Goal: Complete application form: Complete application form

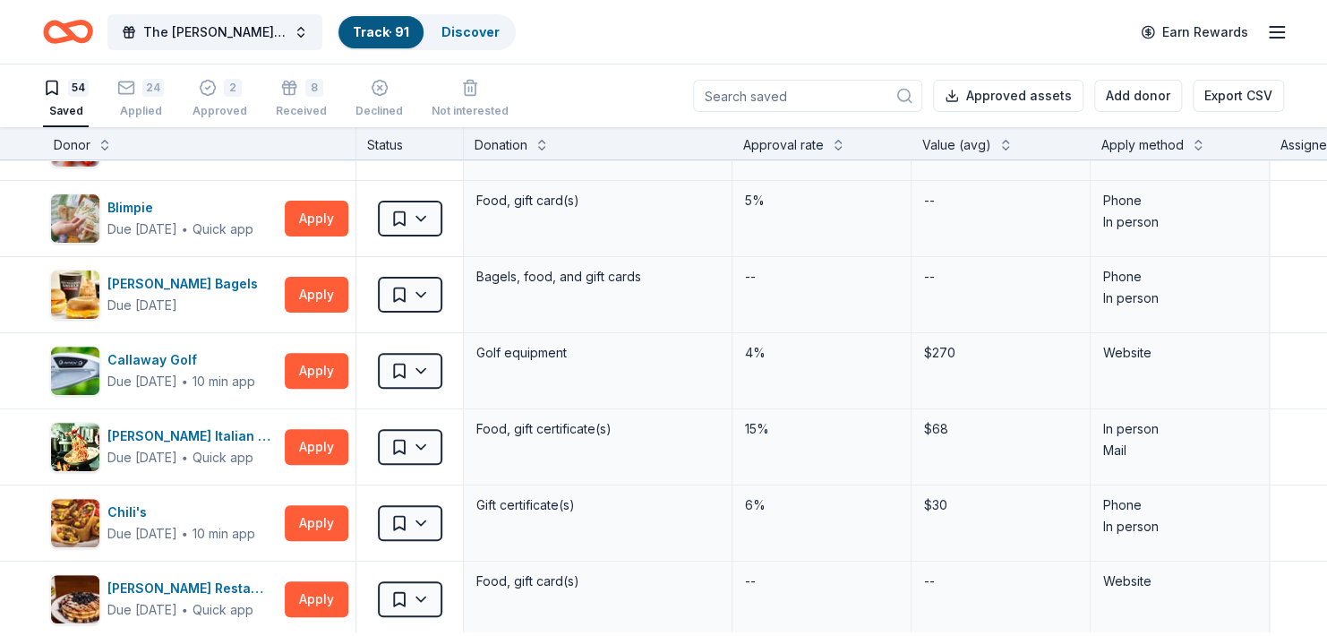
scroll to position [231, 0]
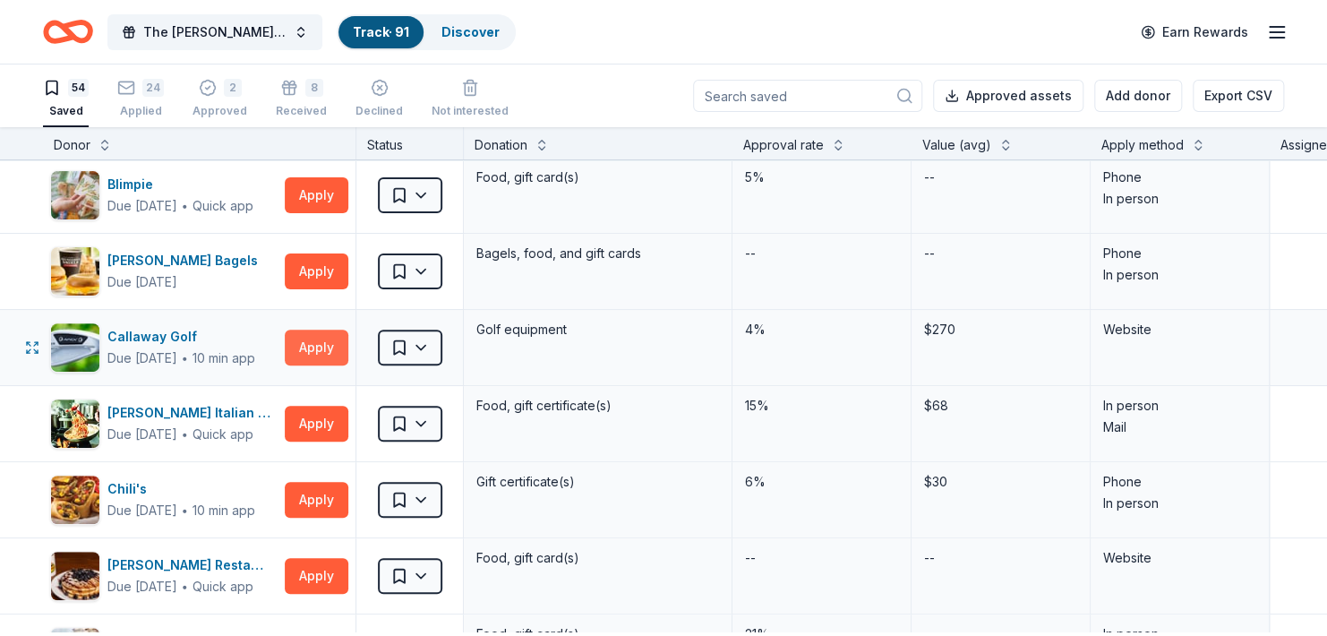
click at [317, 365] on button "Apply" at bounding box center [317, 348] width 64 height 36
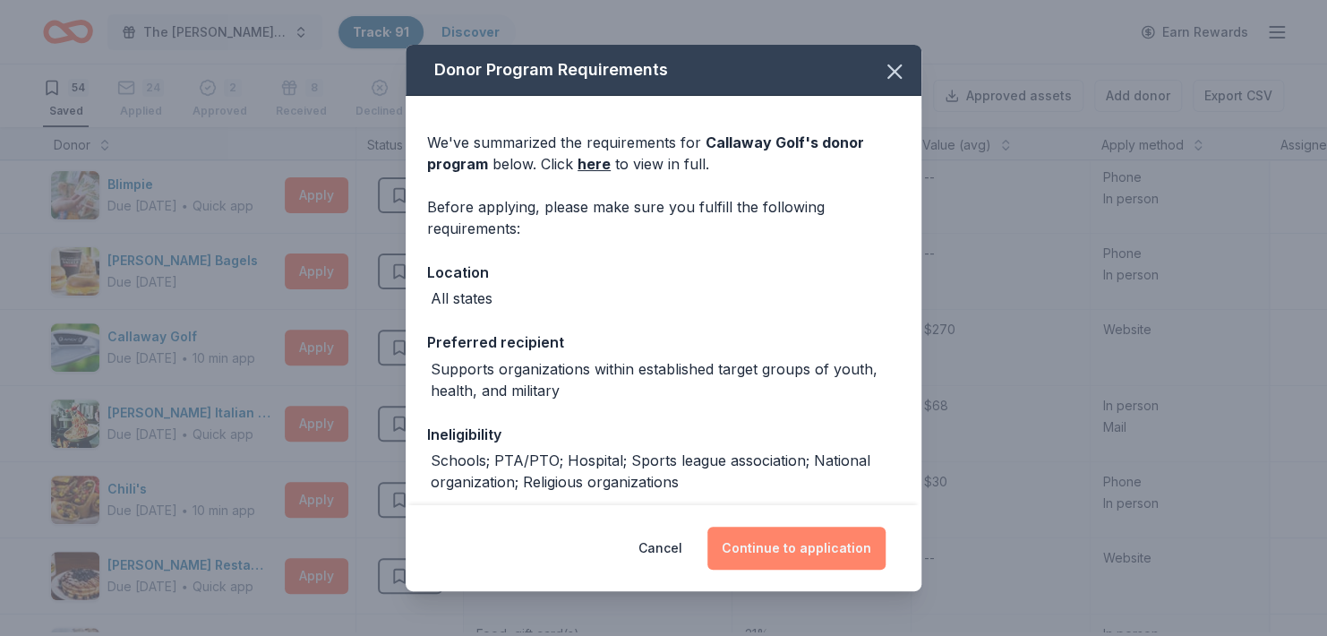
click at [775, 546] on button "Continue to application" at bounding box center [797, 548] width 178 height 43
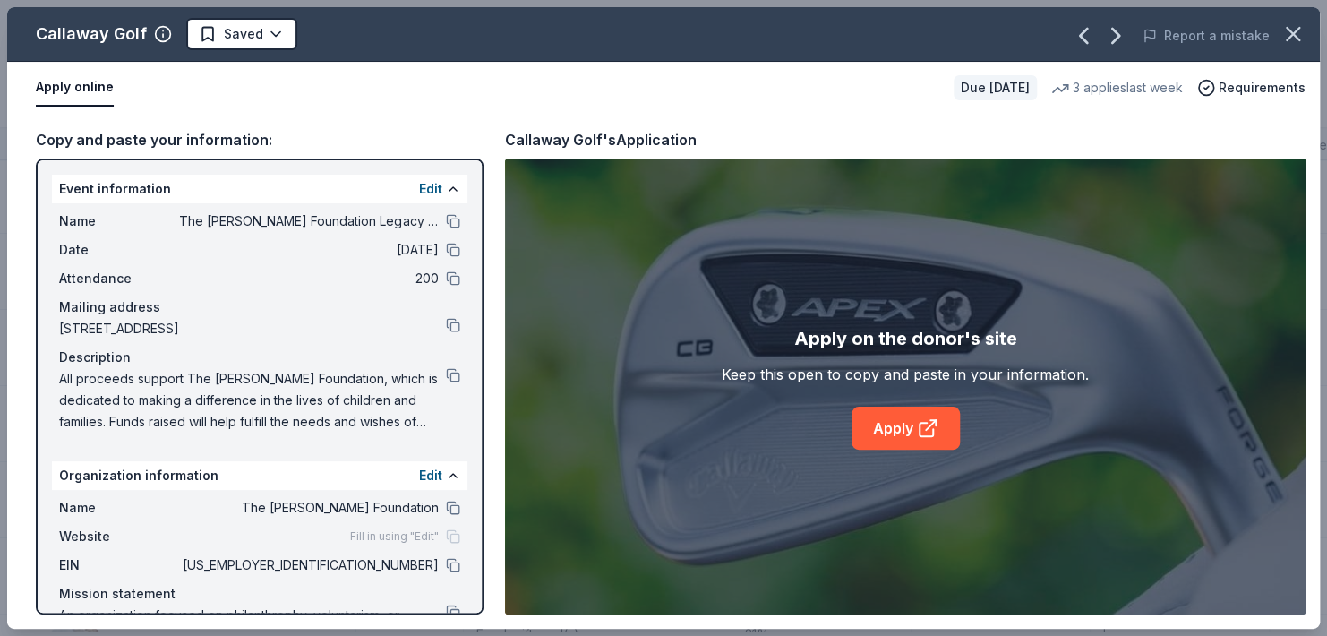
drag, startPoint x: 58, startPoint y: 193, endPoint x: 309, endPoint y: 210, distance: 251.4
click at [309, 203] on div "Event information Edit" at bounding box center [260, 189] width 416 height 29
click at [446, 196] on button at bounding box center [453, 189] width 14 height 14
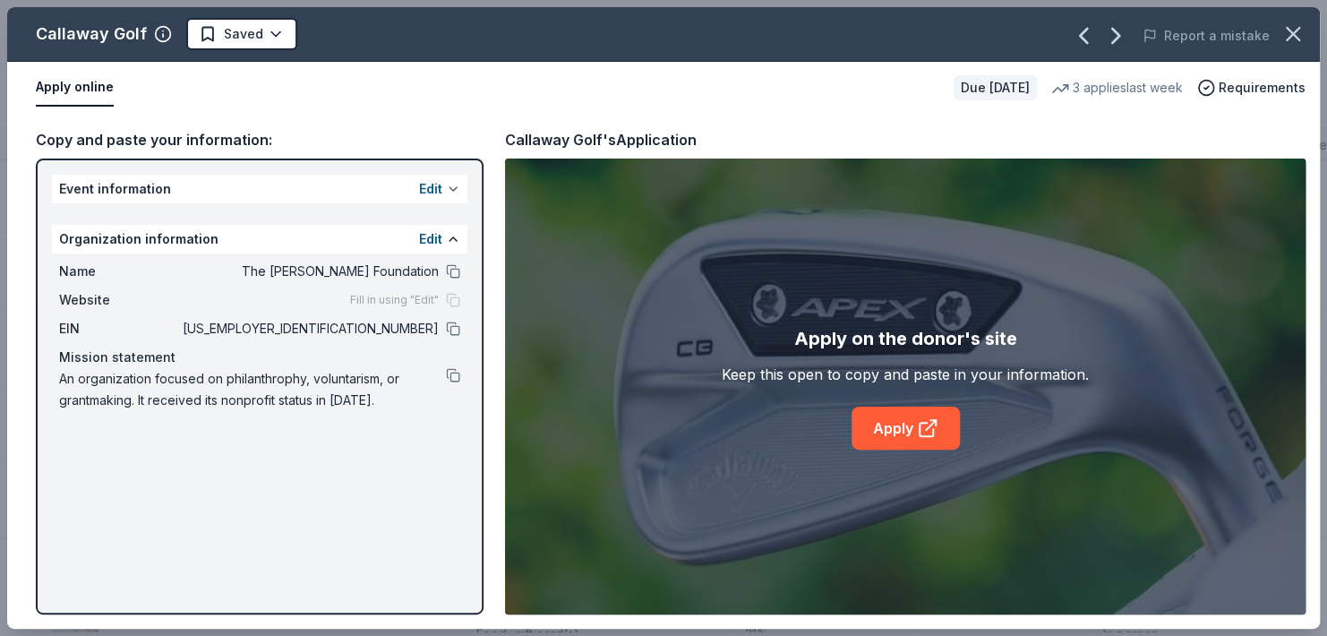
click at [438, 200] on button "Edit" at bounding box center [430, 188] width 23 height 21
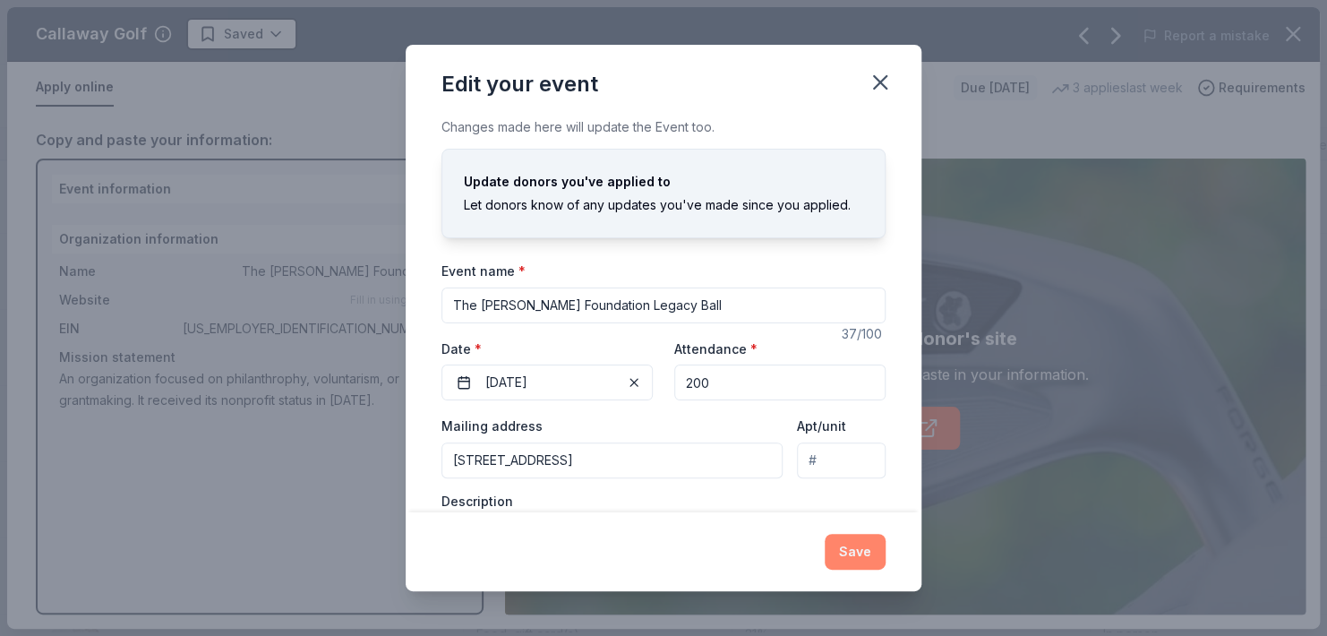
click at [885, 550] on button "Save" at bounding box center [855, 552] width 61 height 36
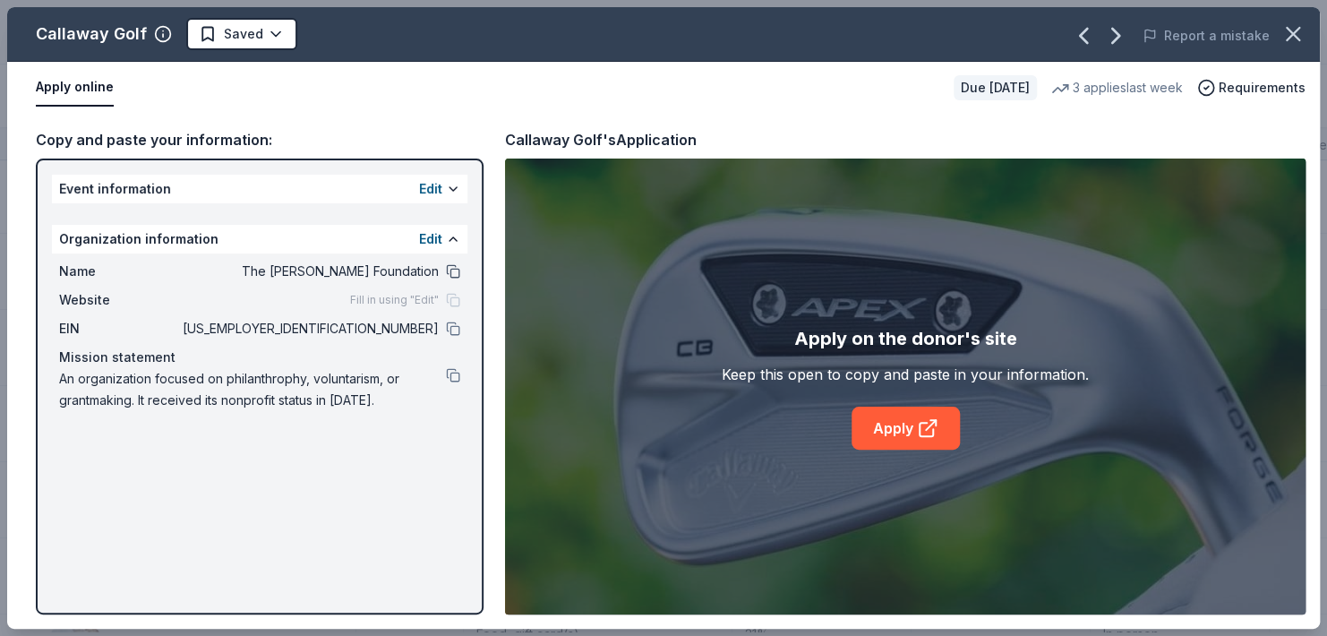
click at [455, 279] on button at bounding box center [453, 271] width 14 height 14
click at [456, 336] on button at bounding box center [453, 329] width 14 height 14
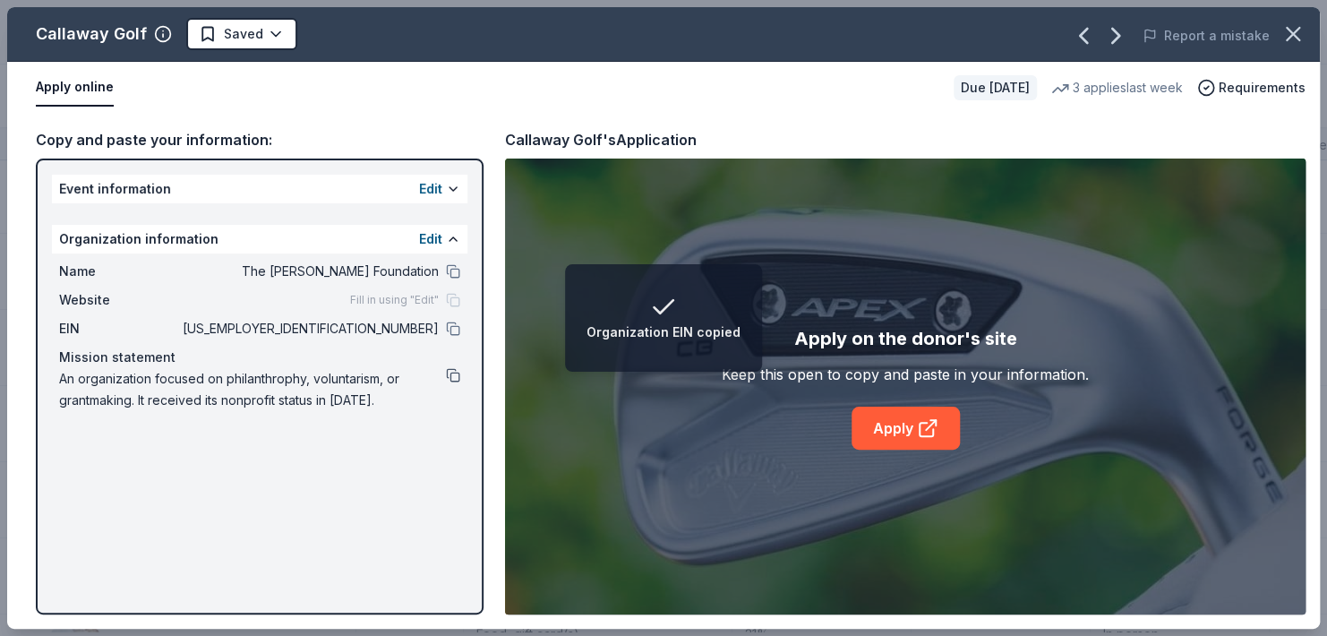
click at [456, 382] on button at bounding box center [453, 375] width 14 height 14
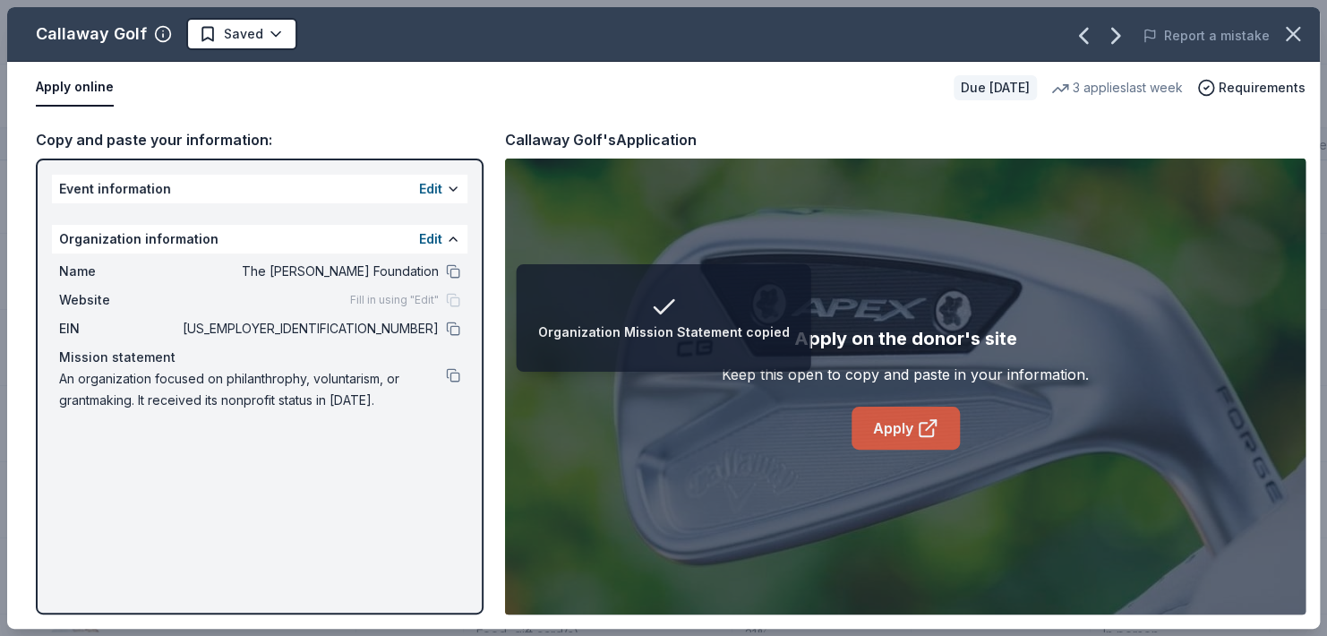
click at [937, 436] on icon at bounding box center [927, 427] width 21 height 21
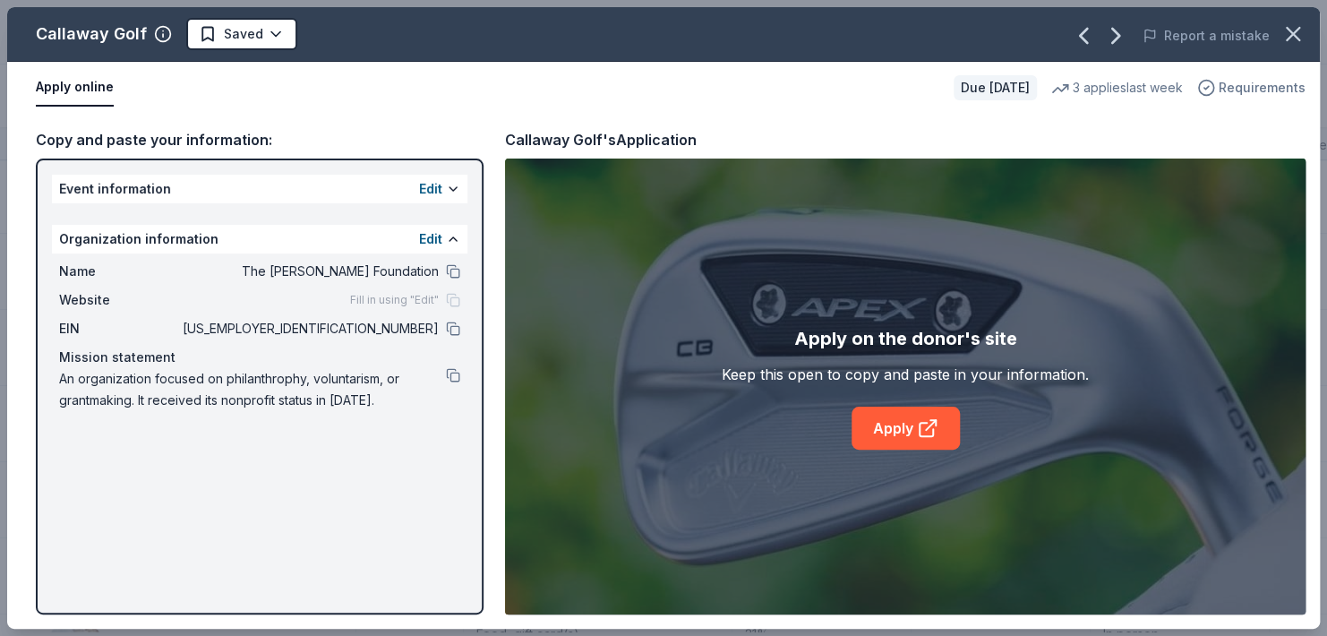
click at [1266, 93] on span "Requirements" at bounding box center [1262, 87] width 87 height 21
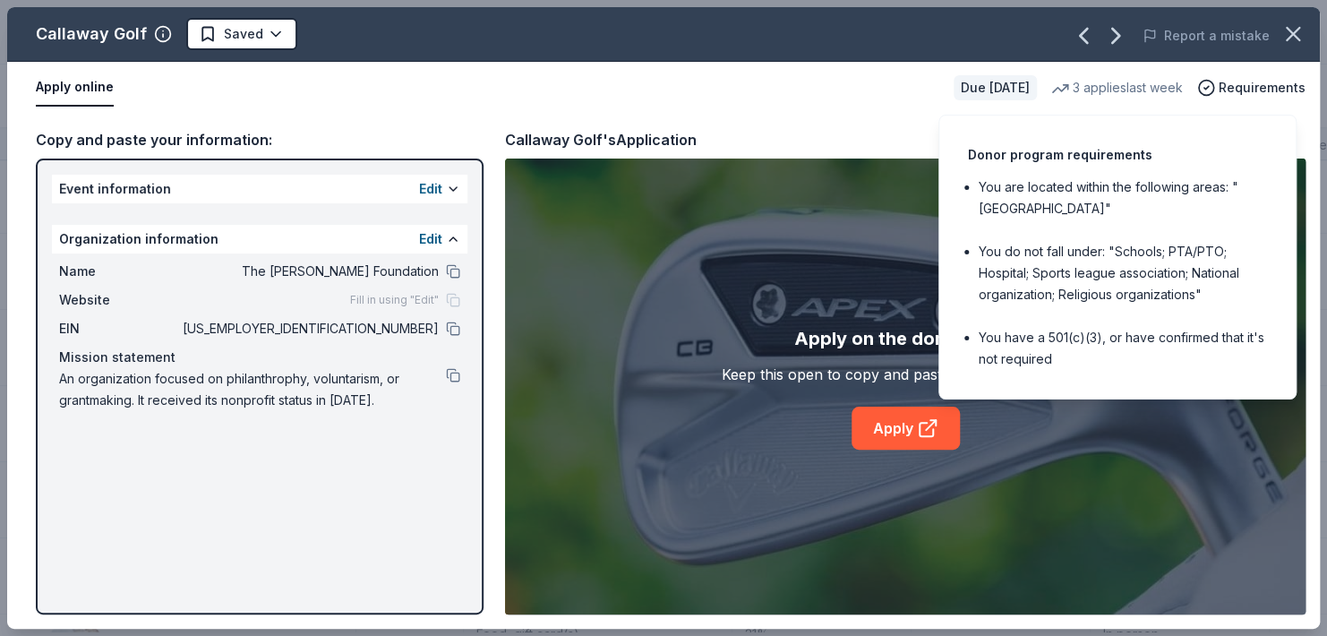
click at [1119, 370] on li "You have a 501(c)(3), or have confirmed that it's not required" at bounding box center [1123, 348] width 288 height 43
click at [1291, 82] on span "Requirements" at bounding box center [1262, 87] width 87 height 21
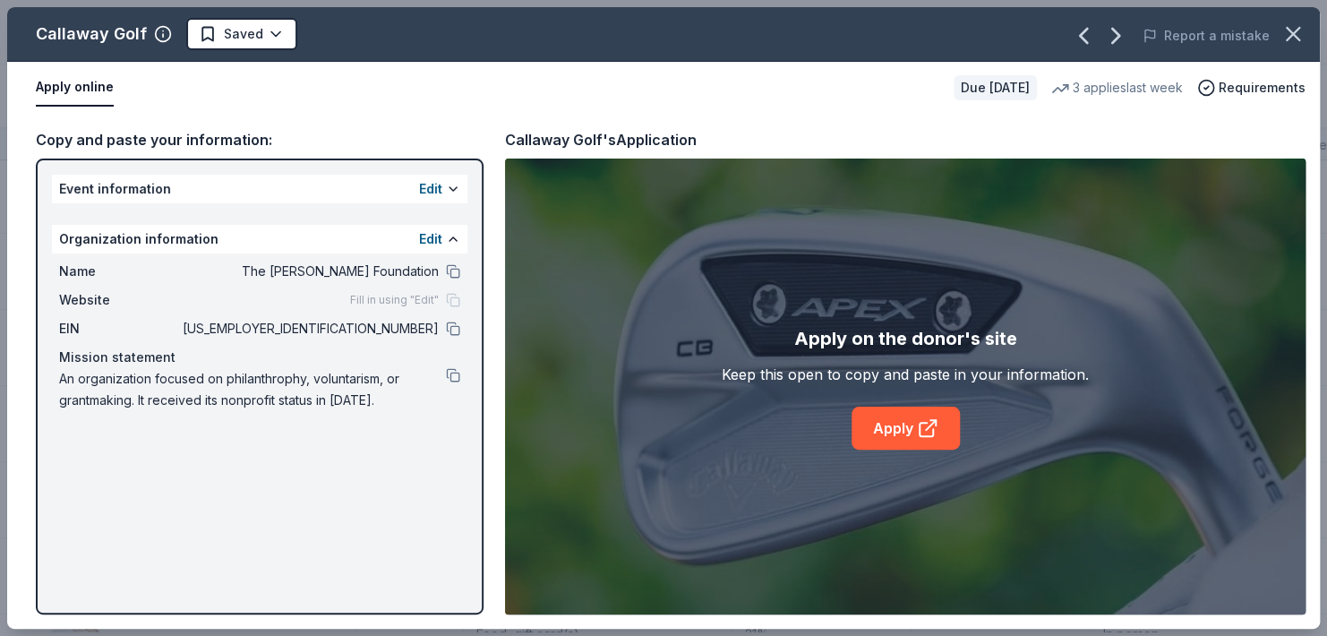
click at [1094, 95] on div "3 applies last week" at bounding box center [1118, 87] width 132 height 21
click at [893, 438] on link "Apply" at bounding box center [906, 428] width 108 height 43
click at [335, 114] on div "Apply online Due in 149 days 3 applies last week Requirements" at bounding box center [663, 88] width 1313 height 52
click at [1074, 37] on icon "button" at bounding box center [1083, 35] width 29 height 29
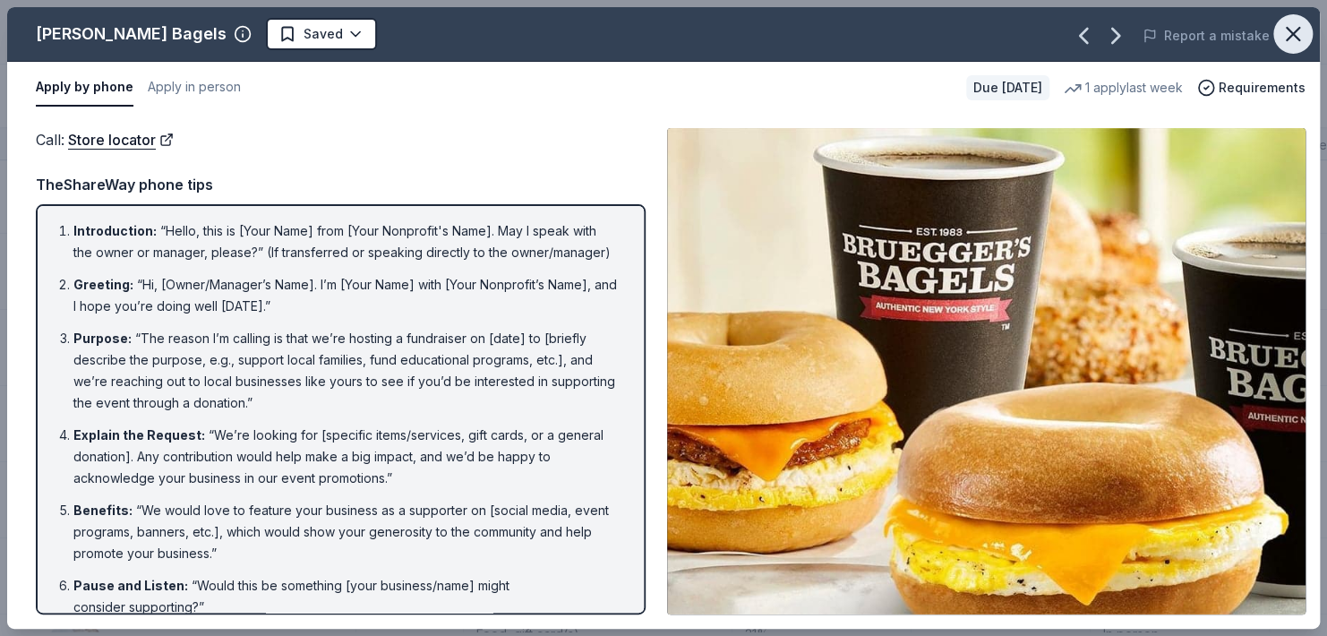
click at [1275, 40] on button "button" at bounding box center [1293, 33] width 39 height 39
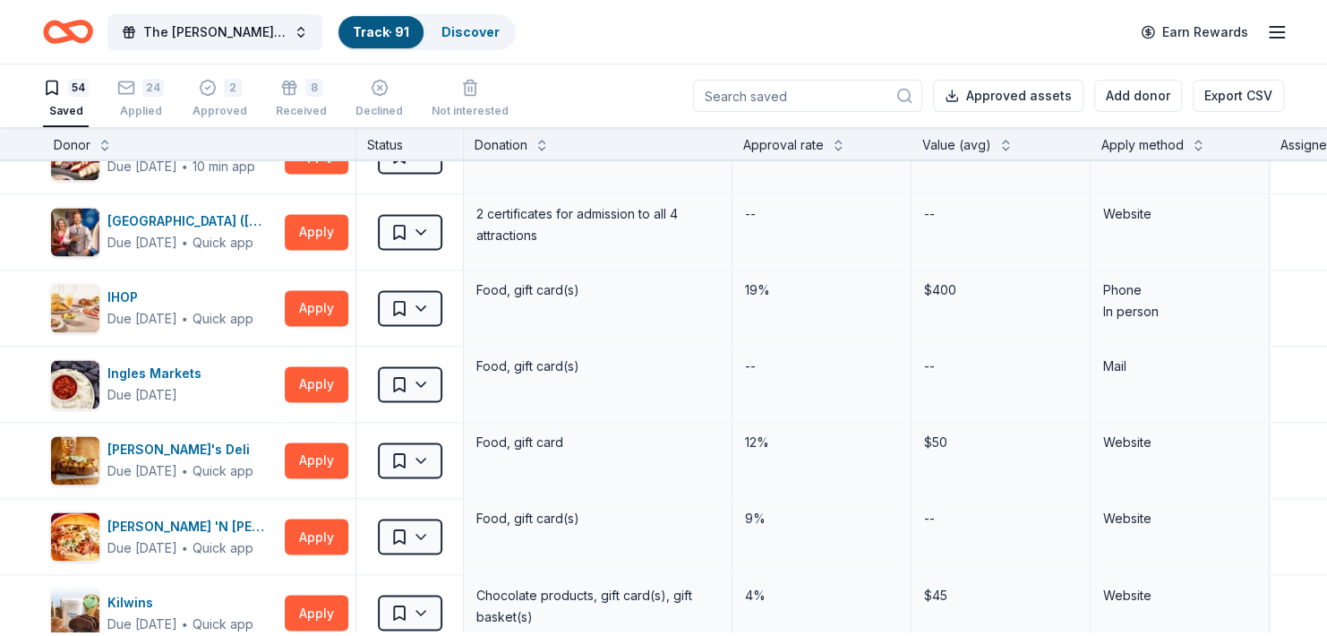
scroll to position [1283, 0]
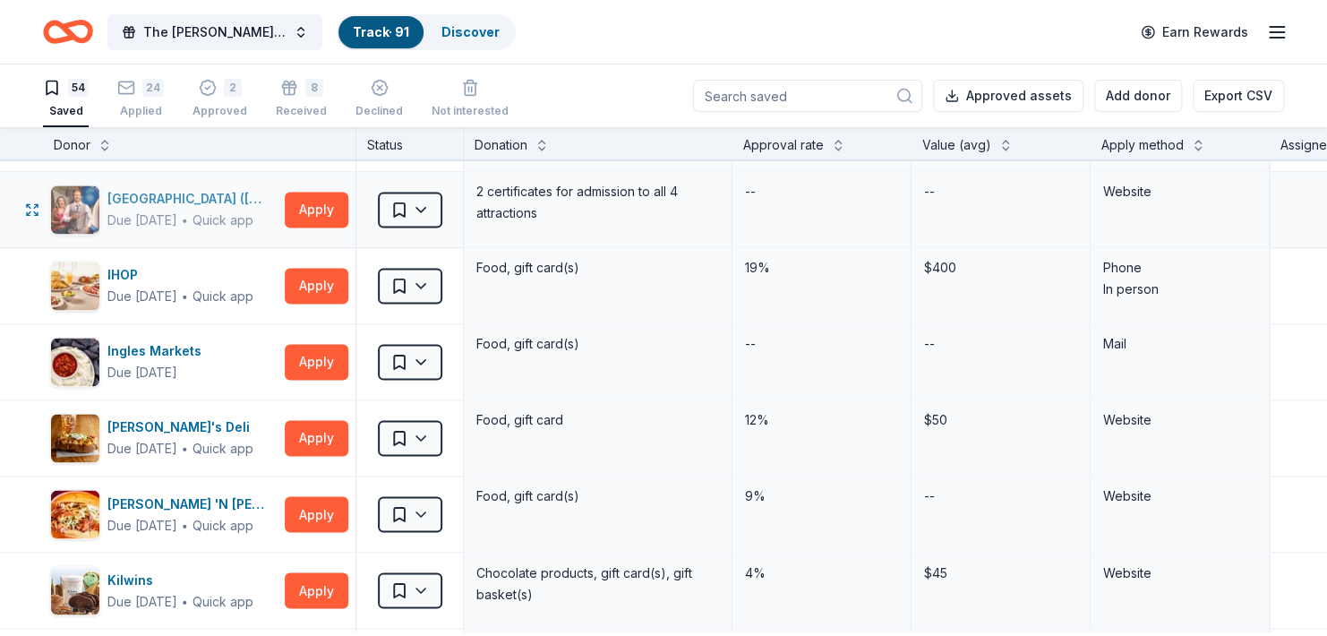
click at [152, 231] on div "Due [DATE]" at bounding box center [142, 220] width 70 height 21
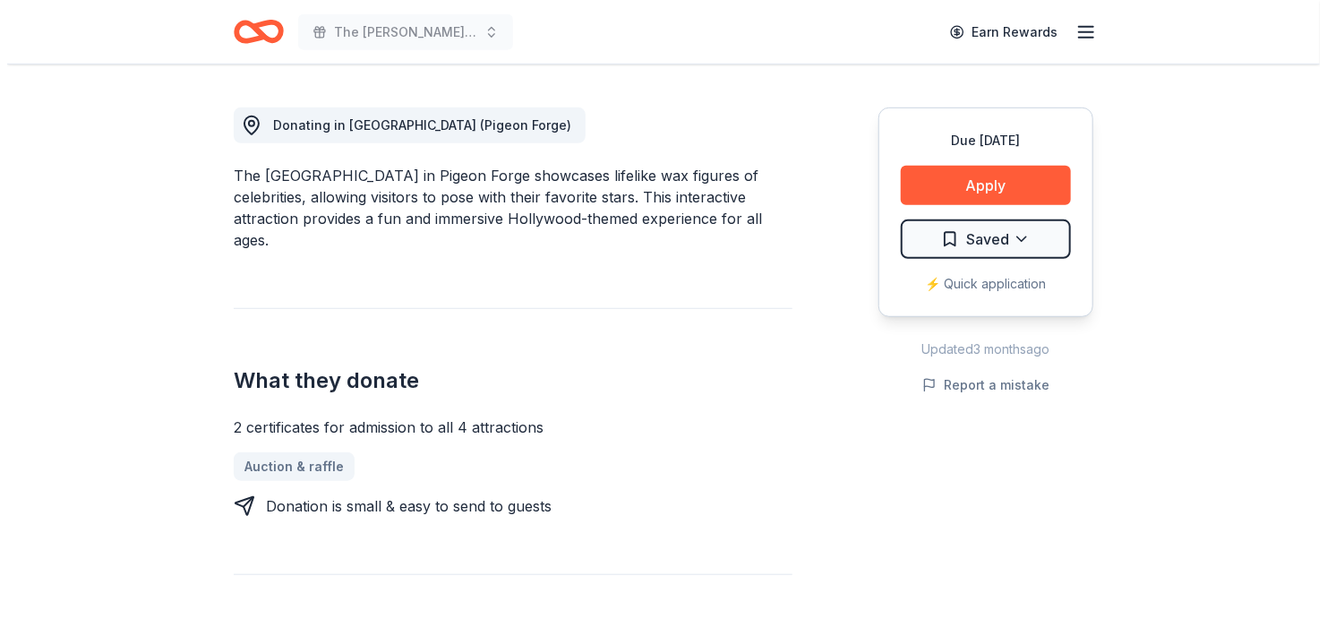
scroll to position [476, 0]
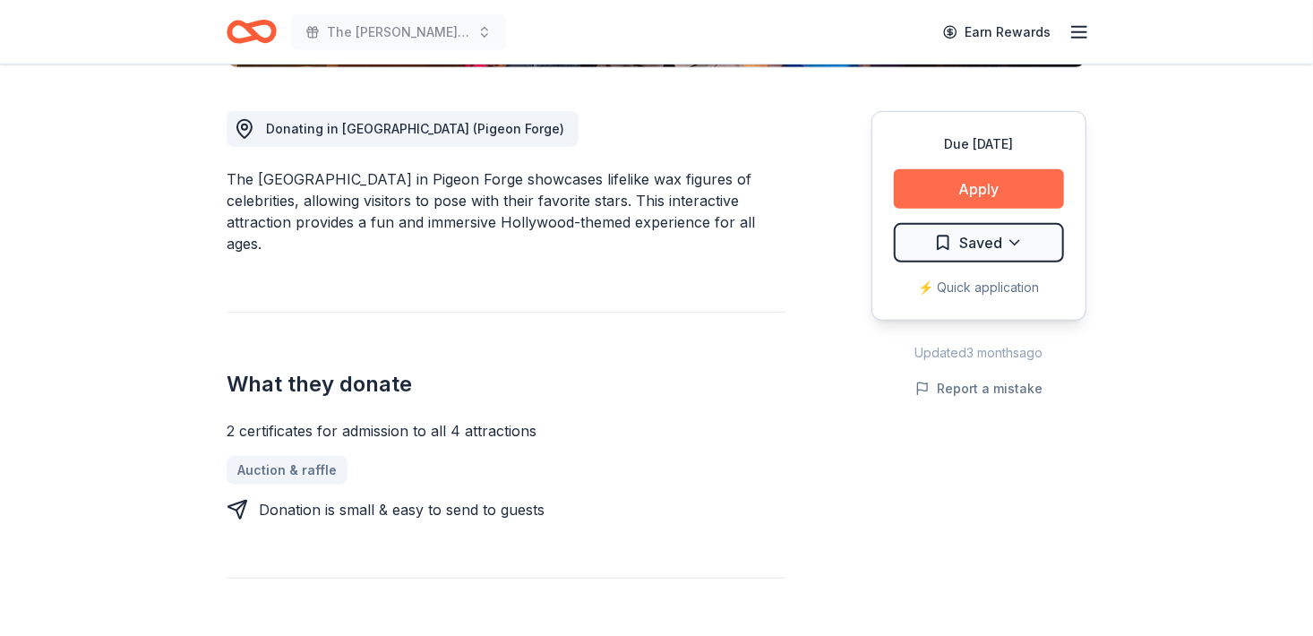
click at [1005, 209] on button "Apply" at bounding box center [979, 188] width 170 height 39
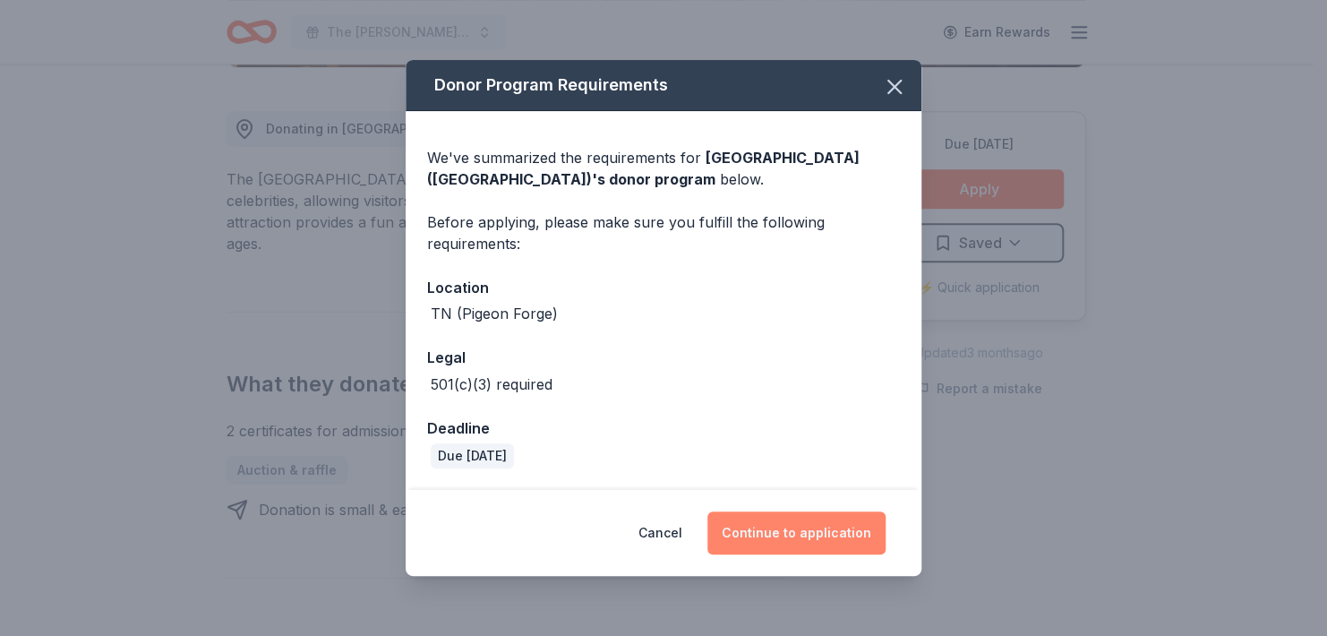
click at [850, 540] on button "Continue to application" at bounding box center [797, 532] width 178 height 43
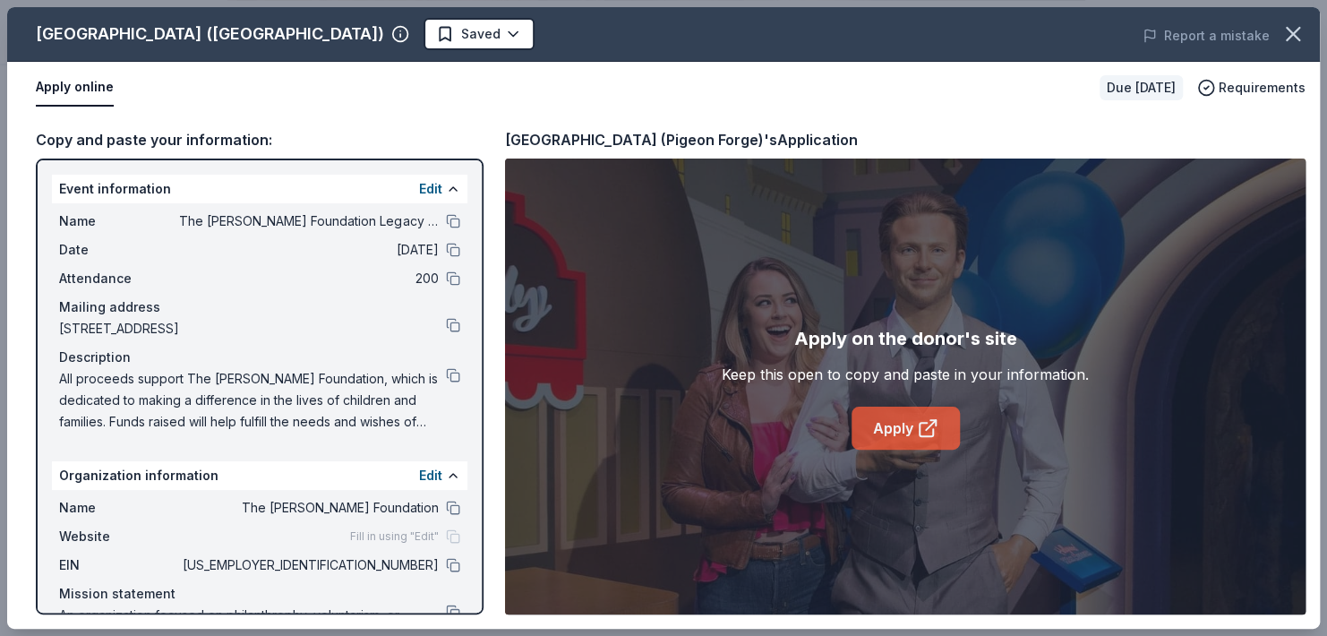
click at [888, 436] on link "Apply" at bounding box center [906, 428] width 108 height 43
click at [446, 572] on button at bounding box center [453, 565] width 14 height 14
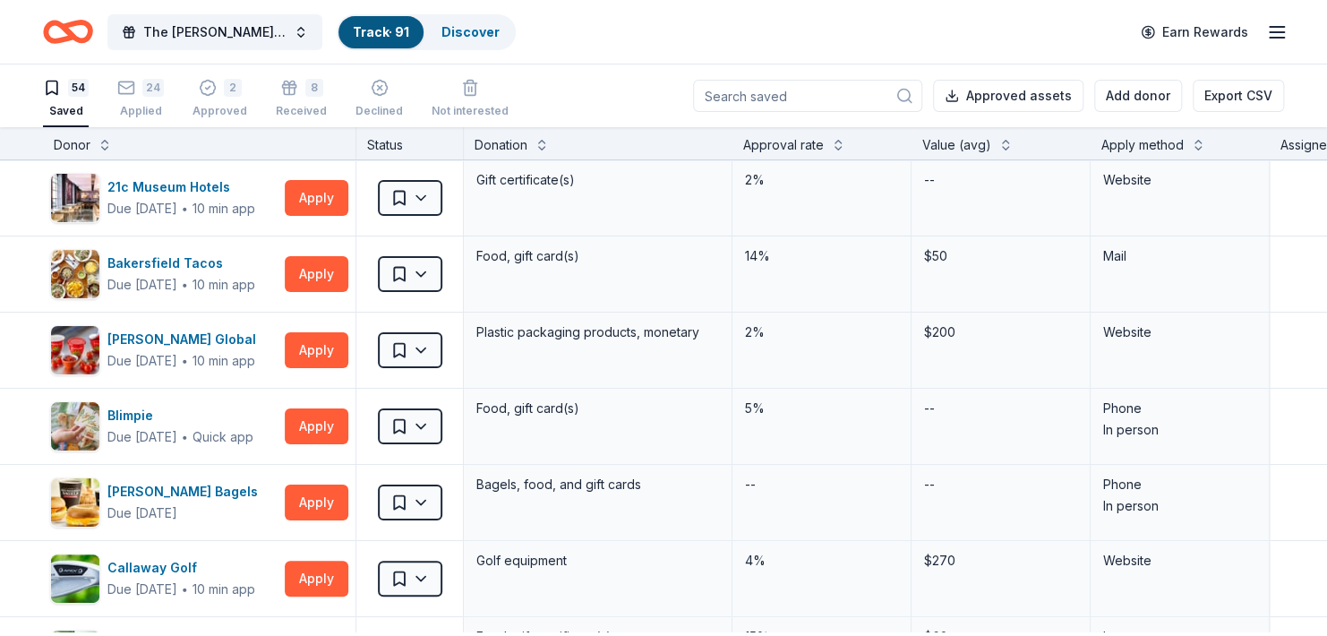
scroll to position [1283, 0]
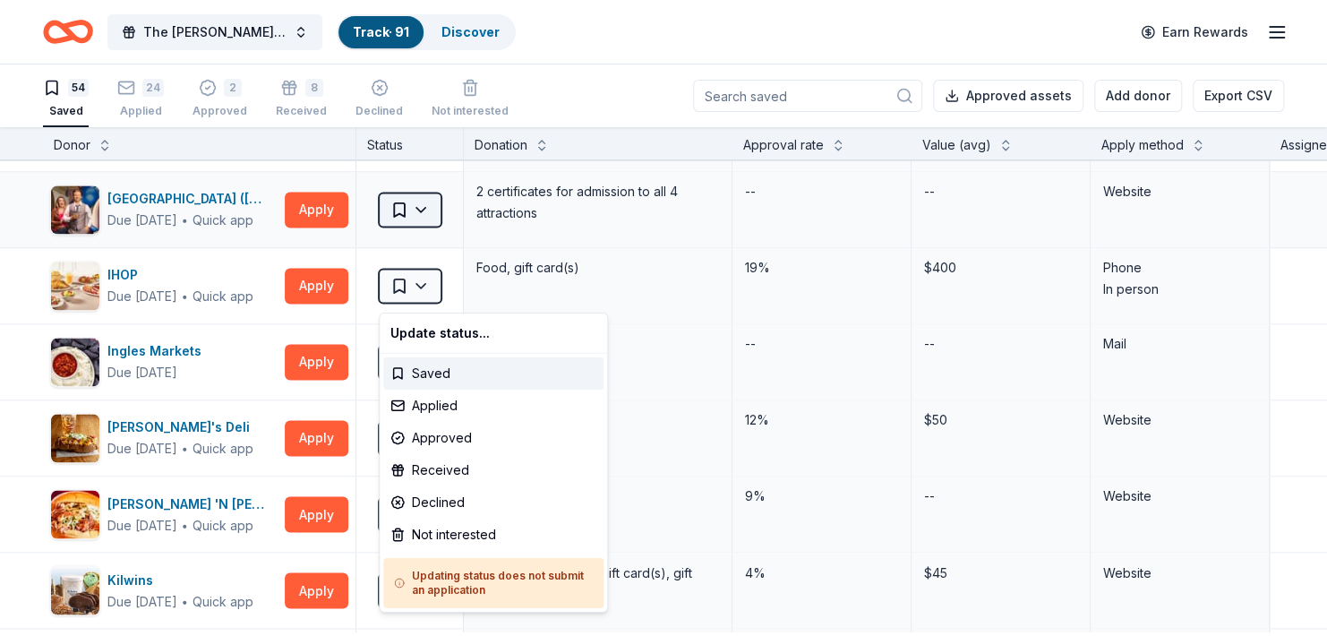
click at [431, 292] on html "The Haley Sue Foundation Legacy Ball Track · 91 Discover Earn Rewards 54 Saved …" at bounding box center [663, 318] width 1327 height 636
click at [438, 411] on div "Applied" at bounding box center [493, 406] width 220 height 32
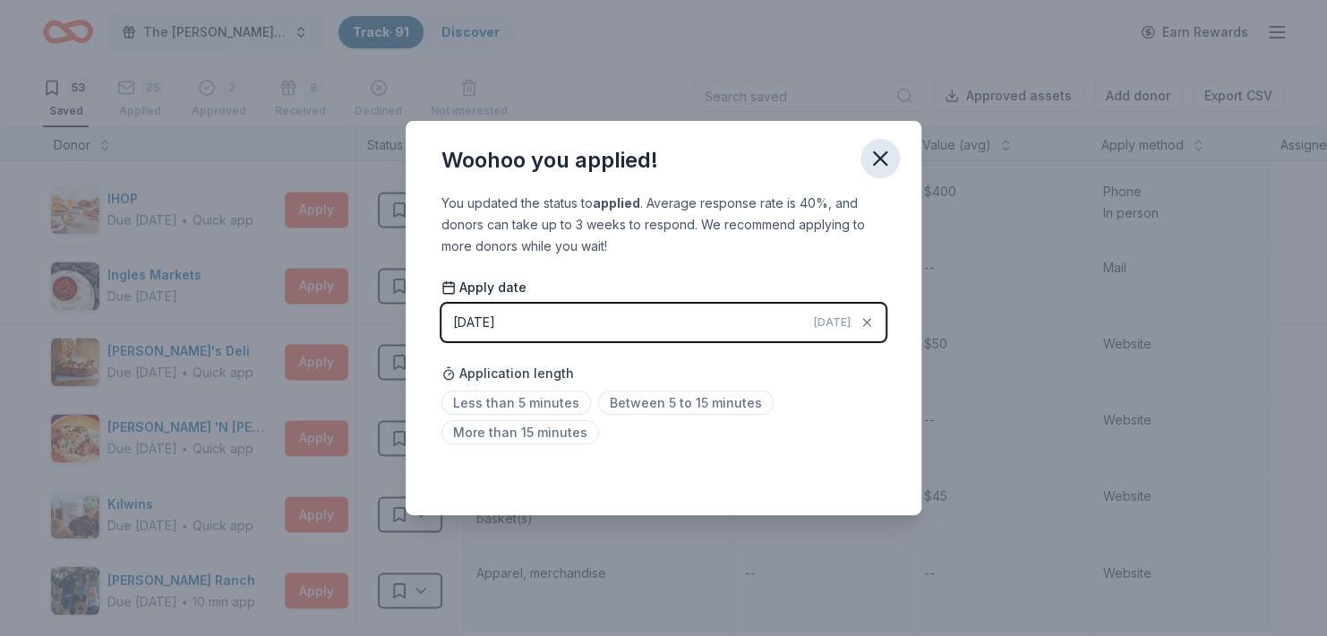
click at [893, 147] on icon "button" at bounding box center [880, 158] width 25 height 25
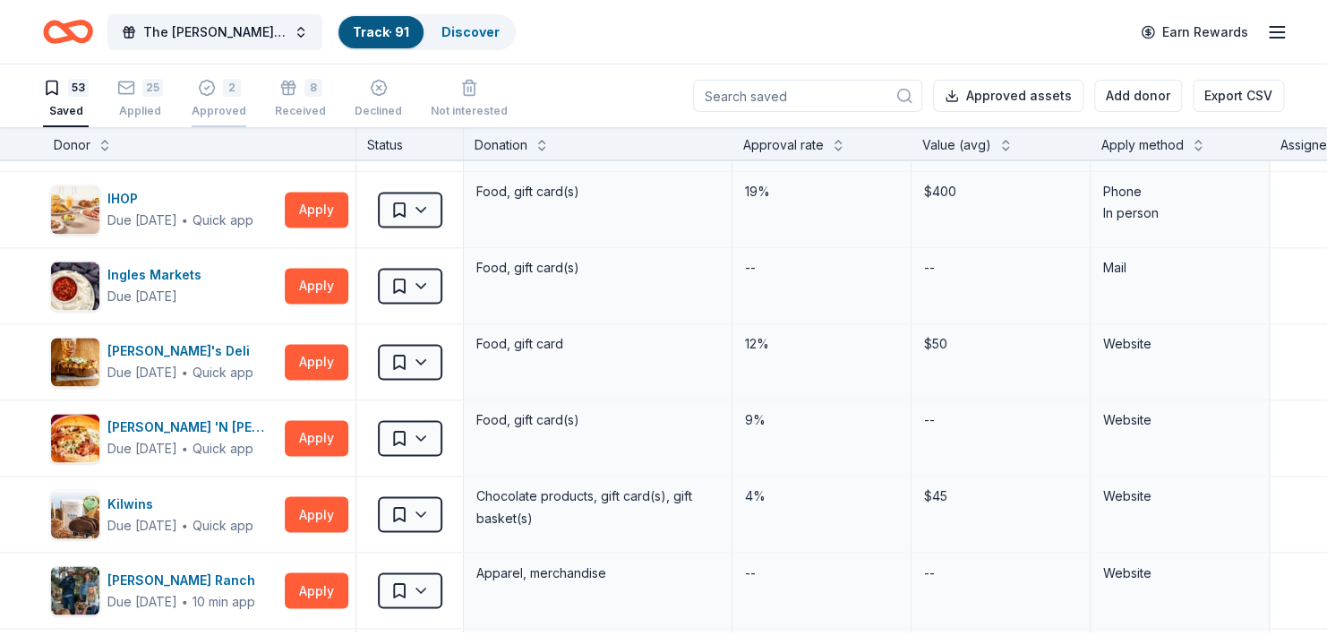
click at [216, 96] on icon "button" at bounding box center [207, 88] width 18 height 18
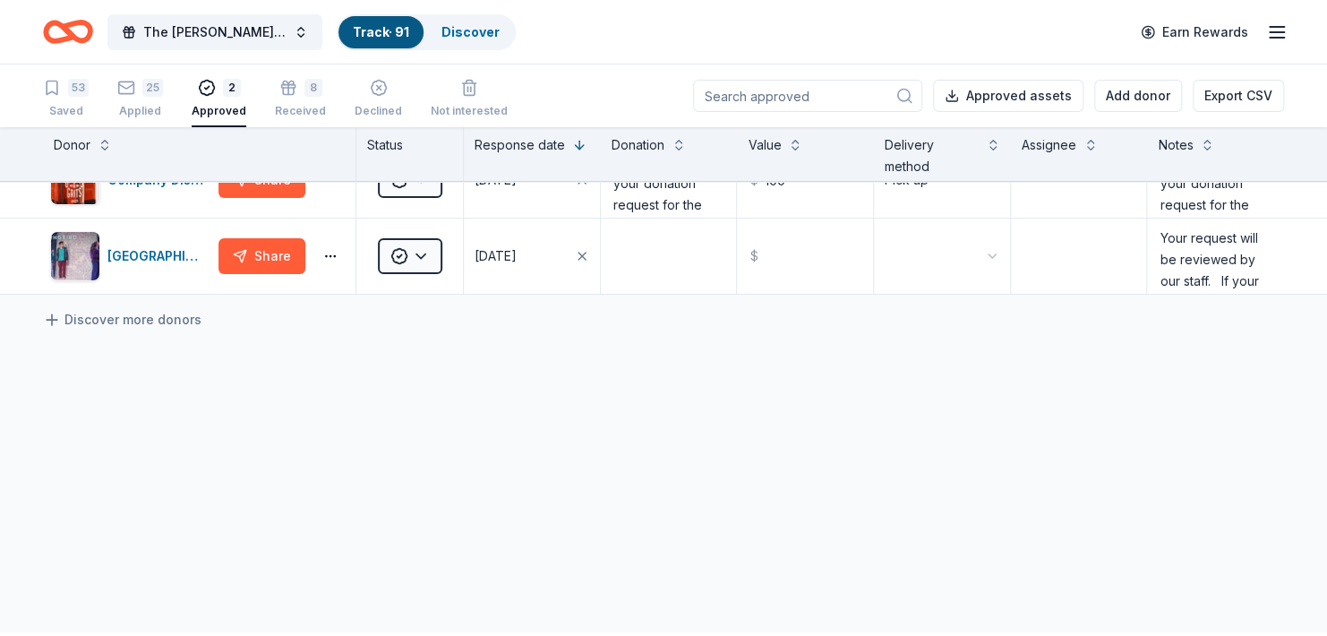
scroll to position [64, 0]
click at [159, 104] on div "25 Applied" at bounding box center [140, 88] width 46 height 39
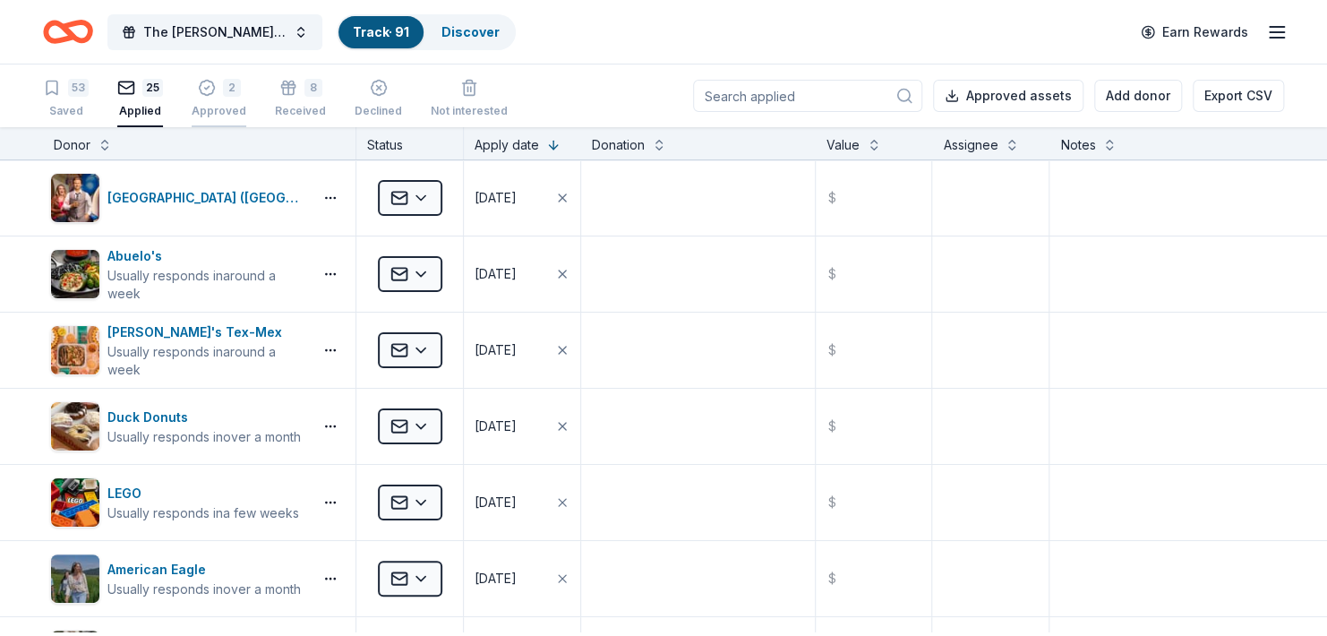
click at [239, 108] on div "Approved" at bounding box center [219, 111] width 55 height 14
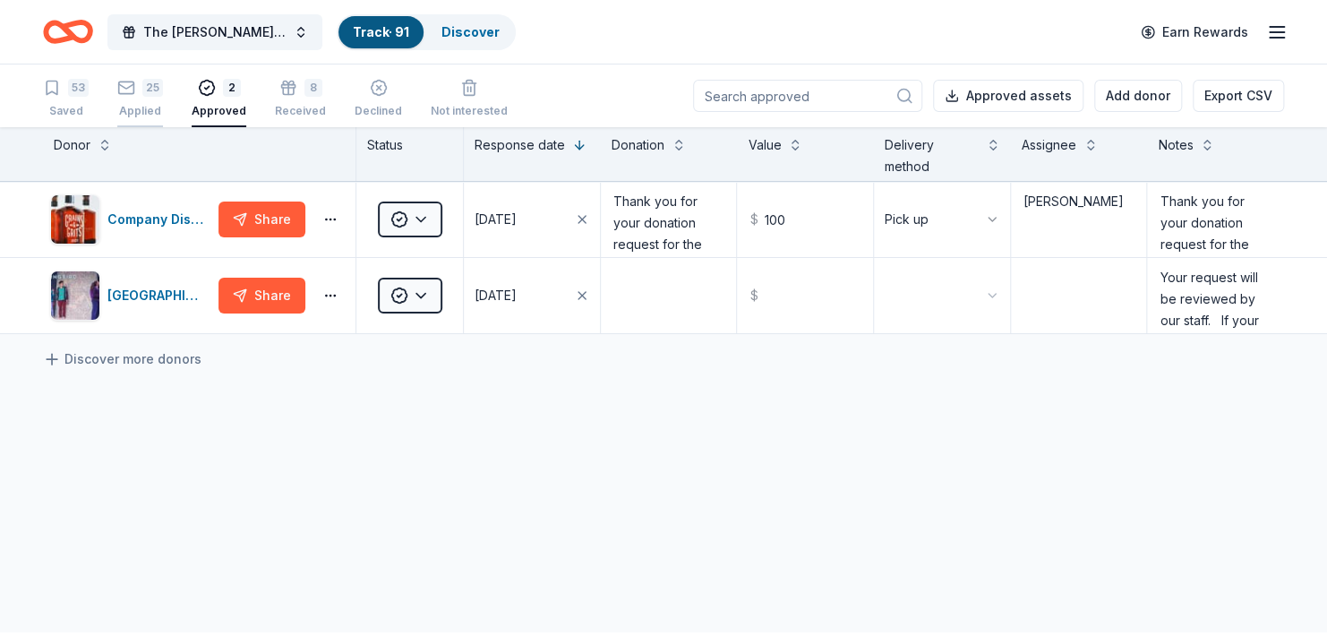
click at [151, 108] on div "Applied" at bounding box center [140, 101] width 46 height 14
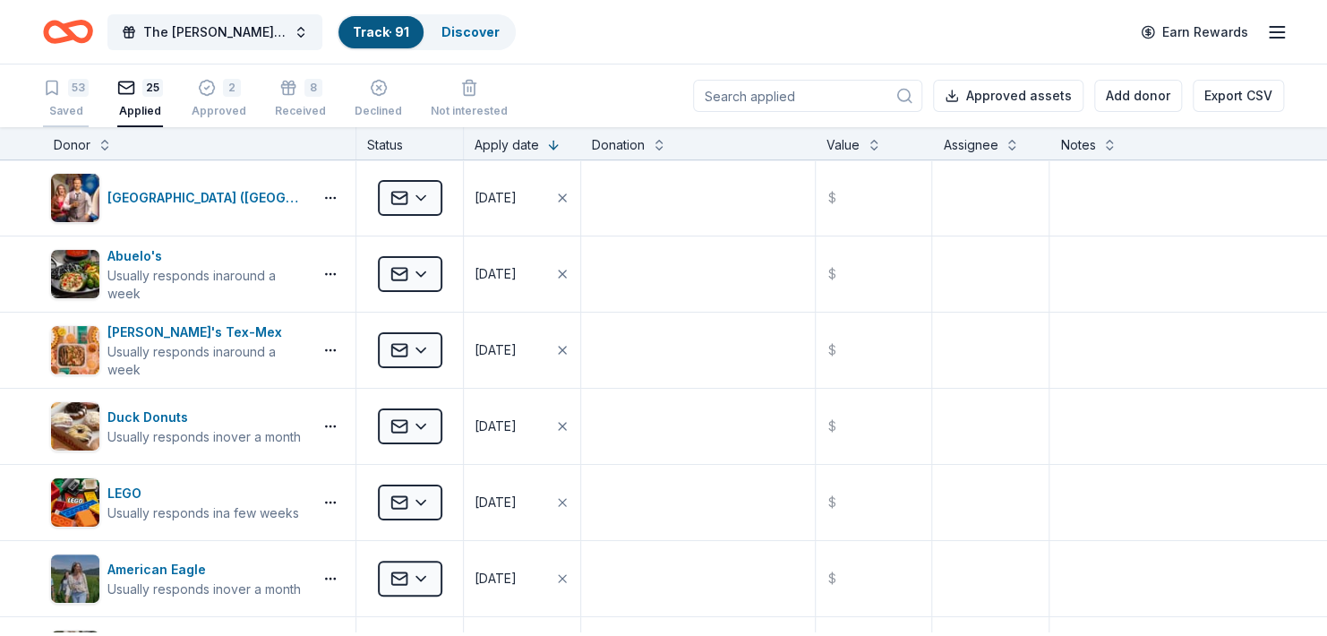
click at [78, 116] on div "Saved" at bounding box center [66, 111] width 46 height 14
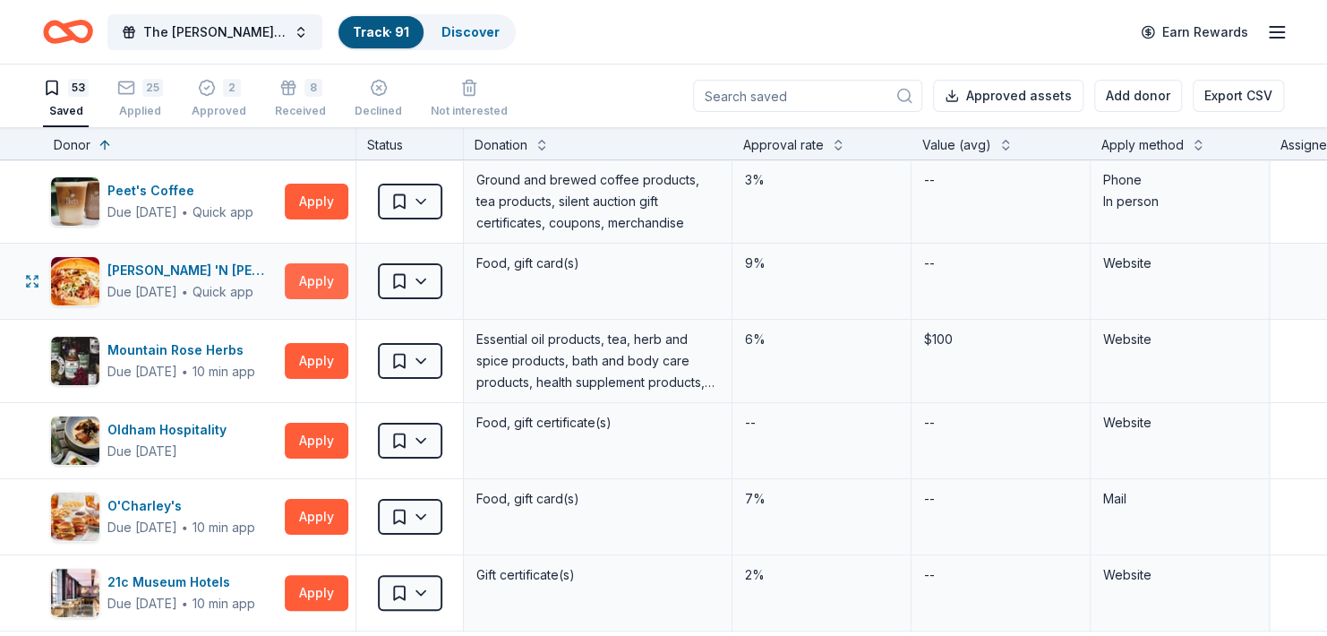
click at [314, 293] on button "Apply" at bounding box center [317, 281] width 64 height 36
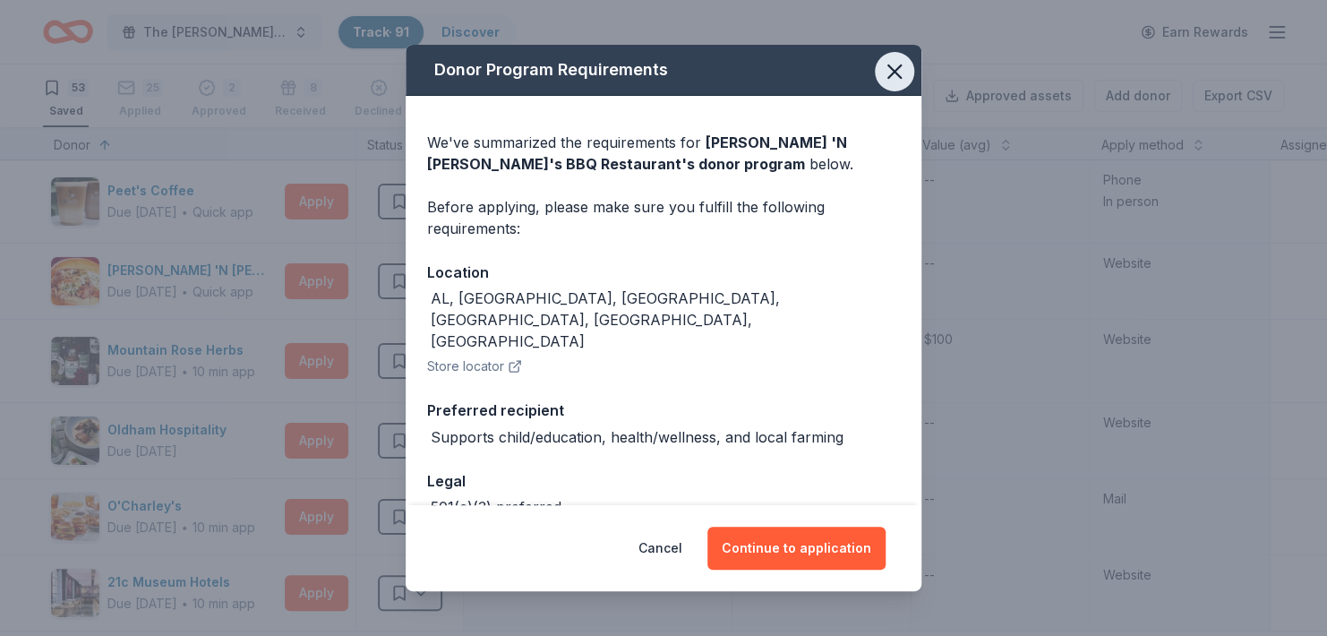
click at [899, 71] on icon "button" at bounding box center [894, 71] width 13 height 13
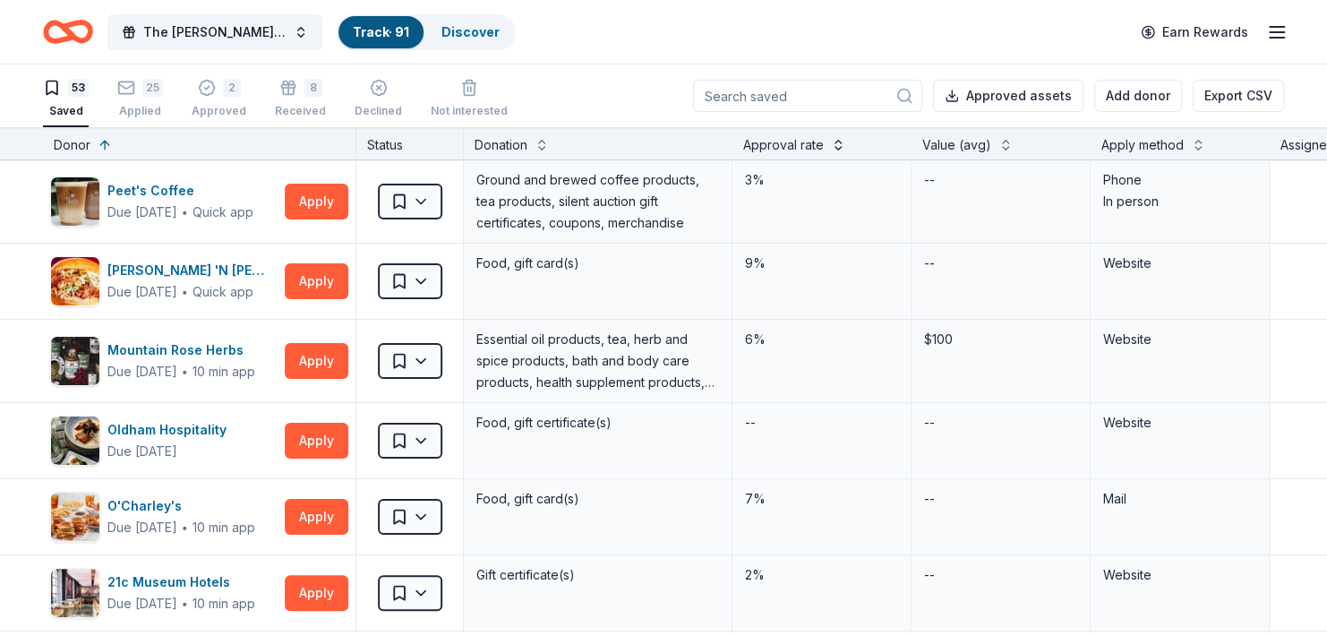
click at [846, 152] on button at bounding box center [838, 143] width 14 height 18
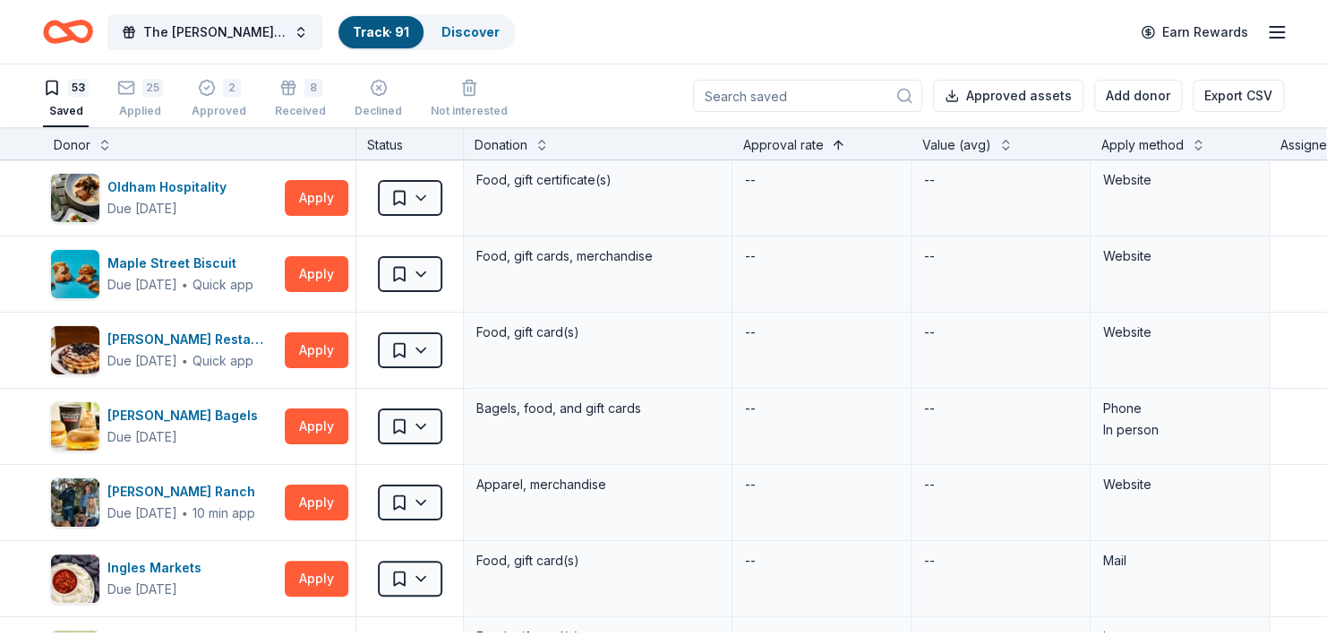
click at [846, 142] on button at bounding box center [838, 143] width 14 height 18
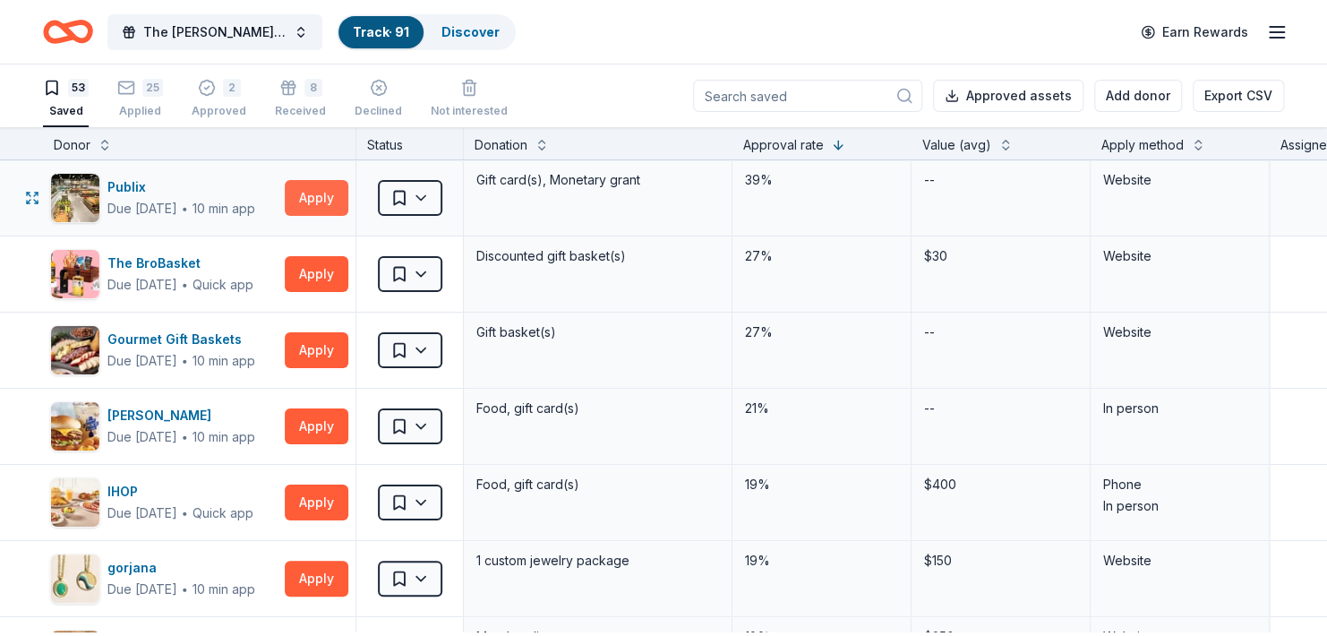
click at [314, 212] on button "Apply" at bounding box center [317, 198] width 64 height 36
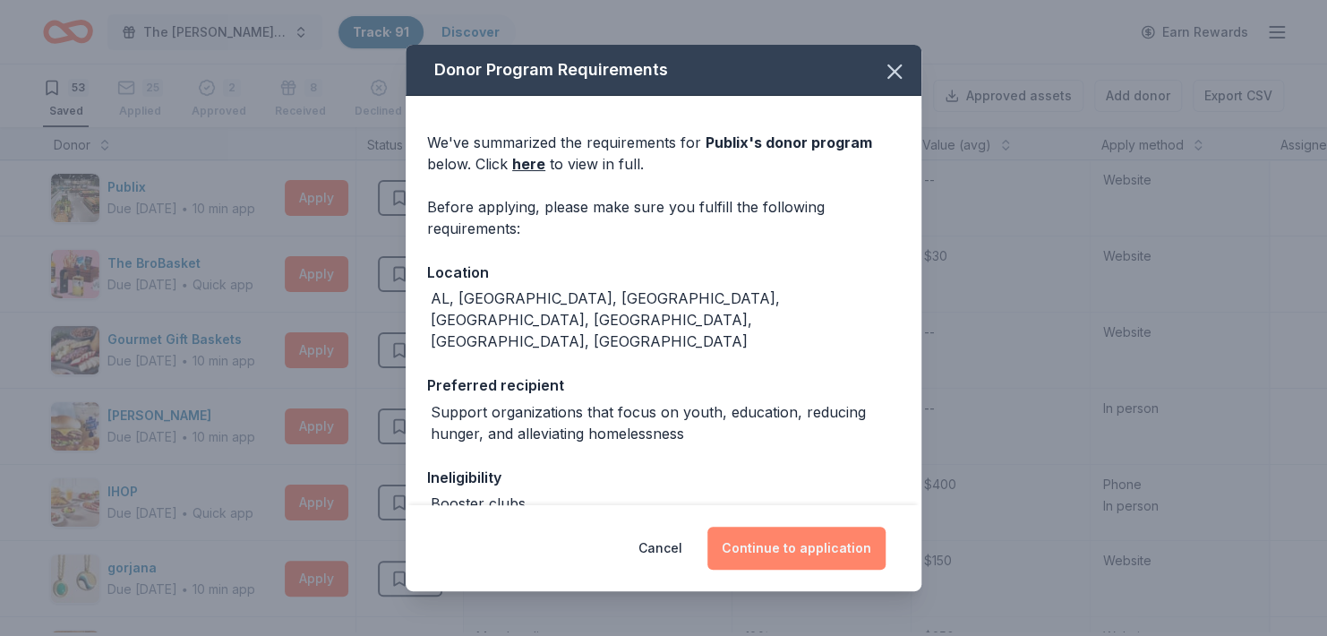
click at [782, 541] on button "Continue to application" at bounding box center [797, 548] width 178 height 43
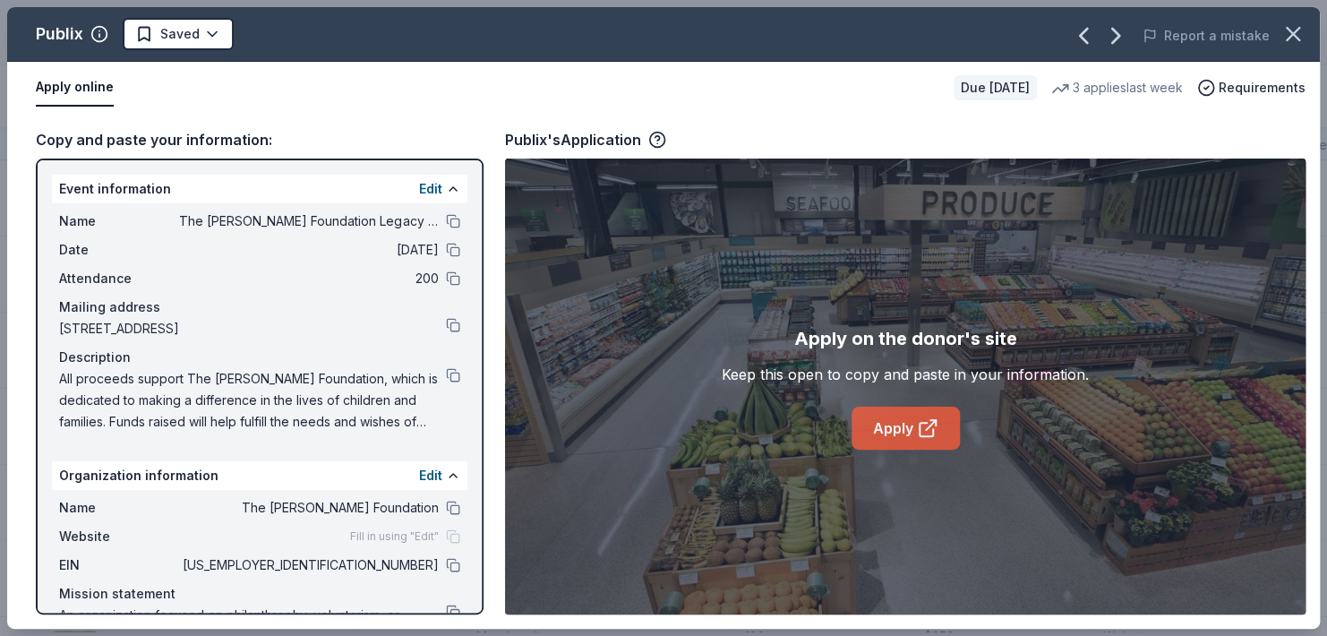
click at [874, 433] on link "Apply" at bounding box center [906, 428] width 108 height 43
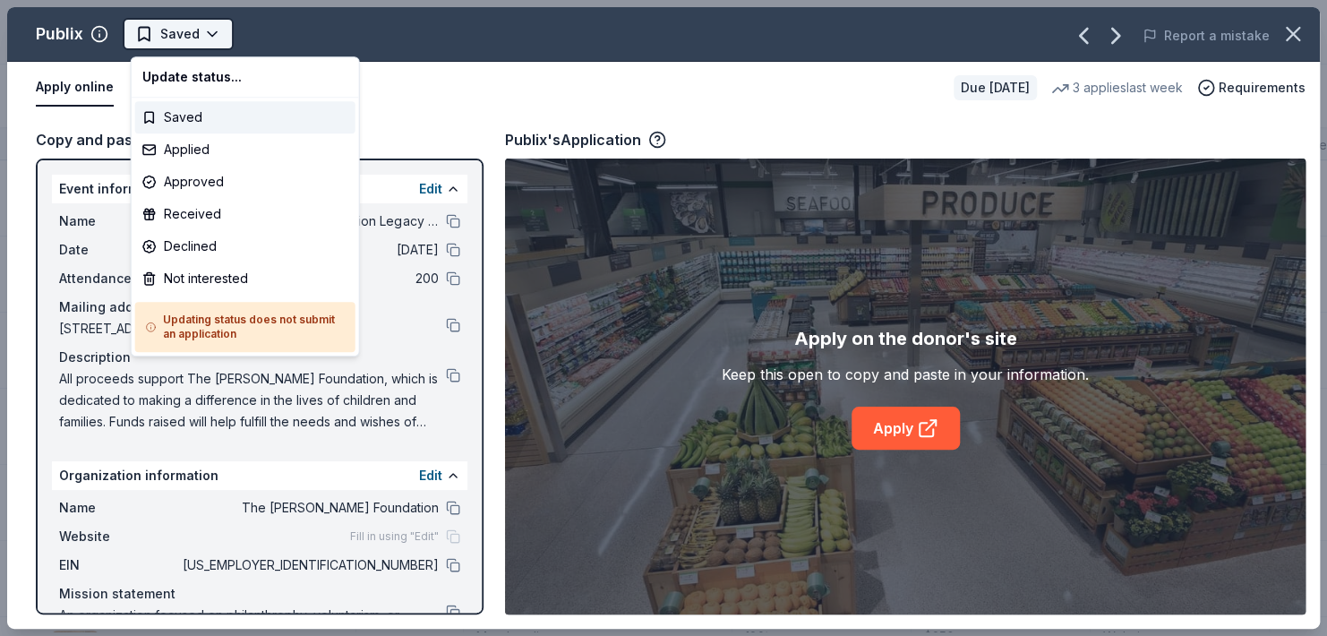
click at [222, 37] on html "The Haley Sue Foundation Legacy Ball Track · 91 Discover Earn Rewards 53 Saved …" at bounding box center [663, 318] width 1327 height 636
click at [205, 152] on div "Applied" at bounding box center [245, 149] width 220 height 32
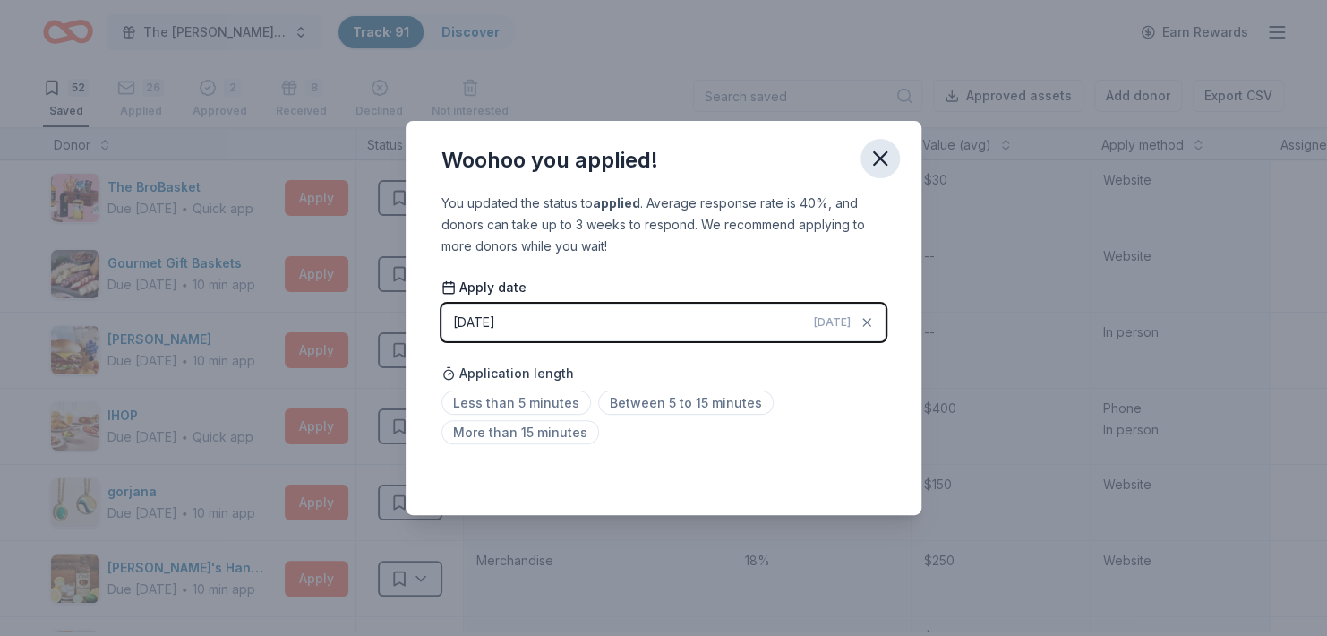
click at [886, 155] on icon "button" at bounding box center [880, 158] width 25 height 25
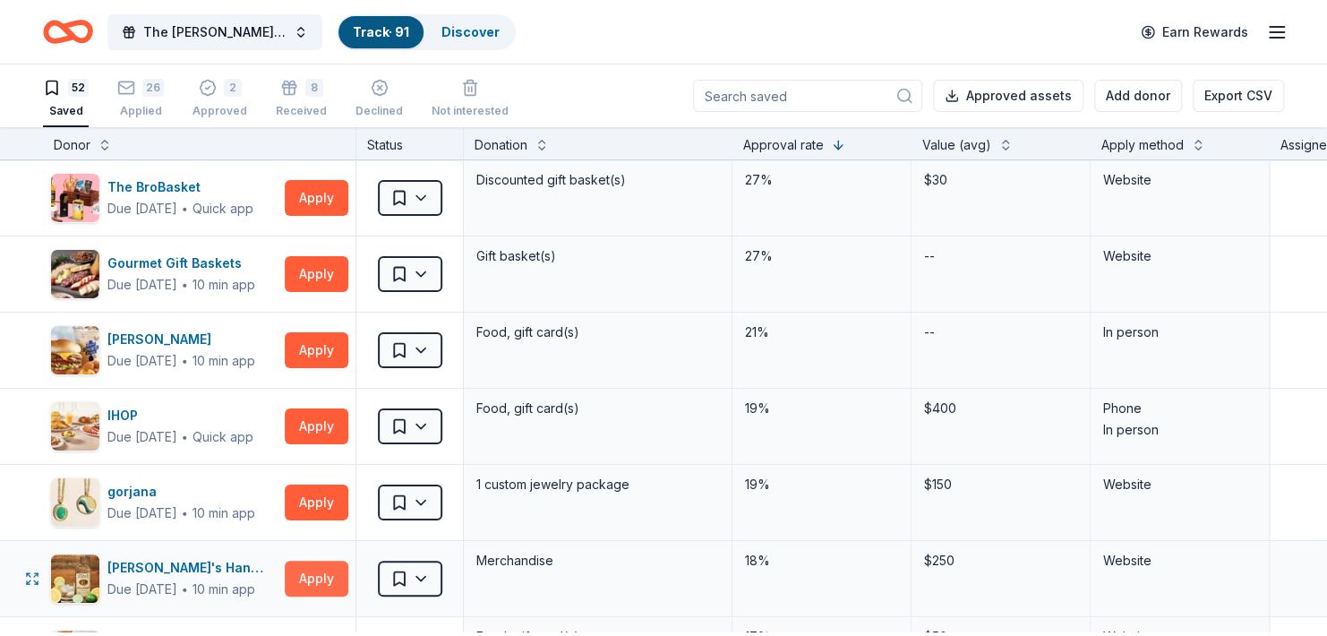
click at [317, 597] on button "Apply" at bounding box center [317, 579] width 64 height 36
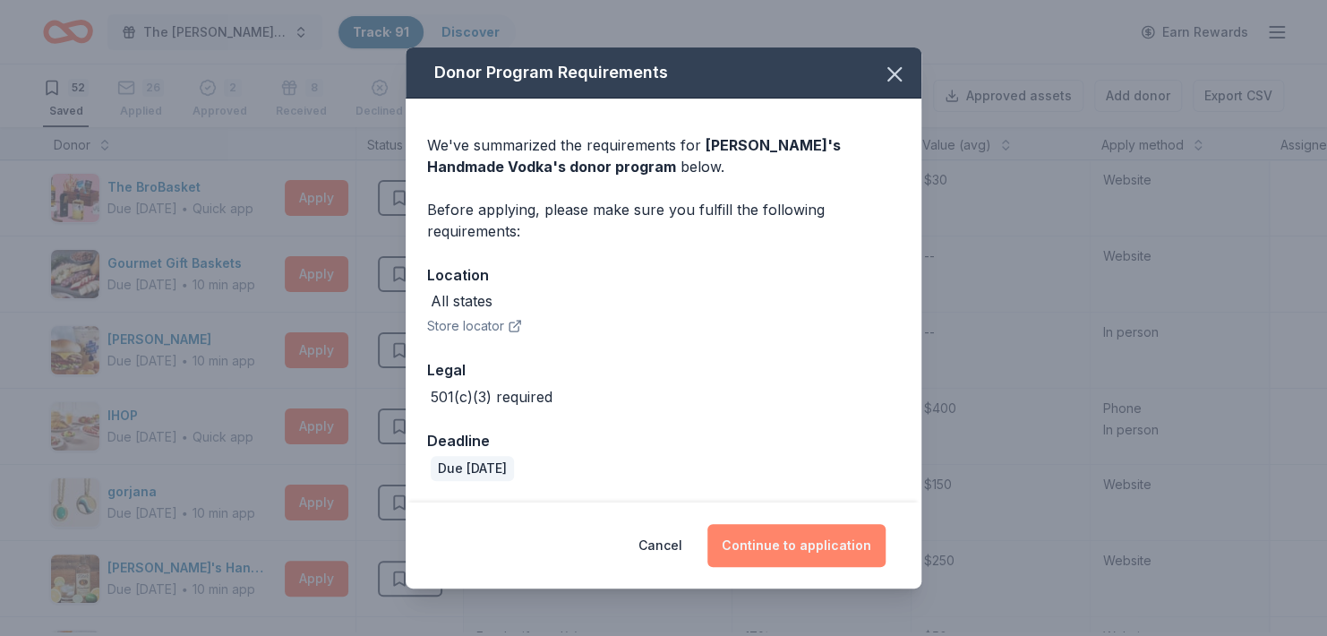
click at [795, 535] on button "Continue to application" at bounding box center [797, 545] width 178 height 43
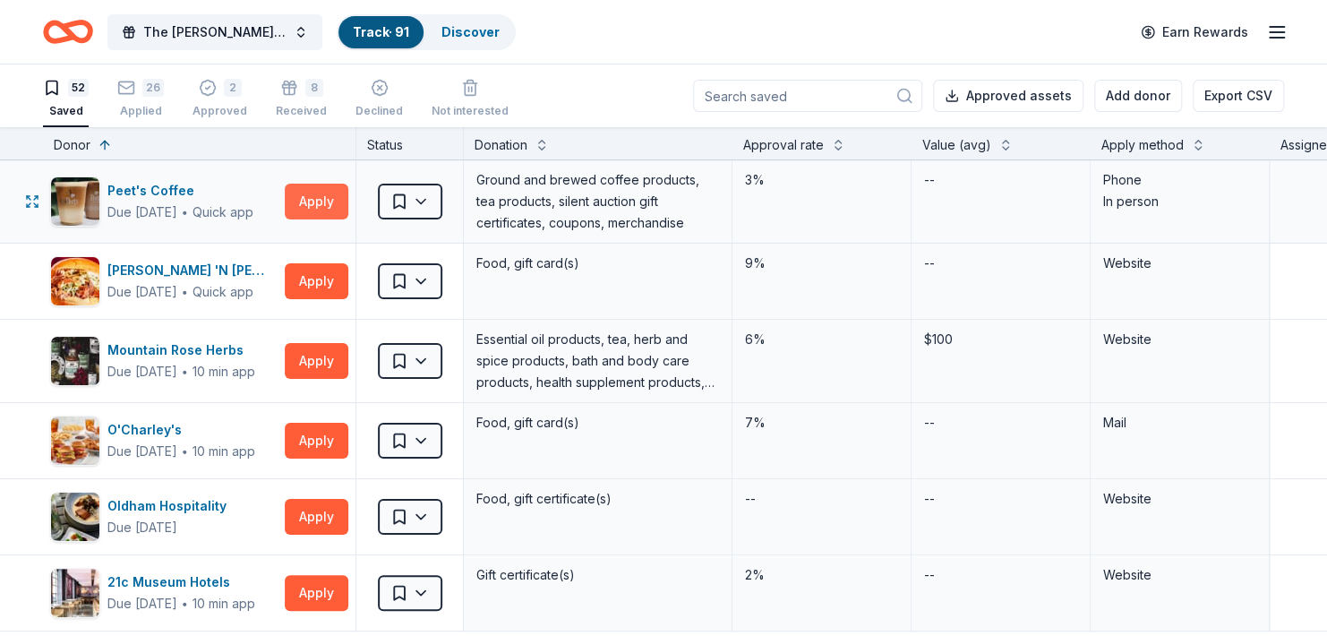
drag, startPoint x: 325, startPoint y: 77, endPoint x: 285, endPoint y: 204, distance: 133.4
click at [285, 204] on div "The [PERSON_NAME] Foundation Legacy Ball Track · 91 Discover Earn Rewards 52 Sa…" at bounding box center [663, 318] width 1327 height 636
click at [1309, 156] on div "Assignee" at bounding box center [1308, 144] width 55 height 21
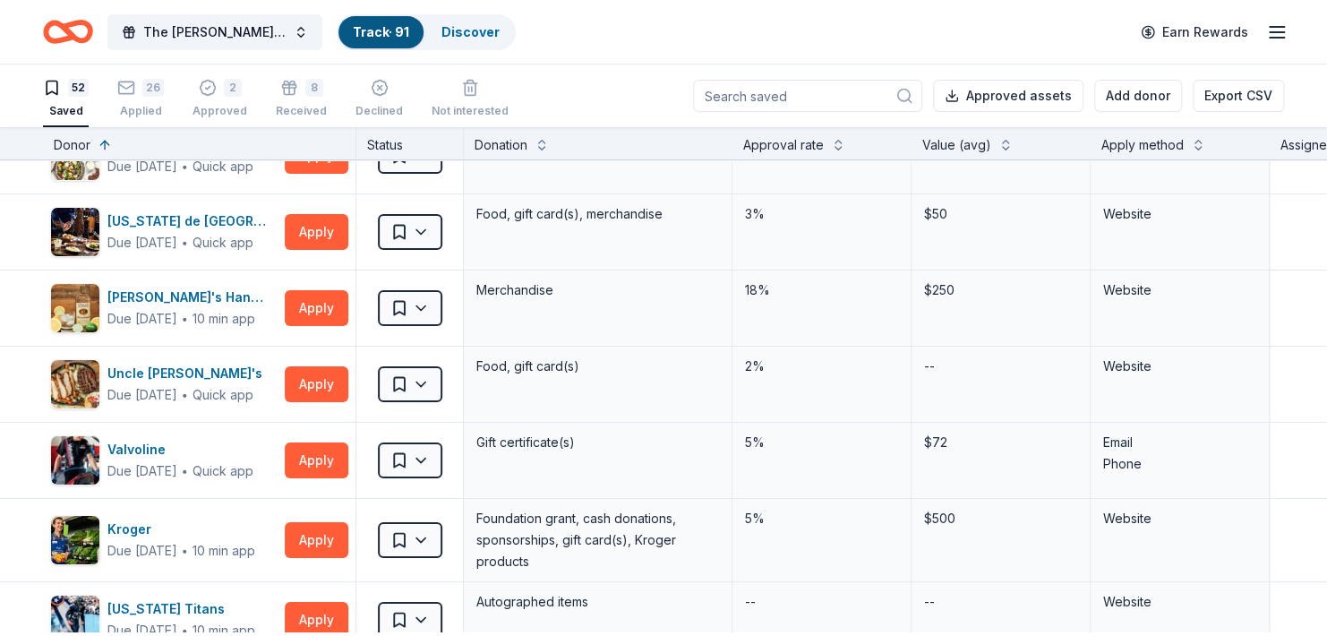
scroll to position [3199, 0]
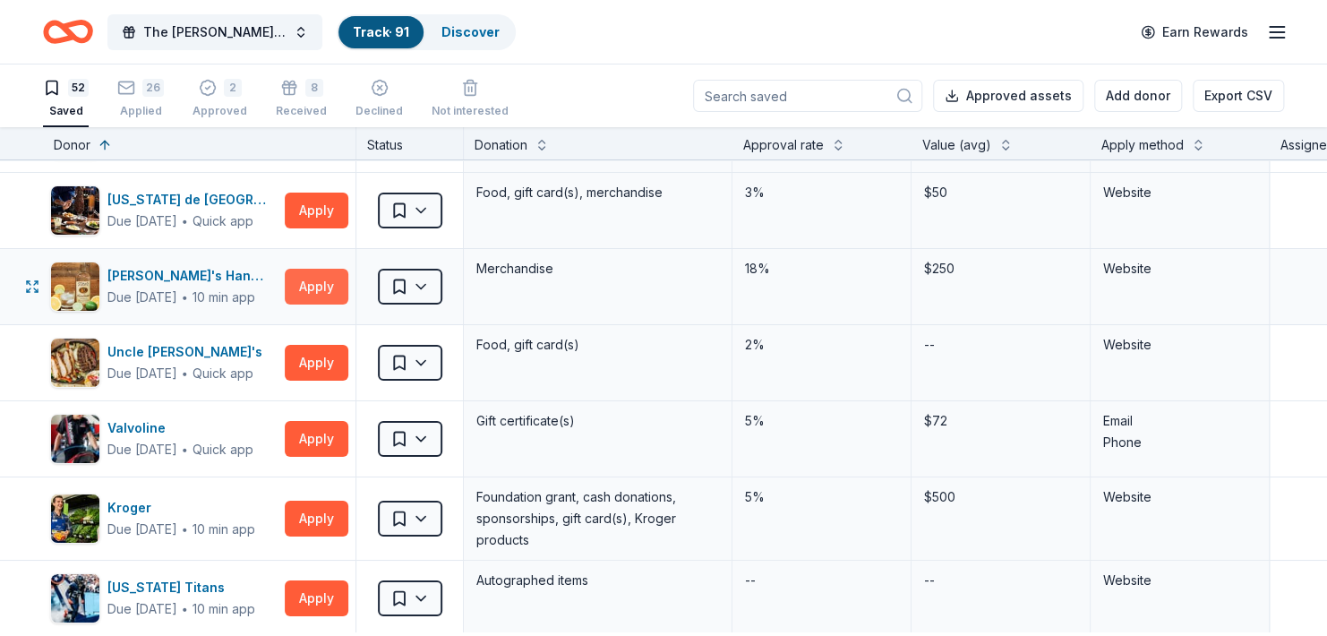
click at [303, 305] on button "Apply" at bounding box center [317, 287] width 64 height 36
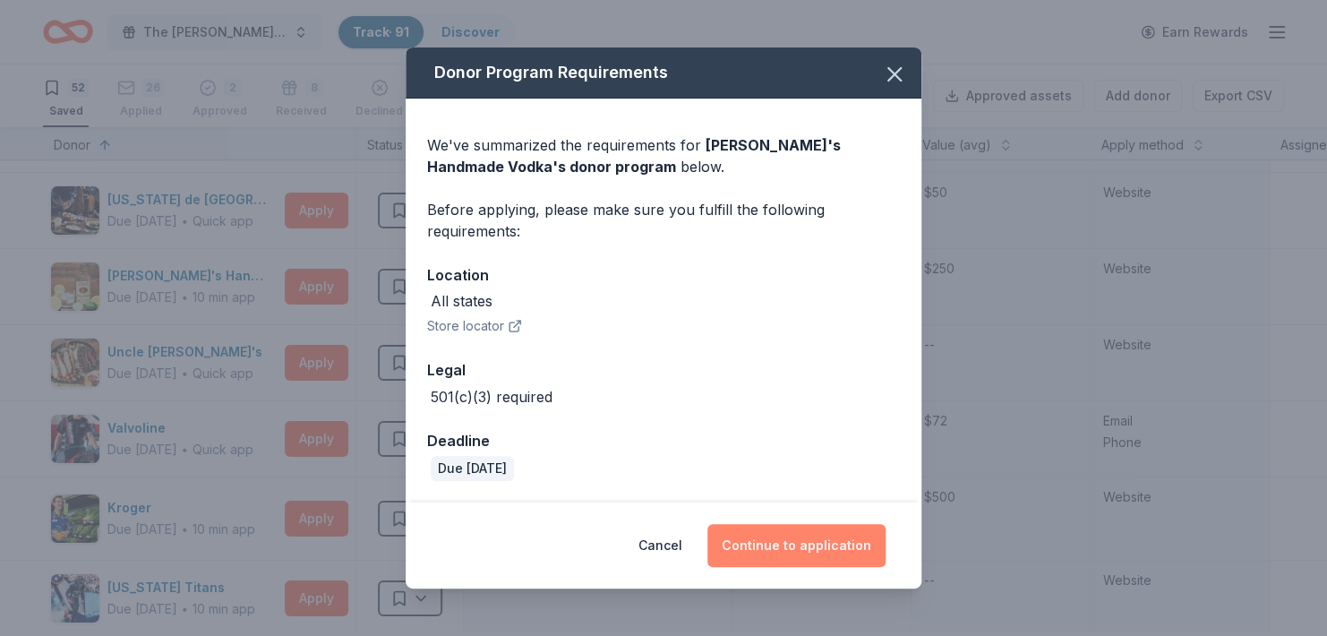
click at [800, 552] on button "Continue to application" at bounding box center [797, 545] width 178 height 43
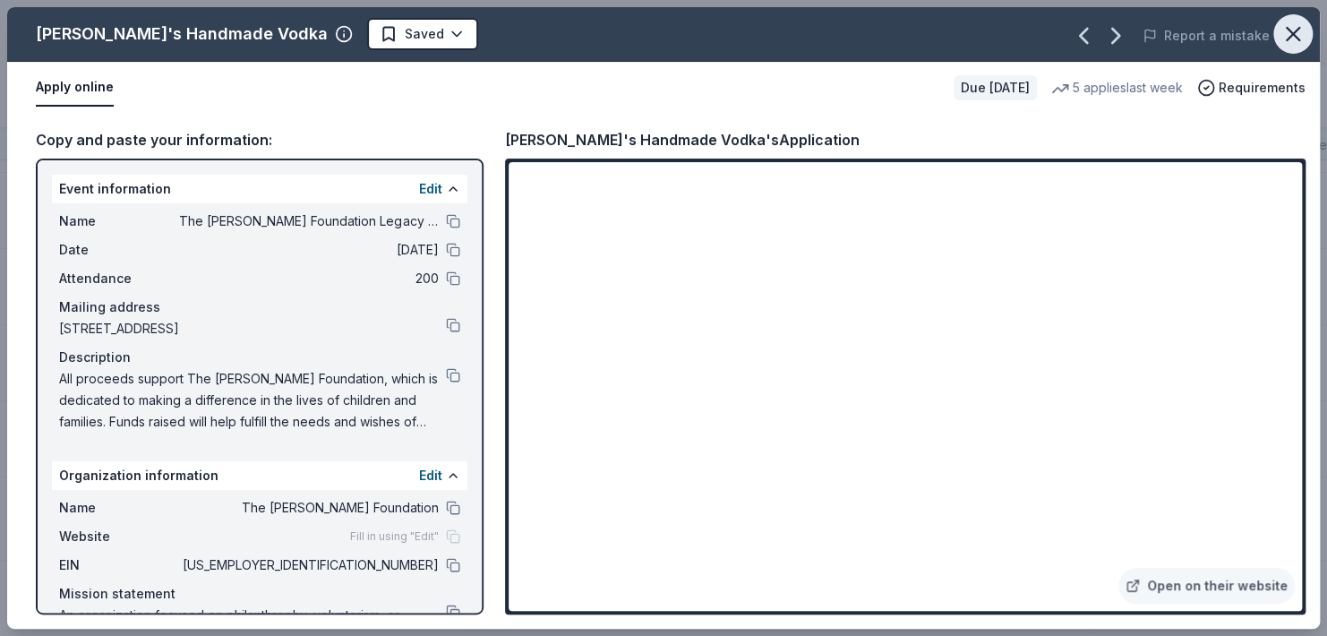
click at [1298, 35] on icon "button" at bounding box center [1293, 33] width 25 height 25
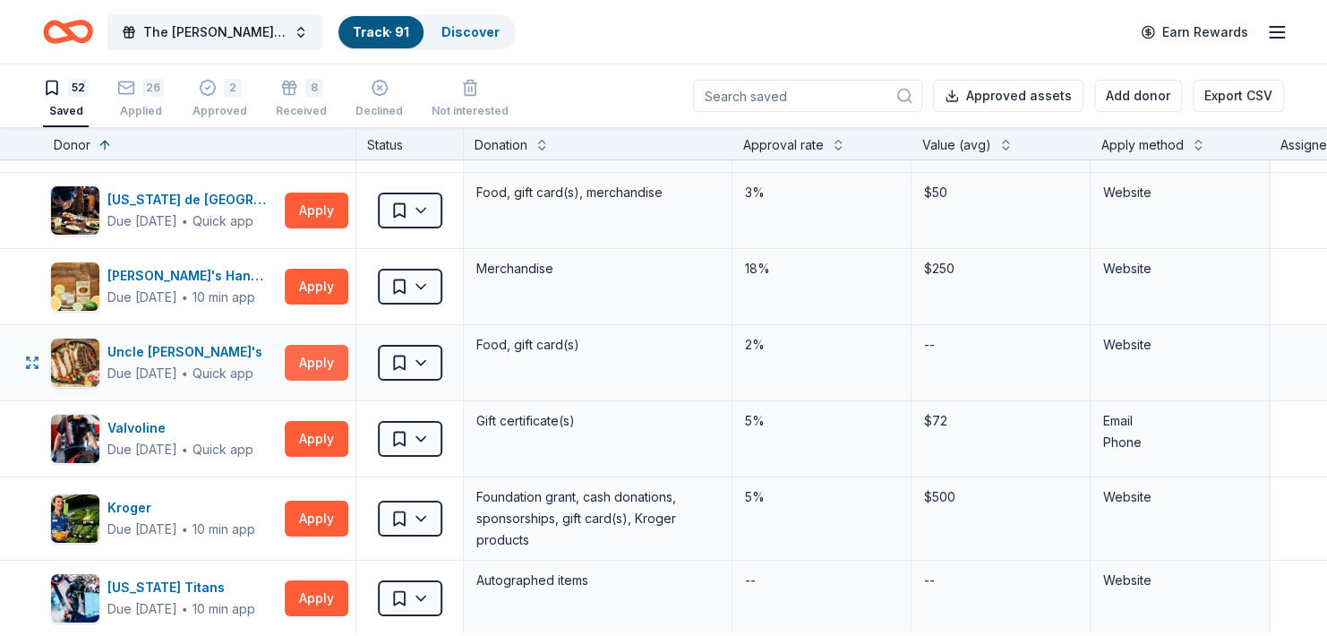
click at [322, 381] on button "Apply" at bounding box center [317, 363] width 64 height 36
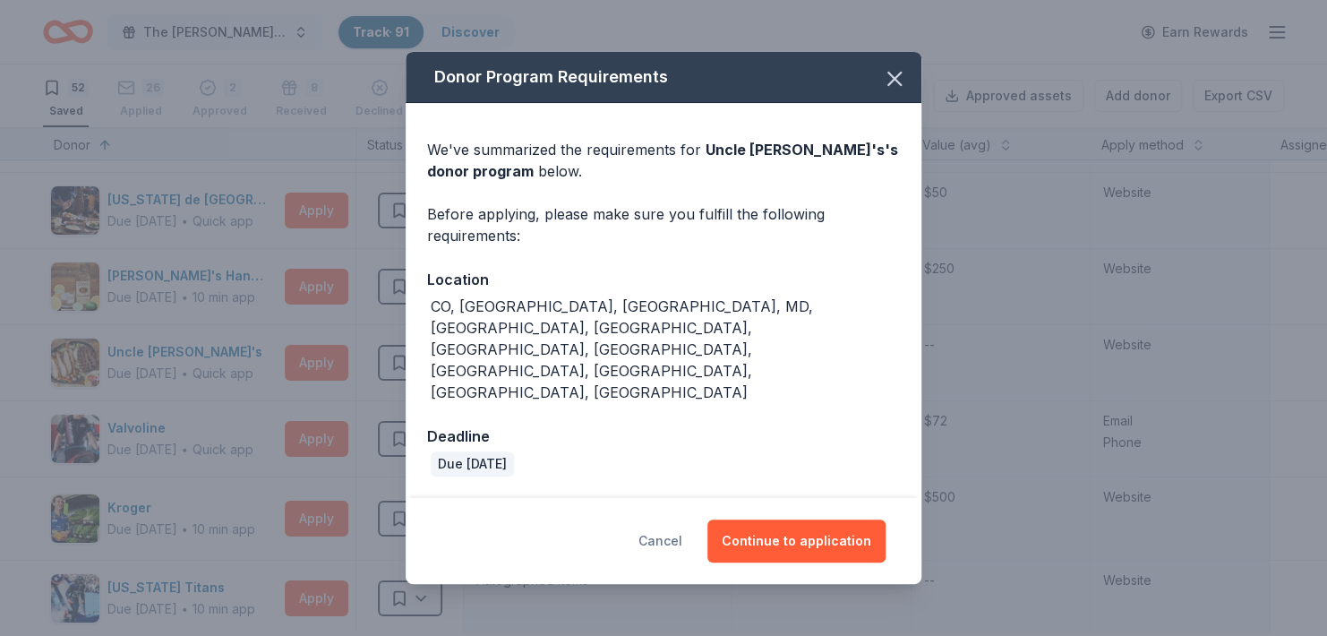
click at [682, 519] on button "Cancel" at bounding box center [661, 540] width 44 height 43
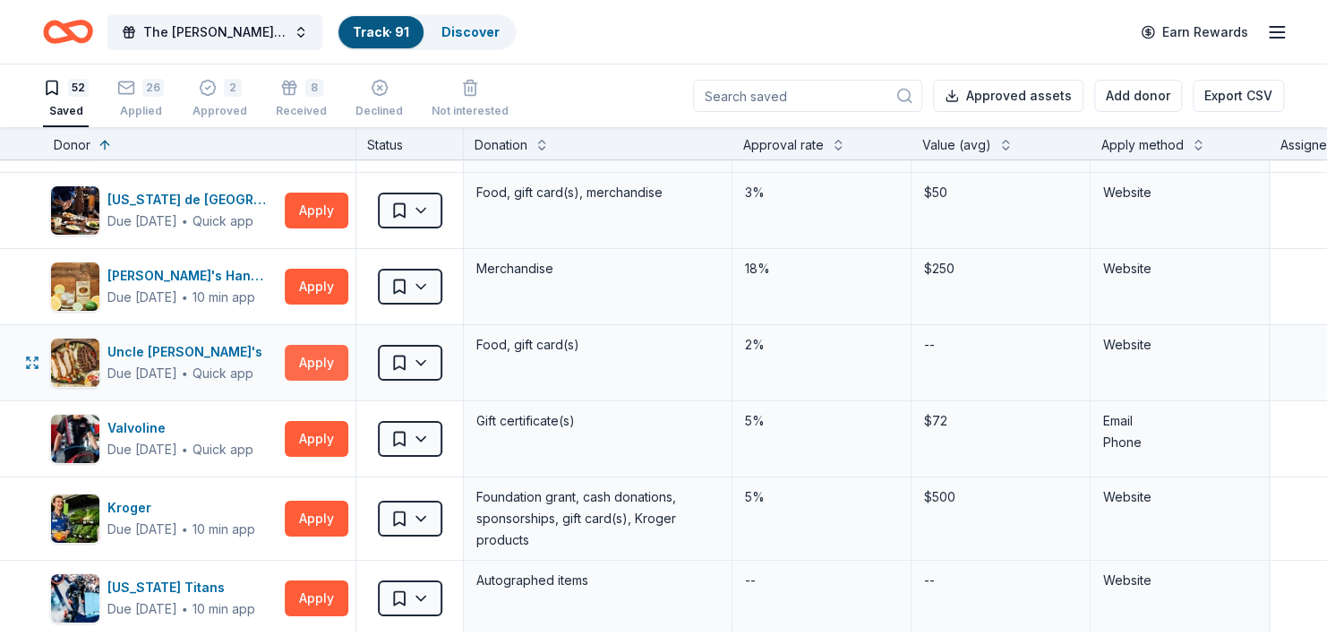
click at [333, 381] on button "Apply" at bounding box center [317, 363] width 64 height 36
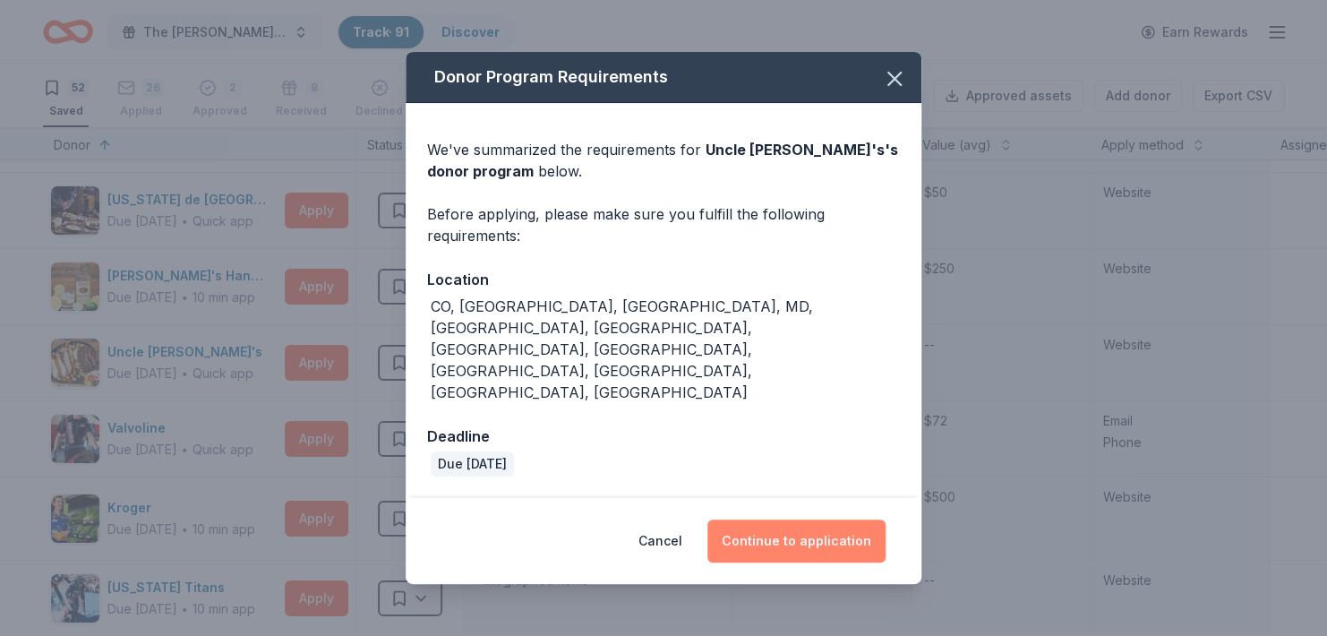
drag, startPoint x: 758, startPoint y: 517, endPoint x: 739, endPoint y: 514, distance: 19.0
click at [739, 519] on button "Continue to application" at bounding box center [797, 540] width 178 height 43
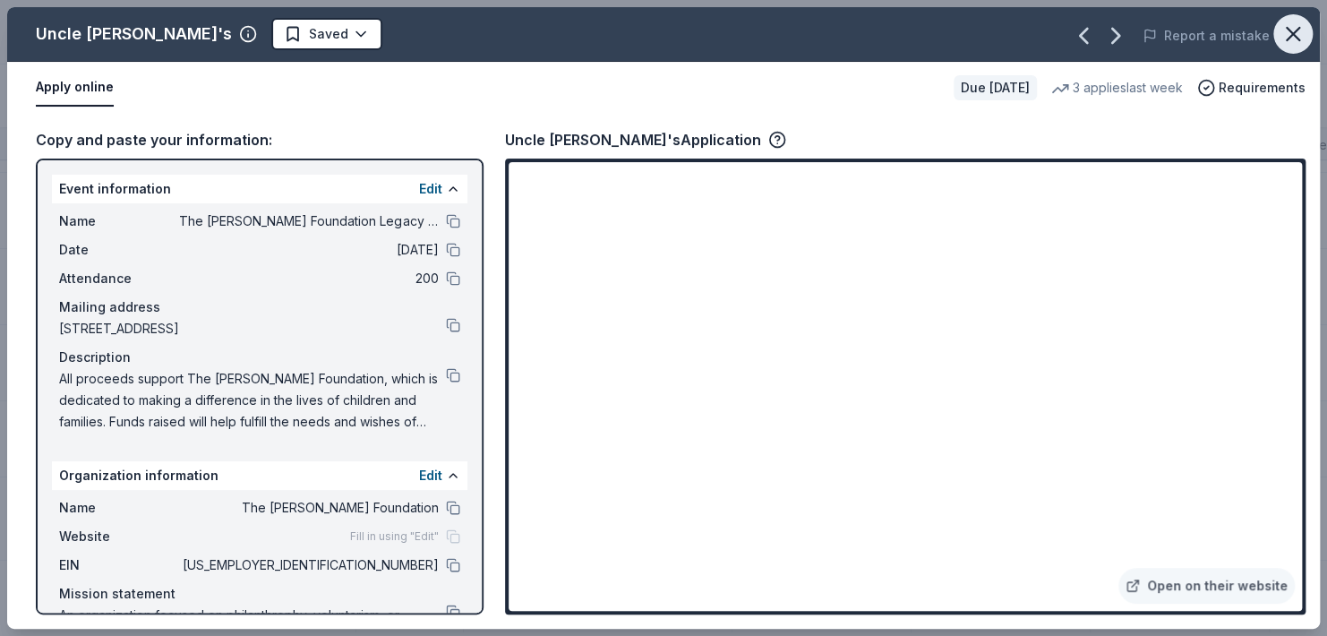
click at [1298, 36] on icon "button" at bounding box center [1293, 33] width 25 height 25
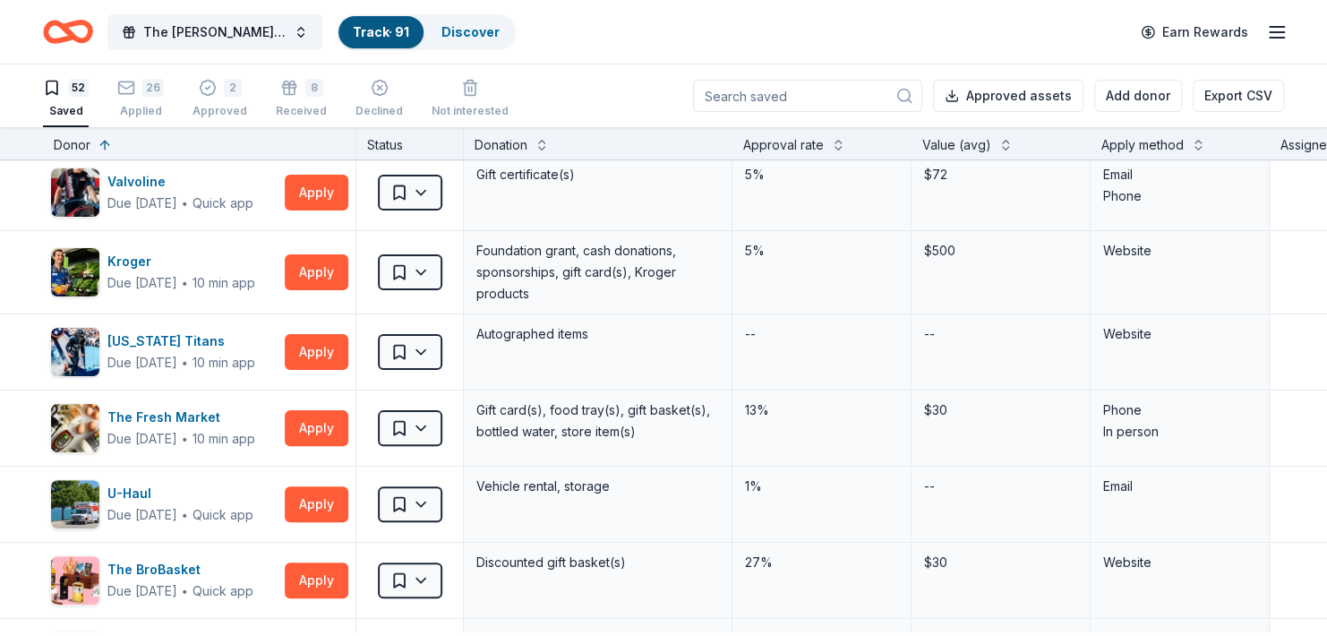
scroll to position [3489, 0]
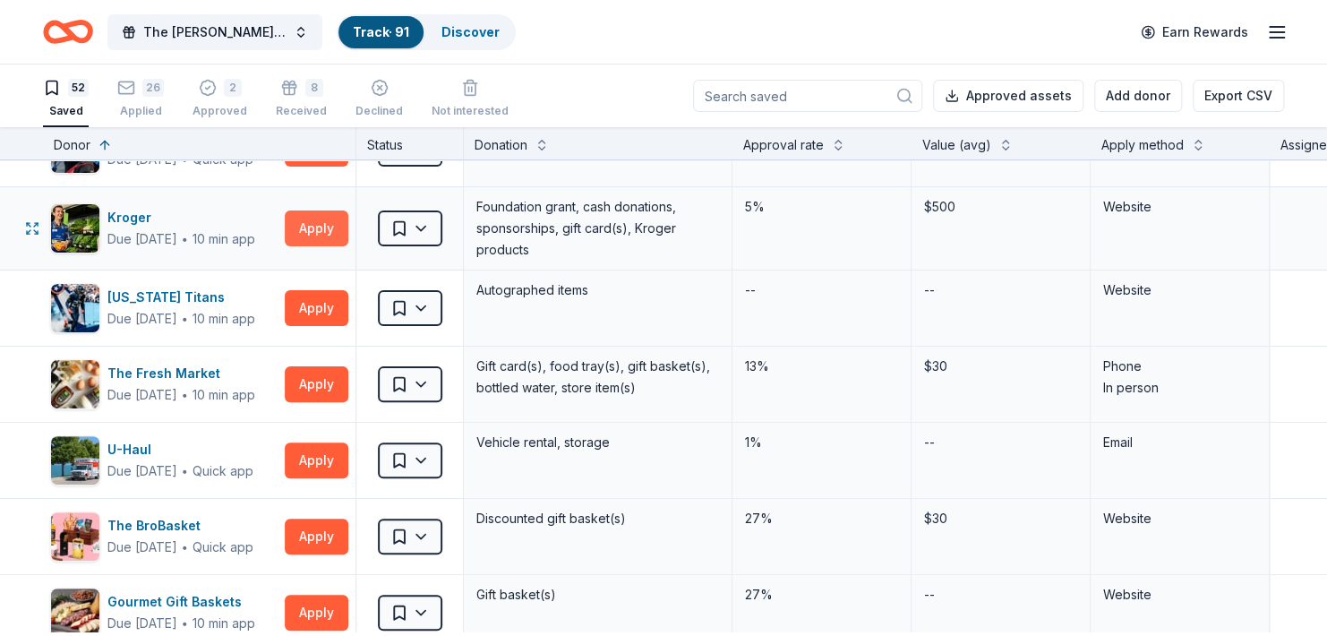
click at [313, 246] on button "Apply" at bounding box center [317, 228] width 64 height 36
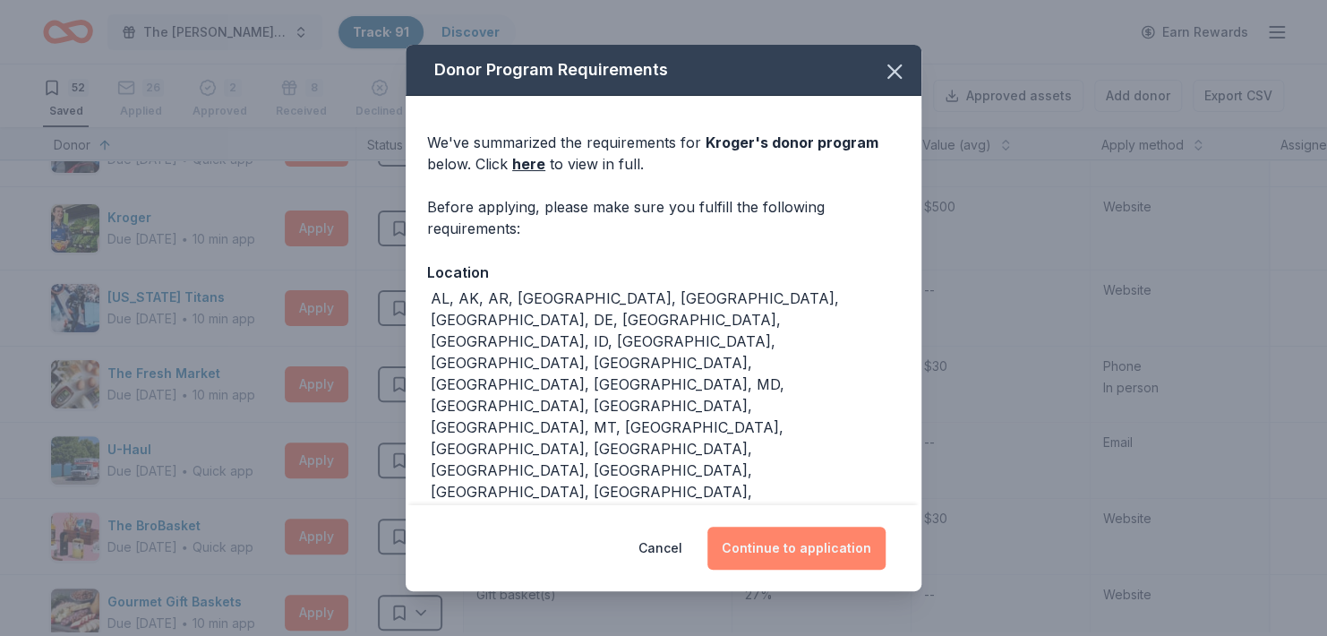
click at [795, 545] on button "Continue to application" at bounding box center [797, 548] width 178 height 43
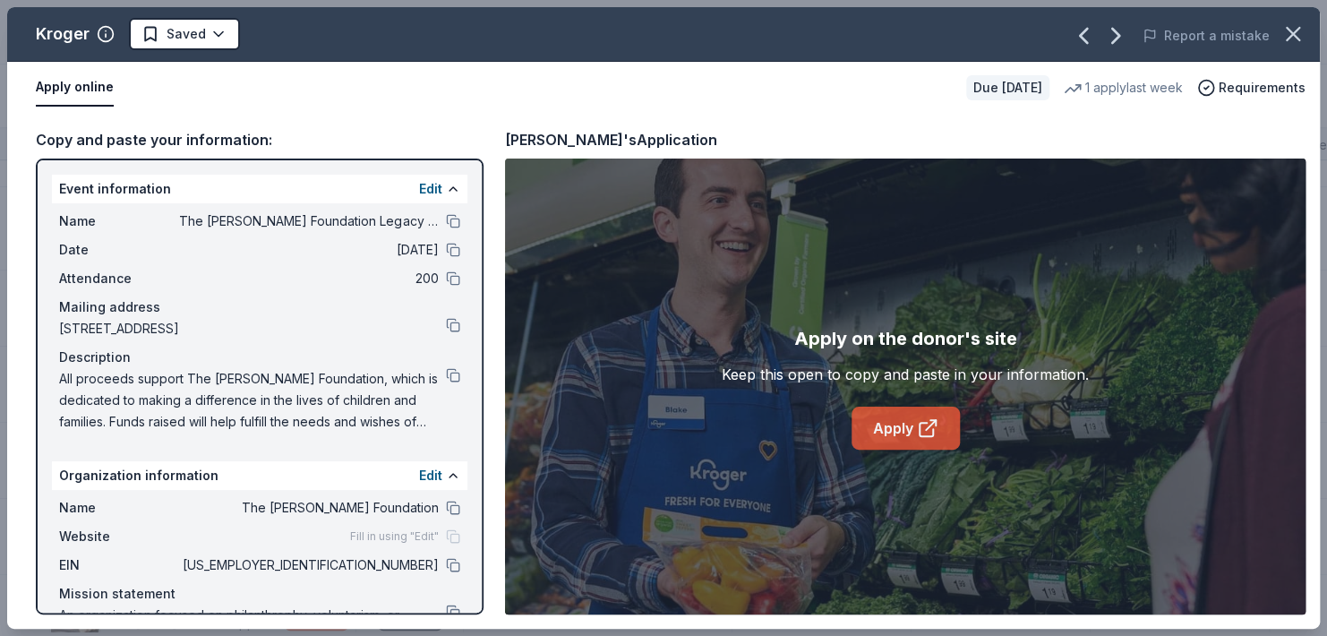
click at [886, 437] on link "Apply" at bounding box center [906, 428] width 108 height 43
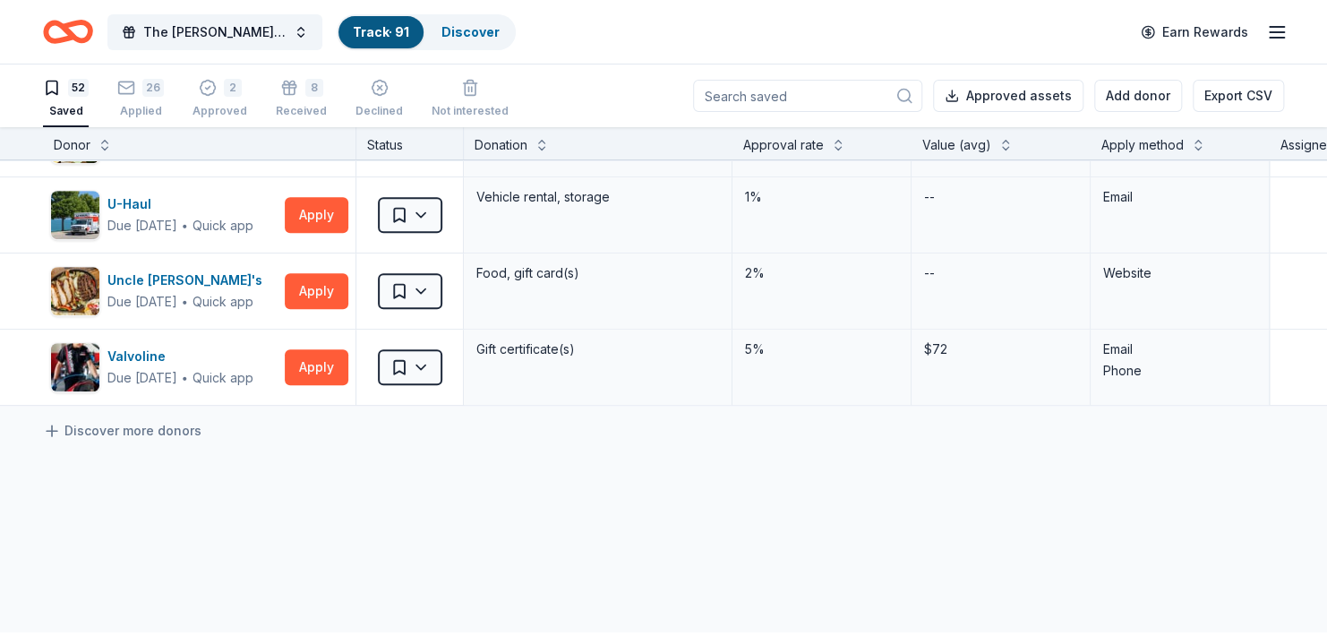
scroll to position [3713, 0]
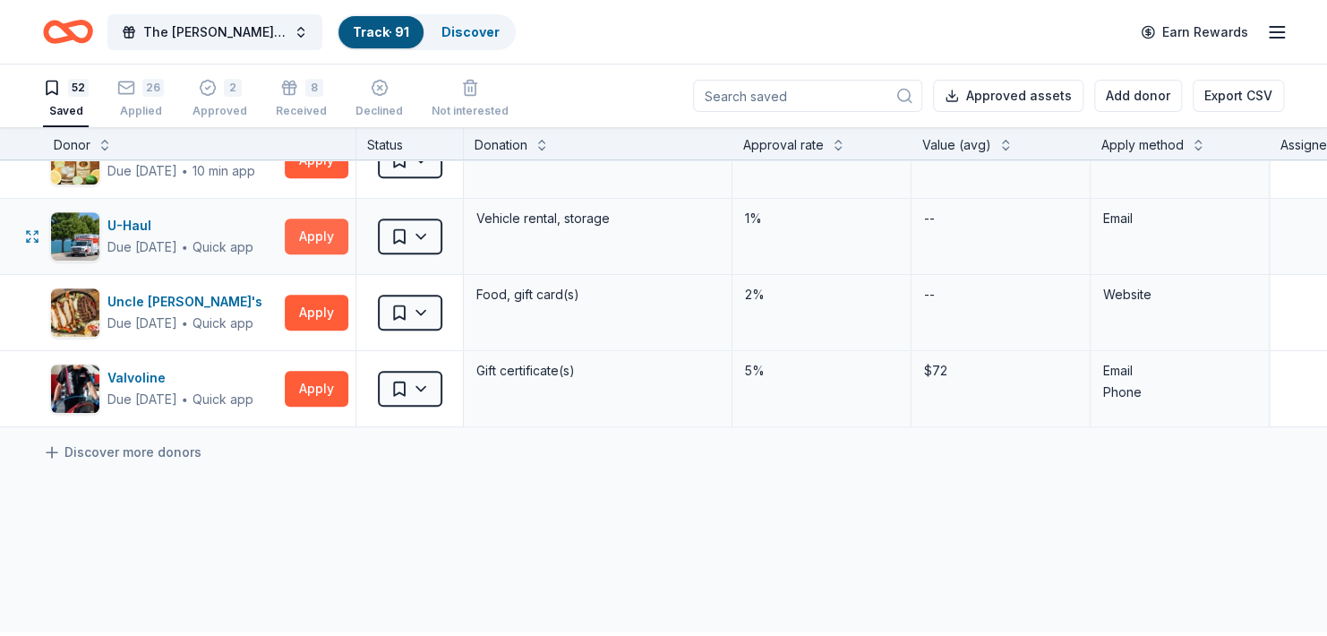
click at [326, 254] on button "Apply" at bounding box center [317, 237] width 64 height 36
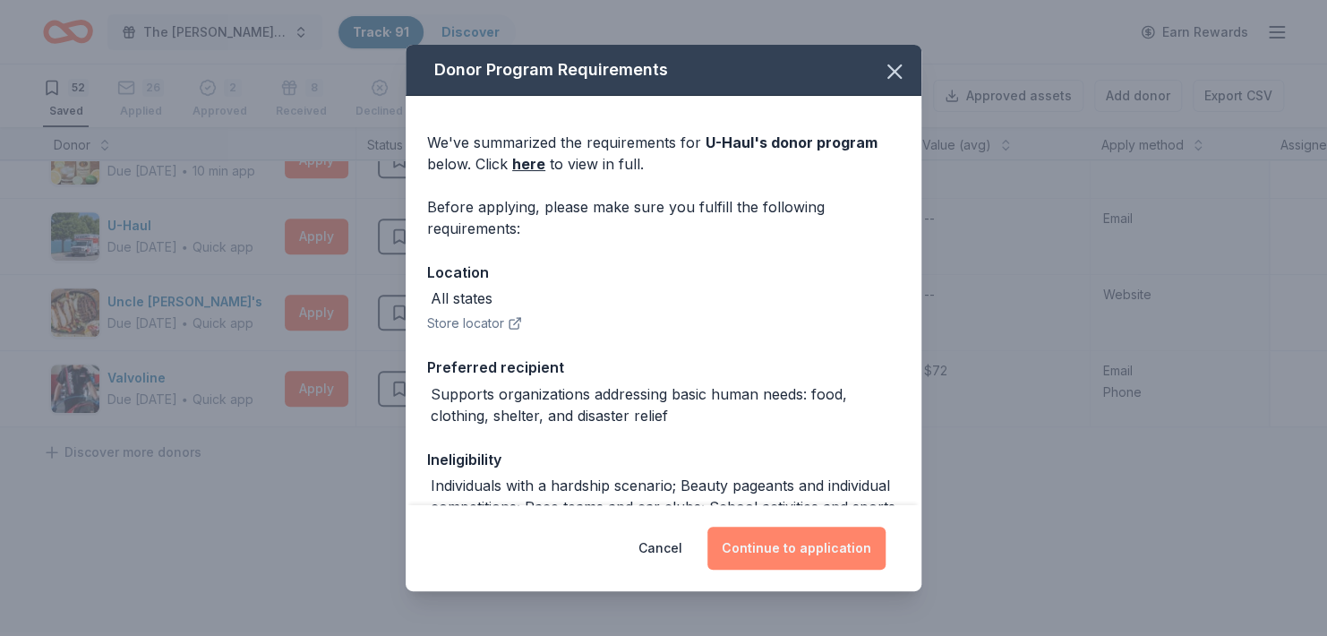
click at [814, 541] on button "Continue to application" at bounding box center [797, 548] width 178 height 43
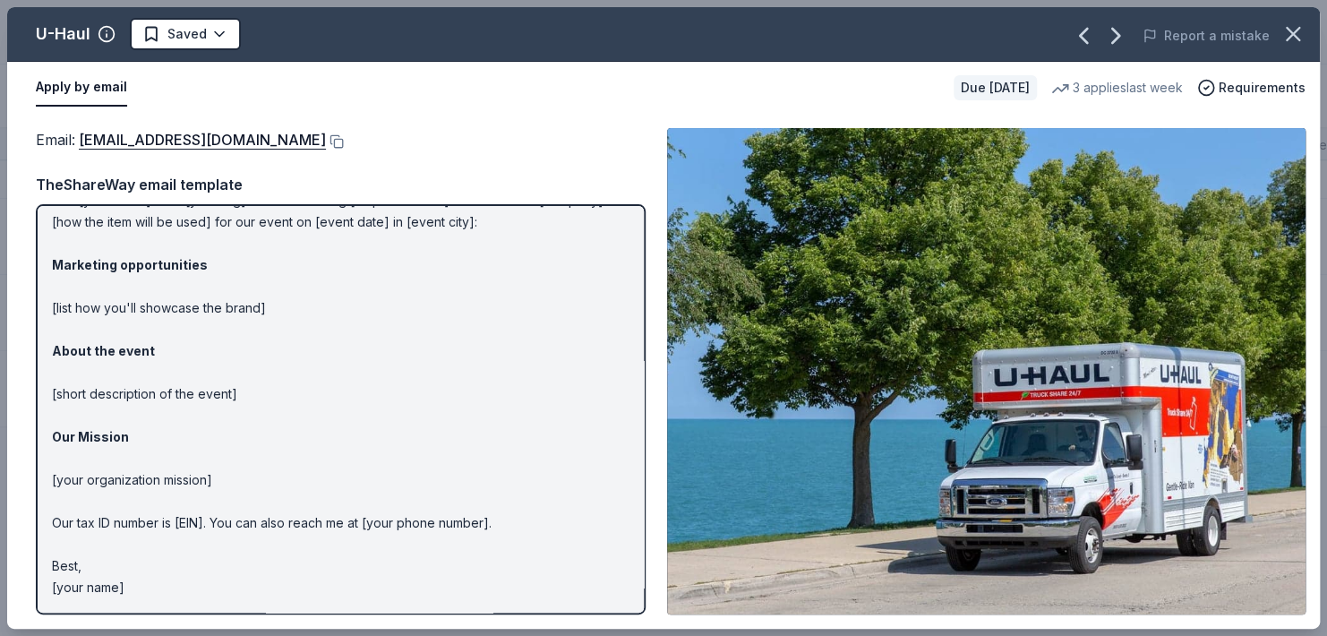
scroll to position [0, 0]
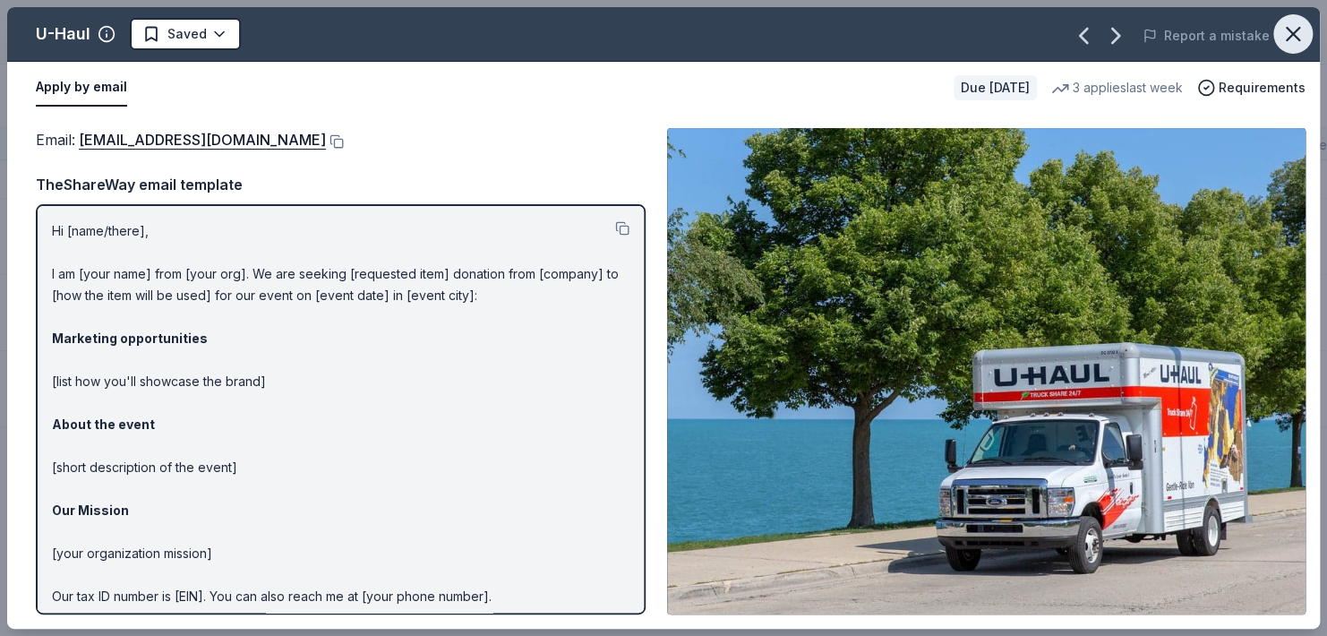
click at [1283, 38] on icon "button" at bounding box center [1293, 33] width 25 height 25
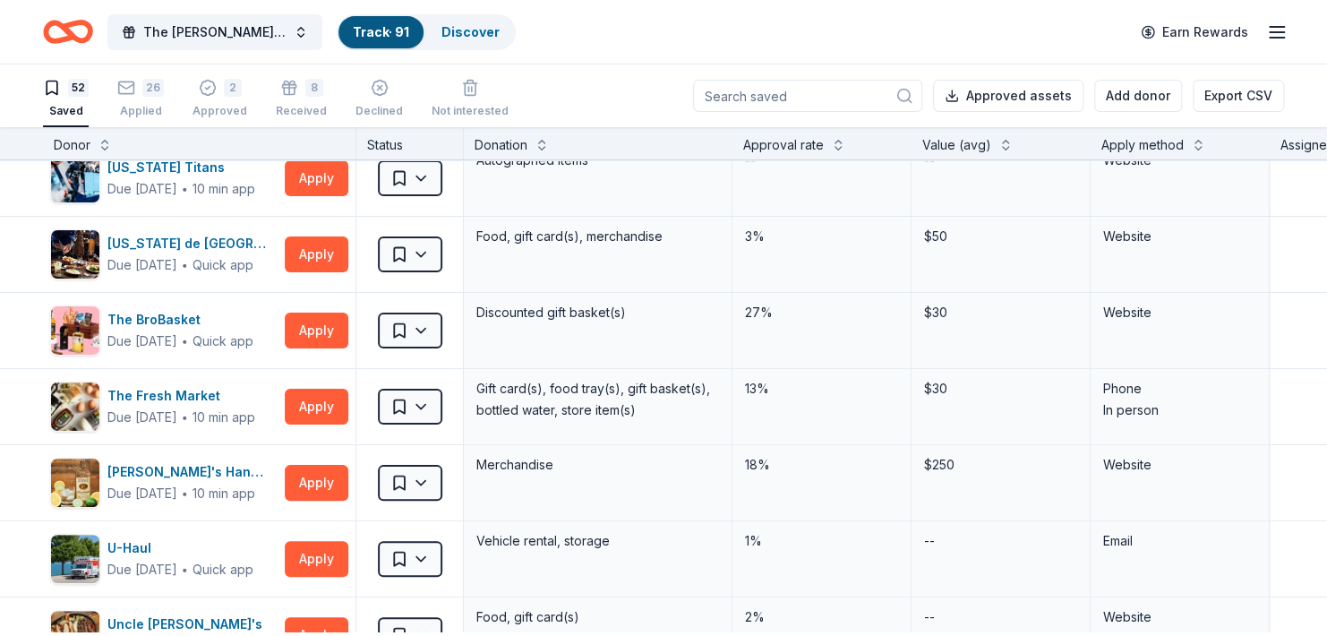
scroll to position [3332, 0]
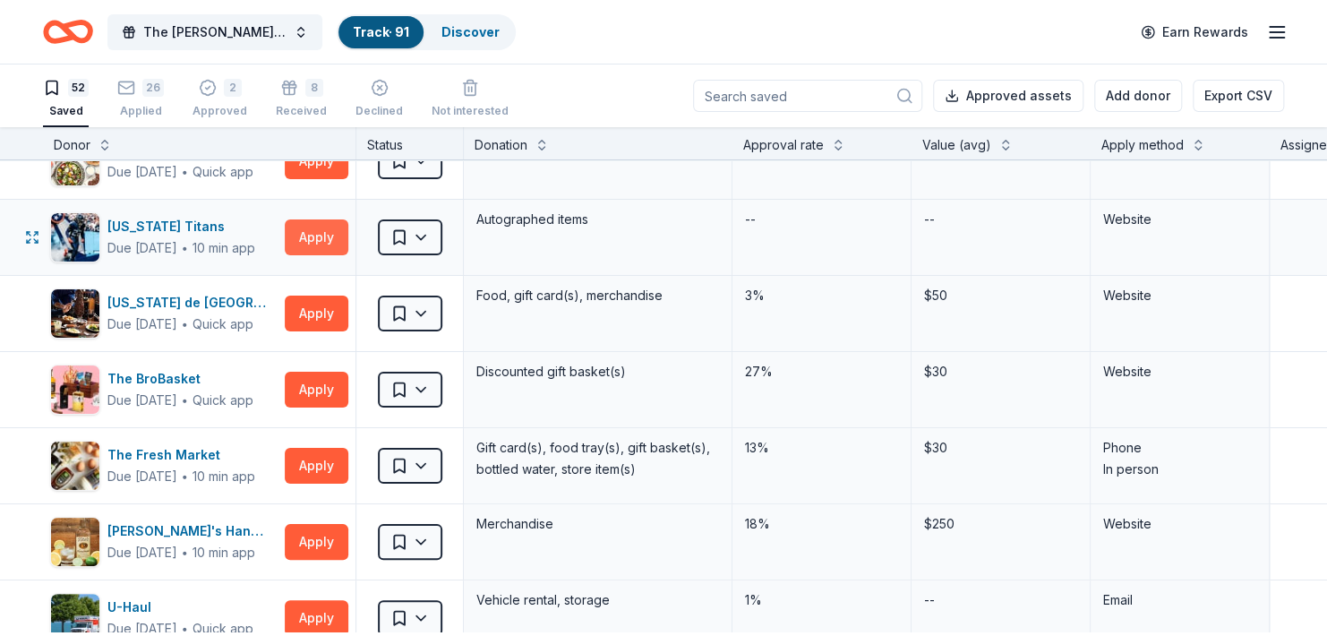
click at [323, 255] on button "Apply" at bounding box center [317, 237] width 64 height 36
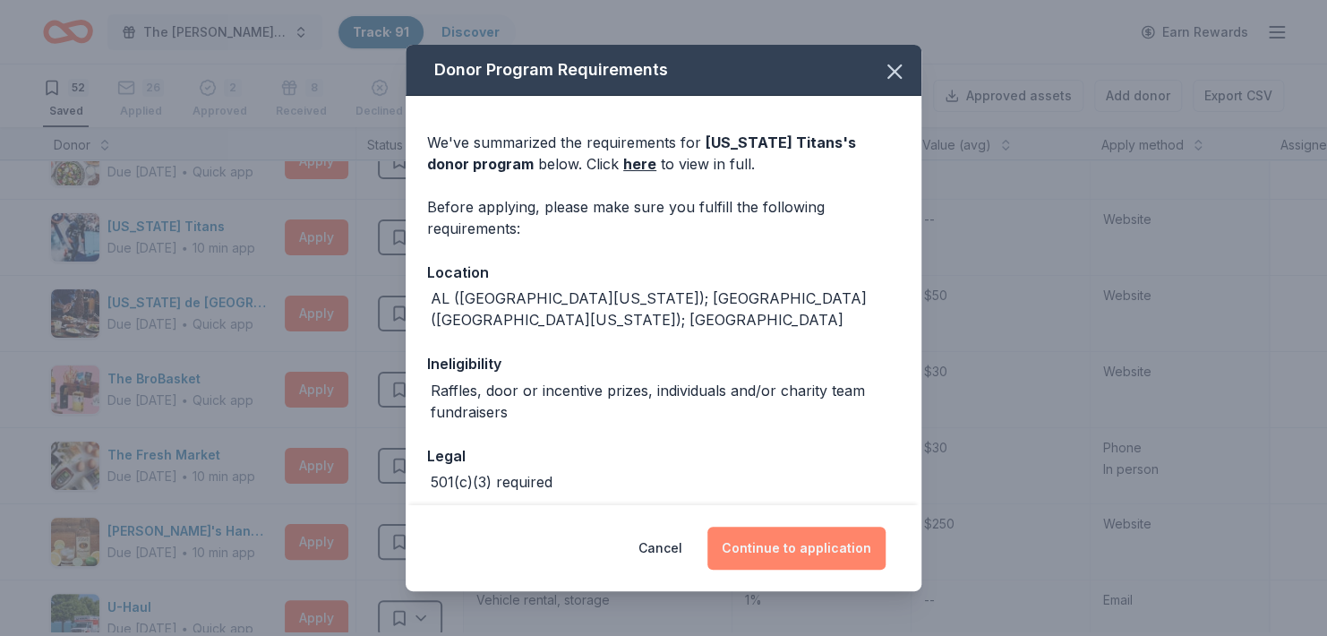
click at [761, 538] on button "Continue to application" at bounding box center [797, 548] width 178 height 43
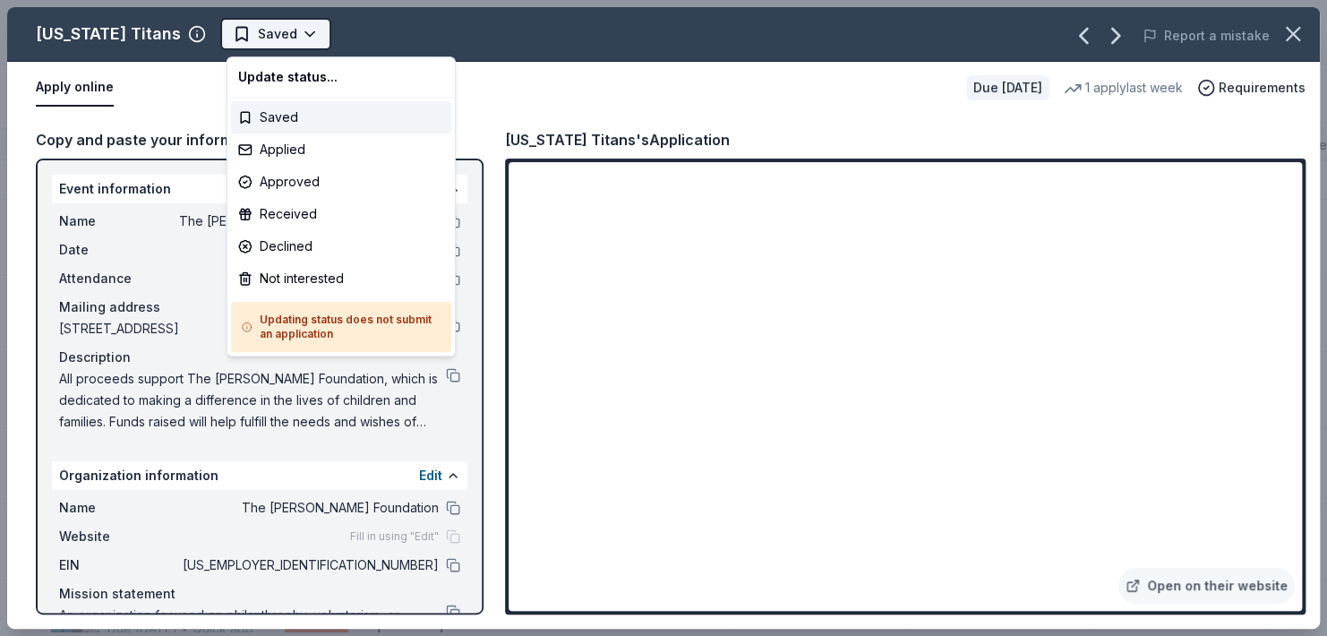
click at [317, 34] on html "The Haley Sue Foundation Legacy Ball Track · 91 Discover Earn Rewards 52 Saved …" at bounding box center [663, 318] width 1327 height 636
click at [305, 150] on div "Applied" at bounding box center [341, 149] width 220 height 32
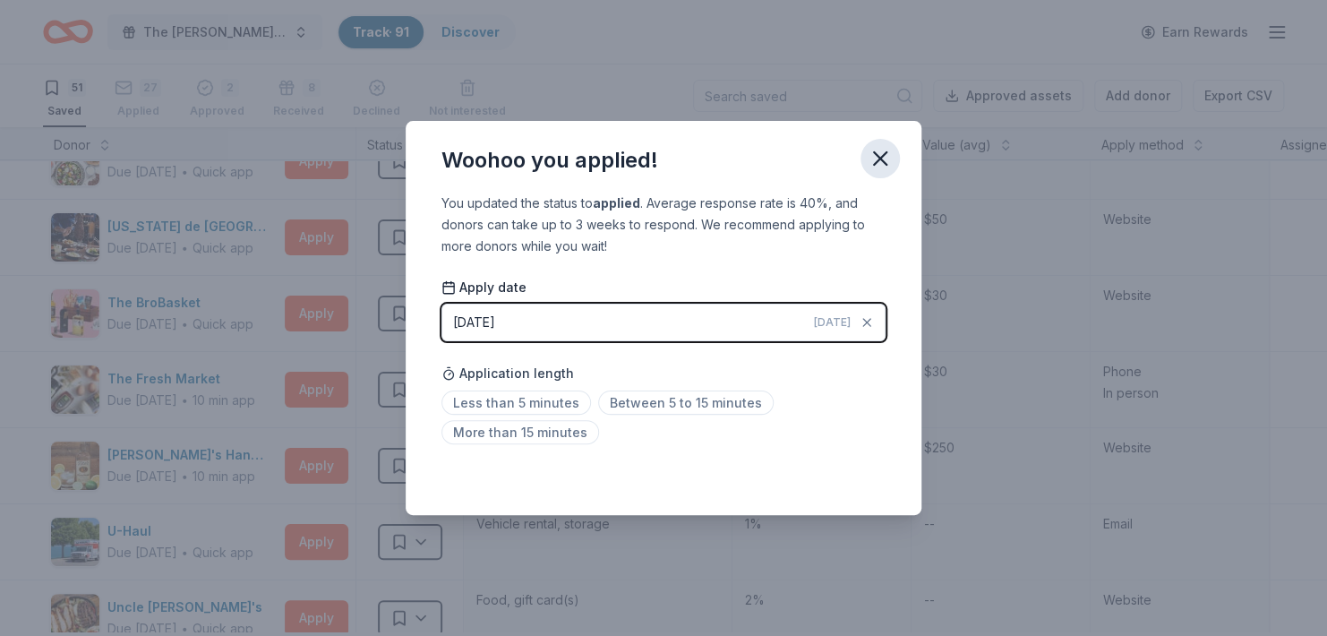
click at [887, 152] on icon "button" at bounding box center [880, 158] width 13 height 13
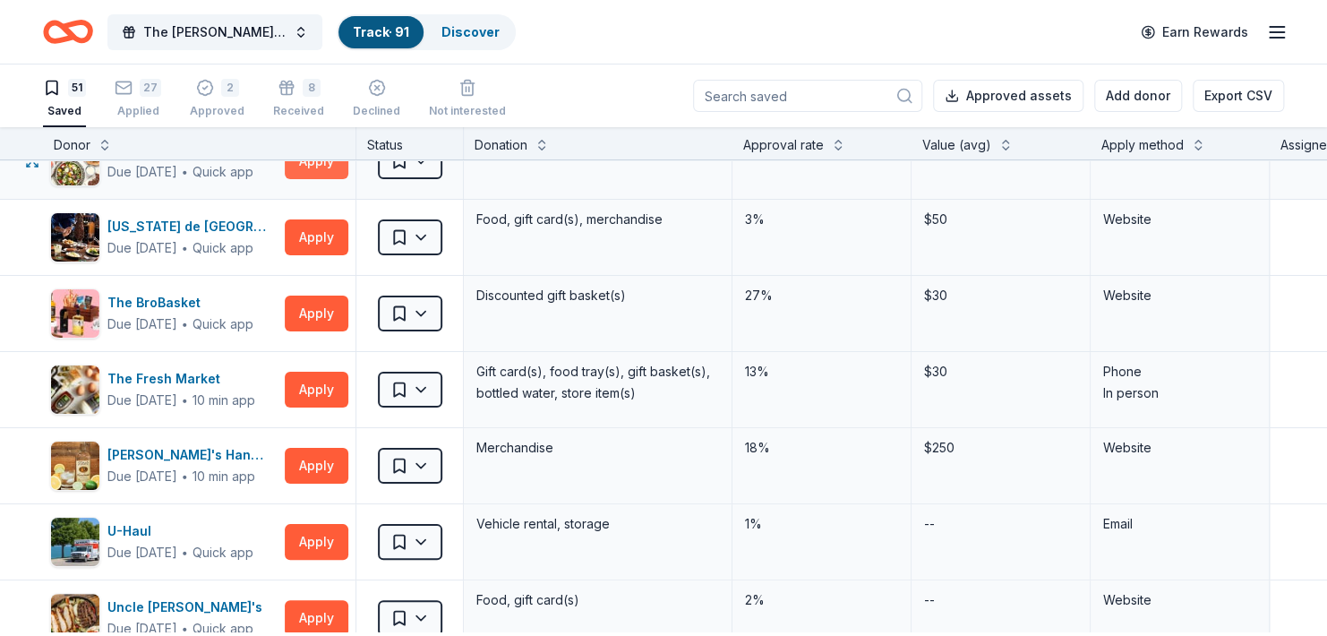
click at [319, 179] on button "Apply" at bounding box center [317, 161] width 64 height 36
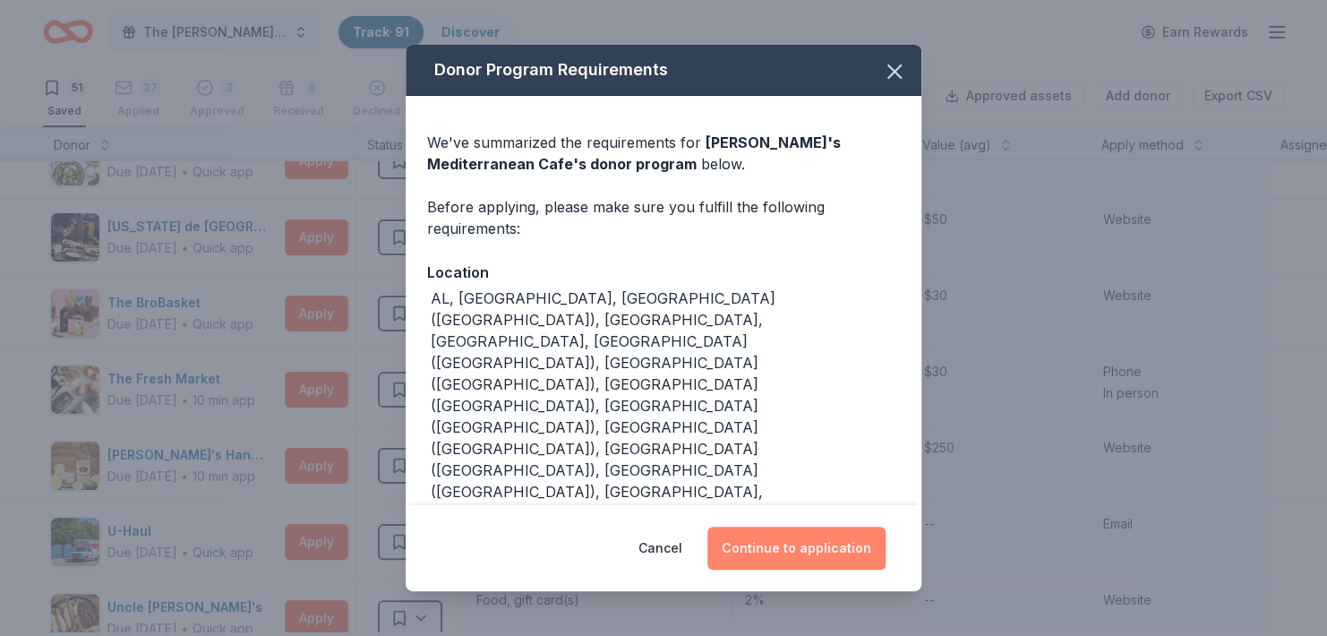
click at [800, 544] on button "Continue to application" at bounding box center [797, 548] width 178 height 43
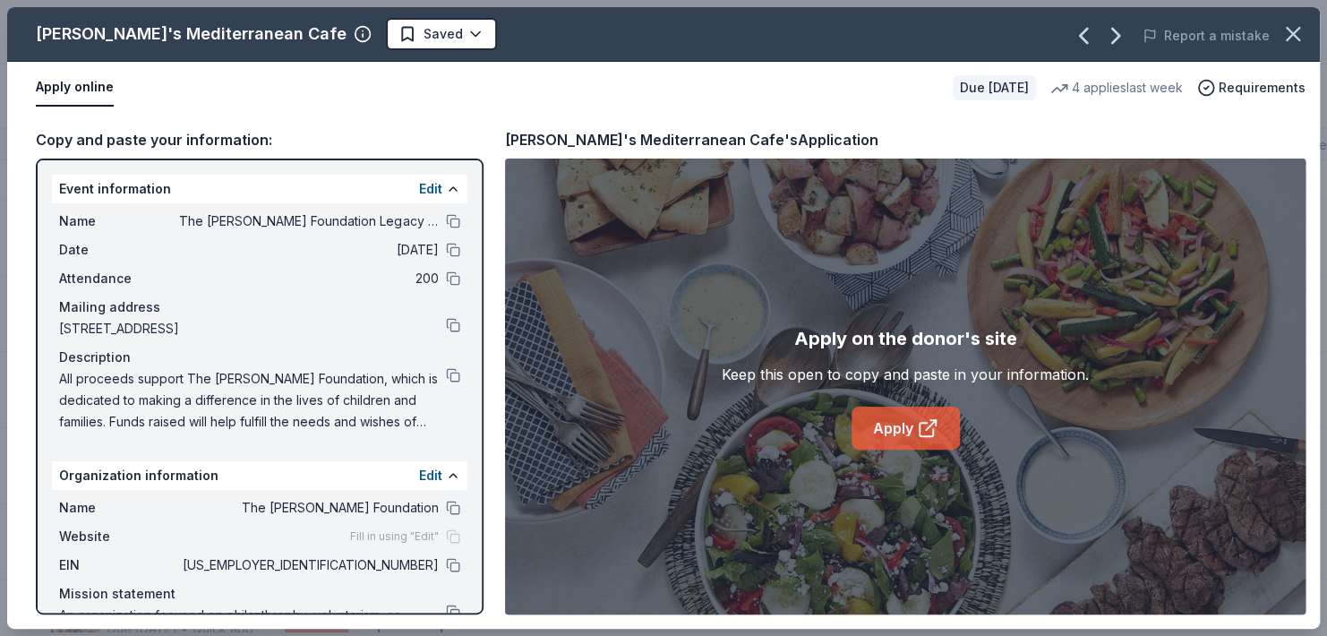
click at [909, 434] on link "Apply" at bounding box center [906, 428] width 108 height 43
click at [405, 31] on html "The Haley Sue Foundation Legacy Ball Track · 91 Discover Earn Rewards 51 Saved …" at bounding box center [663, 318] width 1327 height 636
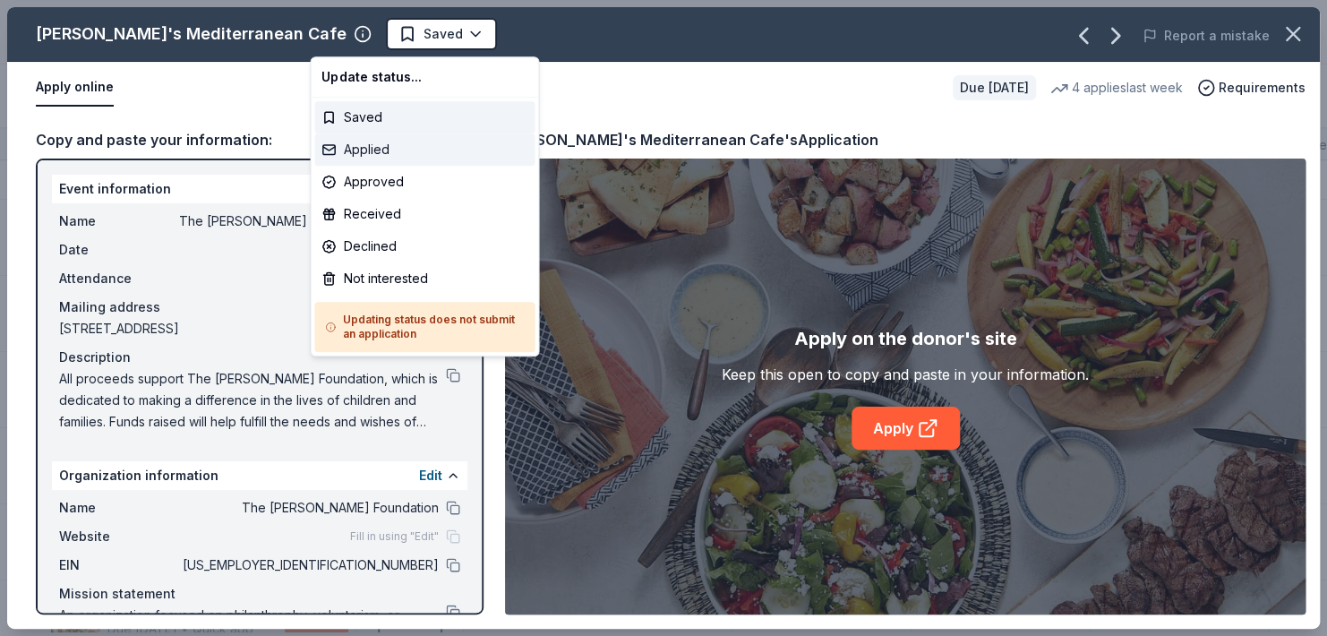
click at [375, 154] on div "Applied" at bounding box center [424, 149] width 220 height 32
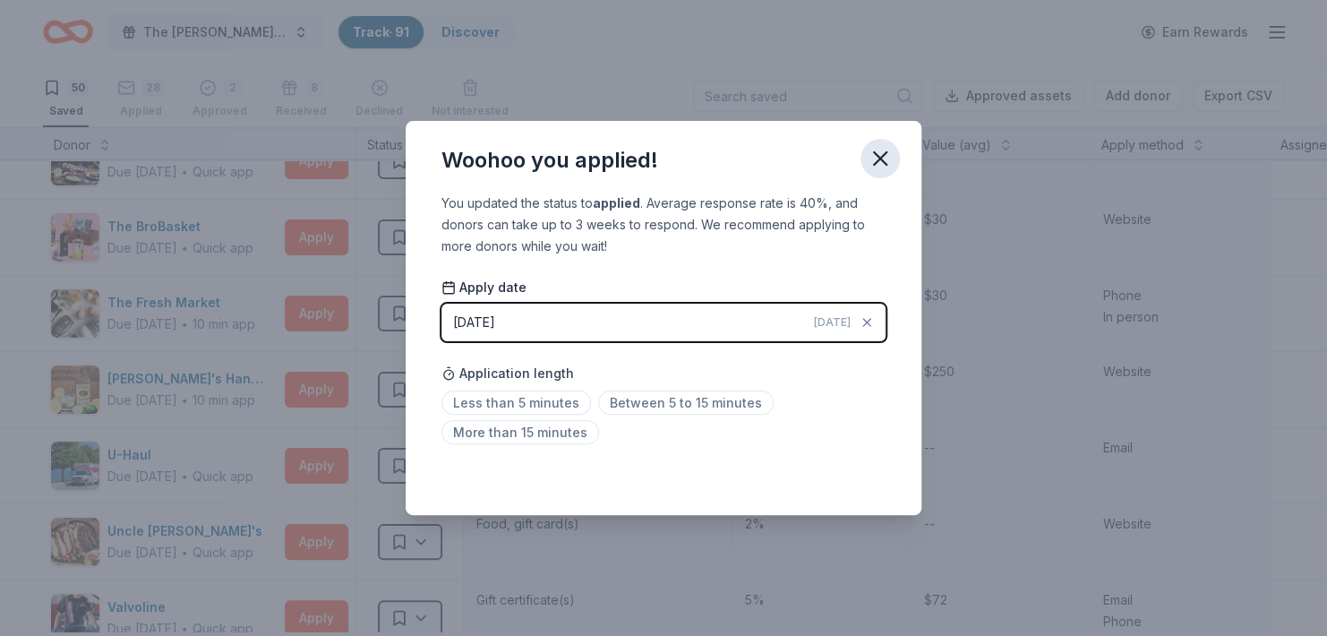
click at [893, 148] on icon "button" at bounding box center [880, 158] width 25 height 25
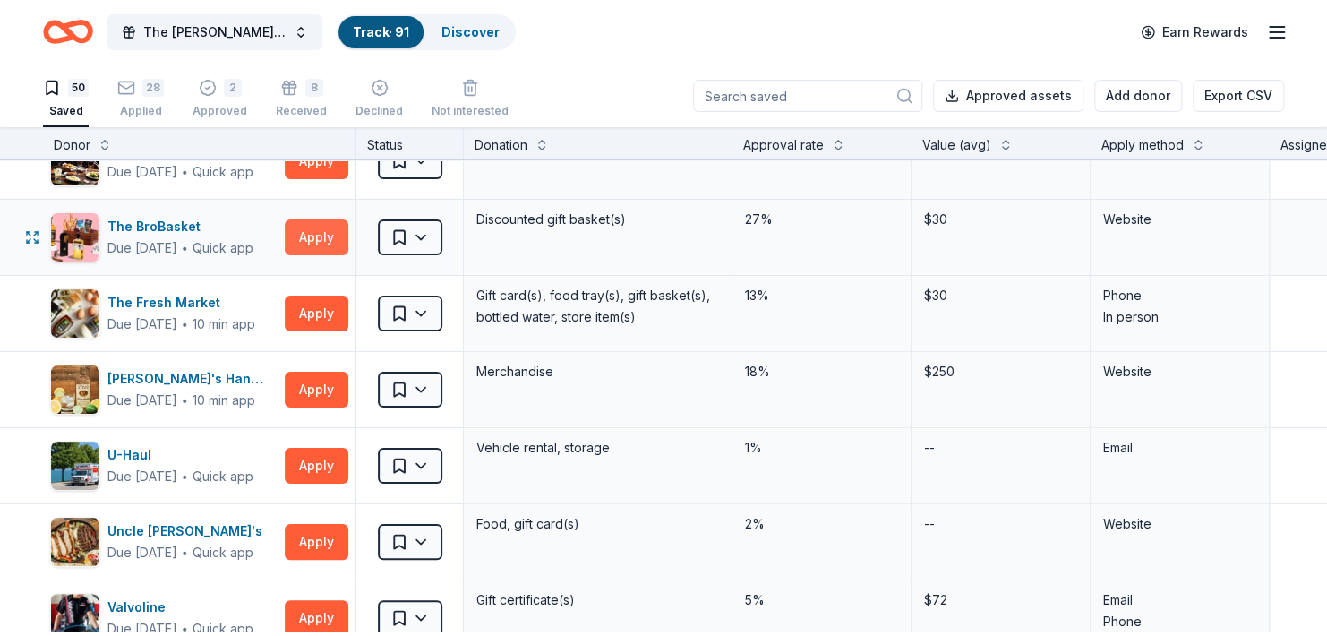
click at [326, 255] on button "Apply" at bounding box center [317, 237] width 64 height 36
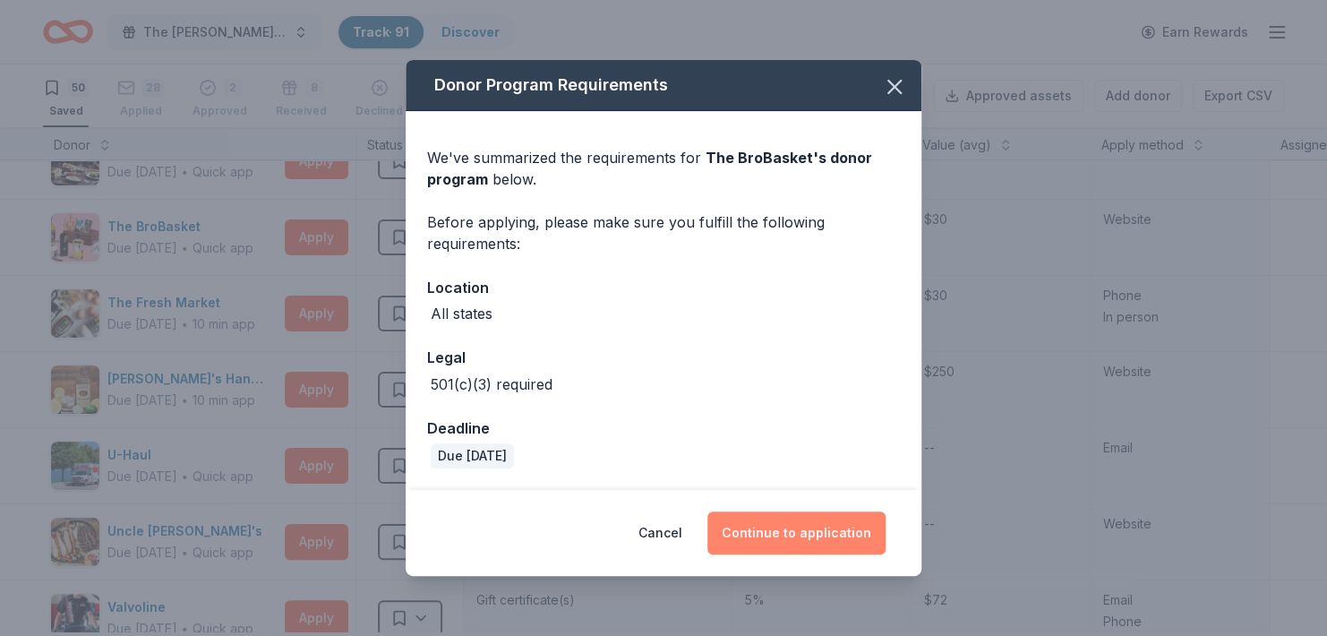
click at [826, 530] on button "Continue to application" at bounding box center [797, 532] width 178 height 43
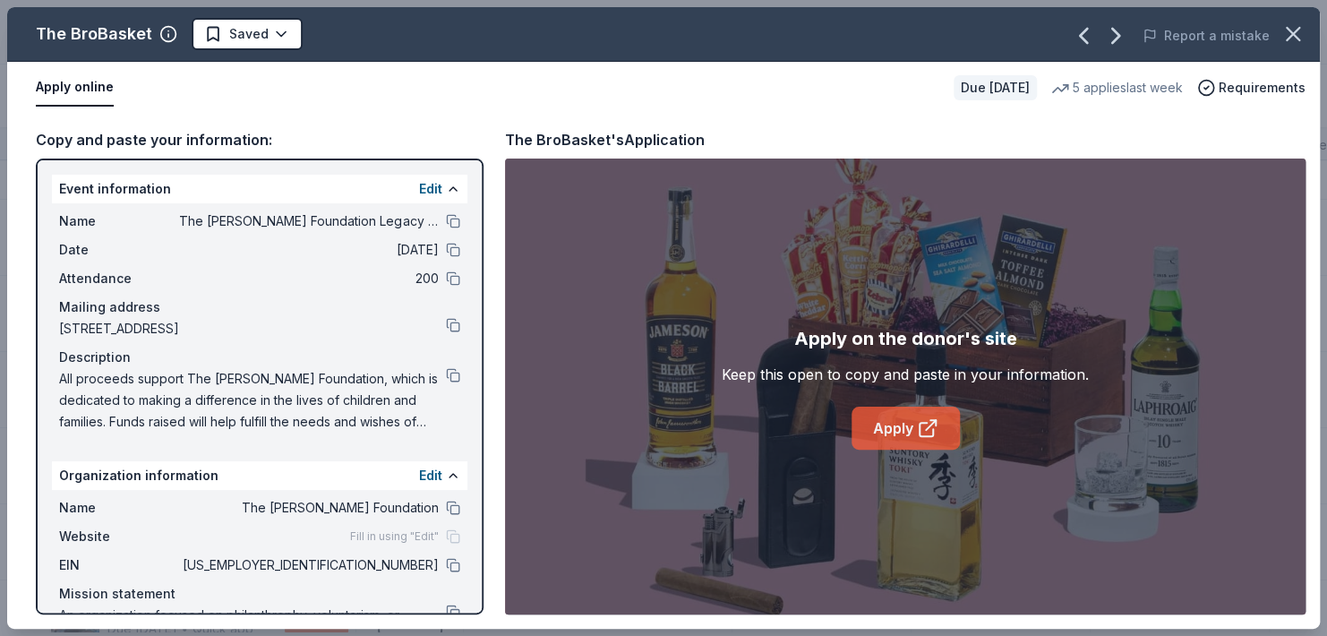
click at [888, 431] on link "Apply" at bounding box center [906, 428] width 108 height 43
click at [893, 428] on link "Apply" at bounding box center [906, 428] width 108 height 43
click at [295, 34] on html "The Haley Sue Foundation Legacy Ball Track · 91 Discover Earn Rewards 50 Saved …" at bounding box center [663, 318] width 1327 height 636
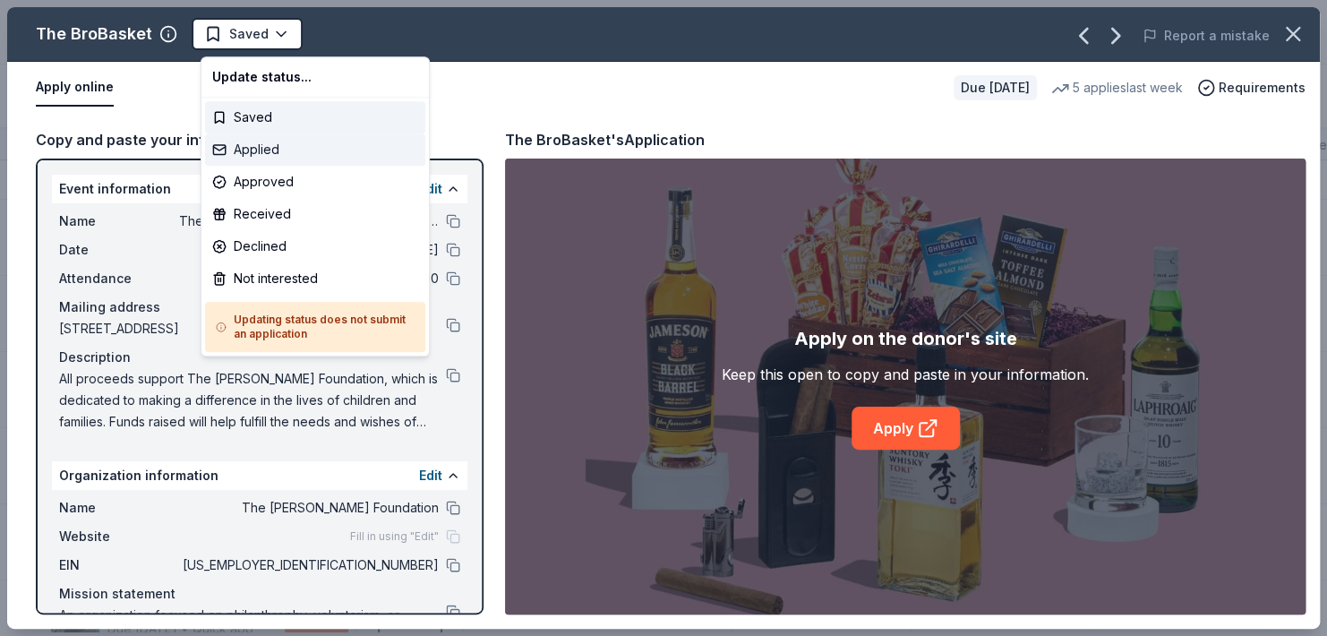
click at [276, 154] on div "Applied" at bounding box center [315, 149] width 220 height 32
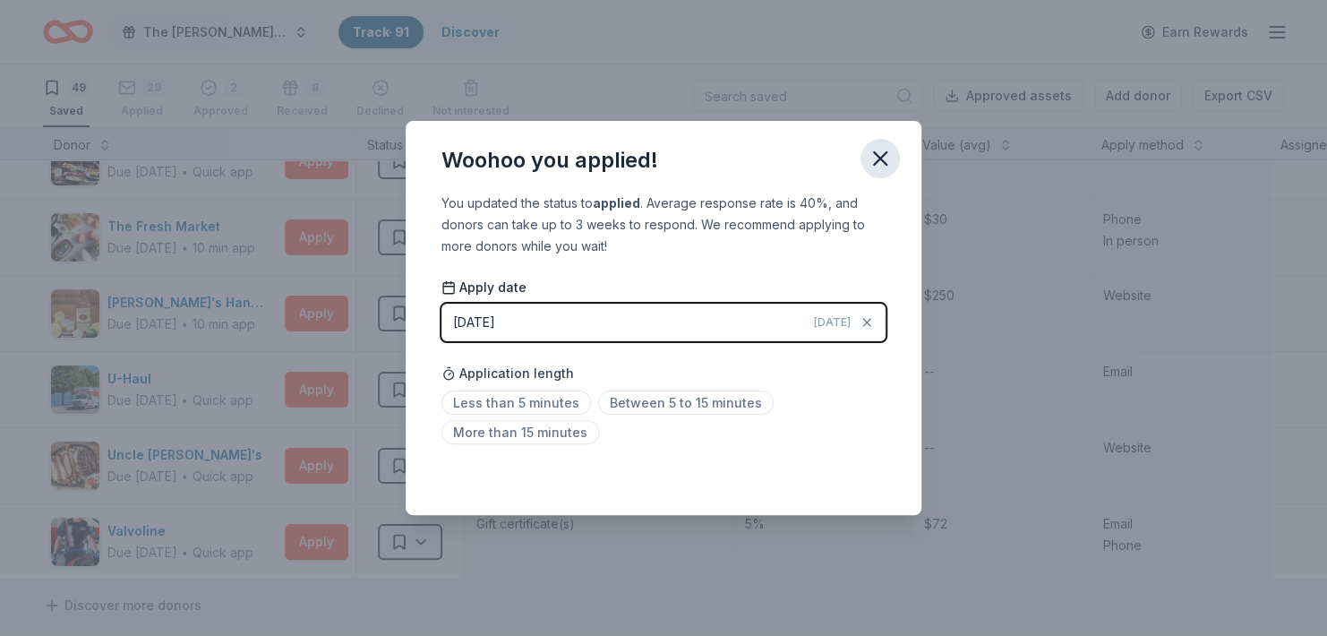
click at [893, 150] on icon "button" at bounding box center [880, 158] width 25 height 25
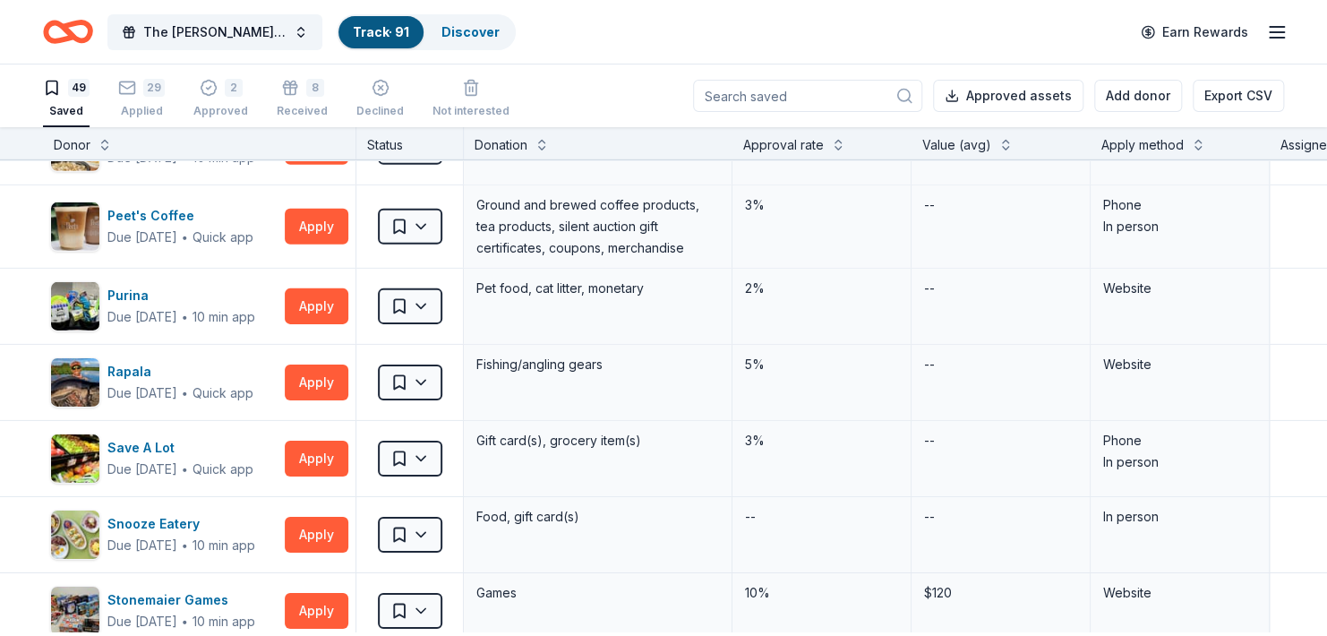
scroll to position [2716, 0]
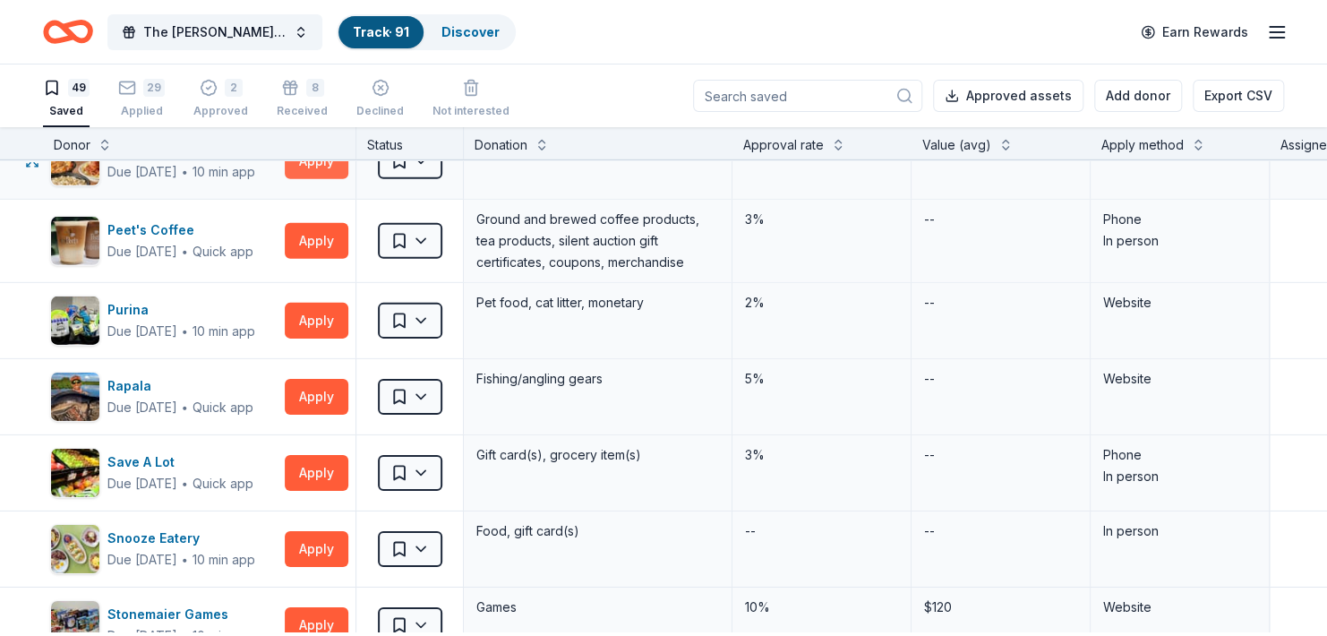
click at [304, 179] on button "Apply" at bounding box center [317, 161] width 64 height 36
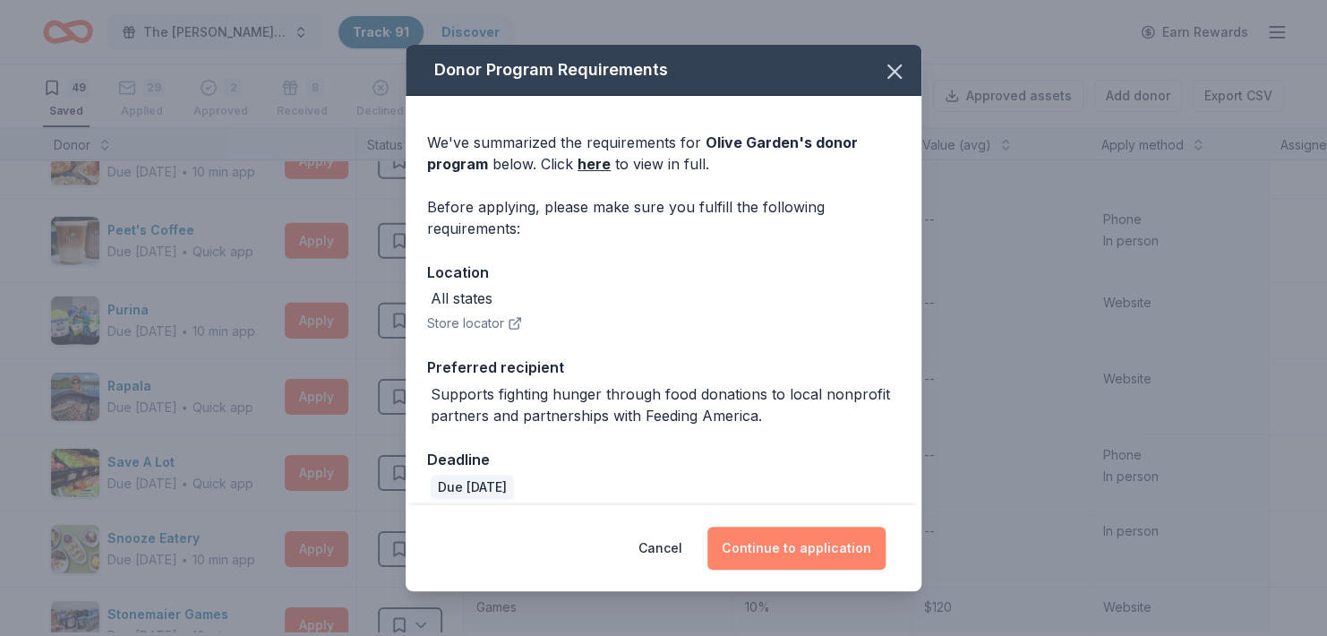
click at [753, 536] on button "Continue to application" at bounding box center [797, 548] width 178 height 43
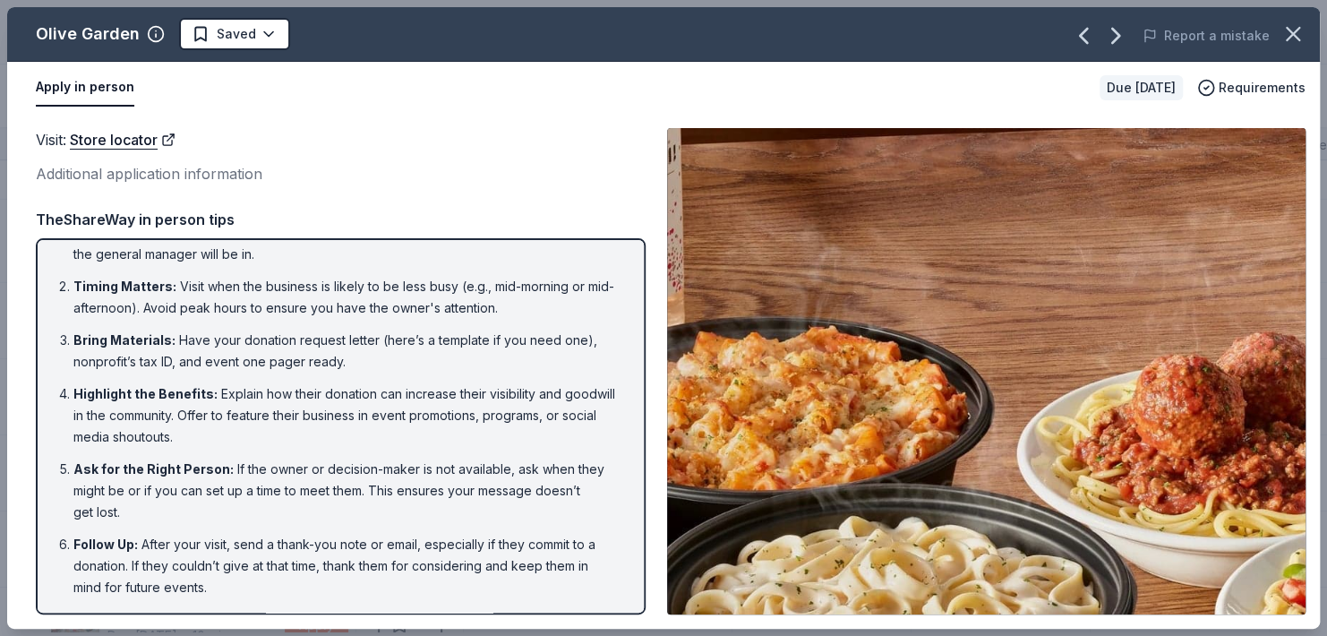
scroll to position [0, 0]
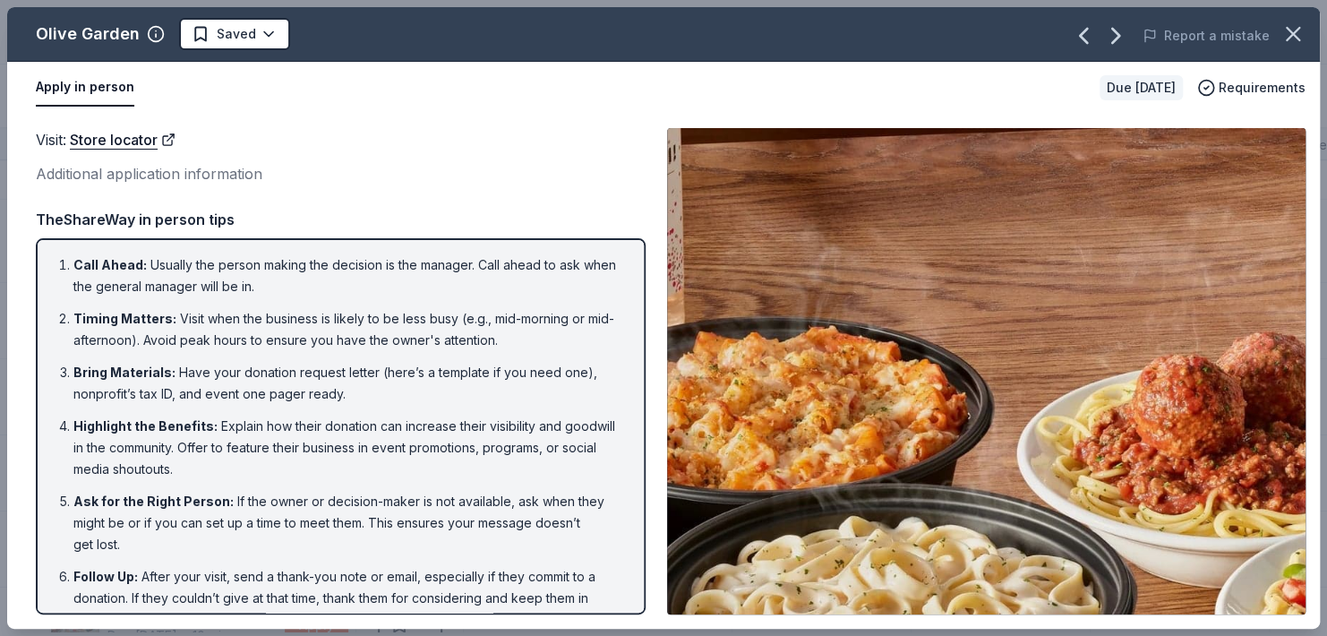
click at [1143, 395] on img at bounding box center [986, 371] width 639 height 486
click at [1297, 30] on icon "button" at bounding box center [1293, 34] width 13 height 13
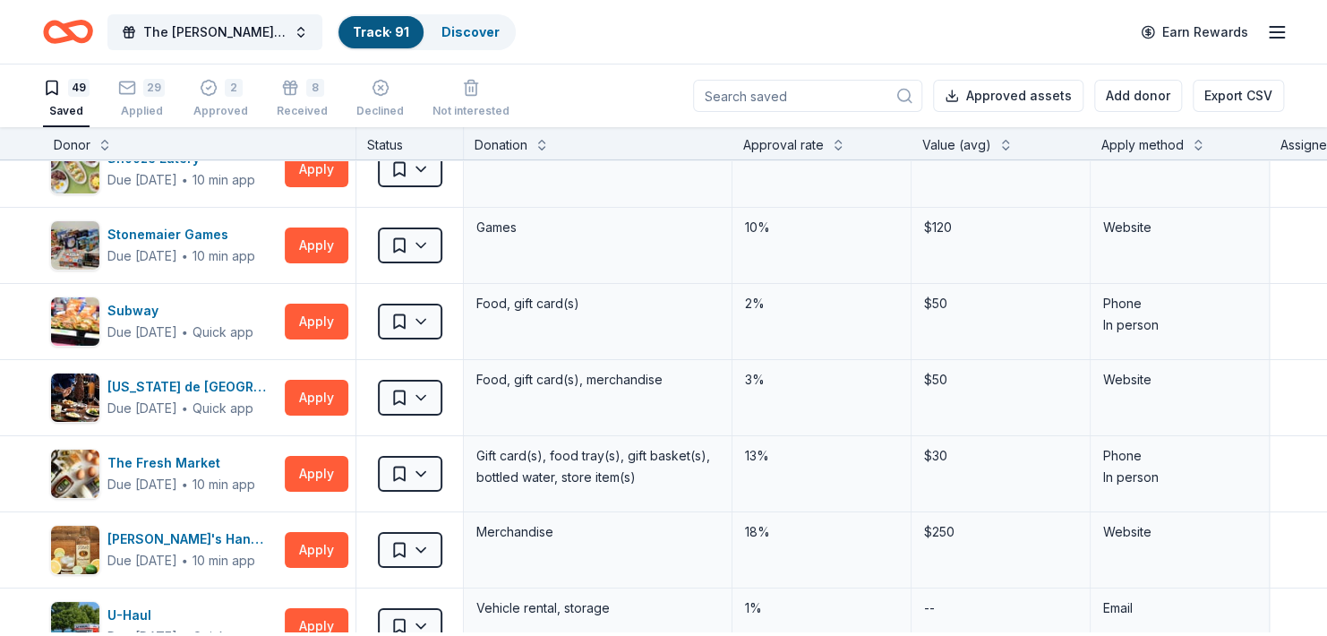
scroll to position [3164, 0]
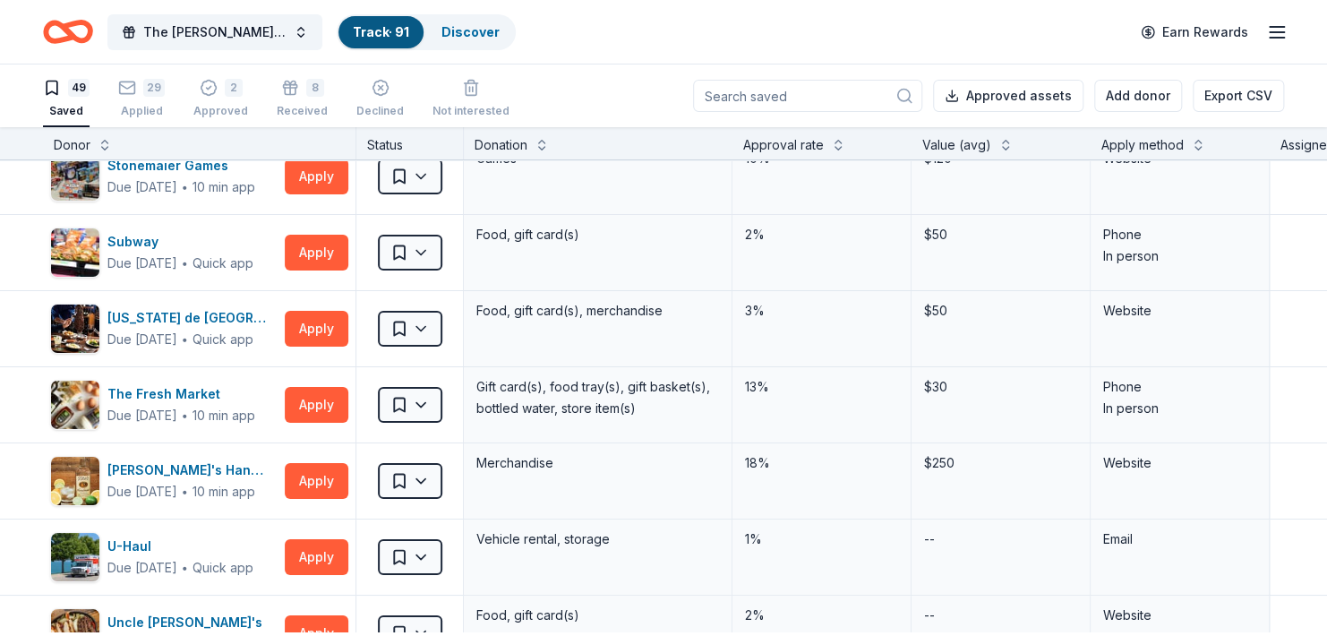
click at [330, 118] on button "Apply" at bounding box center [317, 100] width 64 height 36
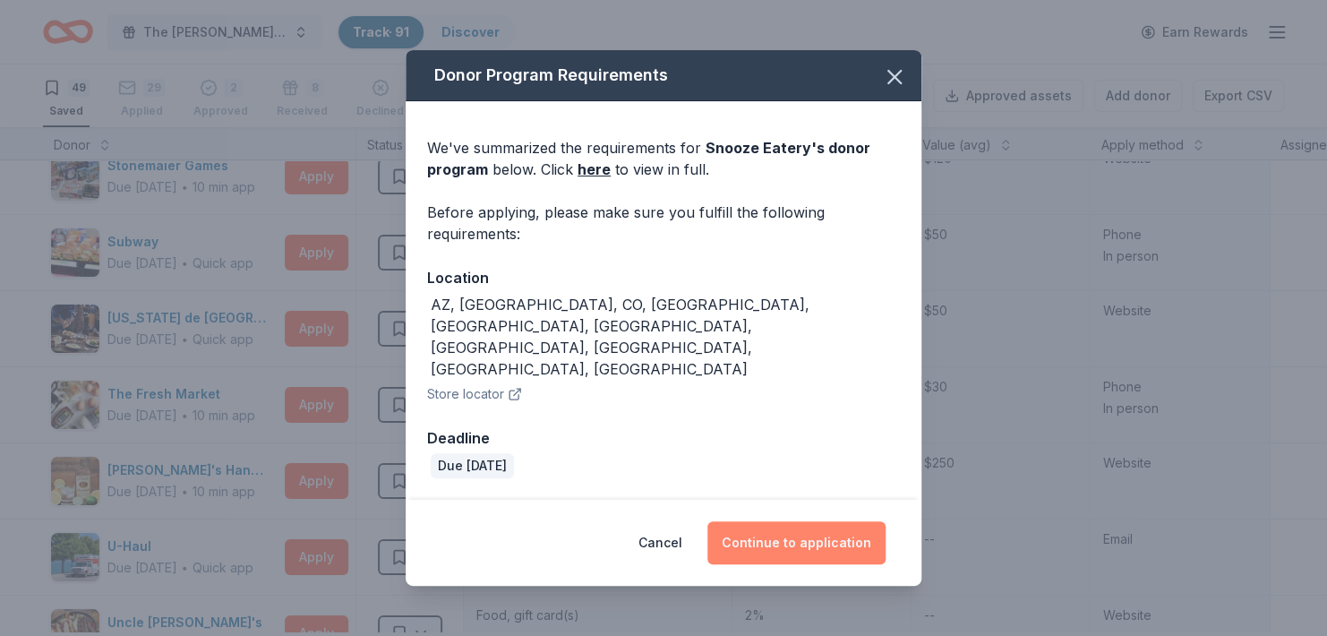
click at [795, 521] on button "Continue to application" at bounding box center [797, 542] width 178 height 43
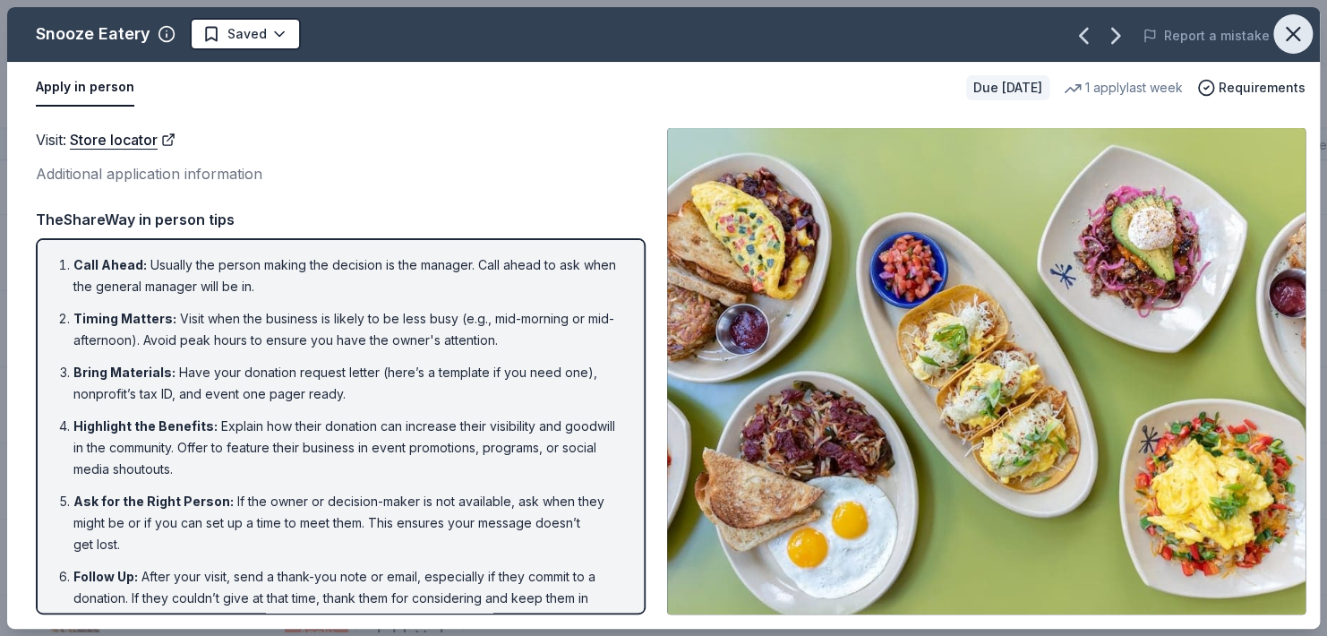
click at [1281, 33] on icon "button" at bounding box center [1293, 33] width 25 height 25
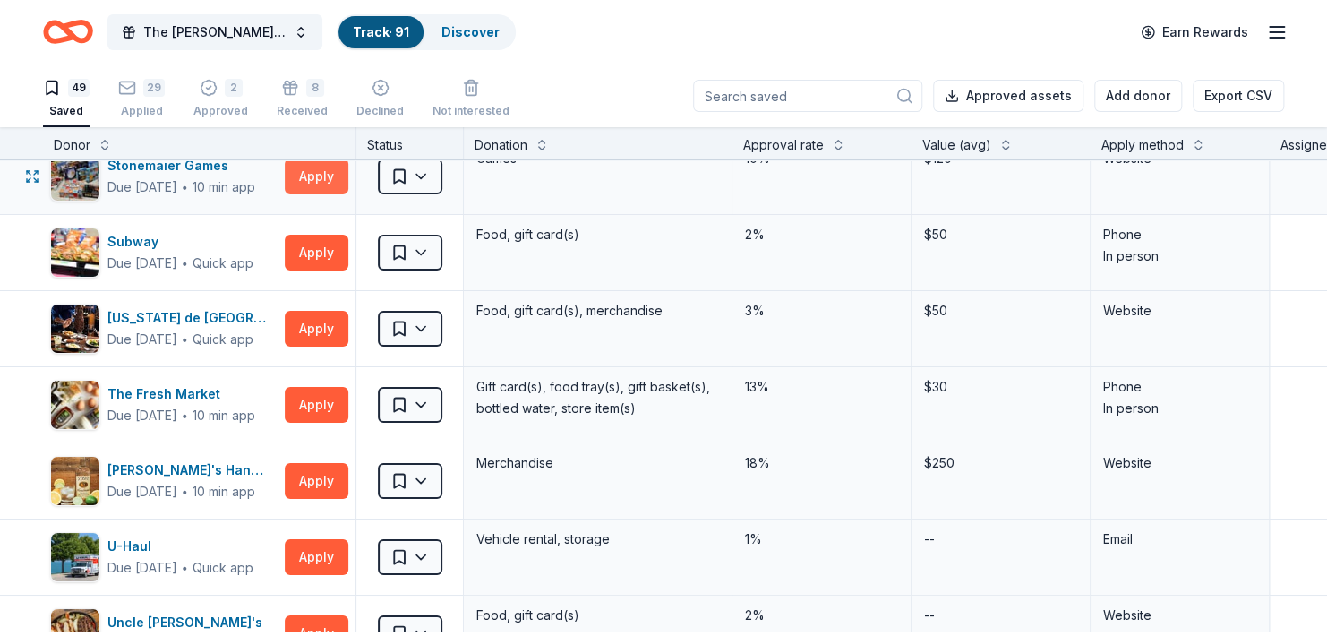
click at [315, 194] on button "Apply" at bounding box center [317, 177] width 64 height 36
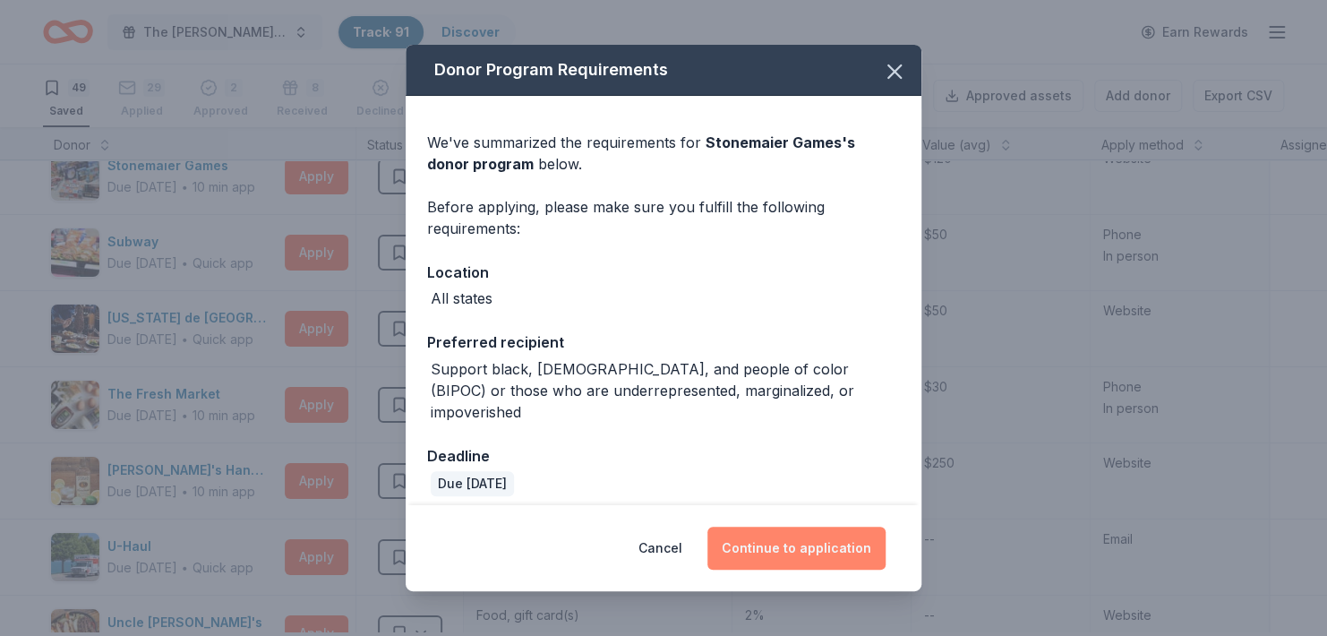
click at [784, 543] on button "Continue to application" at bounding box center [797, 548] width 178 height 43
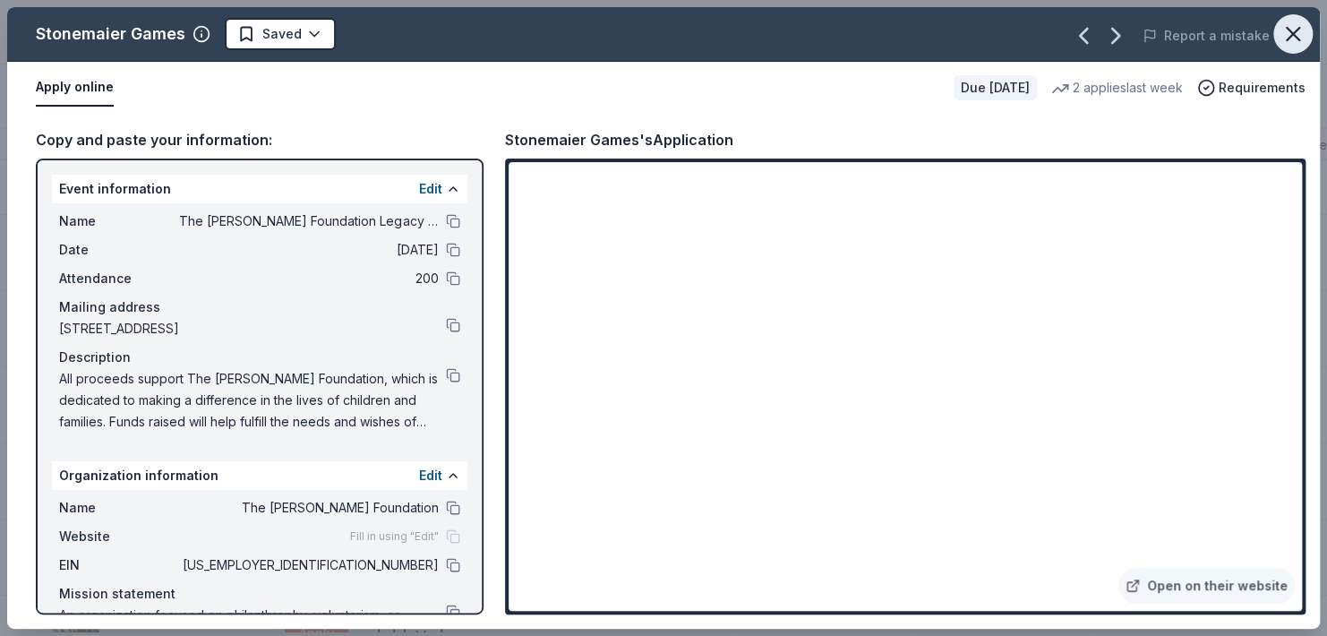
click at [1293, 31] on icon "button" at bounding box center [1293, 33] width 25 height 25
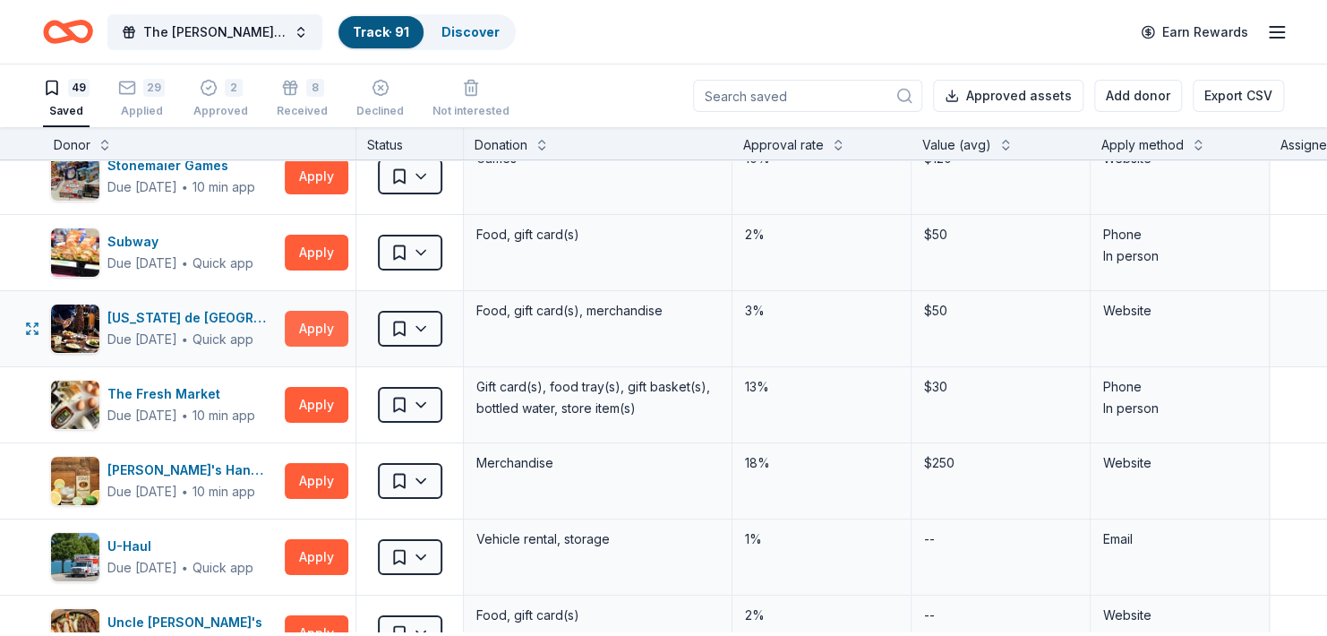
click at [309, 347] on button "Apply" at bounding box center [317, 329] width 64 height 36
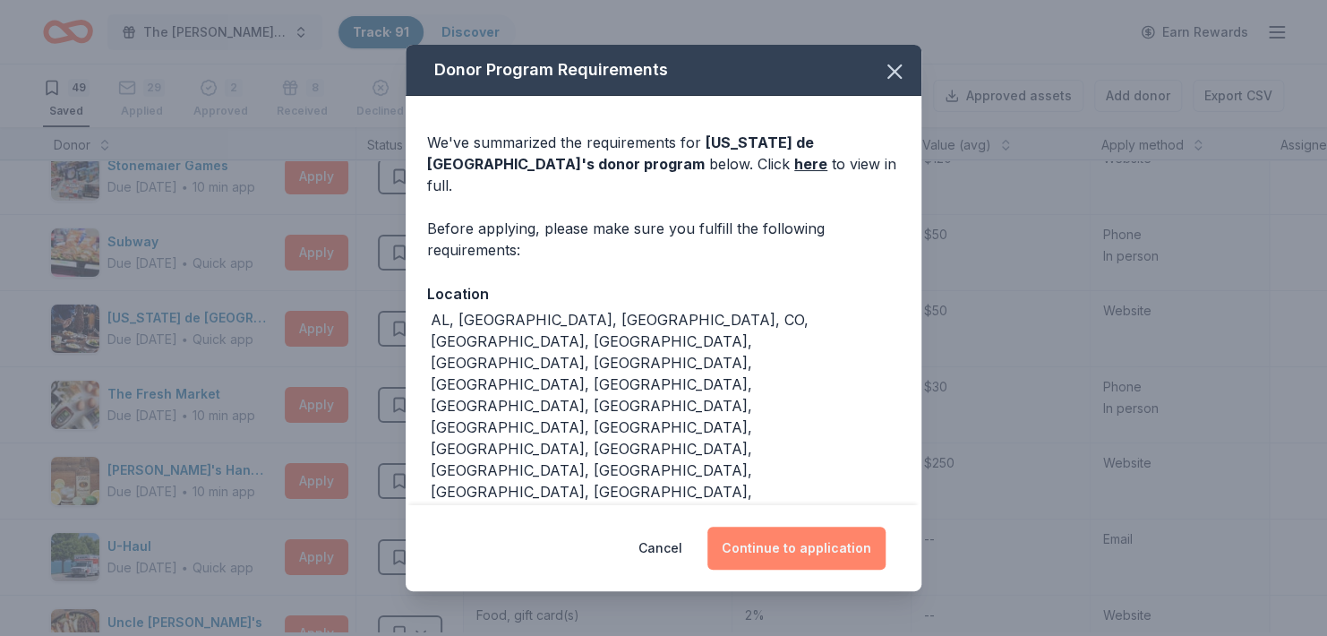
click at [785, 527] on button "Continue to application" at bounding box center [797, 548] width 178 height 43
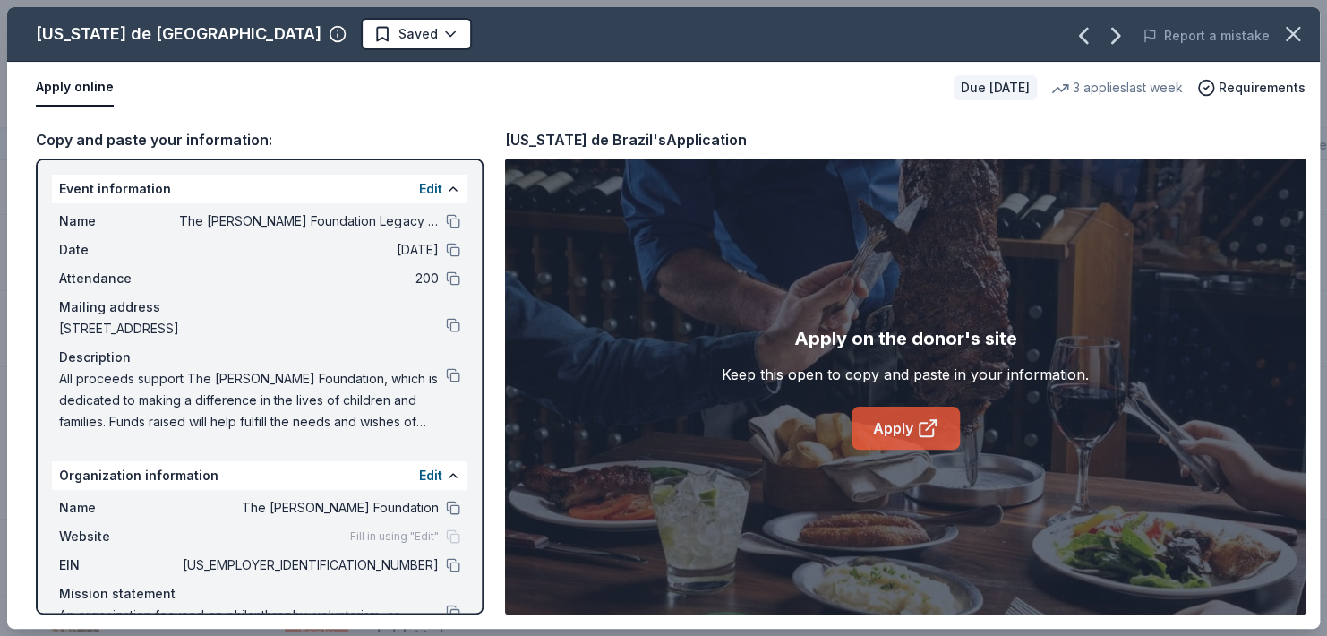
click at [905, 434] on link "Apply" at bounding box center [906, 428] width 108 height 43
click at [880, 433] on link "Apply" at bounding box center [906, 428] width 108 height 43
click at [269, 41] on html "The Haley Sue Foundation Legacy Ball Track · 91 Discover Earn Rewards 49 Saved …" at bounding box center [663, 318] width 1327 height 636
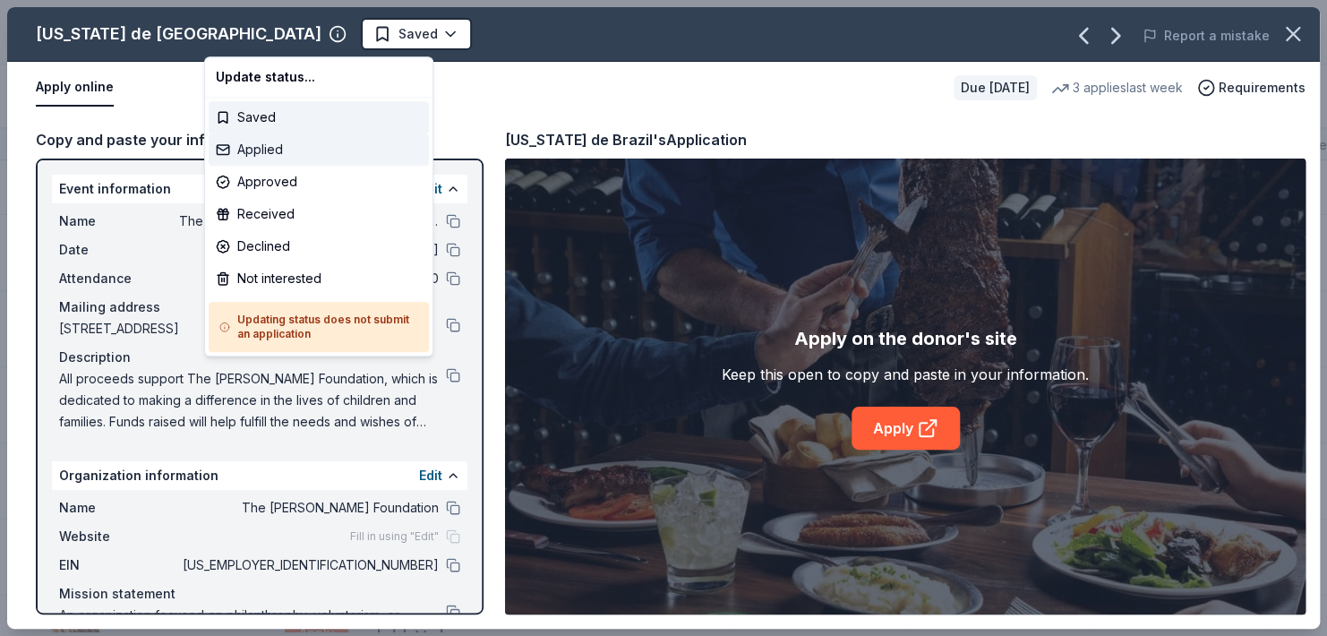
click at [266, 153] on div "Applied" at bounding box center [319, 149] width 220 height 32
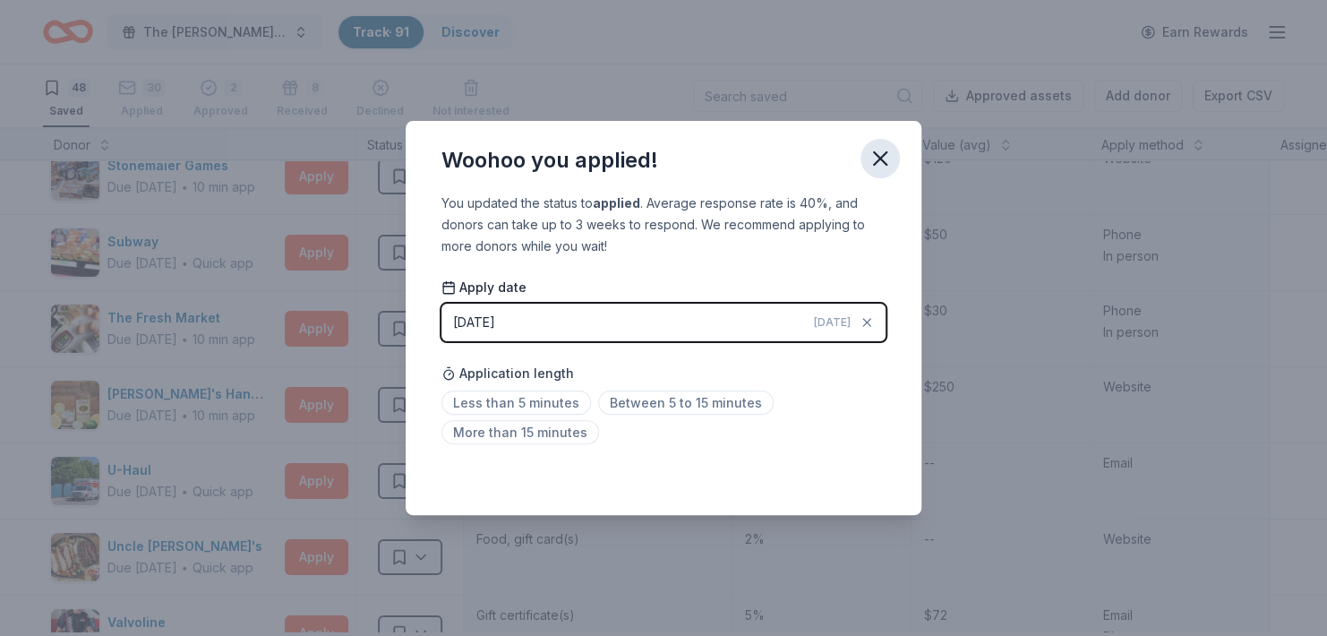
click at [893, 146] on icon "button" at bounding box center [880, 158] width 25 height 25
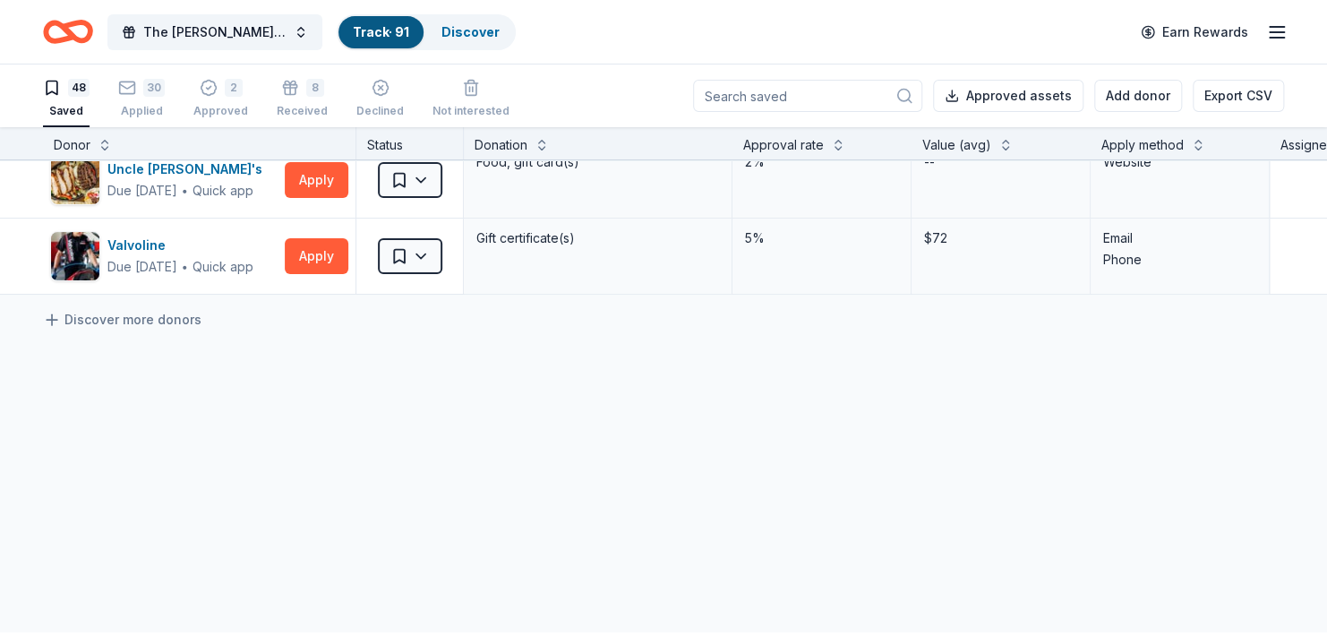
scroll to position [3550, 0]
click at [338, 274] on button "Apply" at bounding box center [317, 256] width 64 height 36
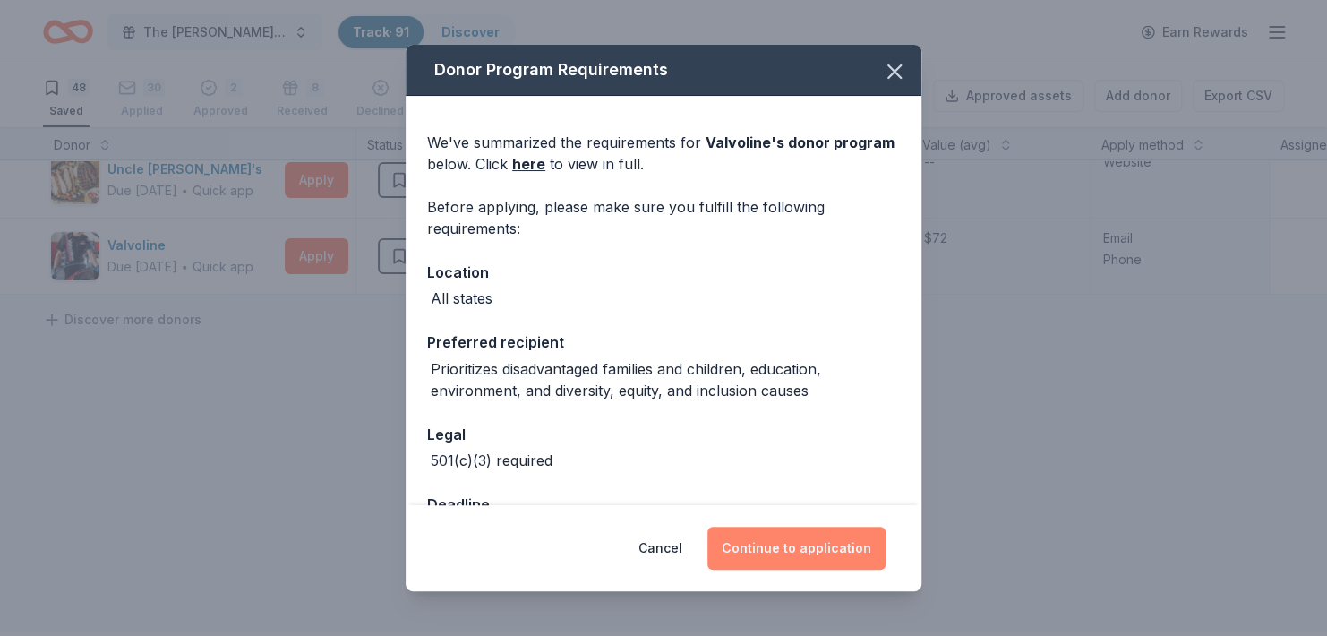
click at [771, 547] on button "Continue to application" at bounding box center [797, 548] width 178 height 43
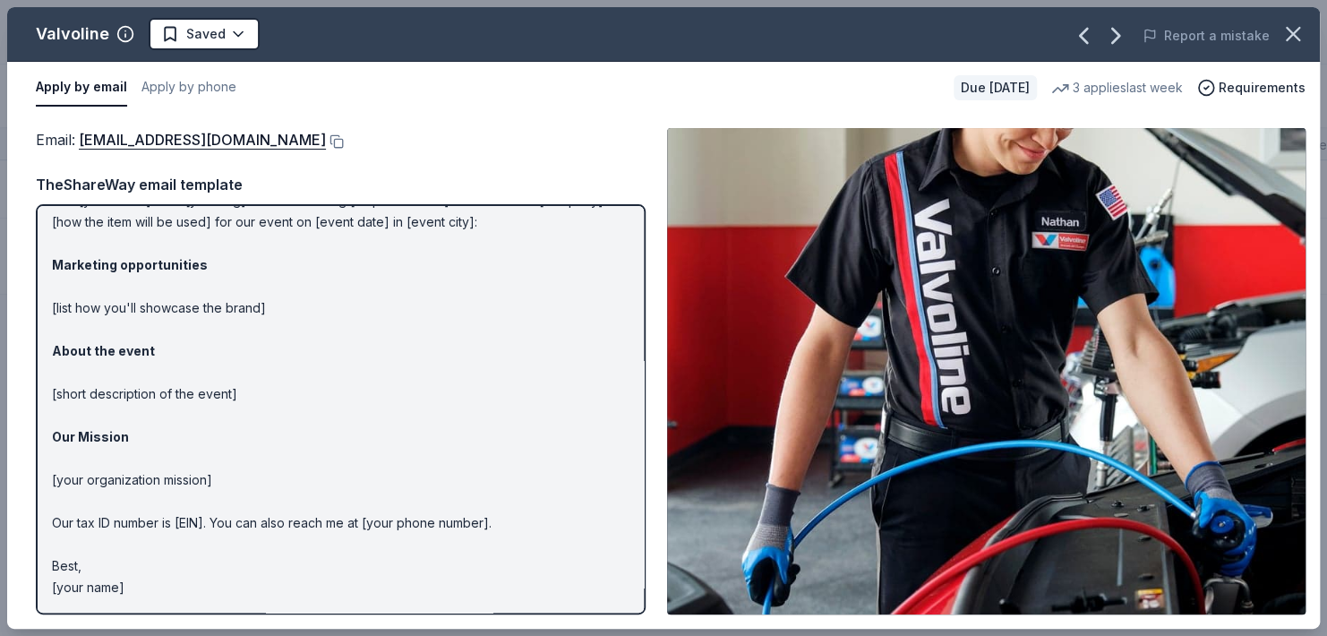
scroll to position [0, 0]
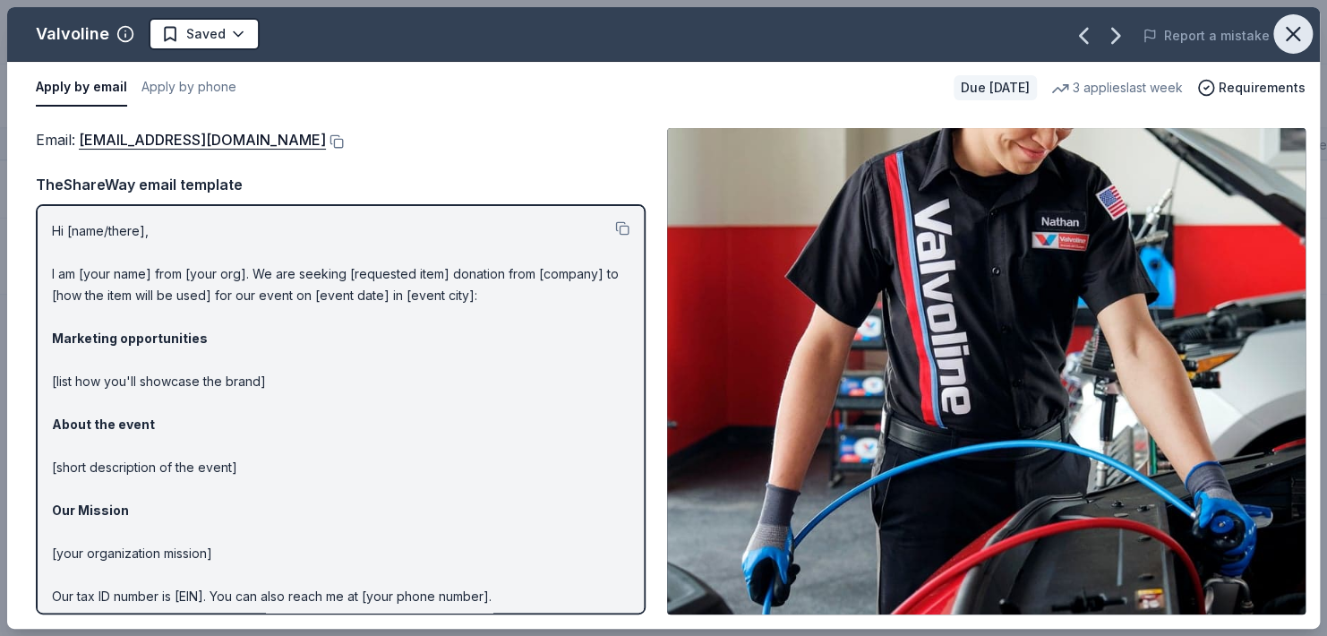
click at [1295, 40] on icon "button" at bounding box center [1293, 34] width 13 height 13
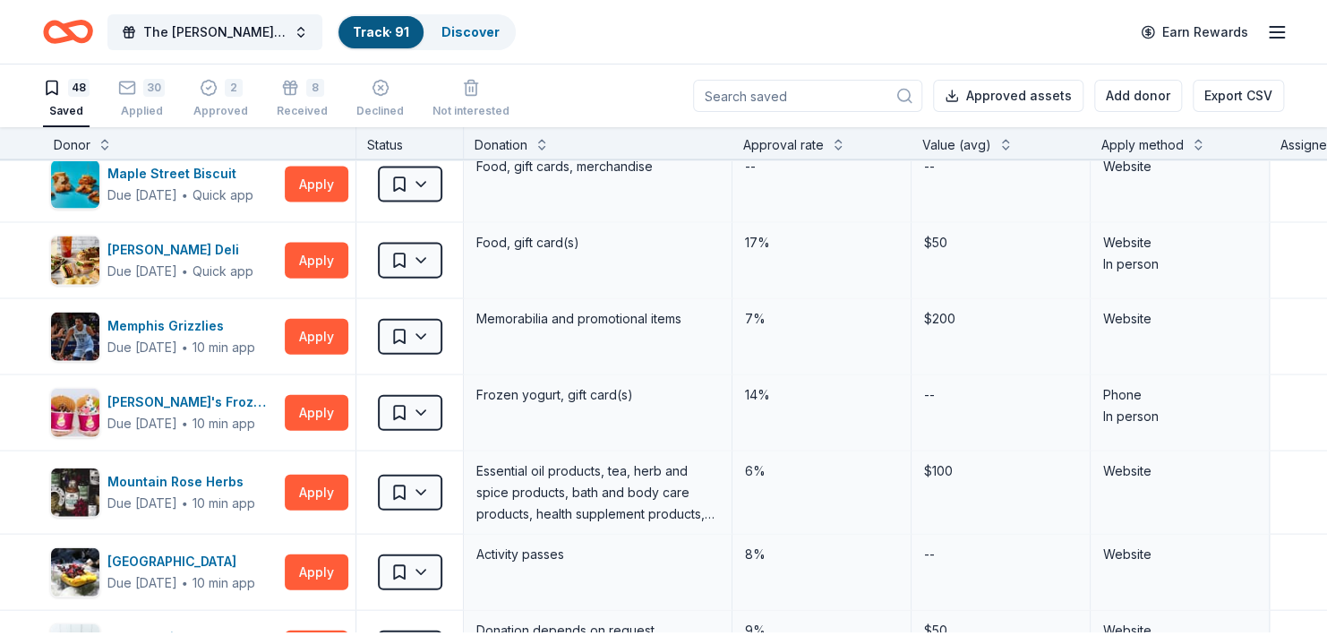
scroll to position [1910, 0]
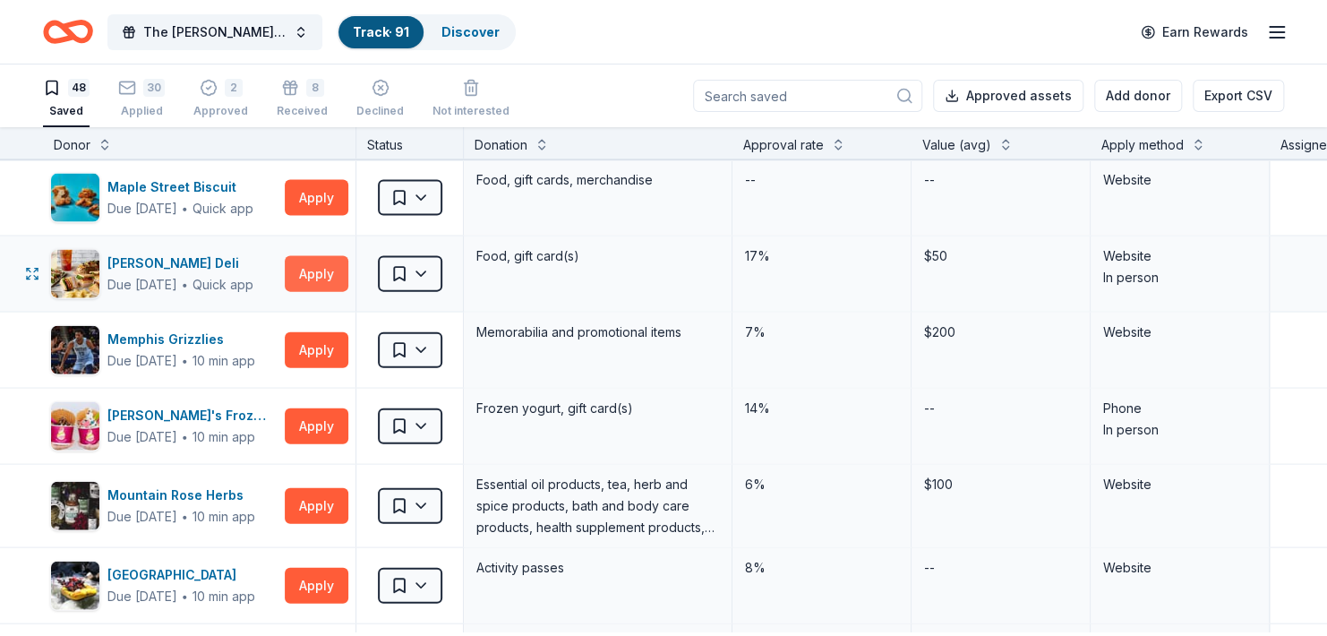
click at [322, 292] on button "Apply" at bounding box center [317, 274] width 64 height 36
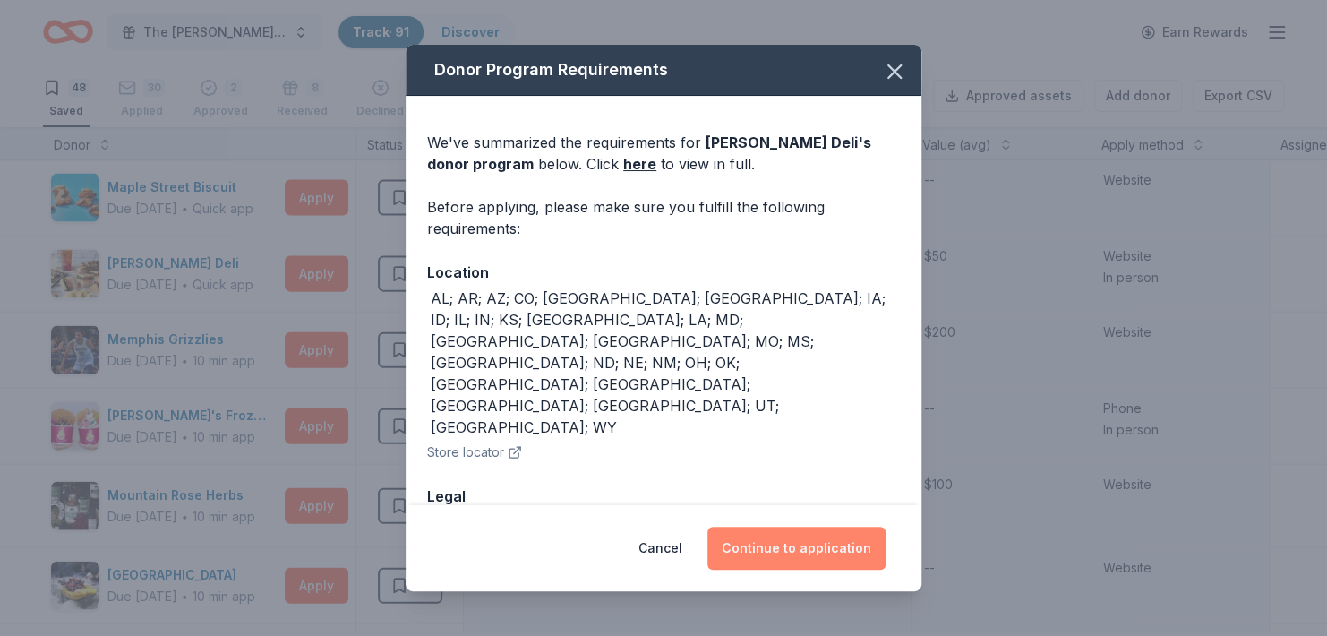
click at [785, 539] on button "Continue to application" at bounding box center [797, 548] width 178 height 43
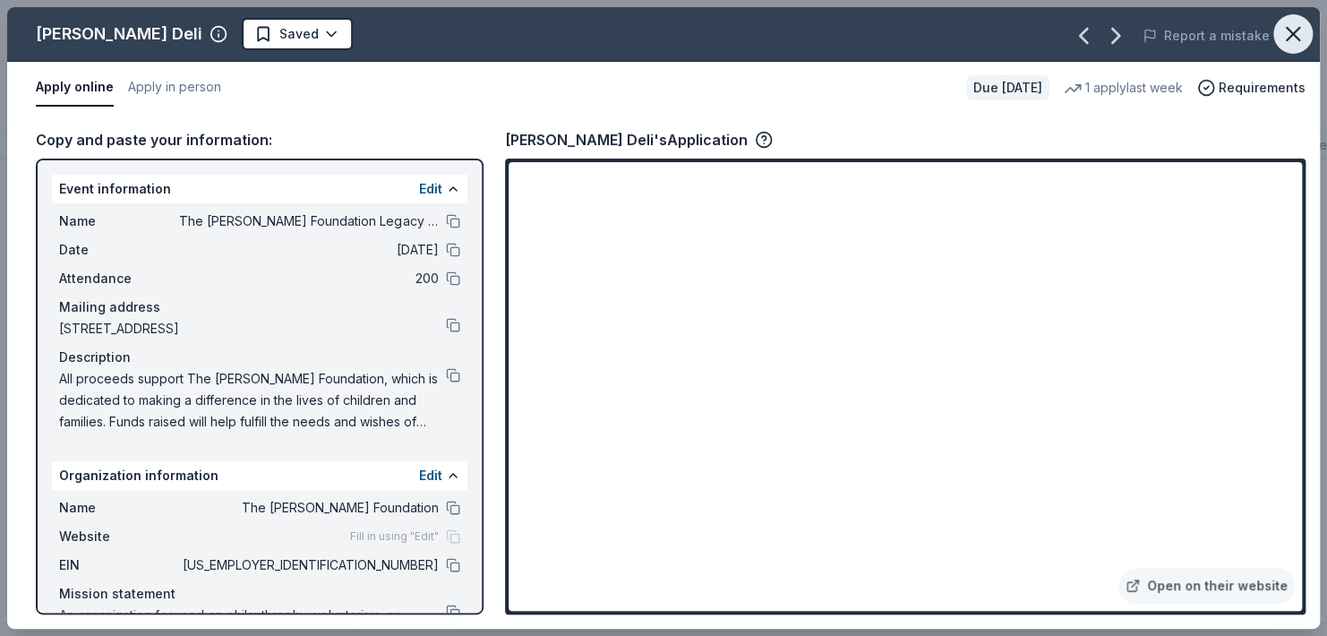
click at [1293, 37] on icon "button" at bounding box center [1293, 33] width 25 height 25
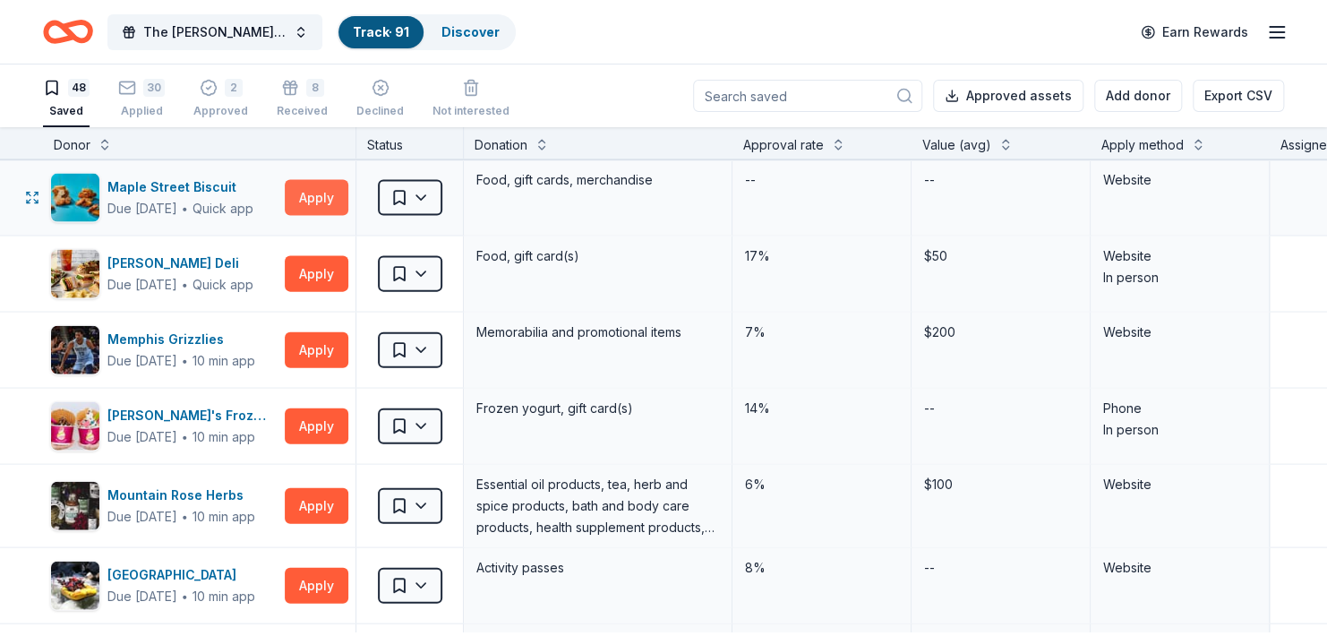
click at [316, 216] on button "Apply" at bounding box center [317, 198] width 64 height 36
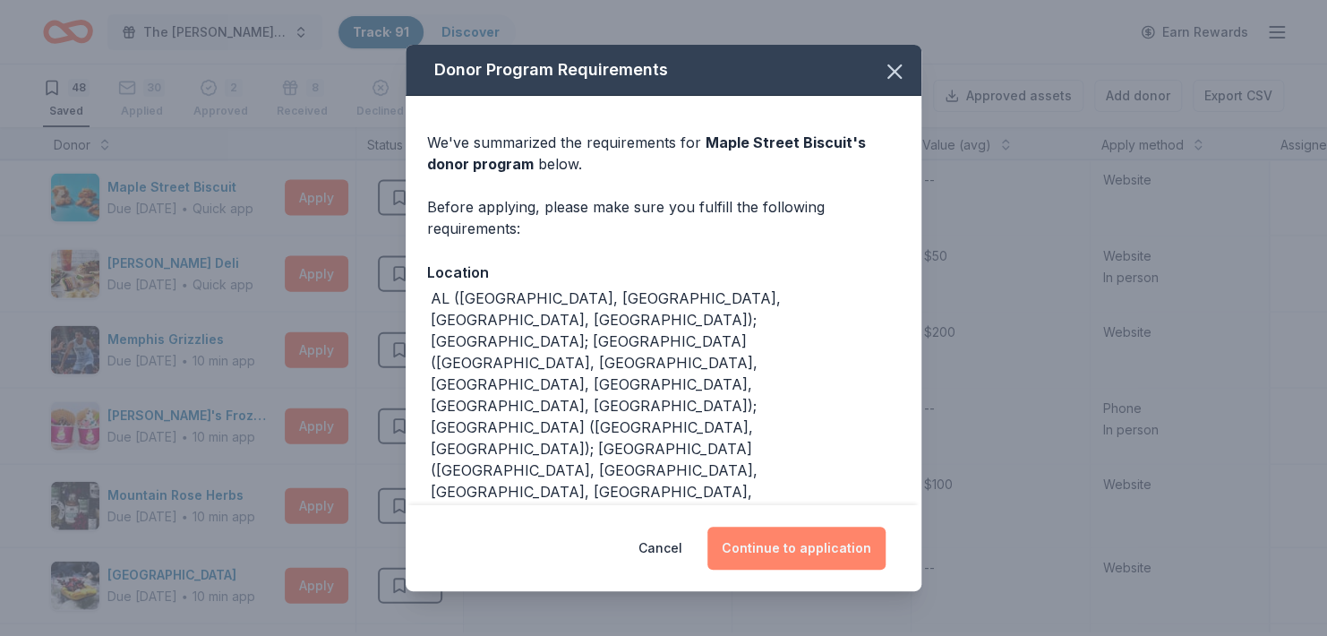
click at [786, 550] on button "Continue to application" at bounding box center [797, 548] width 178 height 43
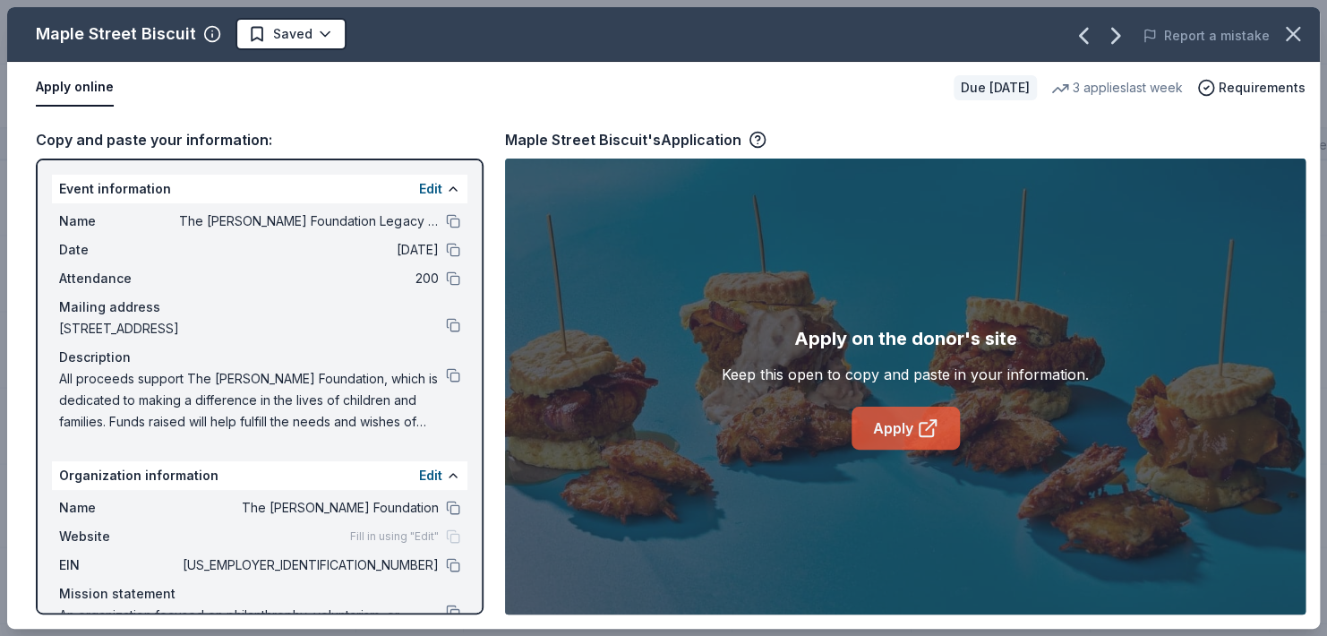
click at [911, 441] on link "Apply" at bounding box center [906, 428] width 108 height 43
click at [889, 426] on link "Apply" at bounding box center [906, 428] width 108 height 43
click at [1294, 35] on icon "button" at bounding box center [1293, 33] width 25 height 25
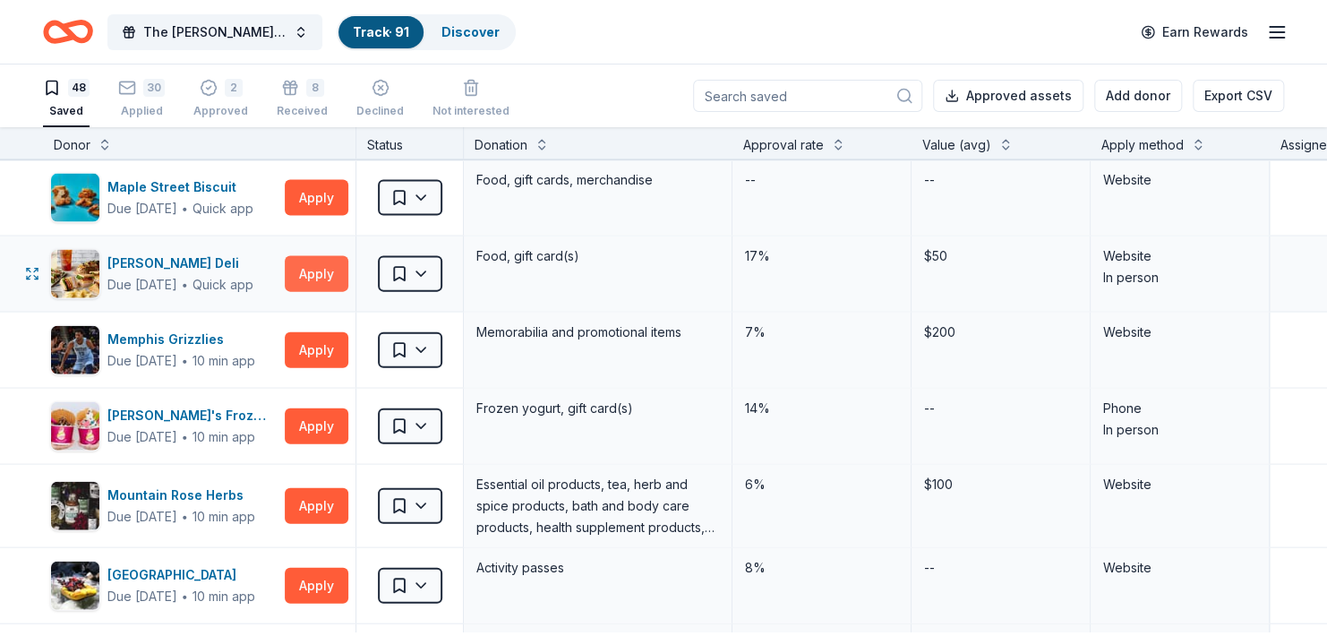
click at [328, 292] on button "Apply" at bounding box center [317, 274] width 64 height 36
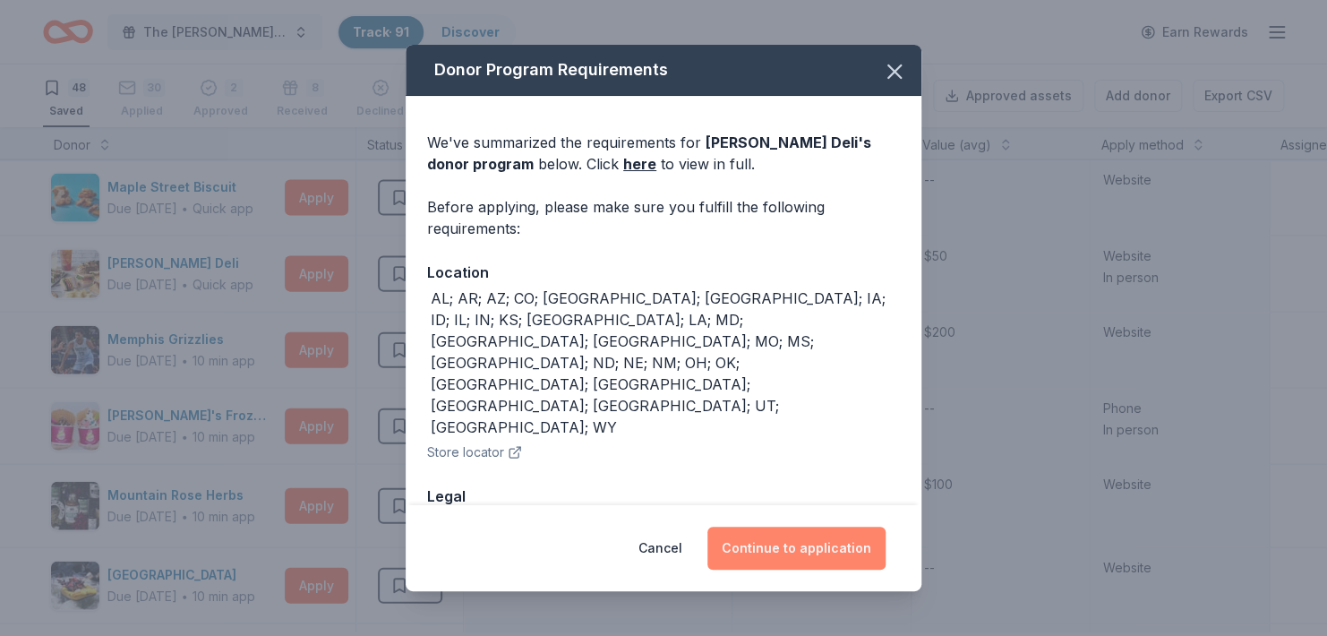
click at [842, 555] on button "Continue to application" at bounding box center [797, 548] width 178 height 43
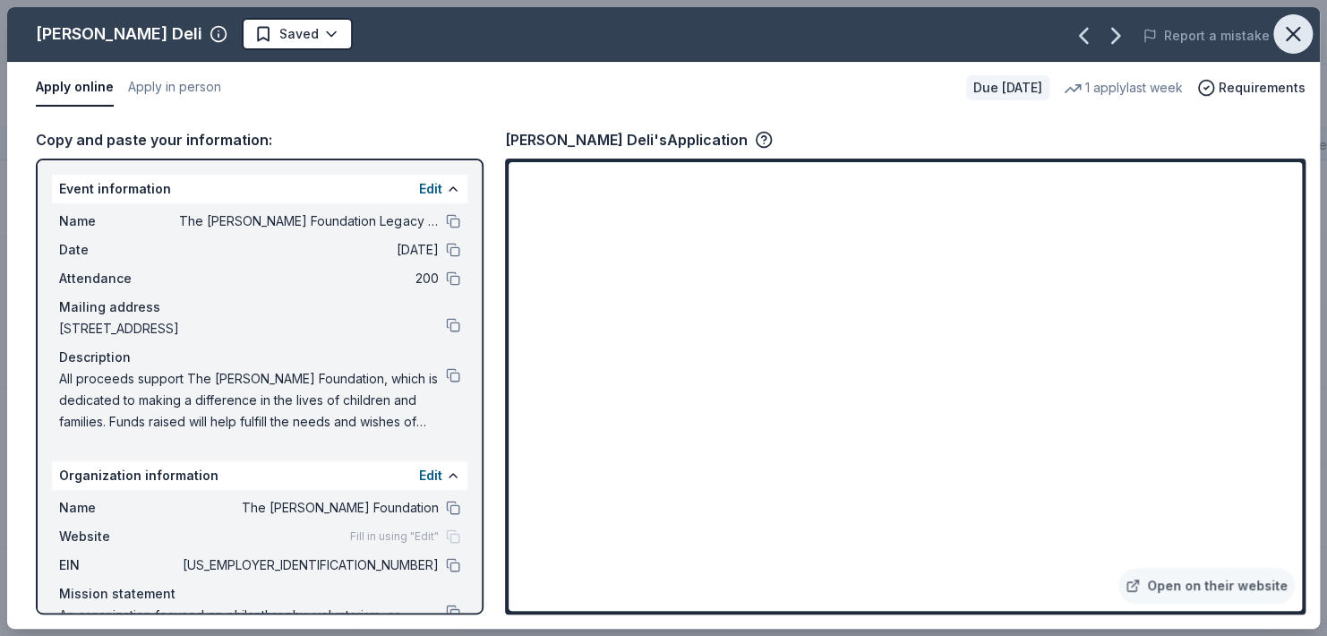
click at [1281, 37] on icon "button" at bounding box center [1293, 33] width 25 height 25
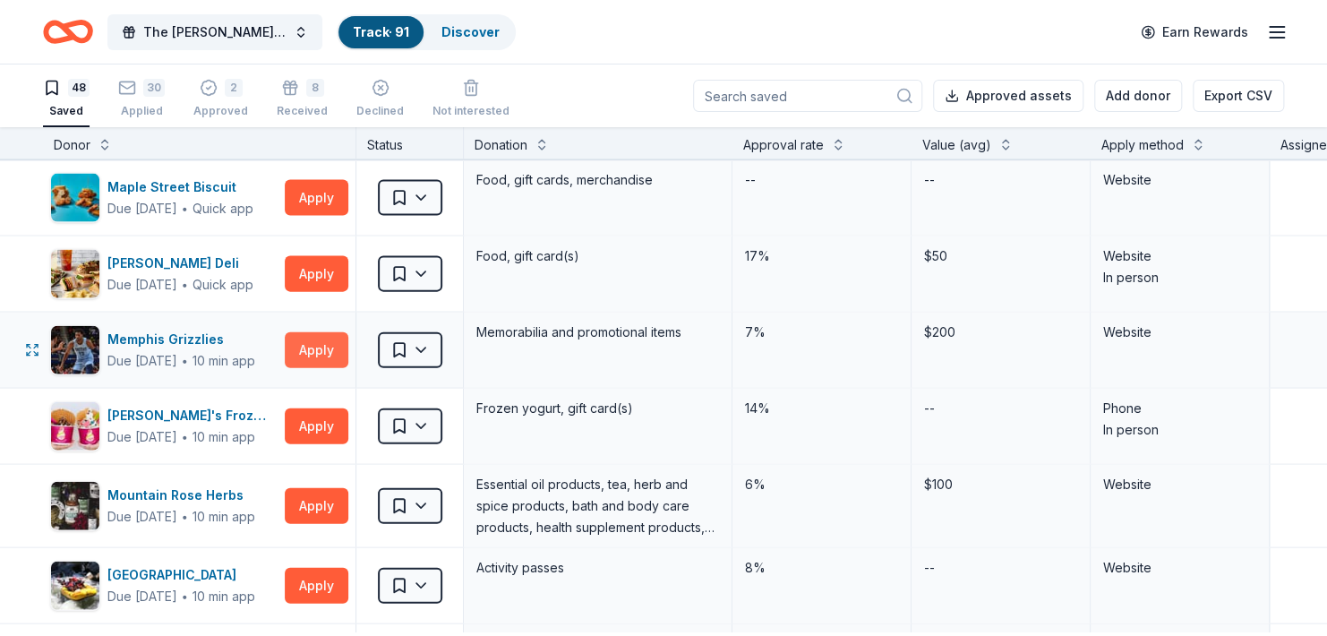
click at [307, 368] on button "Apply" at bounding box center [317, 350] width 64 height 36
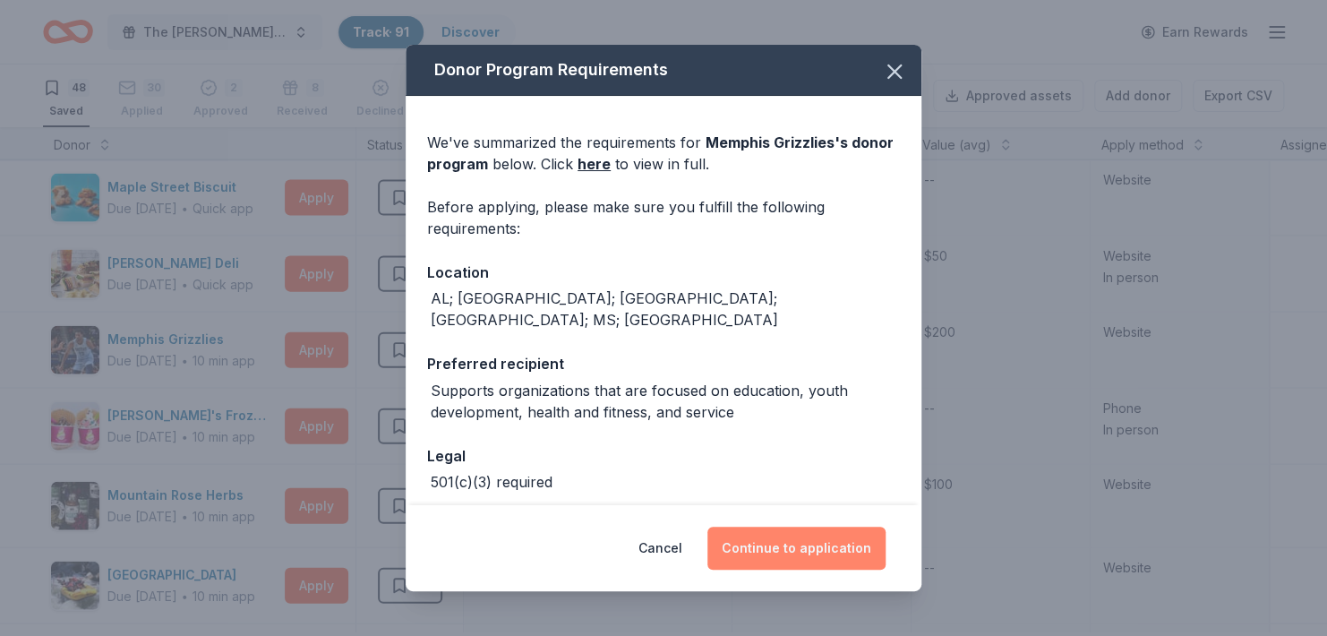
click at [767, 536] on button "Continue to application" at bounding box center [797, 548] width 178 height 43
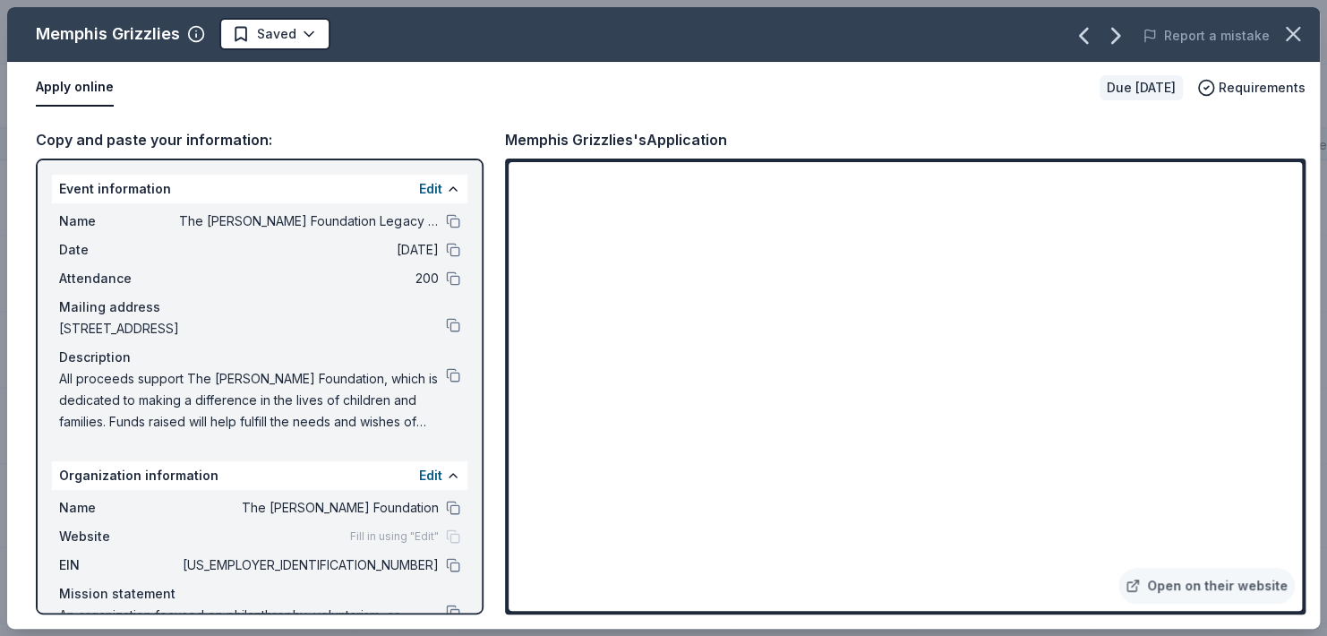
click at [389, 232] on span "The [PERSON_NAME] Foundation Legacy Ball" at bounding box center [309, 220] width 260 height 21
click at [446, 228] on button at bounding box center [453, 221] width 14 height 14
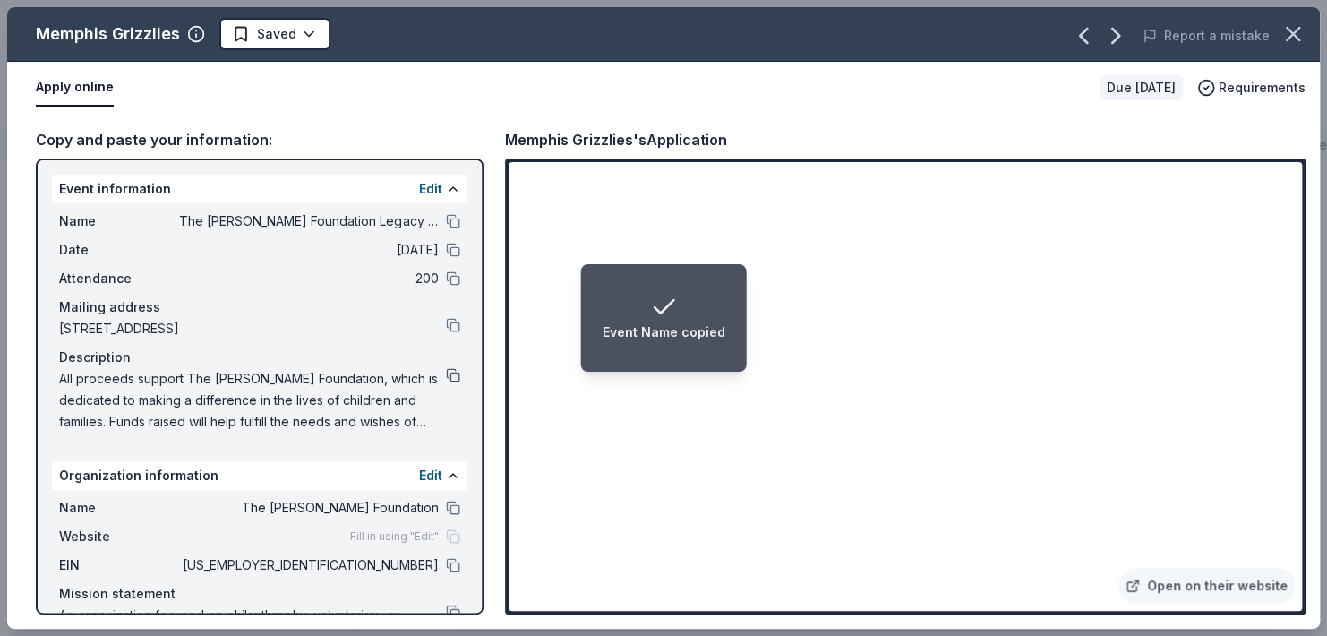
click at [446, 382] on button at bounding box center [453, 375] width 14 height 14
click at [446, 572] on button at bounding box center [453, 565] width 14 height 14
click at [1312, 410] on div "Copy and paste your information: Event information Edit Name The Haley Sue Foun…" at bounding box center [663, 371] width 1313 height 515
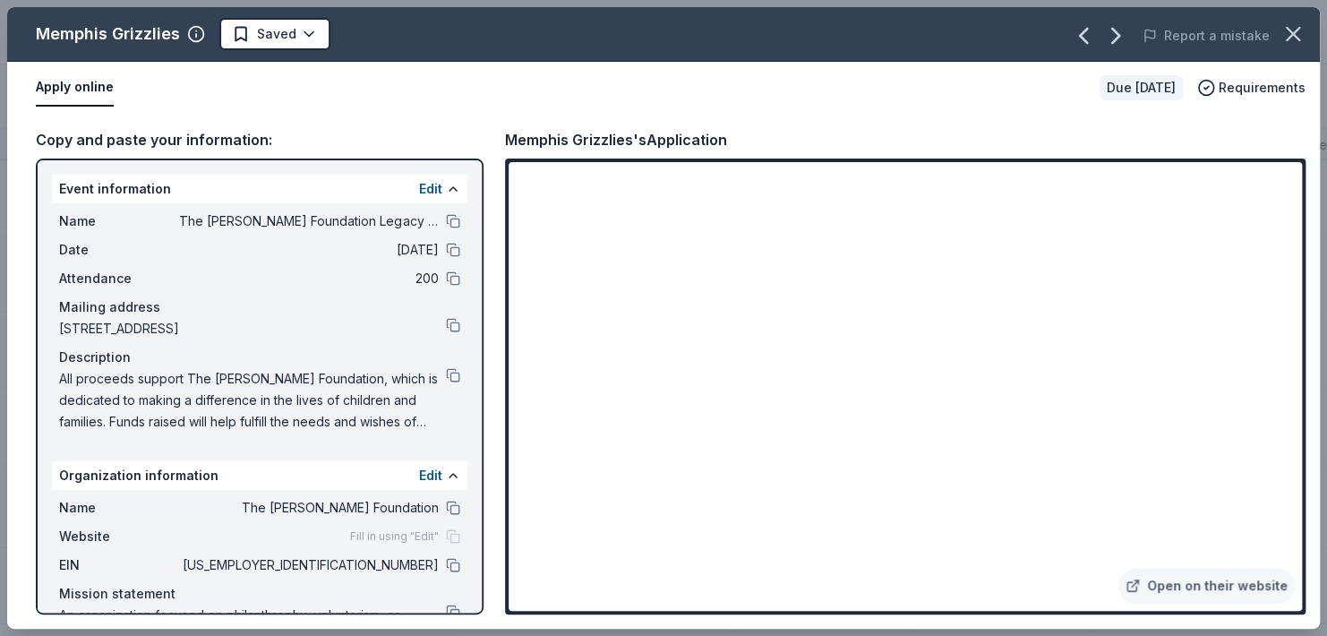
click at [1326, 497] on html "The Haley Sue Foundation Legacy Ball Track · 91 Discover Earn Rewards 48 Saved …" at bounding box center [663, 318] width 1327 height 636
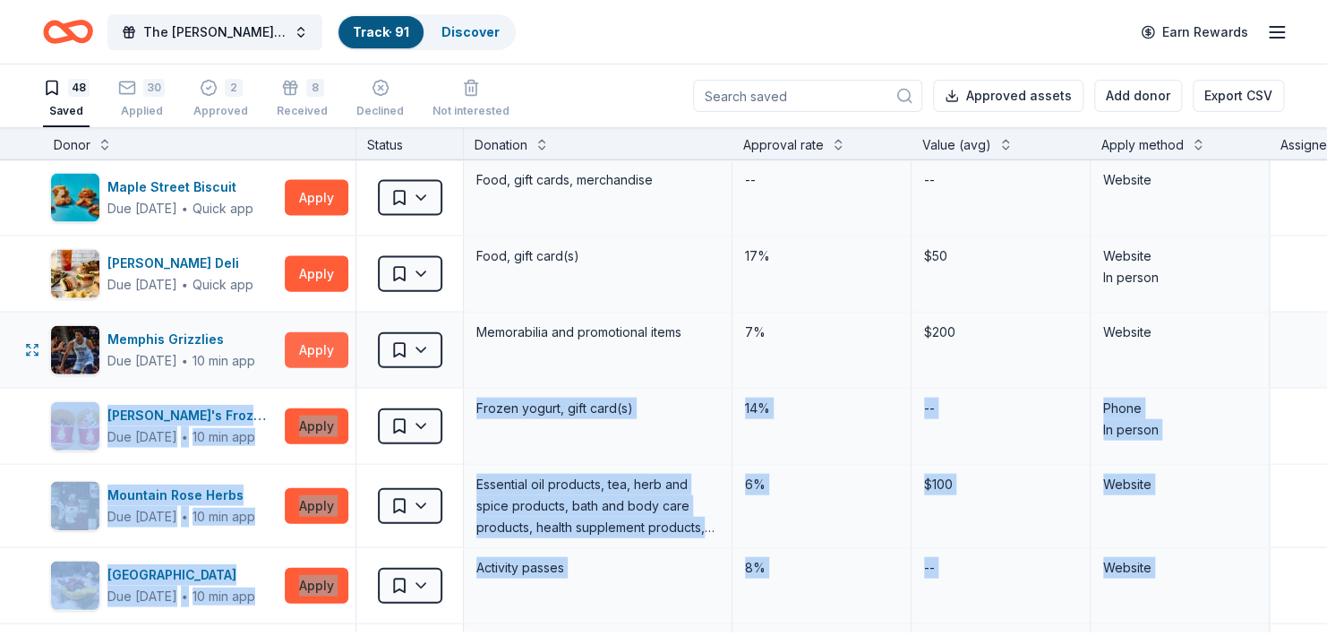
click at [324, 368] on button "Apply" at bounding box center [317, 350] width 64 height 36
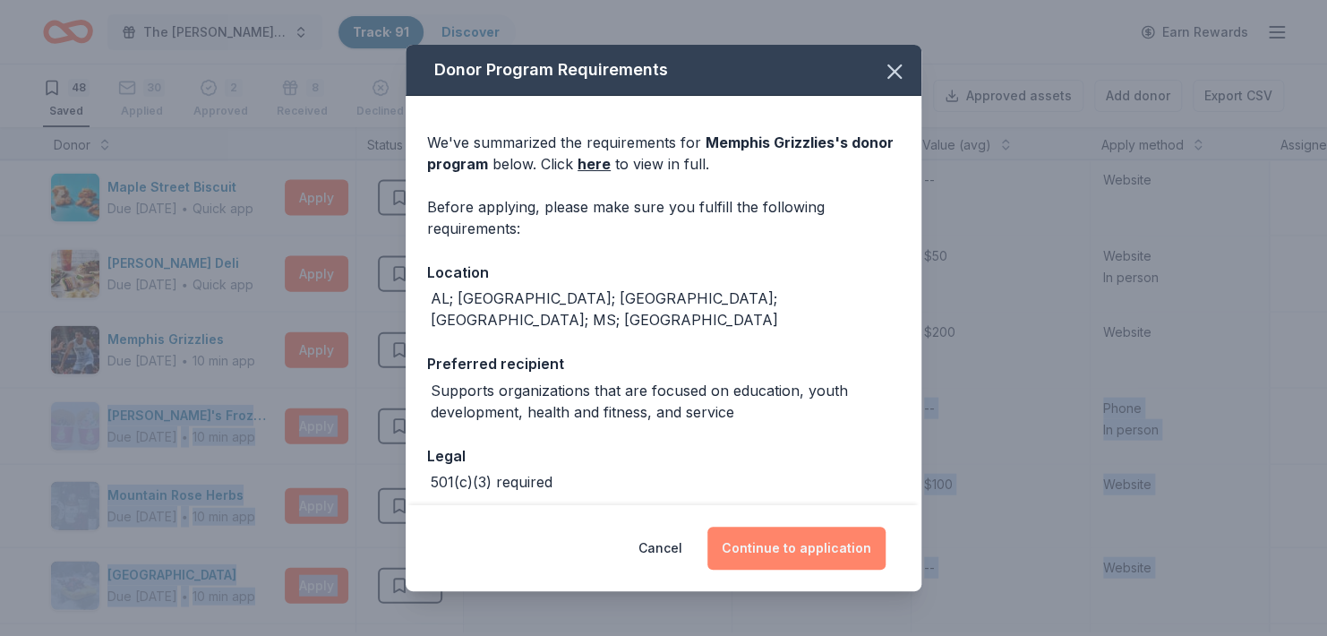
click at [794, 532] on button "Continue to application" at bounding box center [797, 548] width 178 height 43
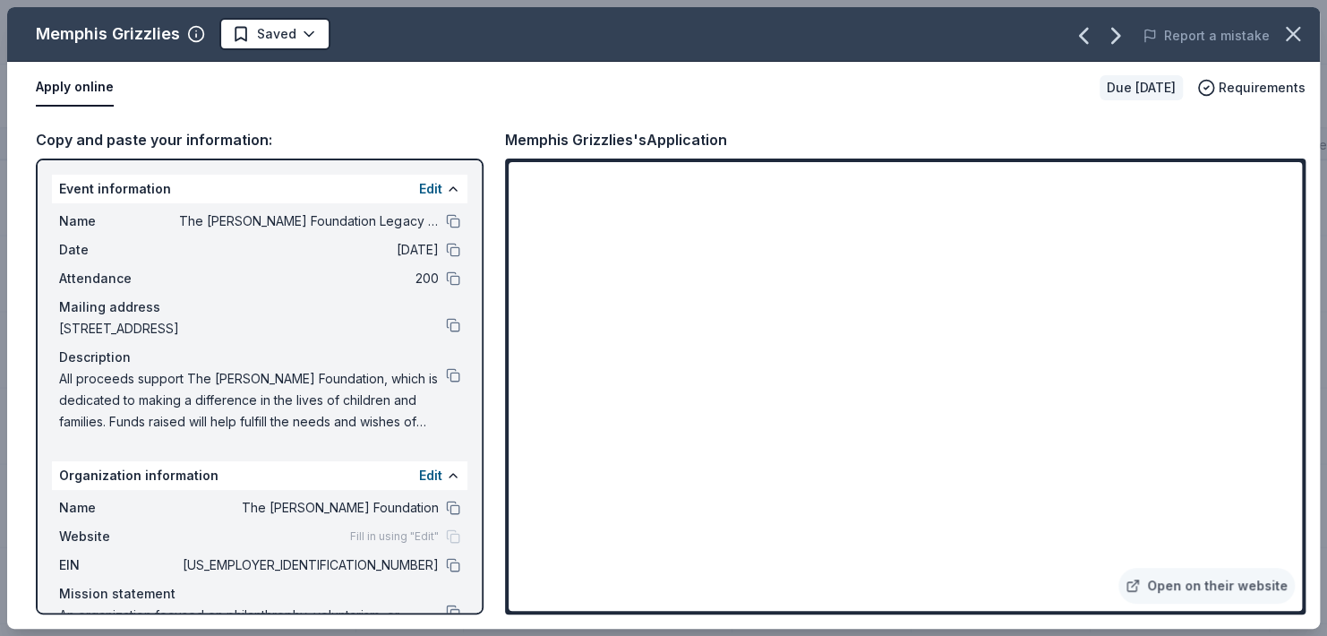
drag, startPoint x: 1300, startPoint y: 304, endPoint x: 1307, endPoint y: 337, distance: 33.7
click at [1307, 337] on div "Copy and paste your information: Event information Edit Name The Haley Sue Foun…" at bounding box center [663, 371] width 1313 height 515
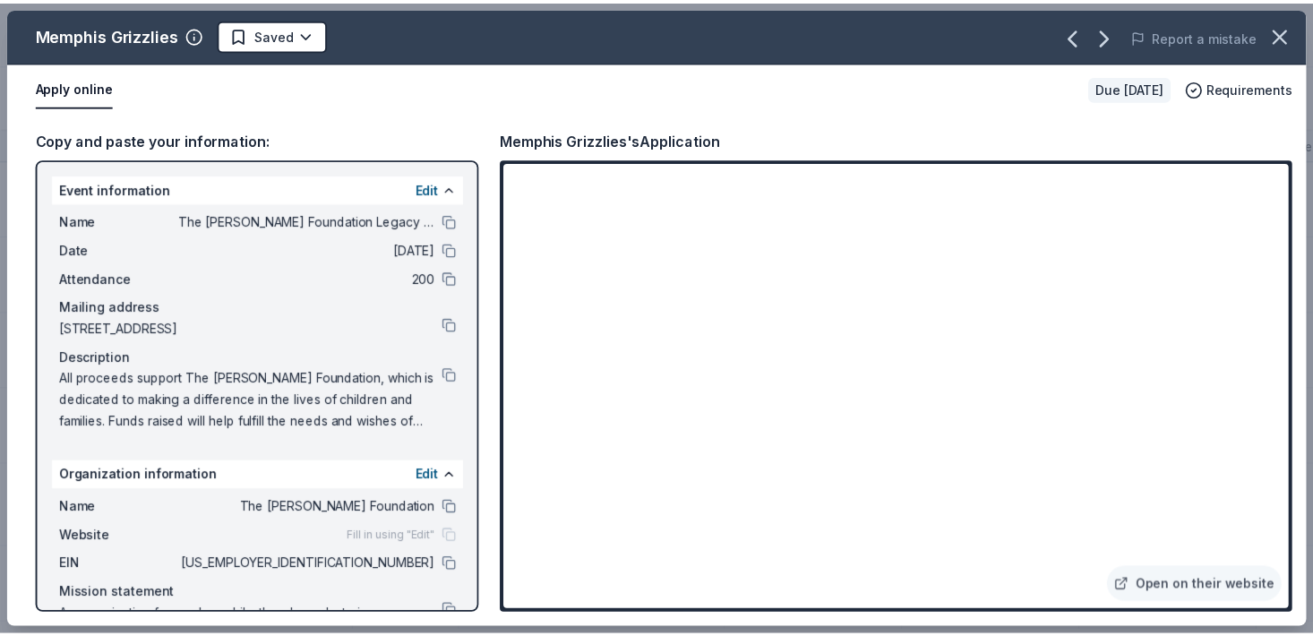
scroll to position [97, 0]
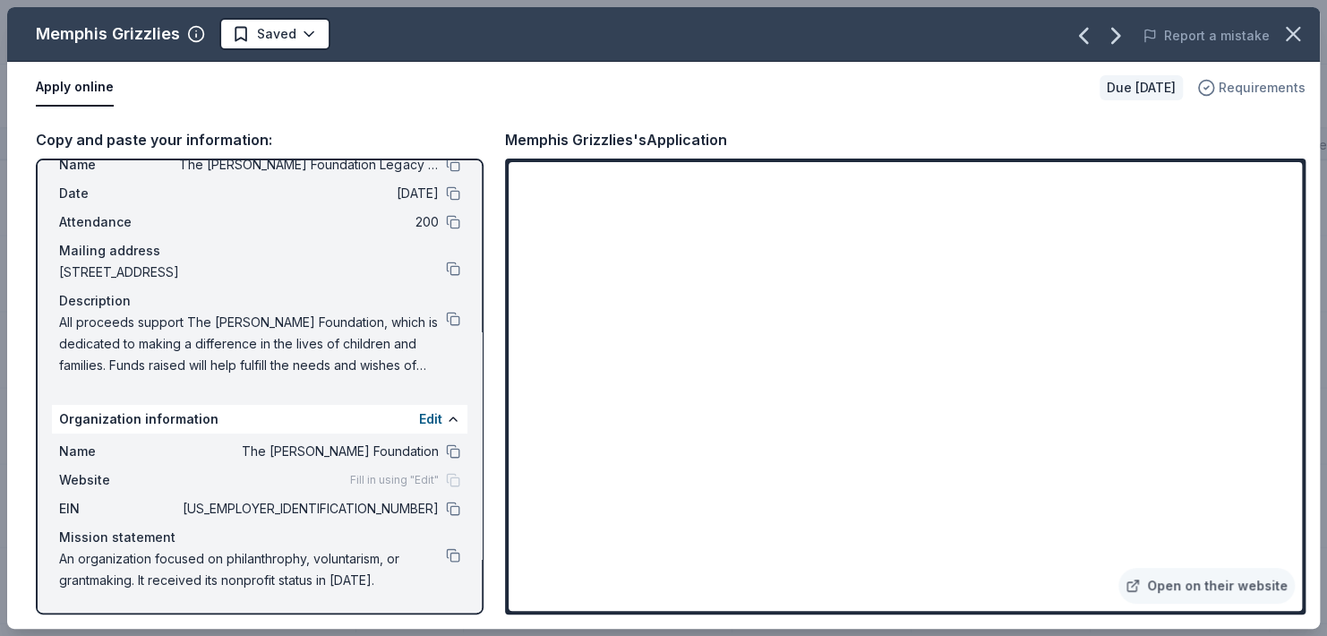
click at [1260, 95] on span "Requirements" at bounding box center [1262, 87] width 87 height 21
click at [1291, 32] on icon "button" at bounding box center [1293, 33] width 25 height 25
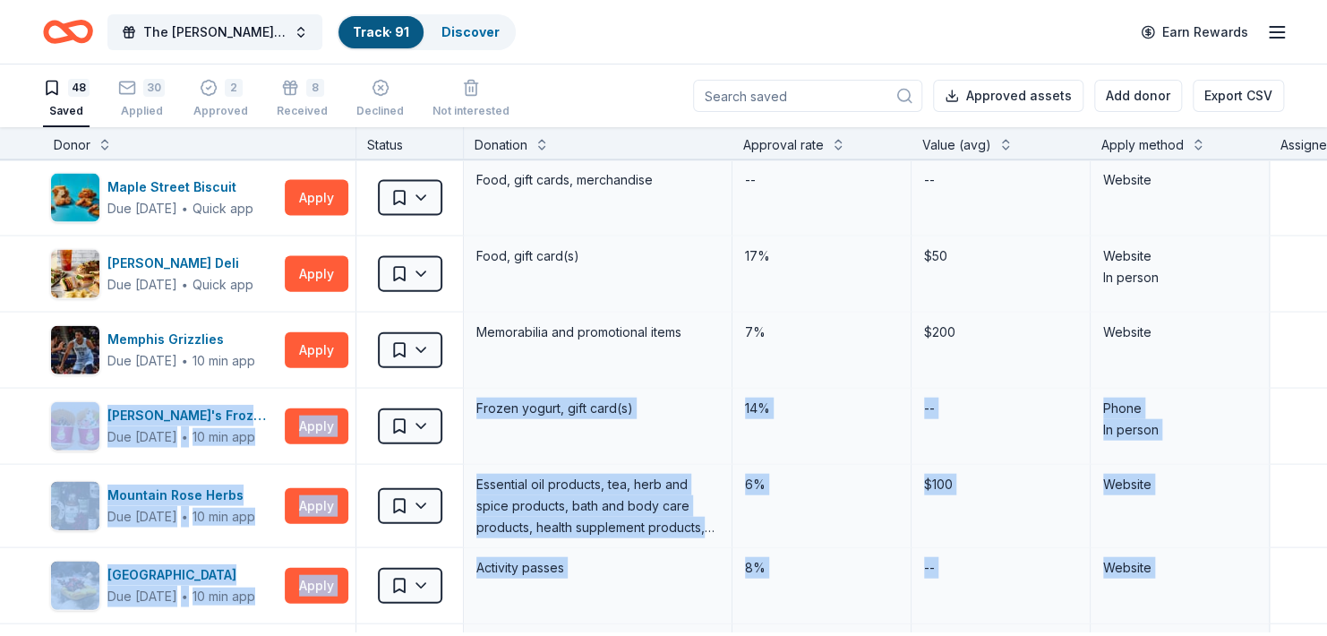
click at [624, 101] on div "48 Saved 30 Applied 2 Approved 8 Received Declined Not interested Approved asse…" at bounding box center [663, 95] width 1241 height 63
click at [399, 37] on link "Track · 91" at bounding box center [381, 31] width 56 height 15
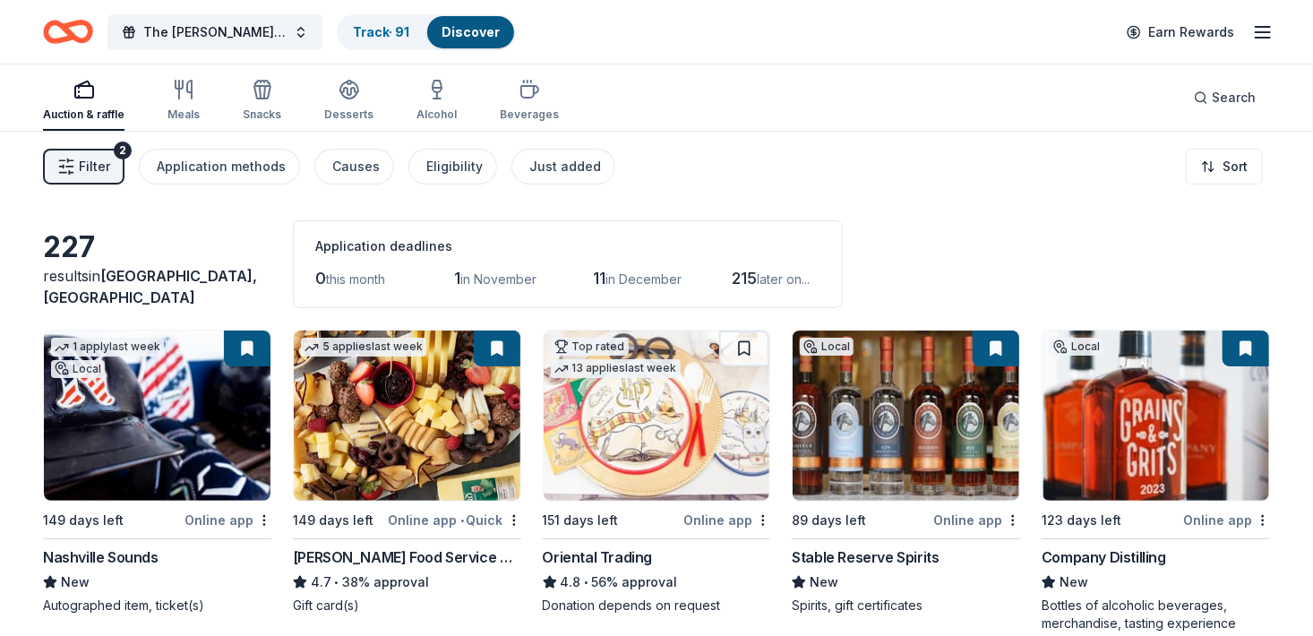
click at [105, 168] on span "Filter" at bounding box center [94, 166] width 31 height 21
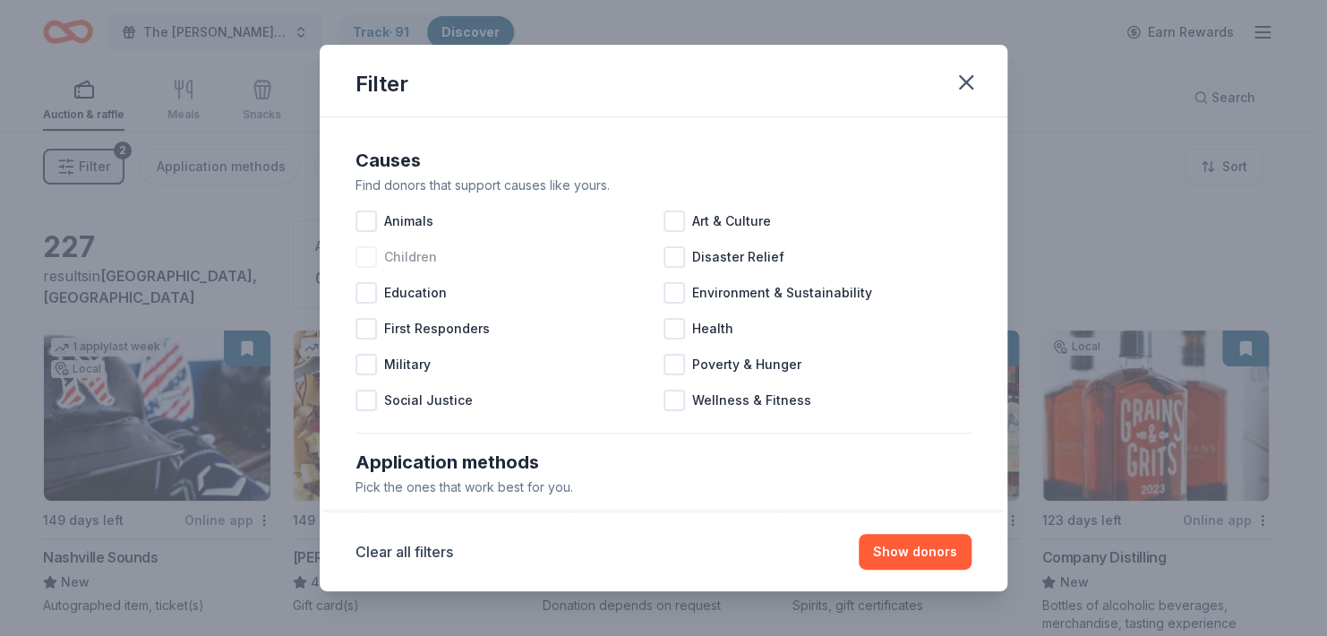
click at [356, 268] on div at bounding box center [366, 256] width 21 height 21
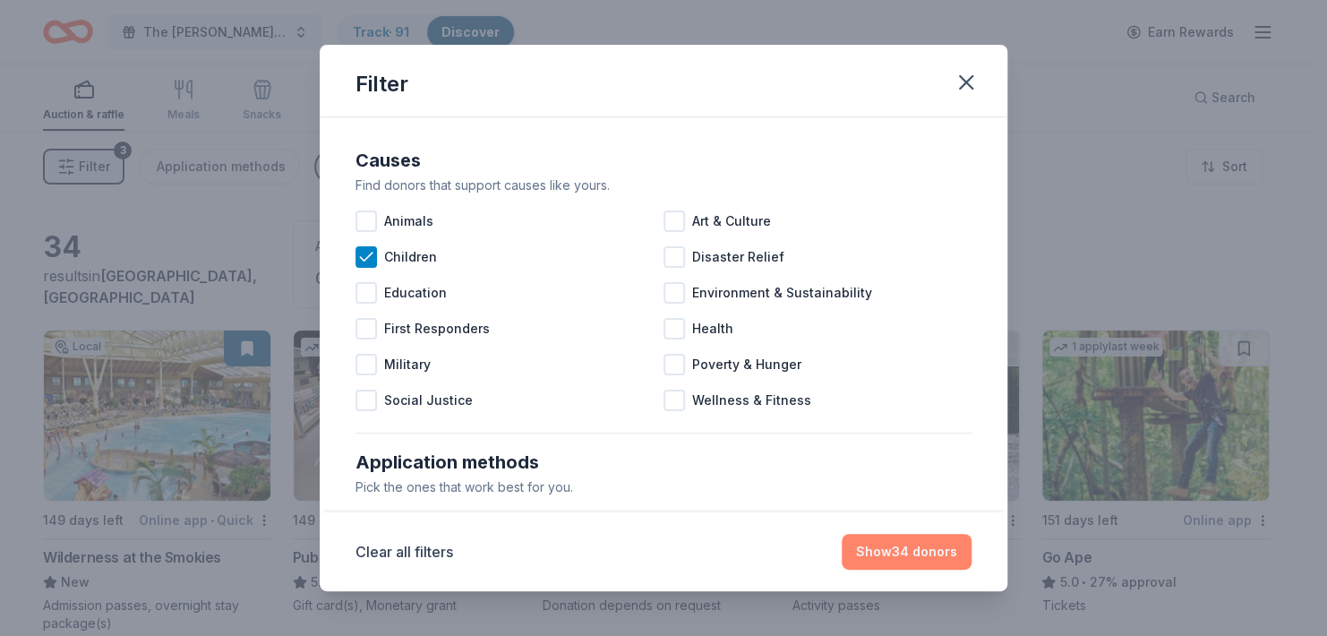
click at [919, 550] on button "Show 34 donors" at bounding box center [907, 552] width 130 height 36
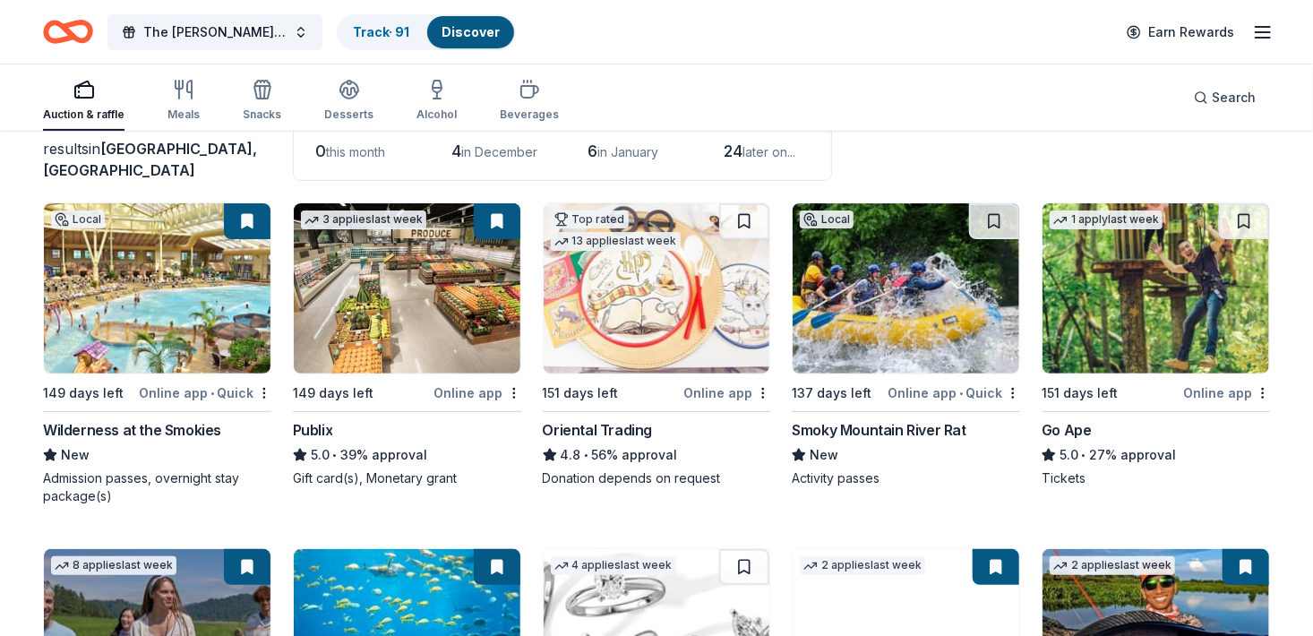
scroll to position [129, 0]
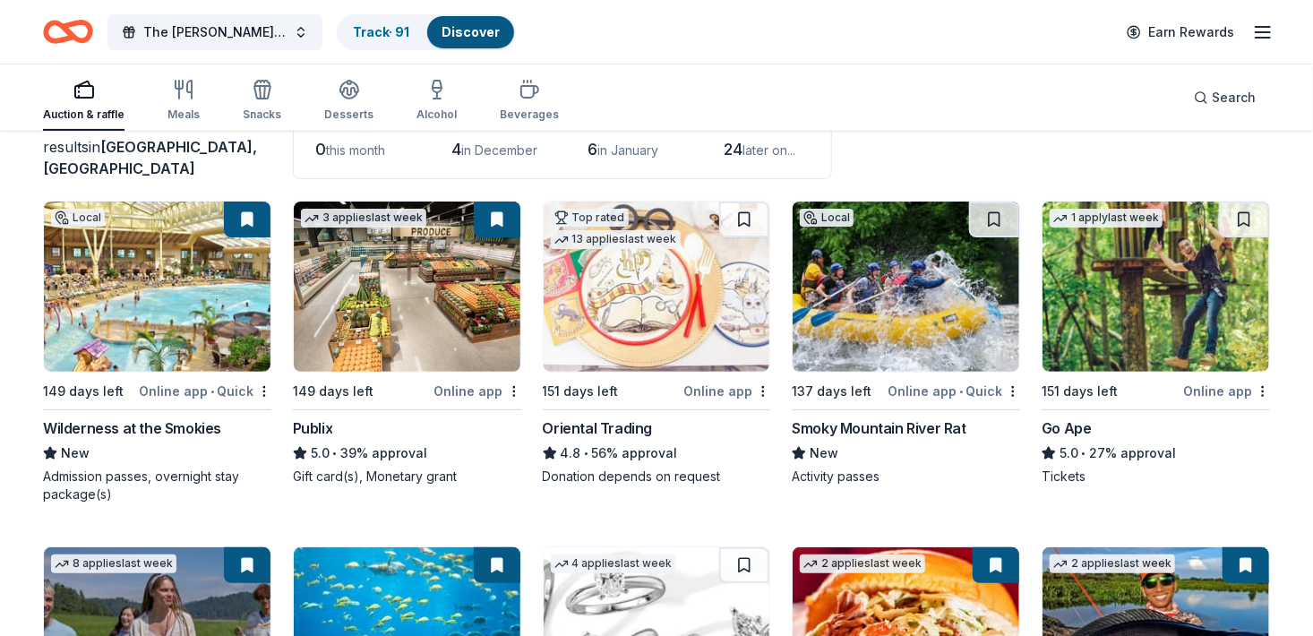
click at [882, 306] on img at bounding box center [906, 287] width 227 height 170
click at [1089, 439] on div "Go Ape" at bounding box center [1067, 427] width 50 height 21
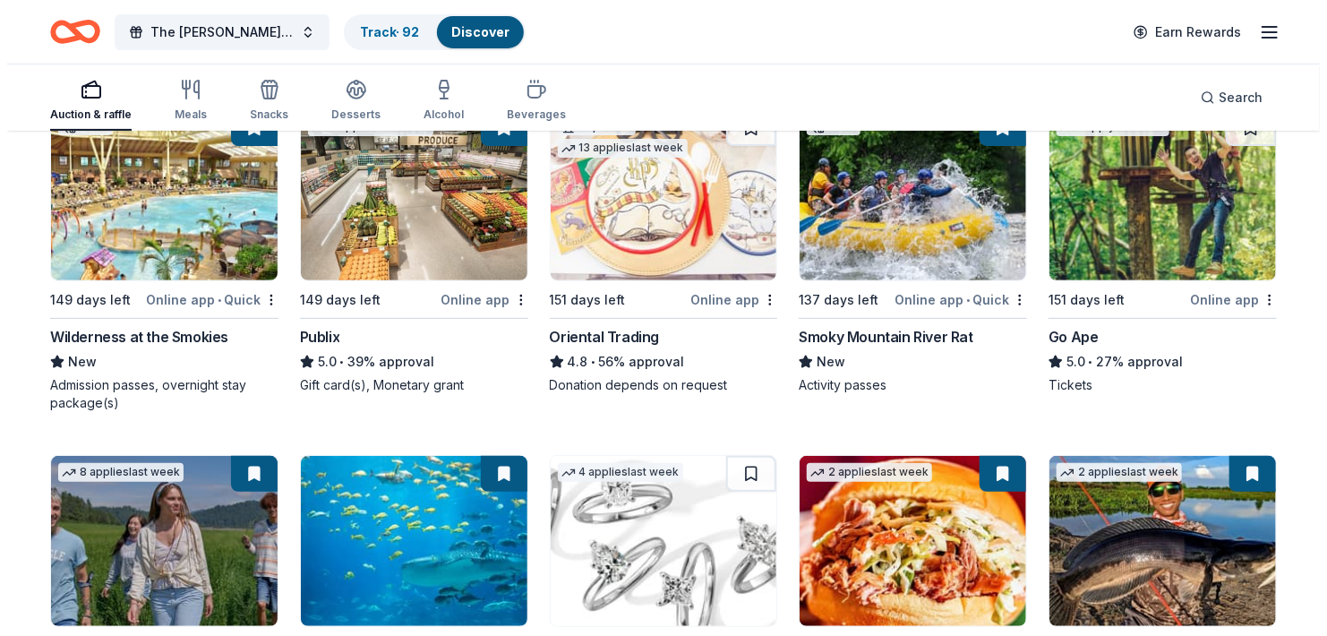
scroll to position [0, 0]
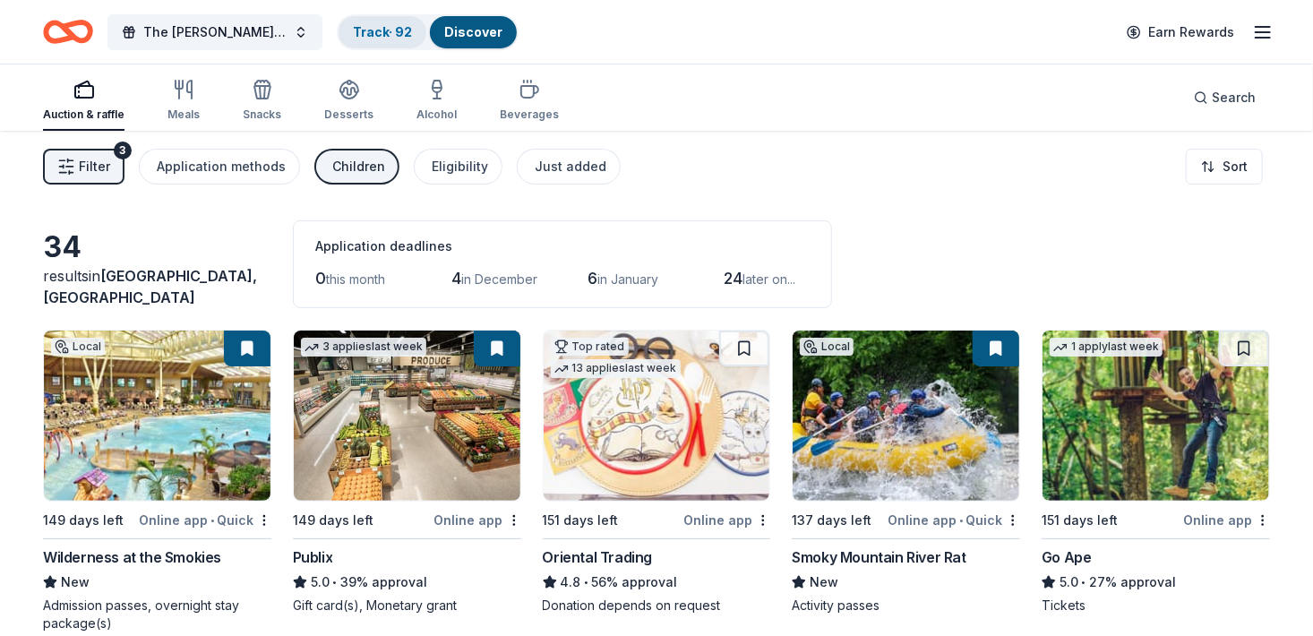
click at [399, 38] on link "Track · 92" at bounding box center [382, 31] width 59 height 15
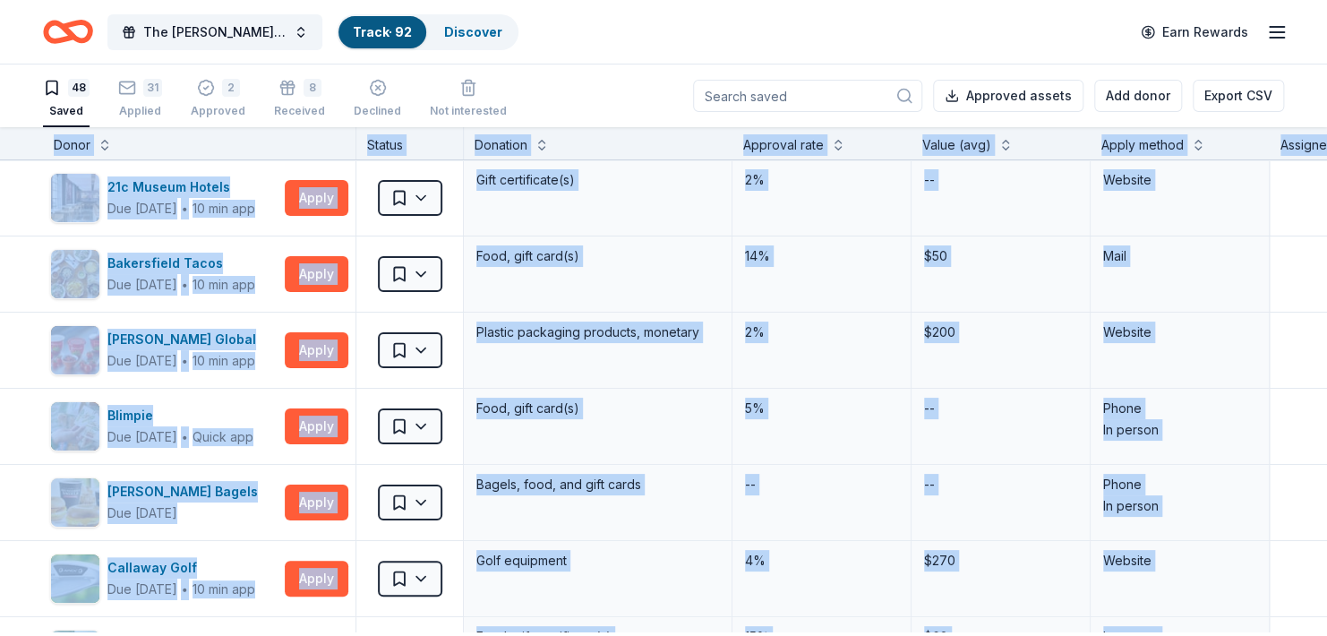
click at [703, 54] on div "The Haley Sue Foundation Legacy Ball Track · 92 Discover Earn Rewards" at bounding box center [663, 32] width 1327 height 64
click at [403, 30] on link "Track · 92" at bounding box center [382, 31] width 59 height 15
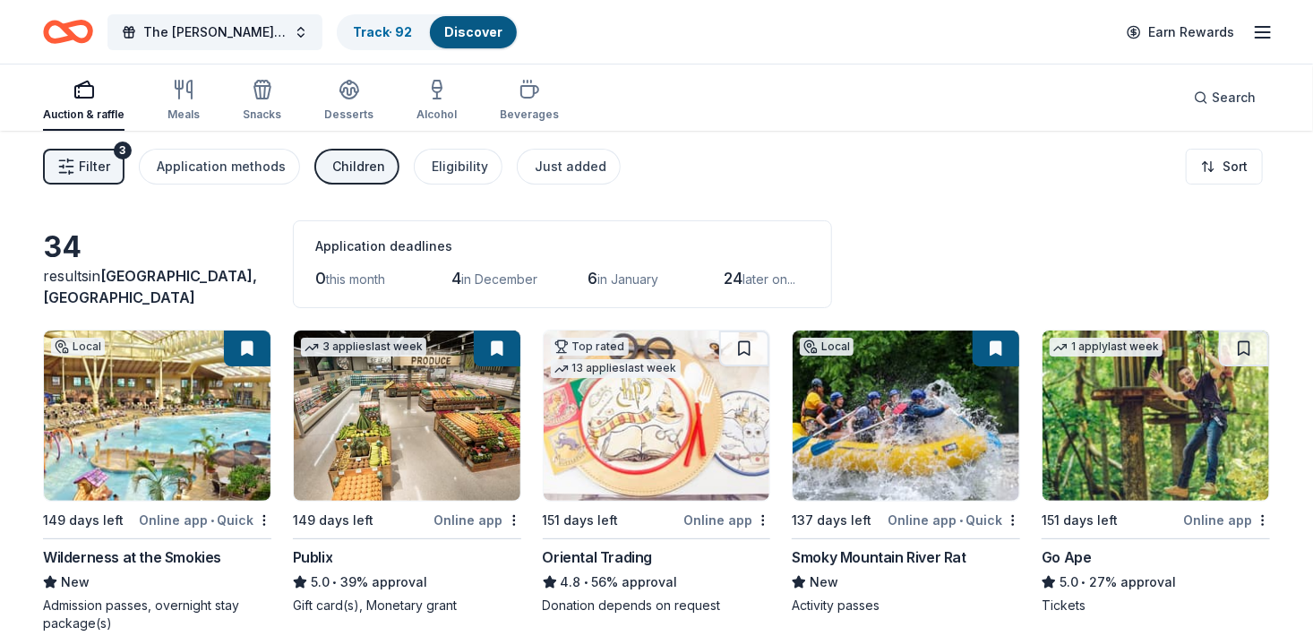
click at [98, 170] on span "Filter" at bounding box center [94, 166] width 31 height 21
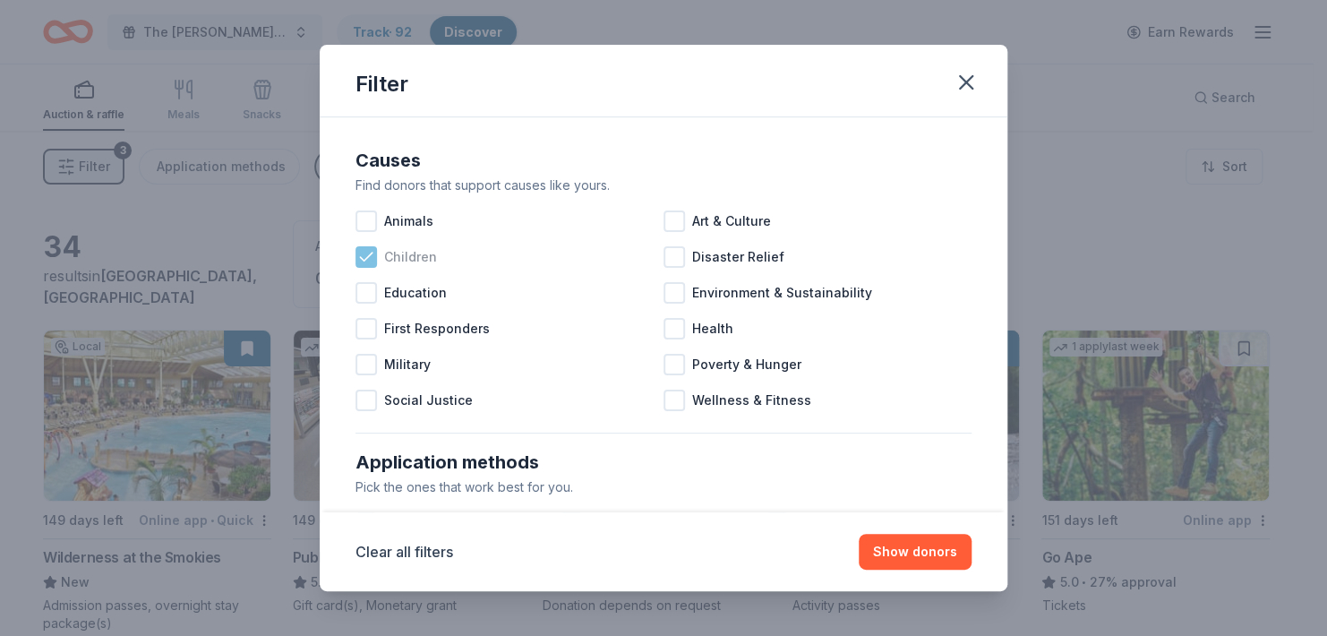
click at [357, 266] on icon at bounding box center [366, 257] width 18 height 18
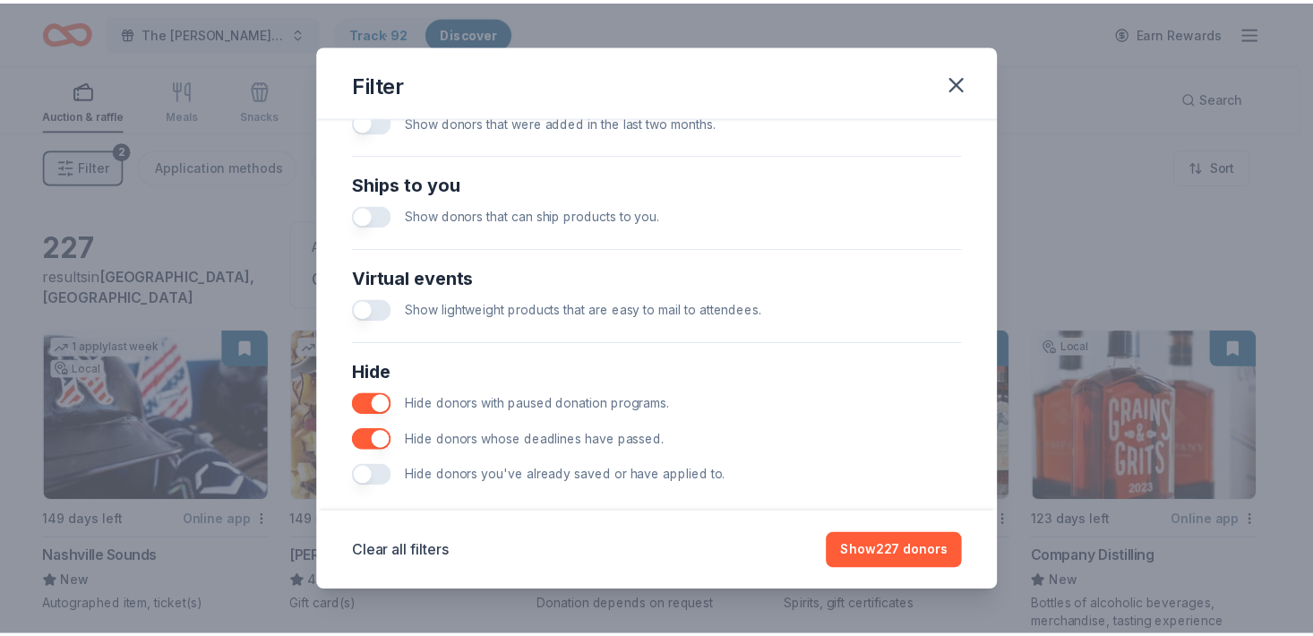
scroll to position [867, 0]
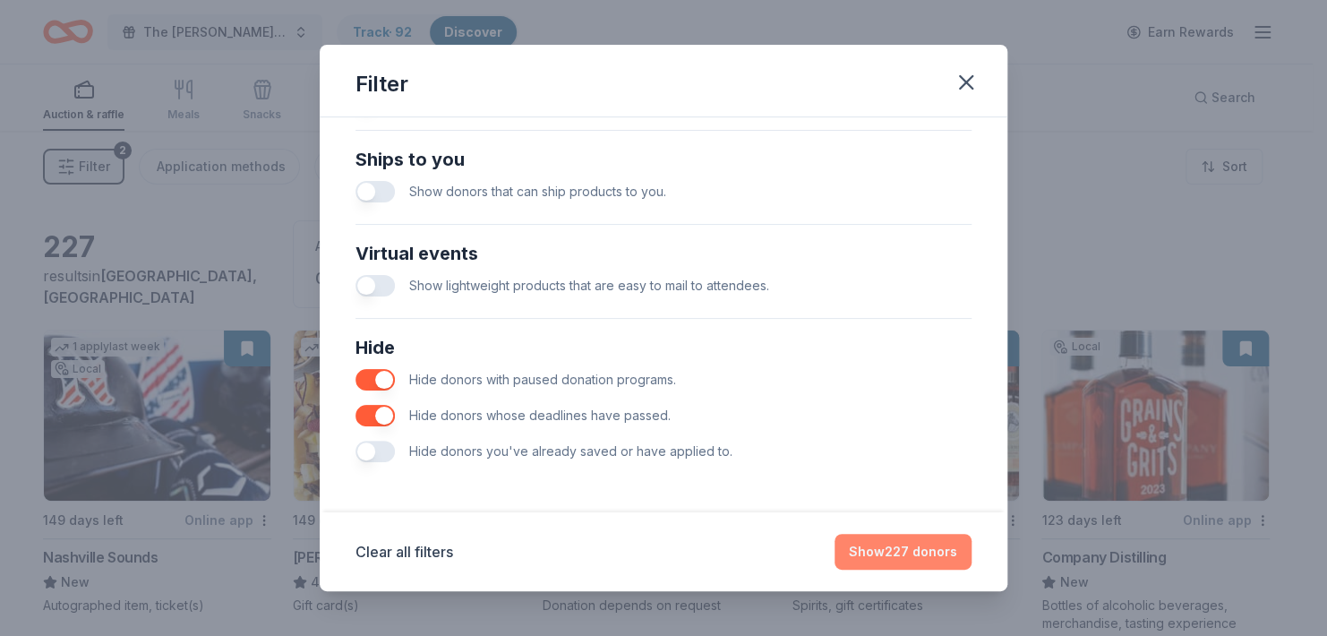
click at [925, 543] on button "Show 227 donors" at bounding box center [903, 552] width 137 height 36
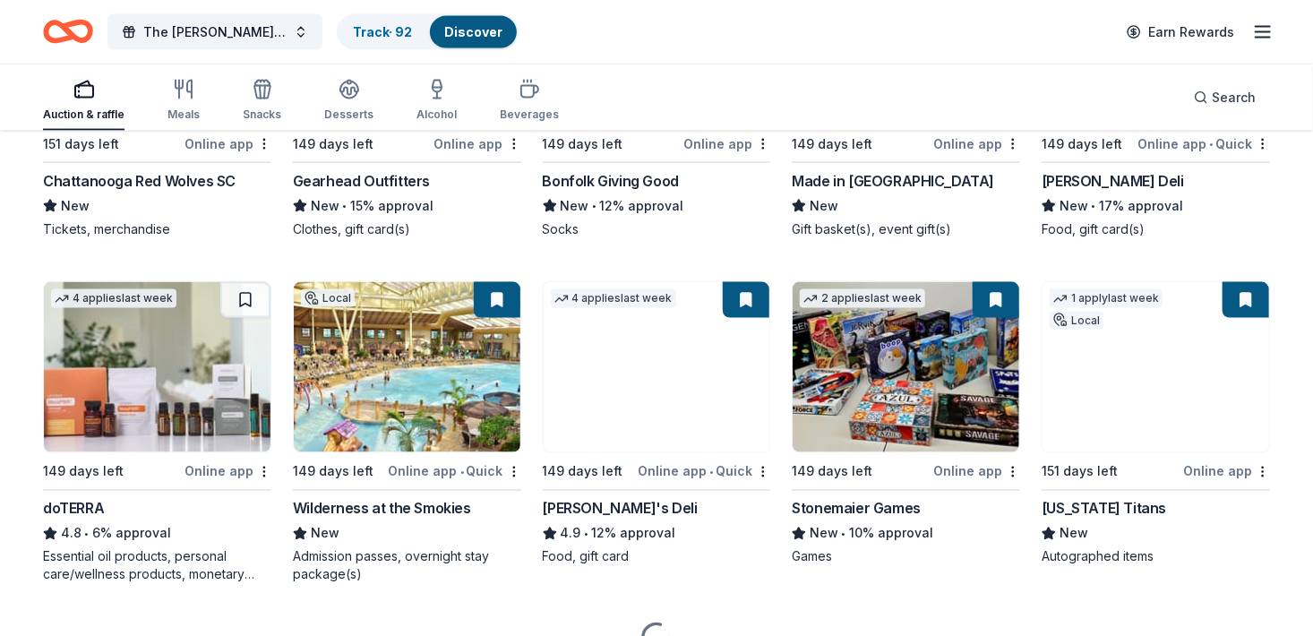
scroll to position [4579, 0]
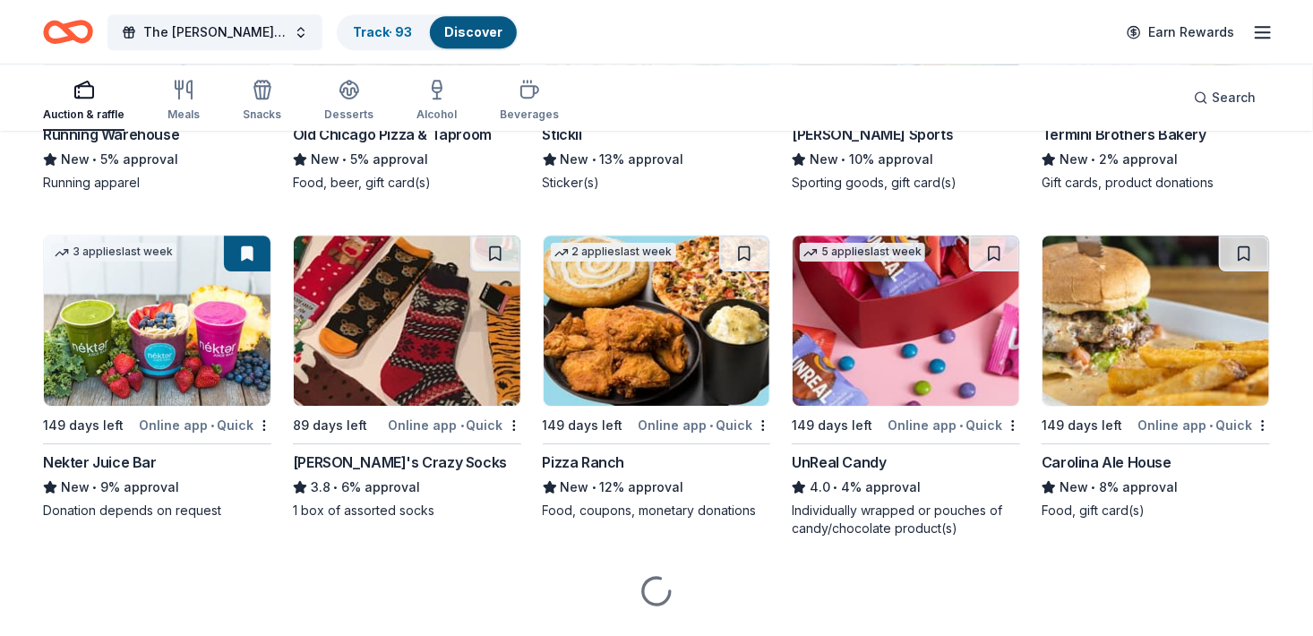
scroll to position [5910, 0]
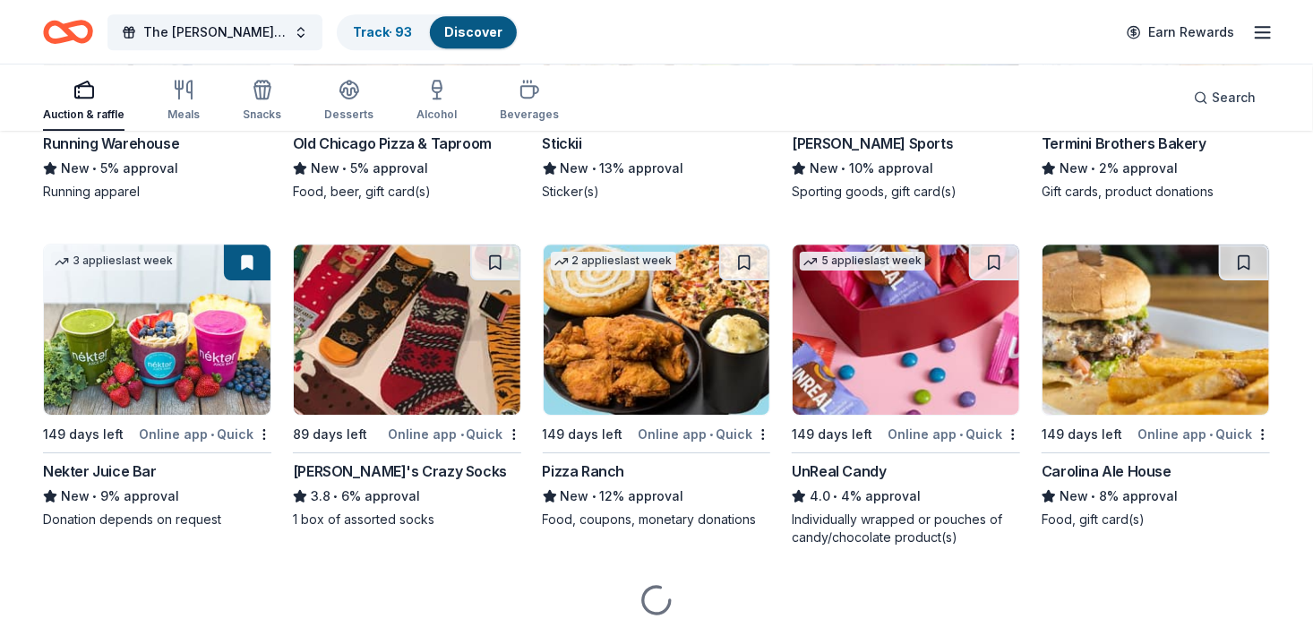
click at [933, 87] on img at bounding box center [906, 2] width 227 height 170
click at [193, 87] on img at bounding box center [157, 2] width 227 height 170
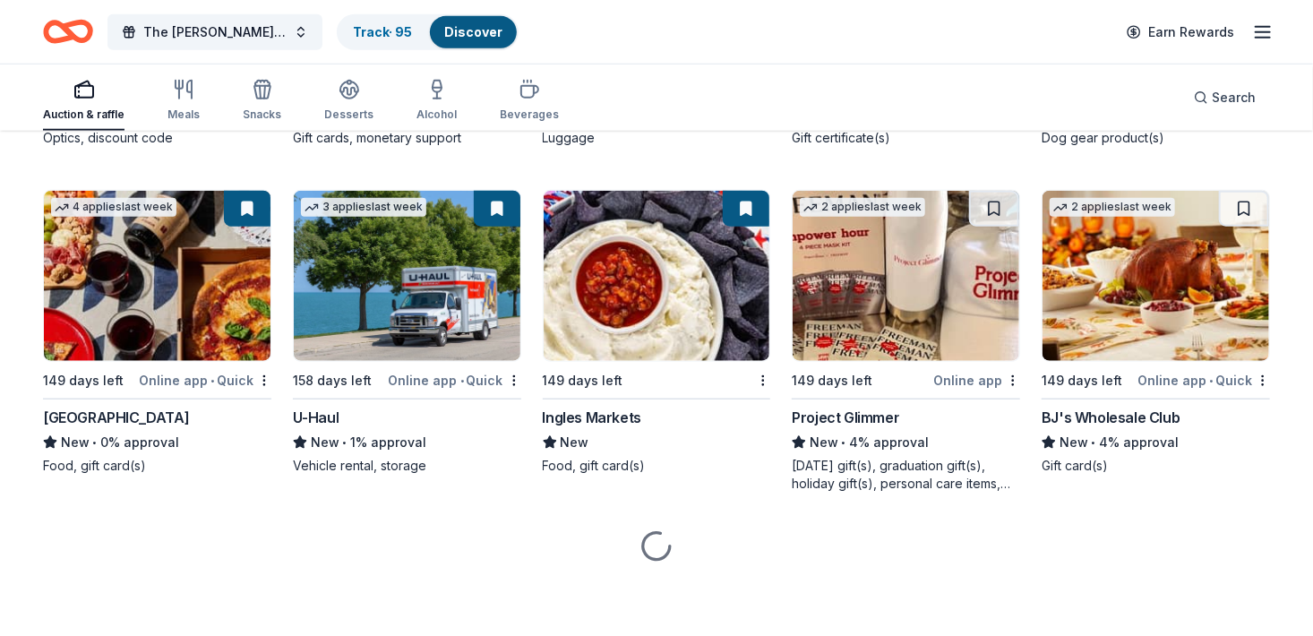
scroll to position [7378, 0]
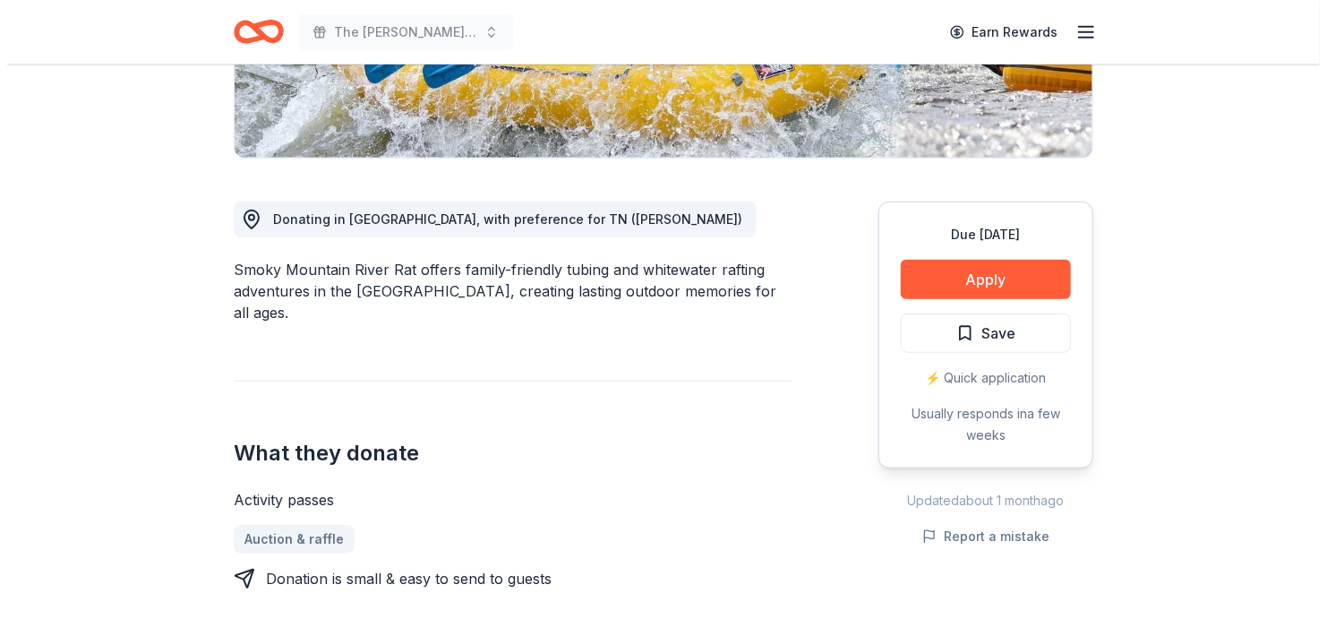
scroll to position [403, 0]
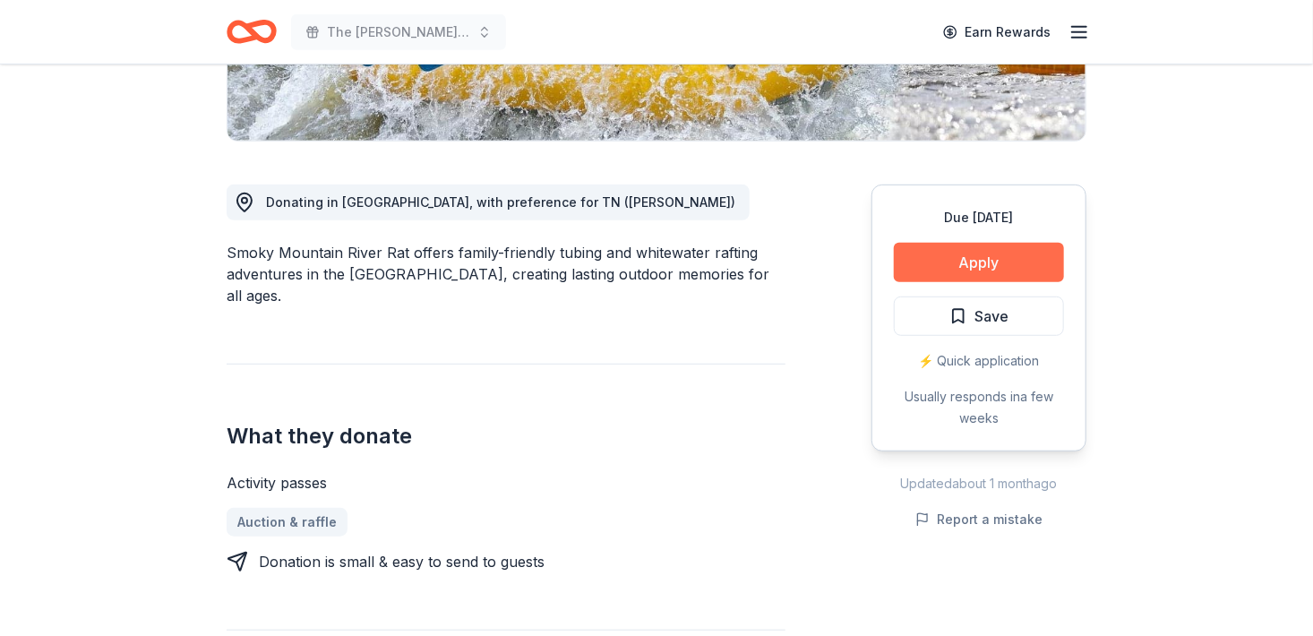
click at [975, 282] on button "Apply" at bounding box center [979, 262] width 170 height 39
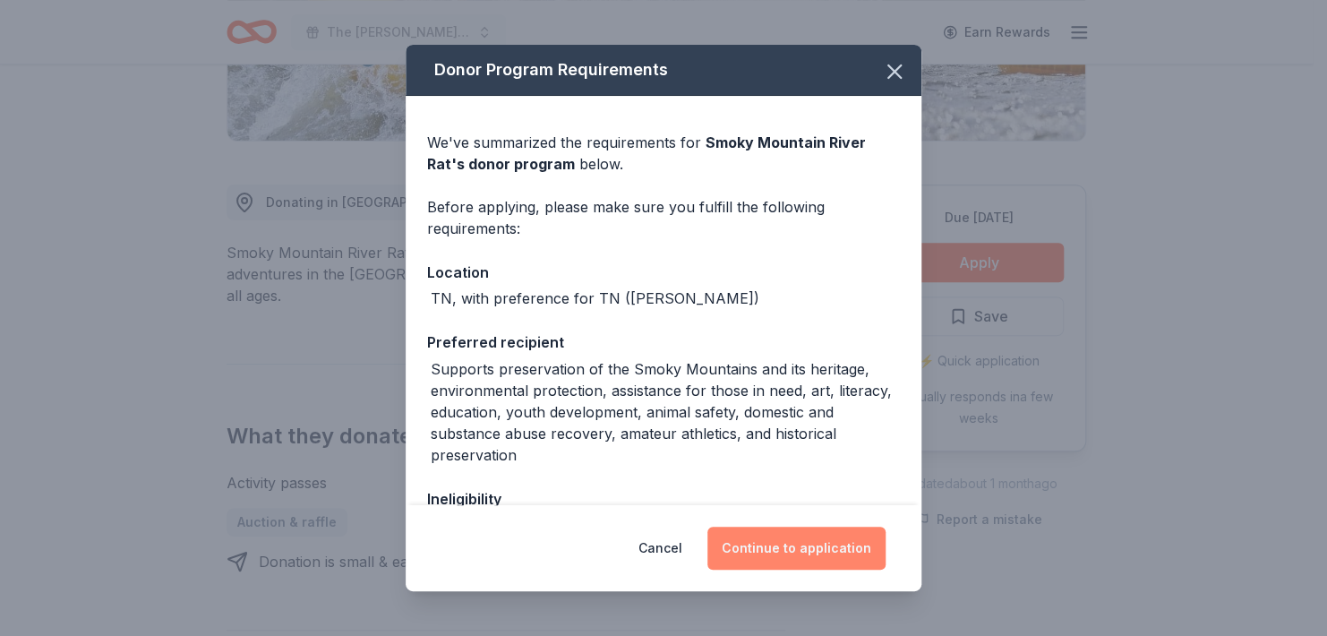
click at [856, 540] on button "Continue to application" at bounding box center [797, 548] width 178 height 43
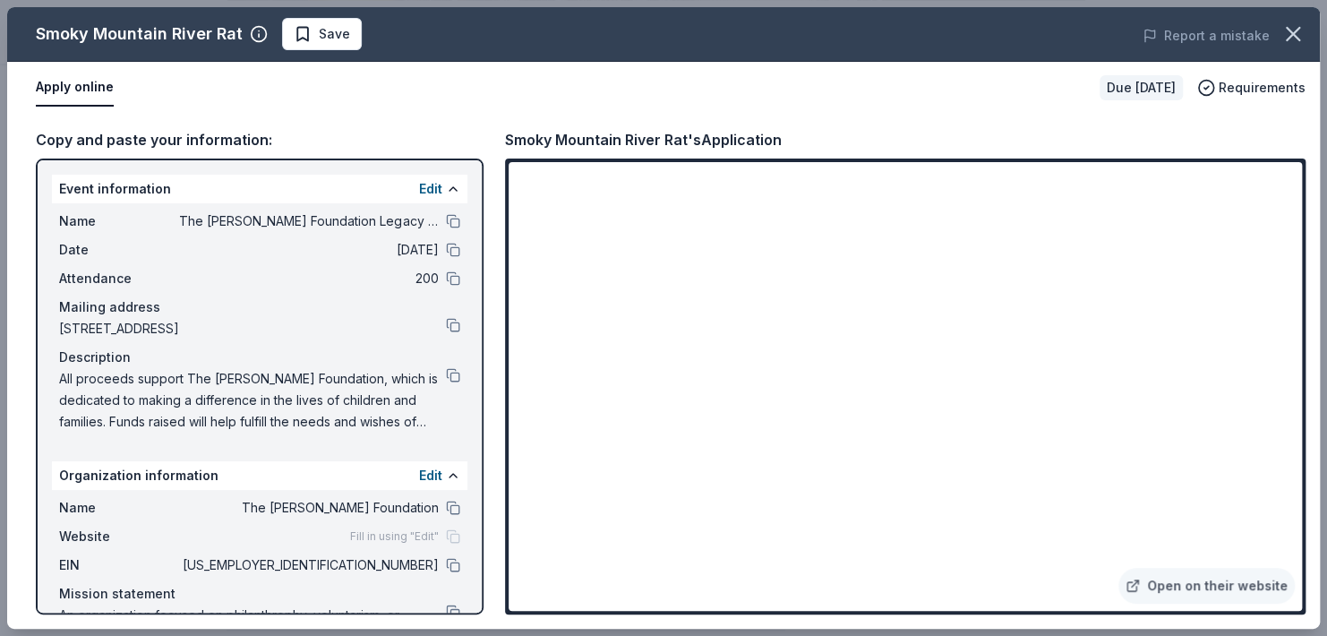
drag, startPoint x: 1326, startPoint y: 168, endPoint x: 1329, endPoint y: 220, distance: 52.1
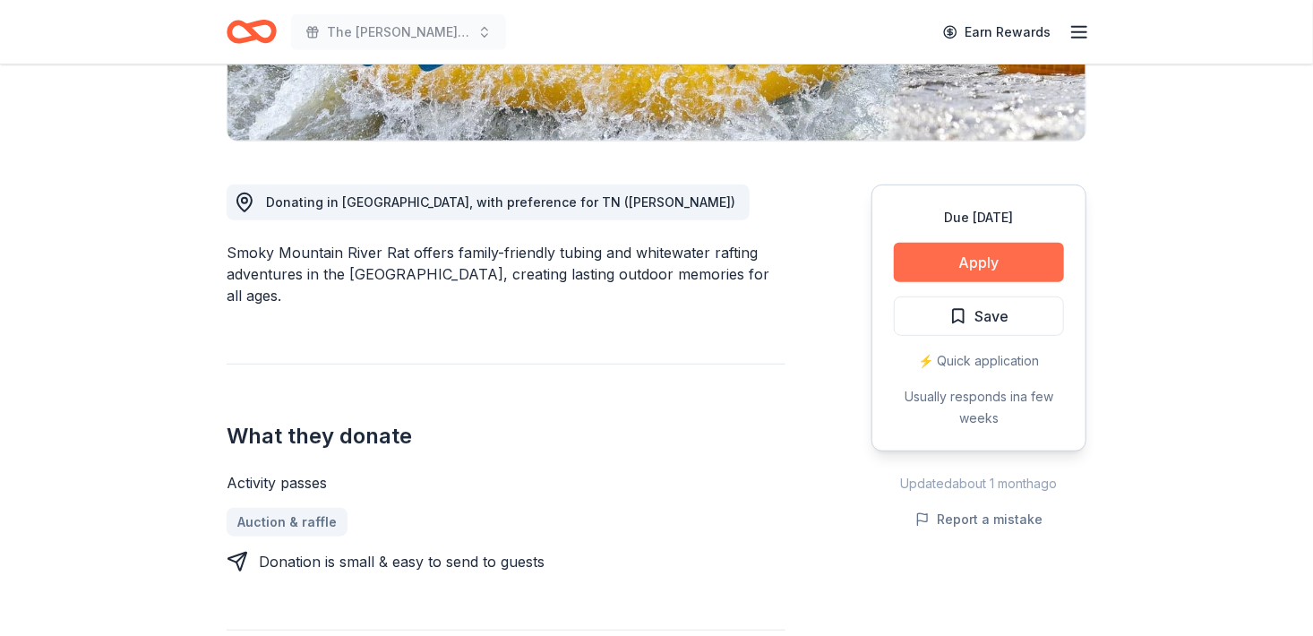
click at [1043, 282] on button "Apply" at bounding box center [979, 262] width 170 height 39
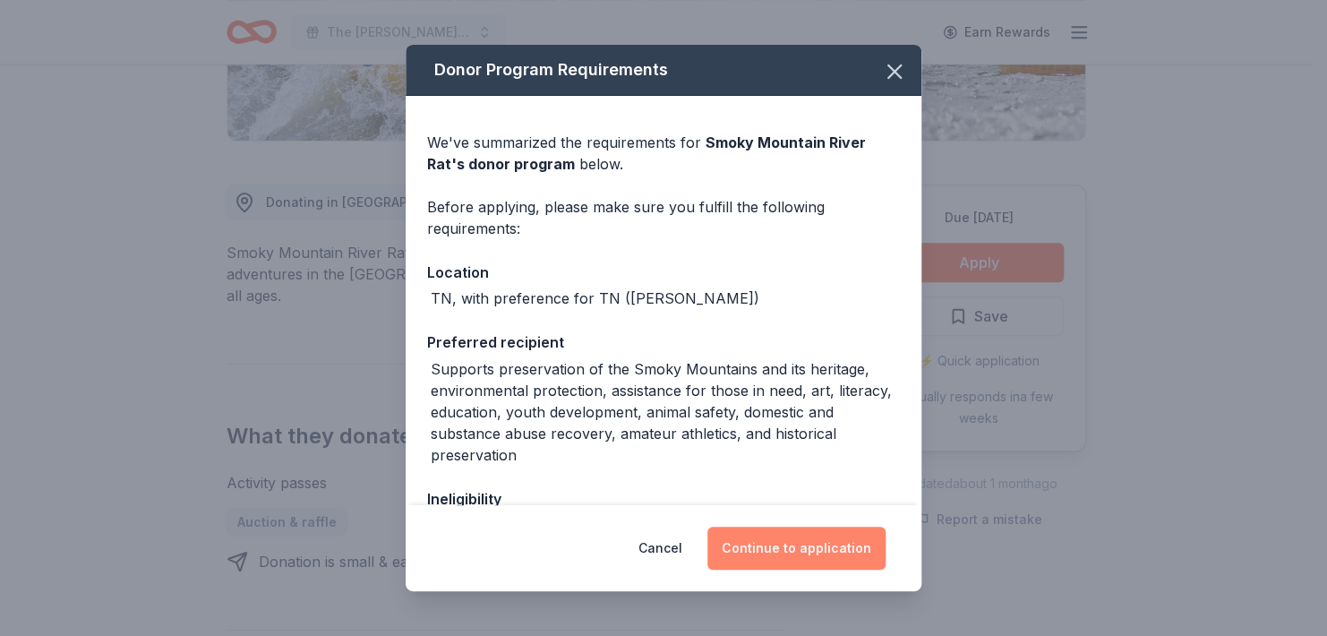
click at [852, 558] on button "Continue to application" at bounding box center [797, 548] width 178 height 43
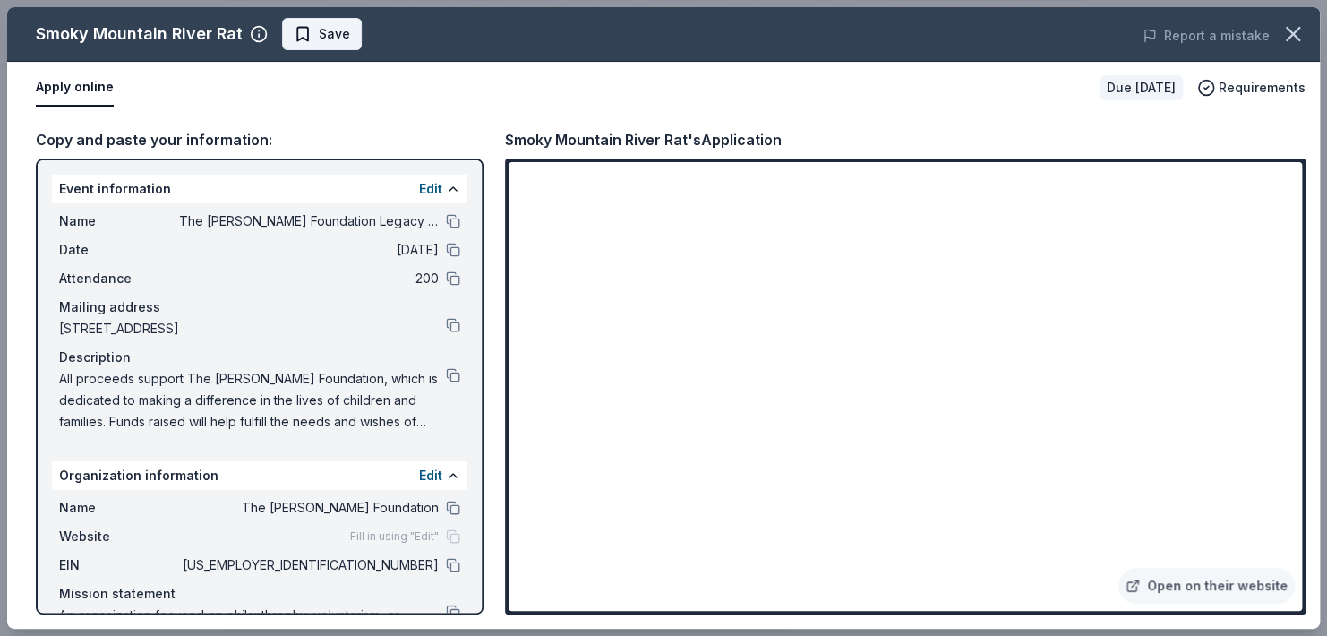
click at [350, 33] on span "Save" at bounding box center [334, 33] width 31 height 21
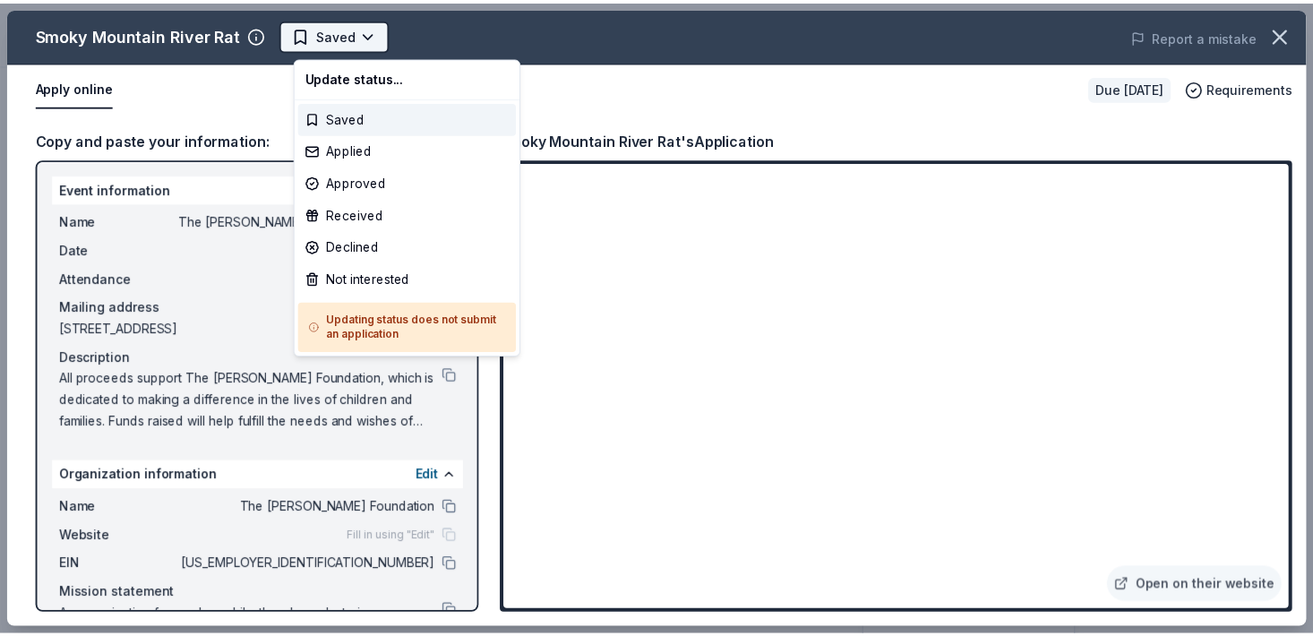
scroll to position [0, 0]
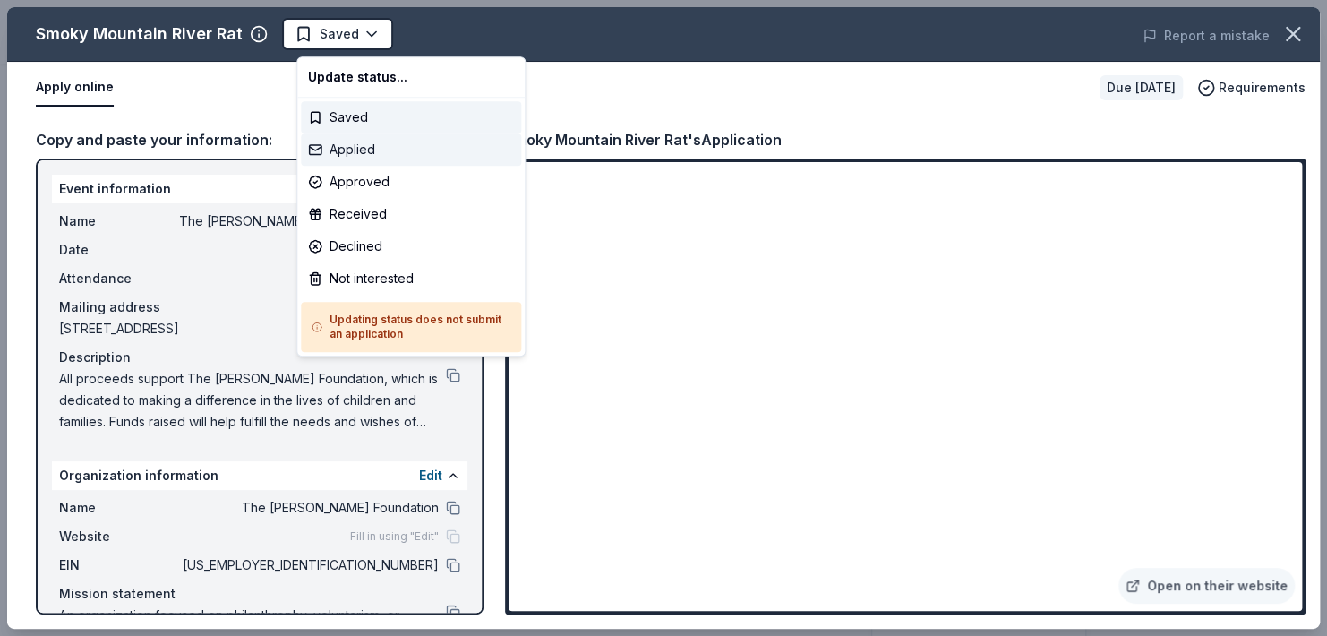
click at [375, 156] on div "Applied" at bounding box center [411, 149] width 220 height 32
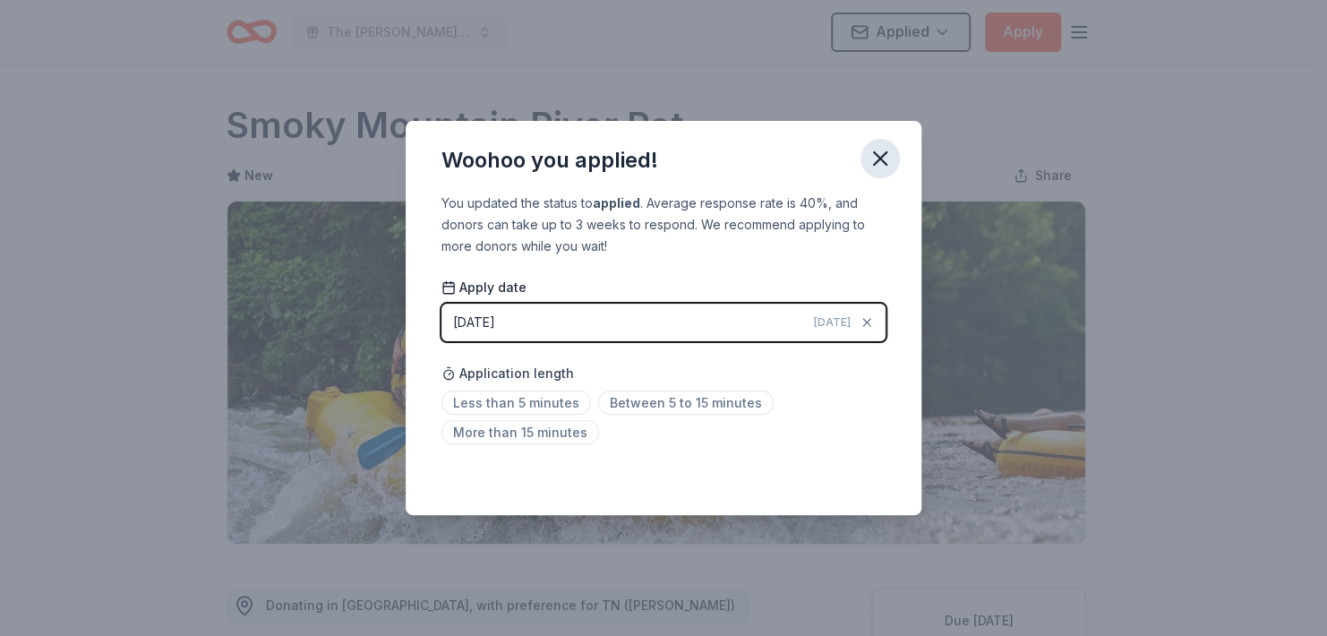
click at [887, 152] on icon "button" at bounding box center [880, 158] width 13 height 13
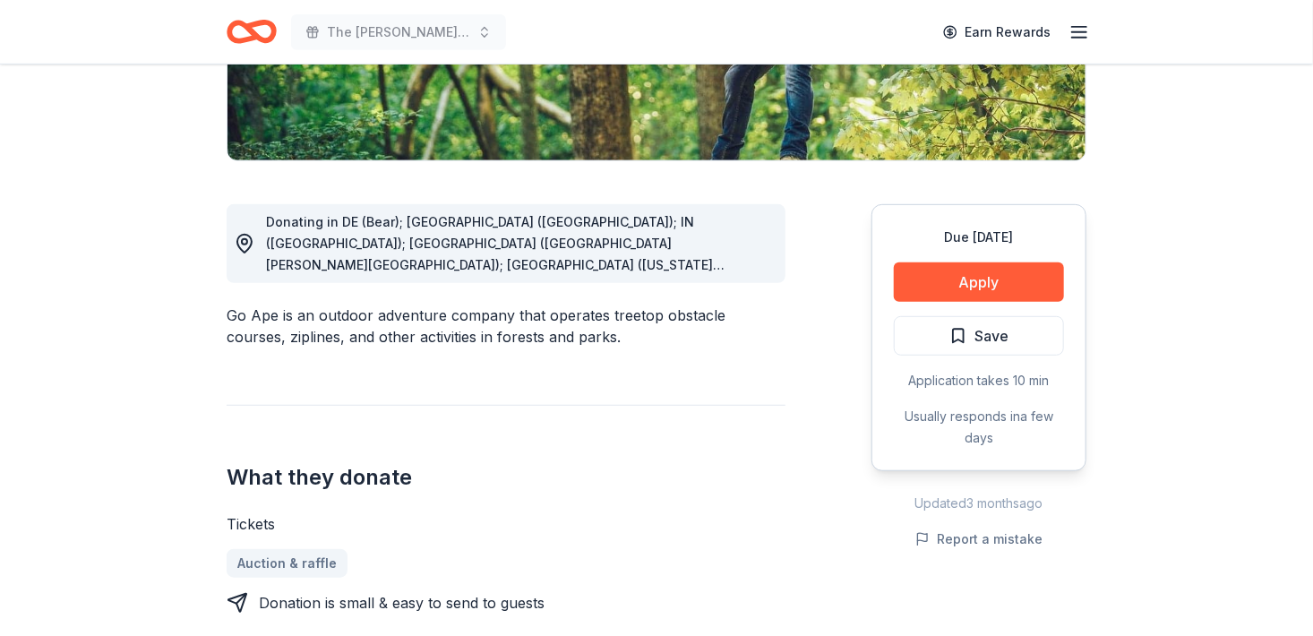
scroll to position [392, 0]
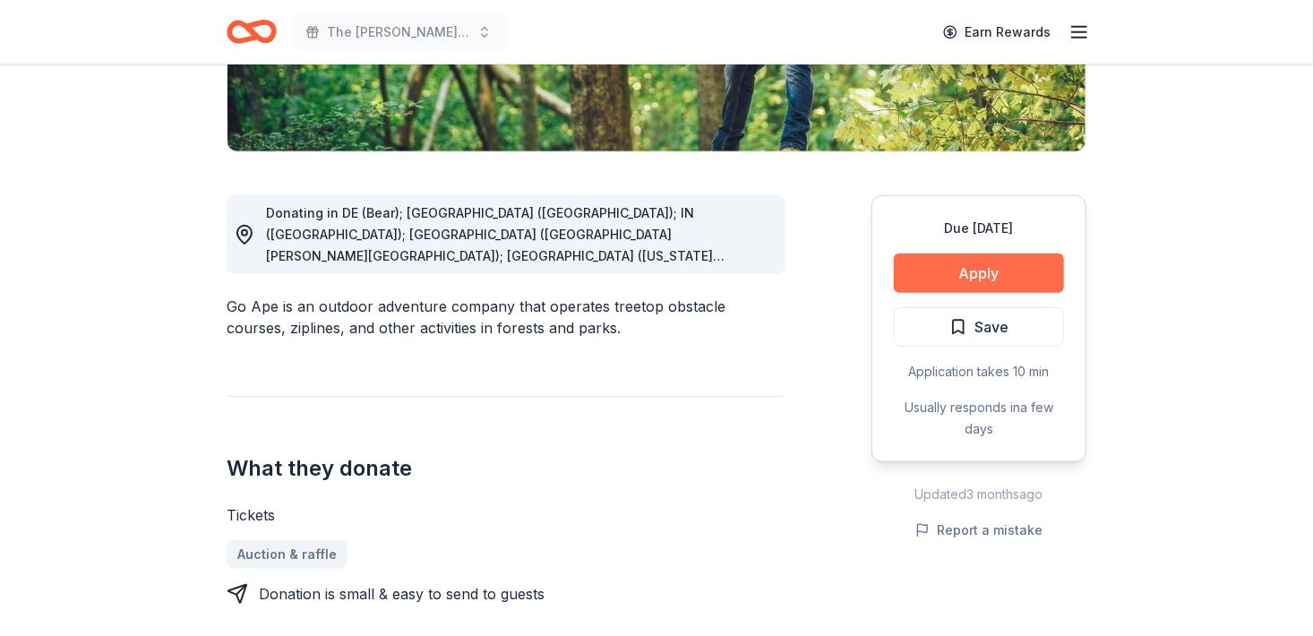
click at [962, 293] on button "Apply" at bounding box center [979, 272] width 170 height 39
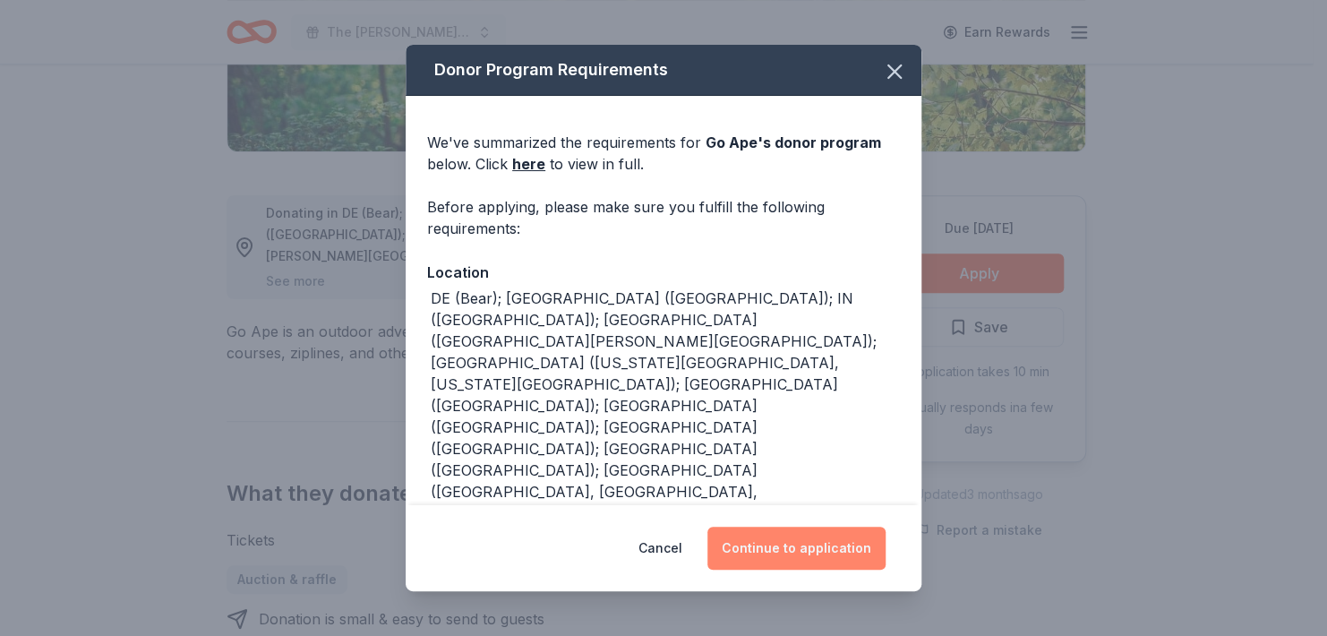
click at [853, 541] on button "Continue to application" at bounding box center [797, 548] width 178 height 43
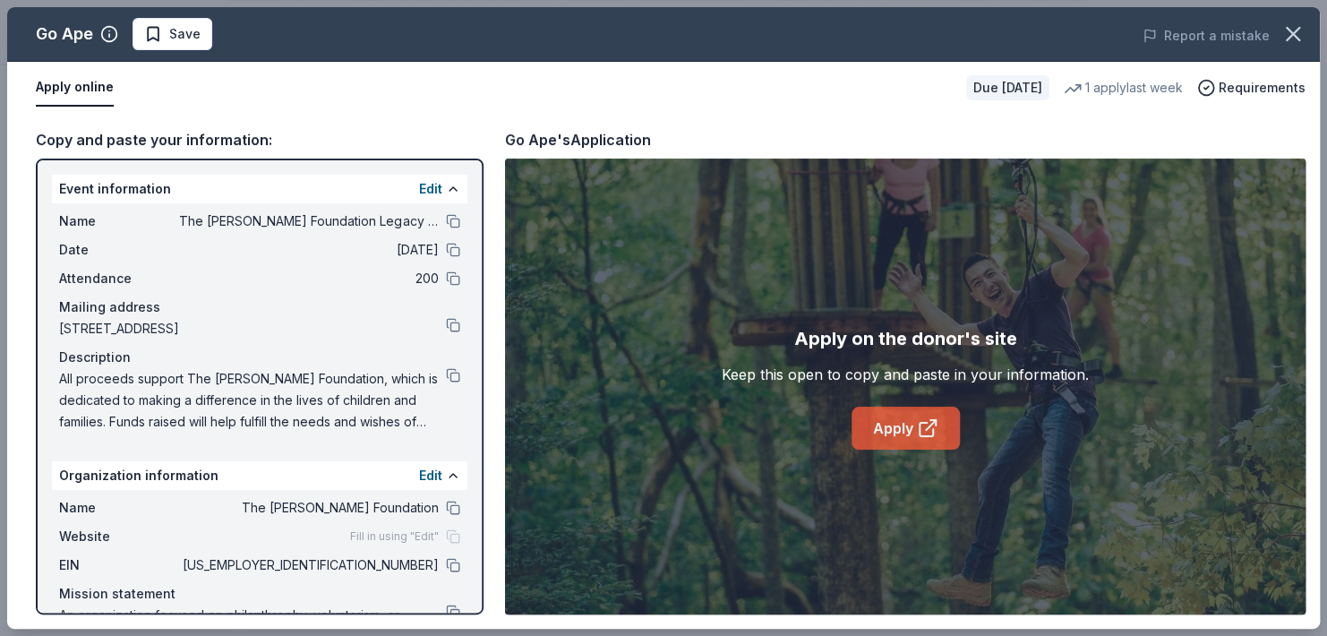
click at [923, 435] on icon at bounding box center [927, 427] width 21 height 21
click at [879, 428] on link "Apply" at bounding box center [906, 428] width 108 height 43
click at [1286, 43] on icon "button" at bounding box center [1293, 33] width 25 height 25
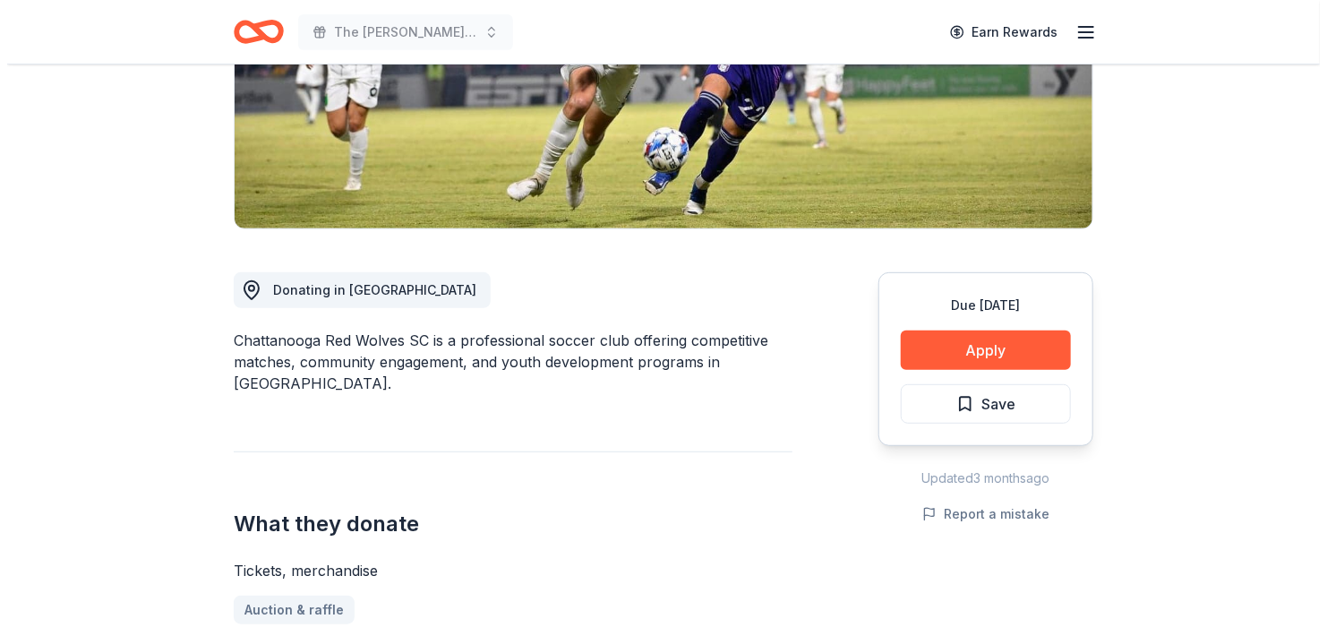
scroll to position [322, 0]
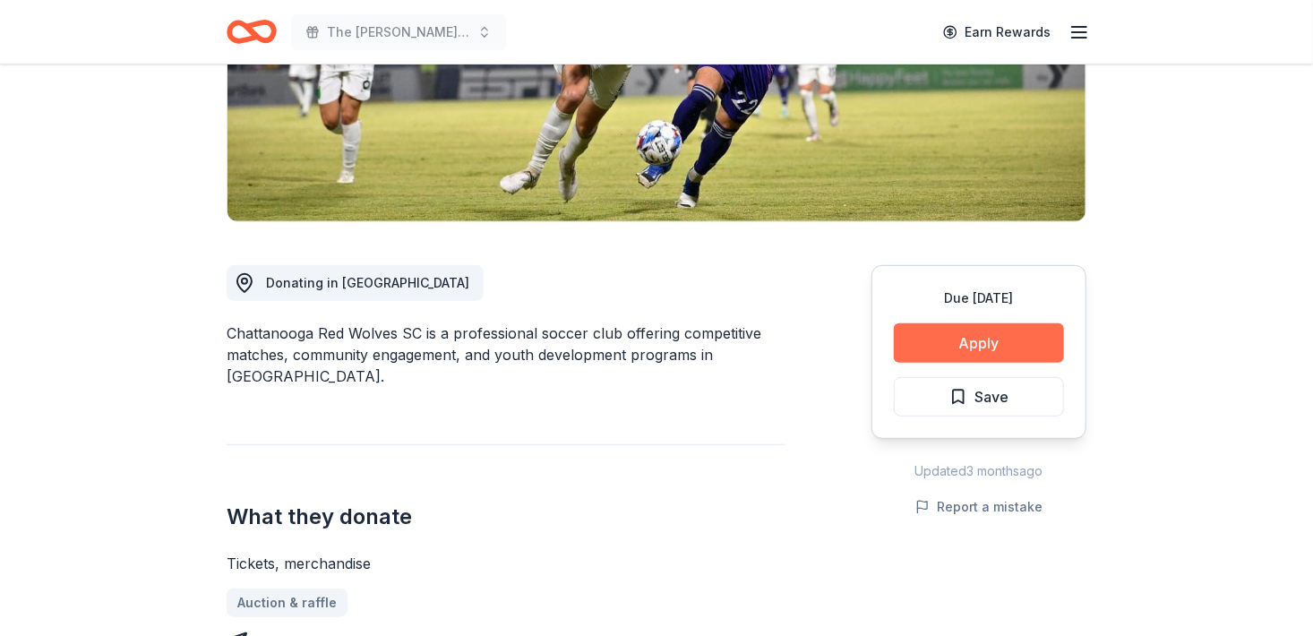
click at [1011, 363] on button "Apply" at bounding box center [979, 342] width 170 height 39
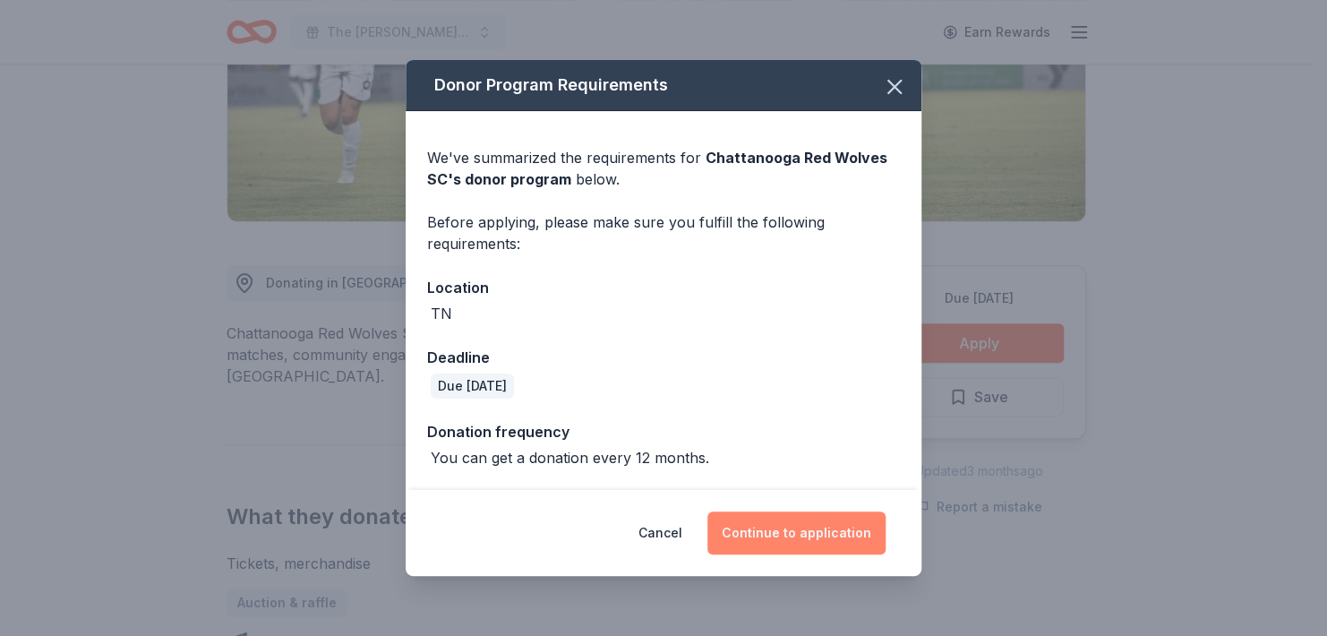
click at [864, 545] on button "Continue to application" at bounding box center [797, 532] width 178 height 43
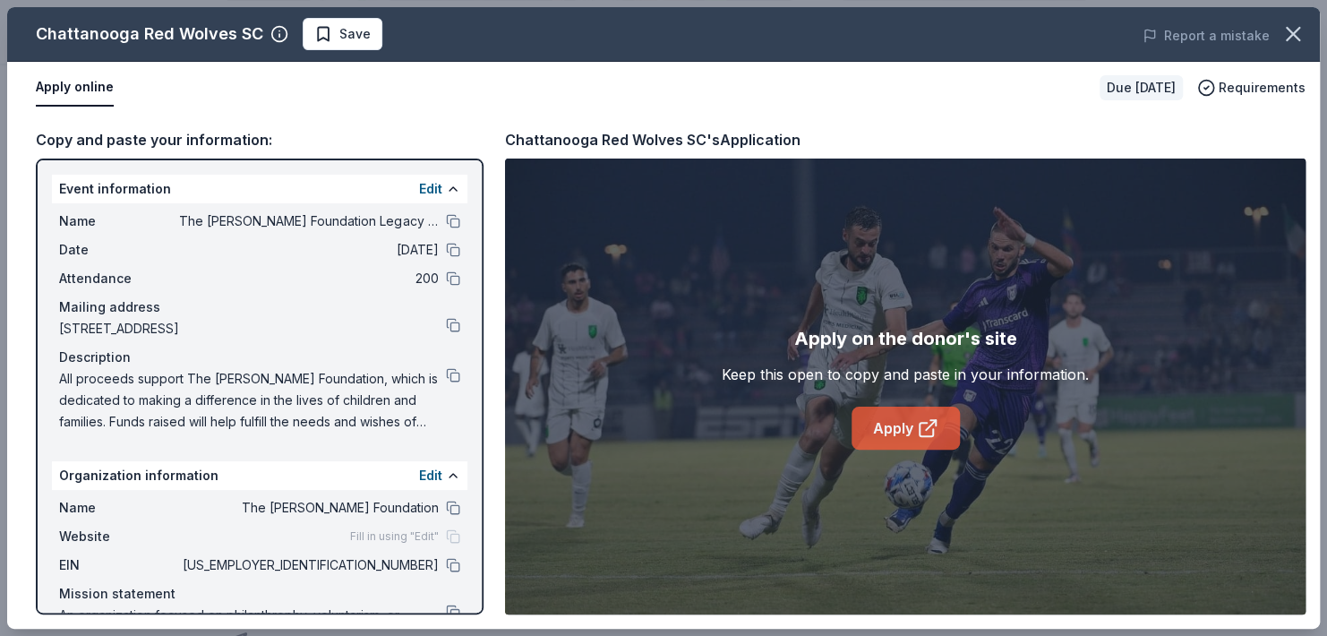
click at [897, 433] on link "Apply" at bounding box center [906, 428] width 108 height 43
click at [371, 36] on span "Save" at bounding box center [354, 33] width 31 height 21
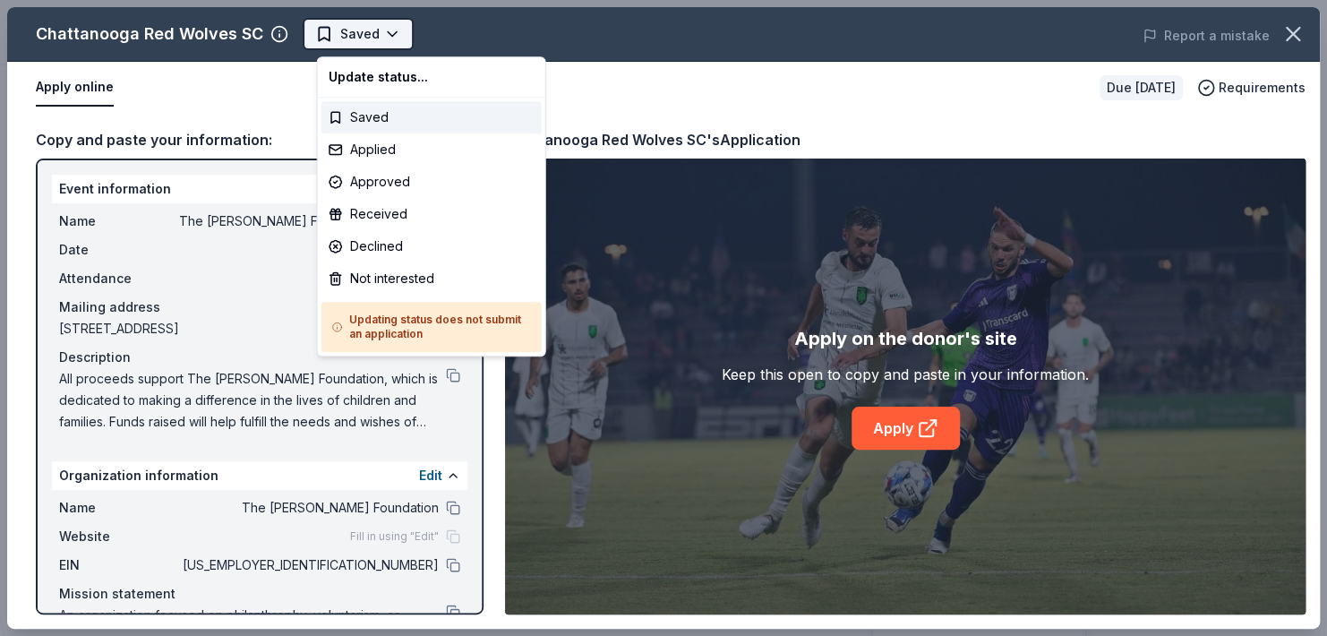
click at [403, 34] on body "The [PERSON_NAME] Foundation Legacy Ball Saved Apply Due [DATE] Share Chattanoo…" at bounding box center [656, 318] width 1313 height 636
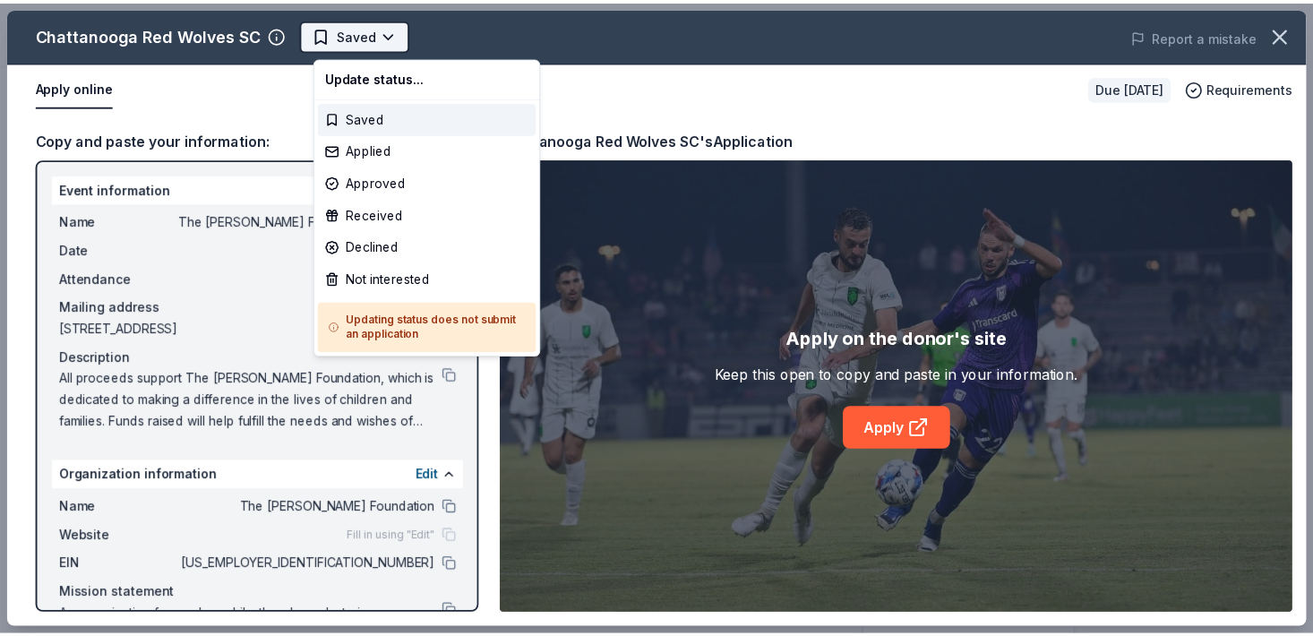
scroll to position [0, 0]
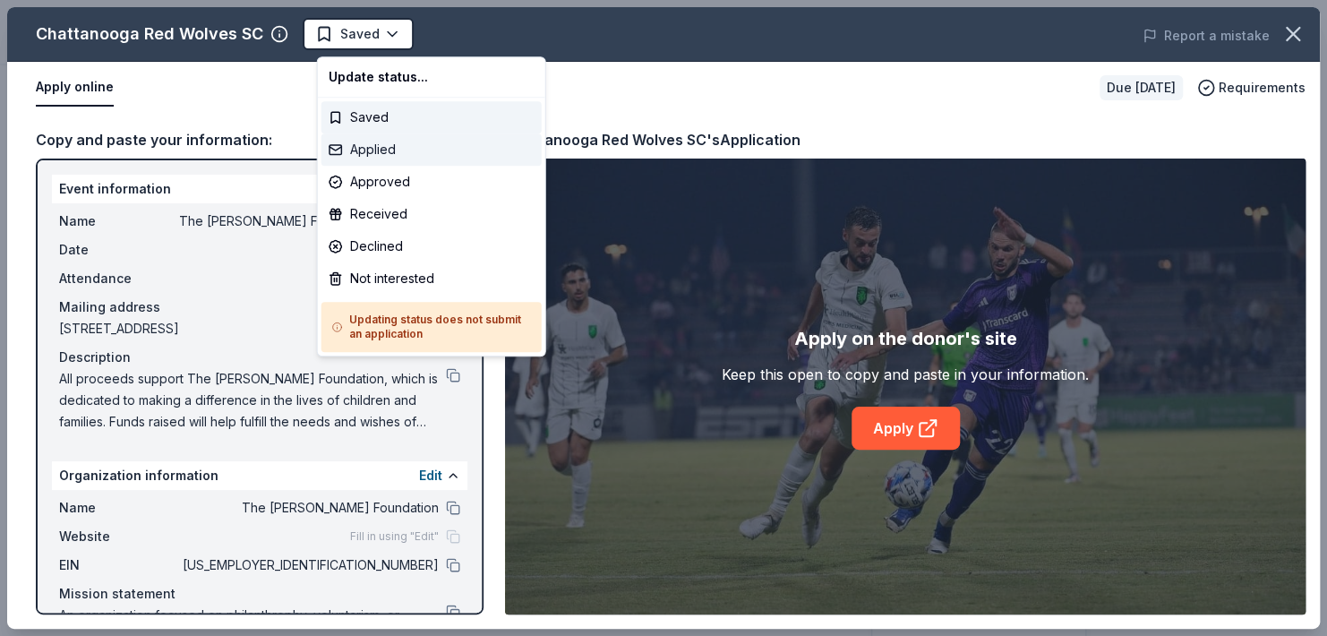
click at [385, 149] on div "Applied" at bounding box center [432, 149] width 220 height 32
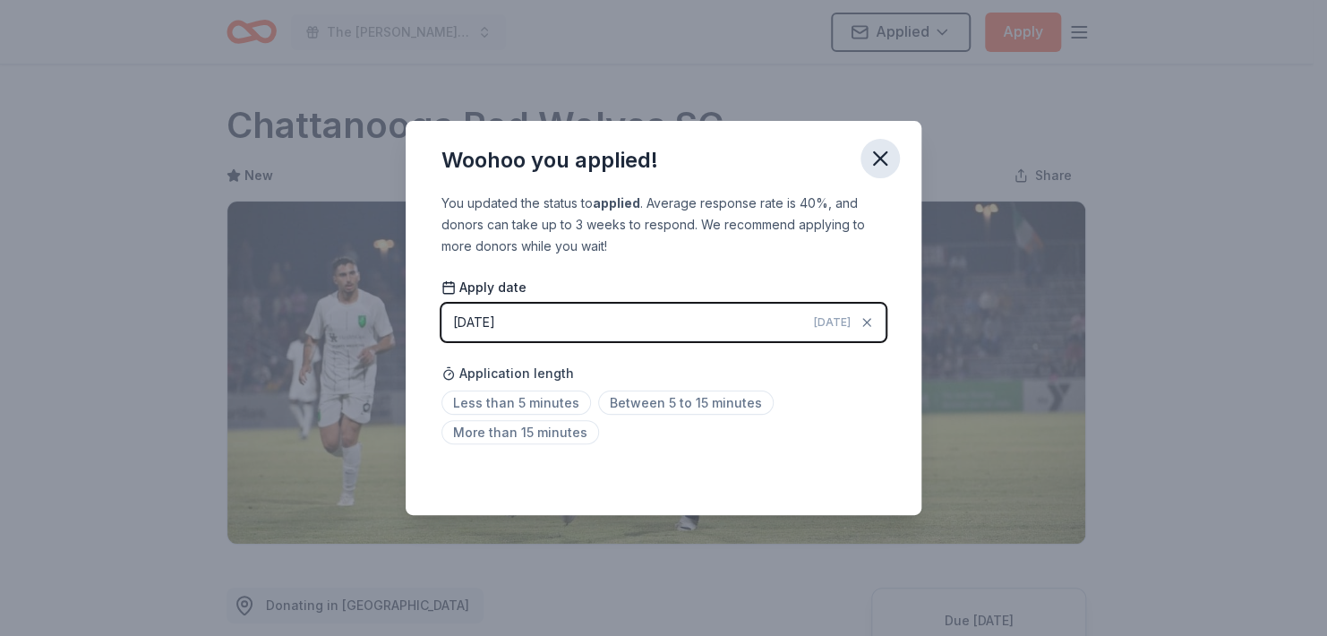
click at [887, 151] on icon "button" at bounding box center [880, 158] width 25 height 25
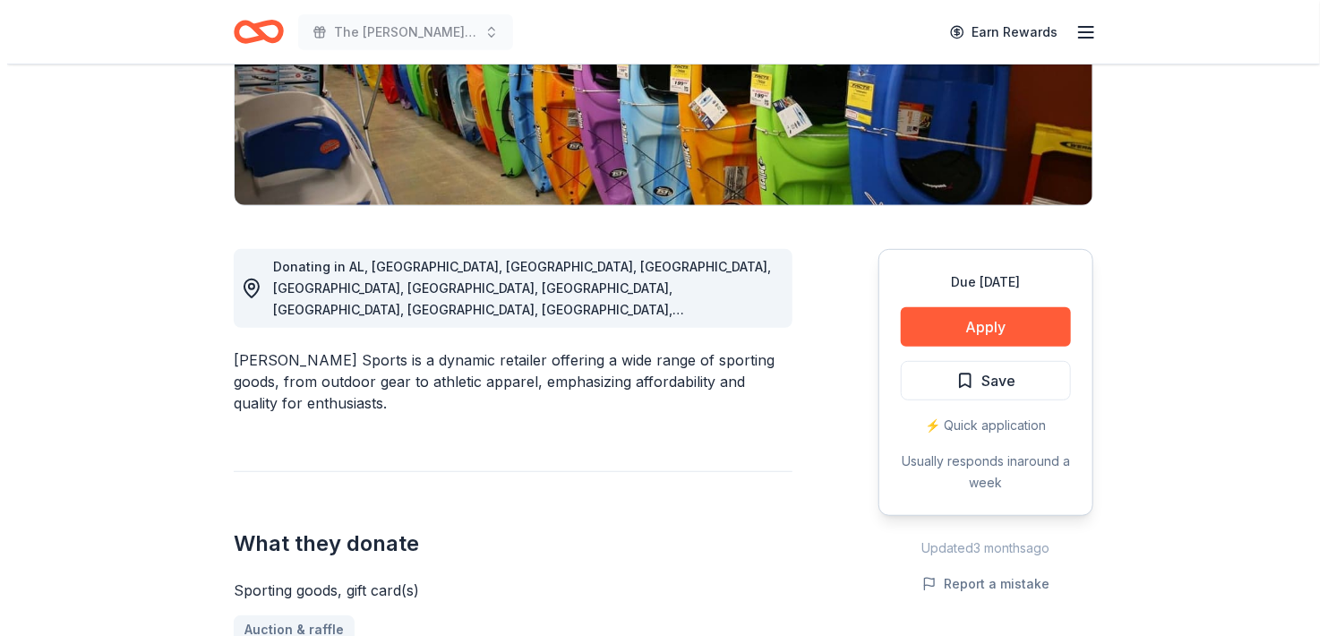
scroll to position [350, 0]
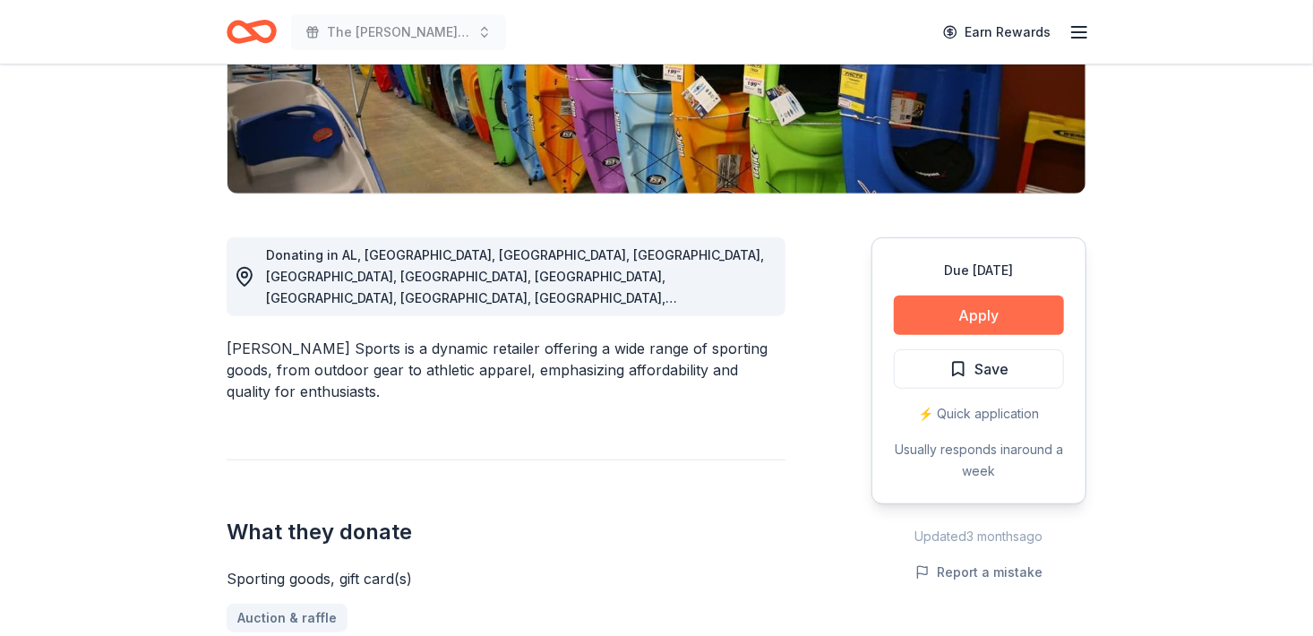
click at [945, 335] on button "Apply" at bounding box center [979, 315] width 170 height 39
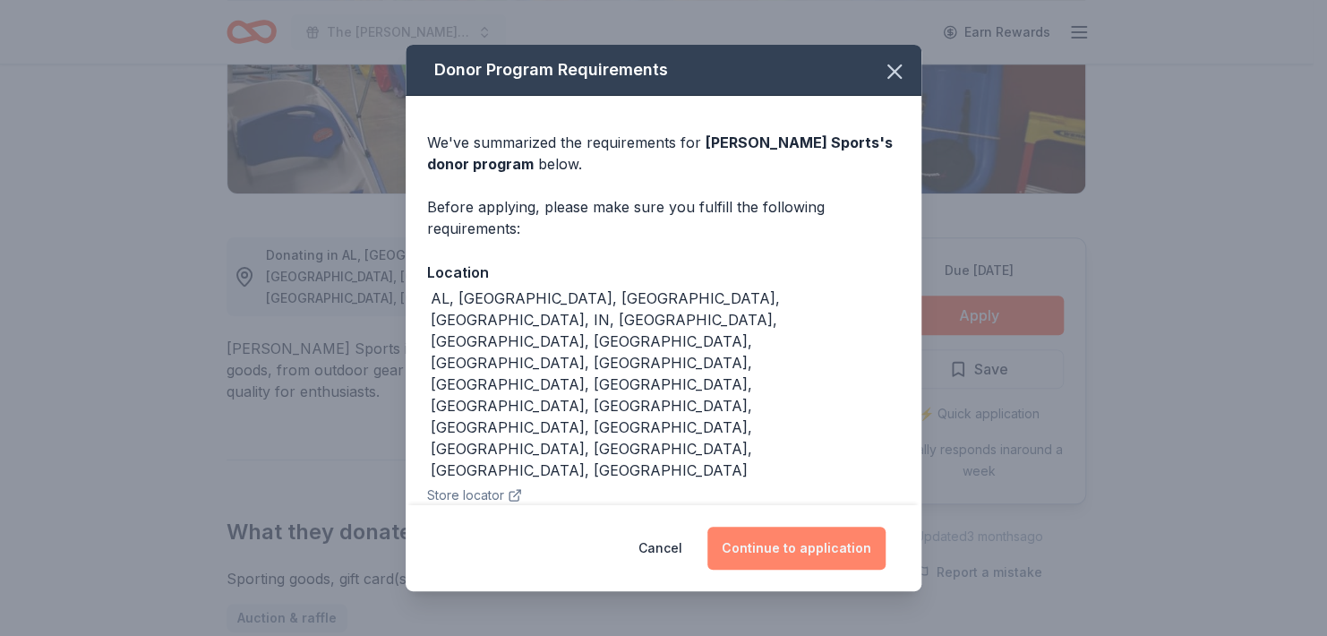
click at [830, 542] on button "Continue to application" at bounding box center [797, 548] width 178 height 43
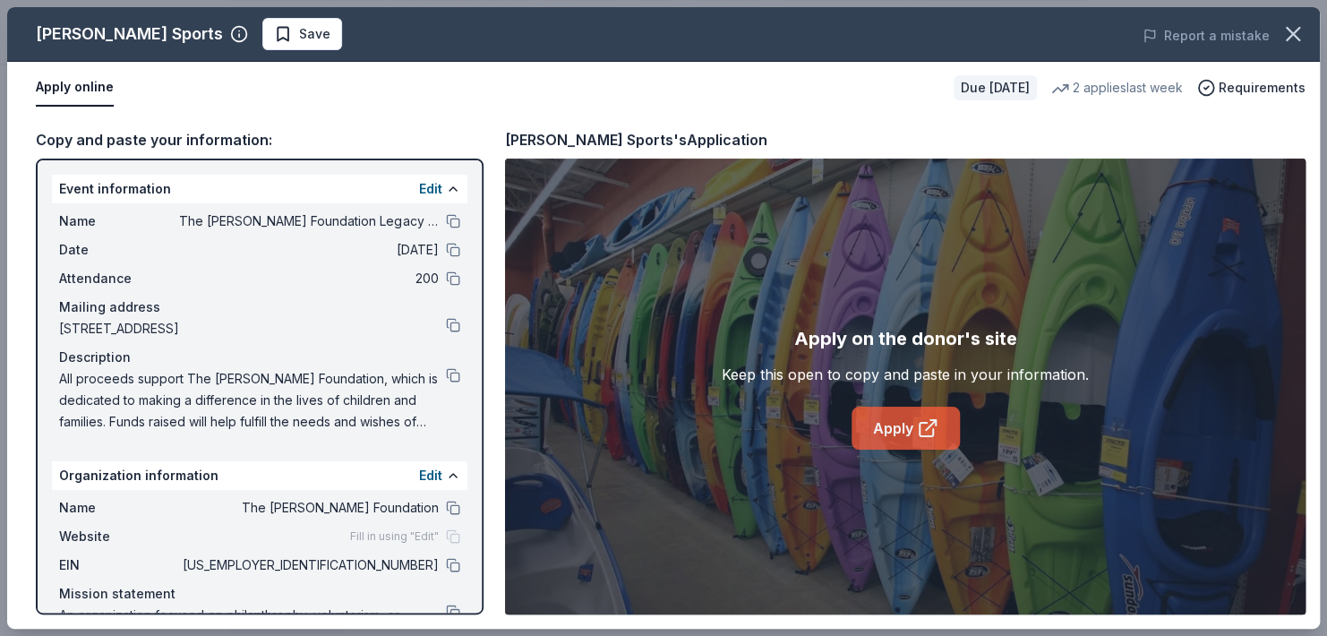
click at [890, 432] on link "Apply" at bounding box center [906, 428] width 108 height 43
click at [299, 32] on span "Save" at bounding box center [314, 33] width 31 height 21
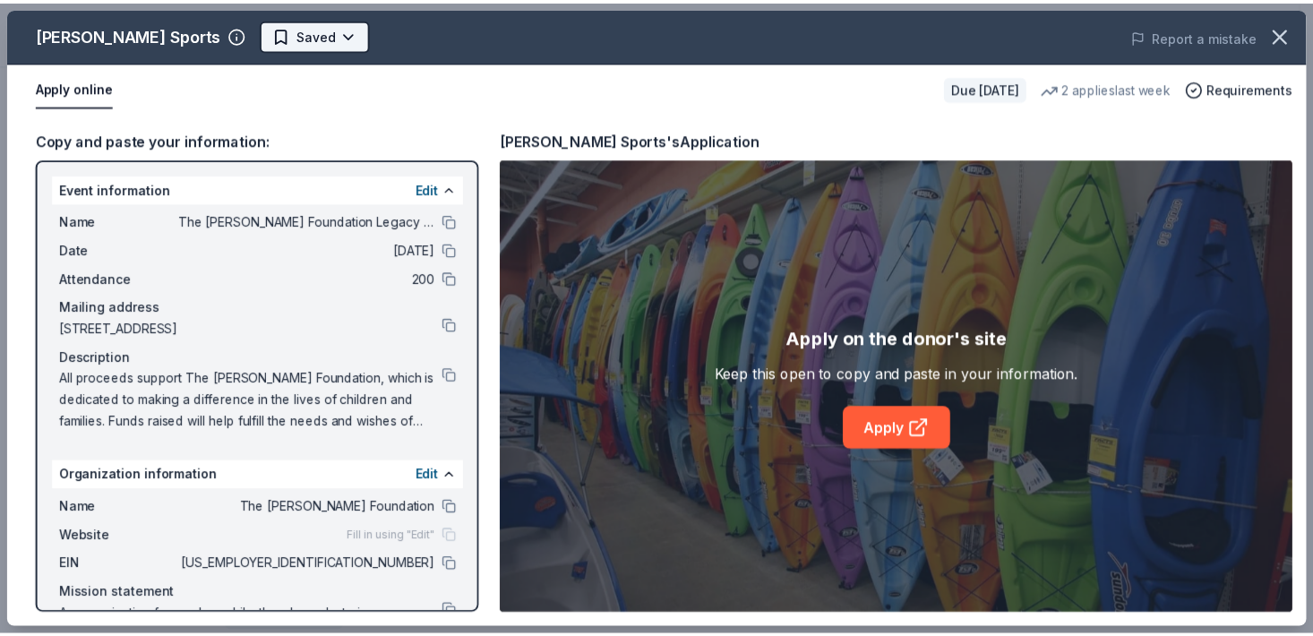
scroll to position [0, 0]
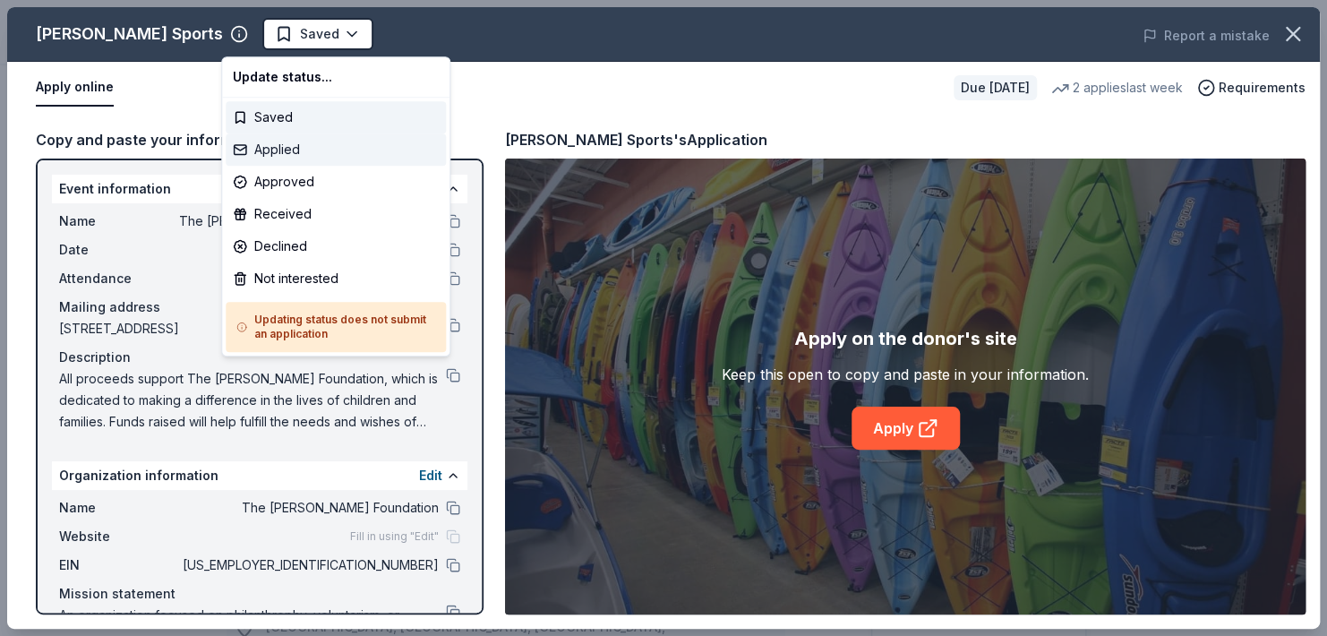
click at [290, 152] on div "Applied" at bounding box center [336, 149] width 220 height 32
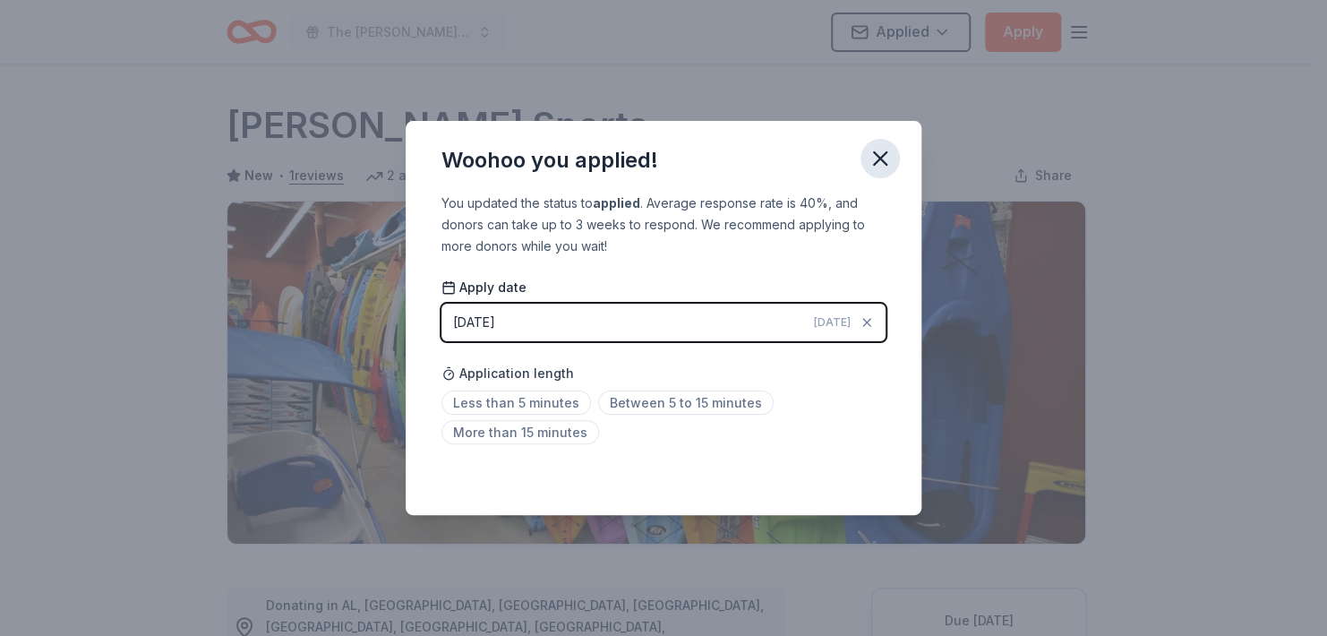
click at [893, 146] on icon "button" at bounding box center [880, 158] width 25 height 25
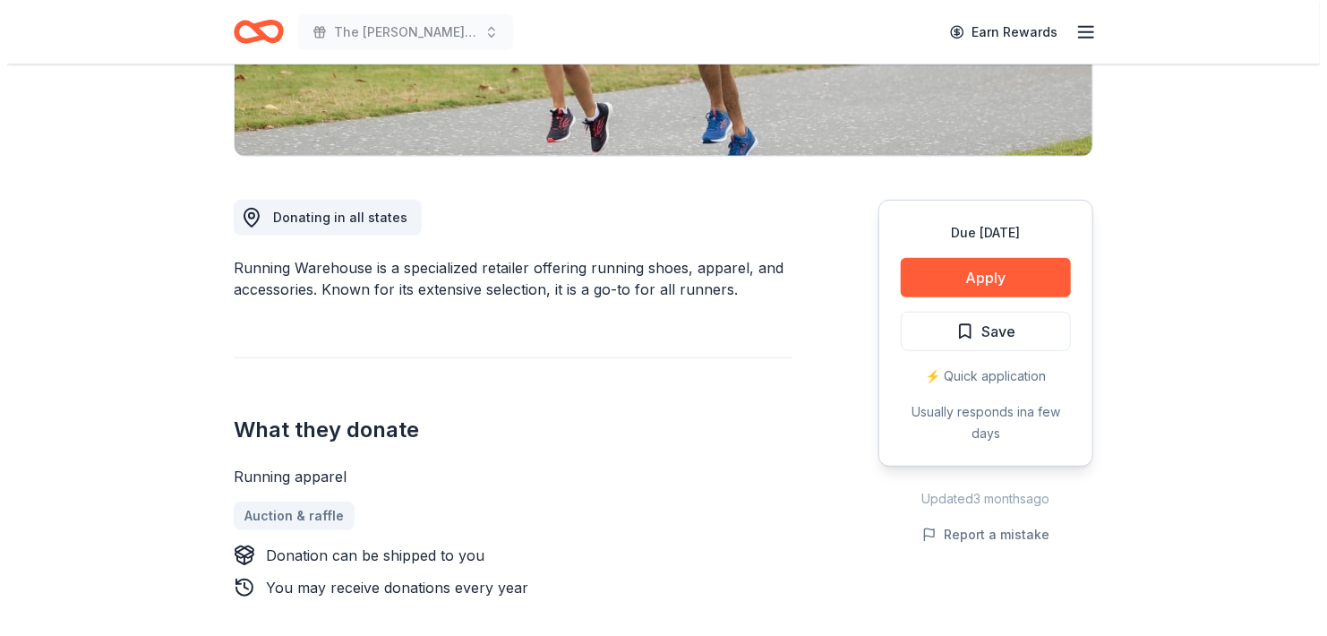
scroll to position [391, 0]
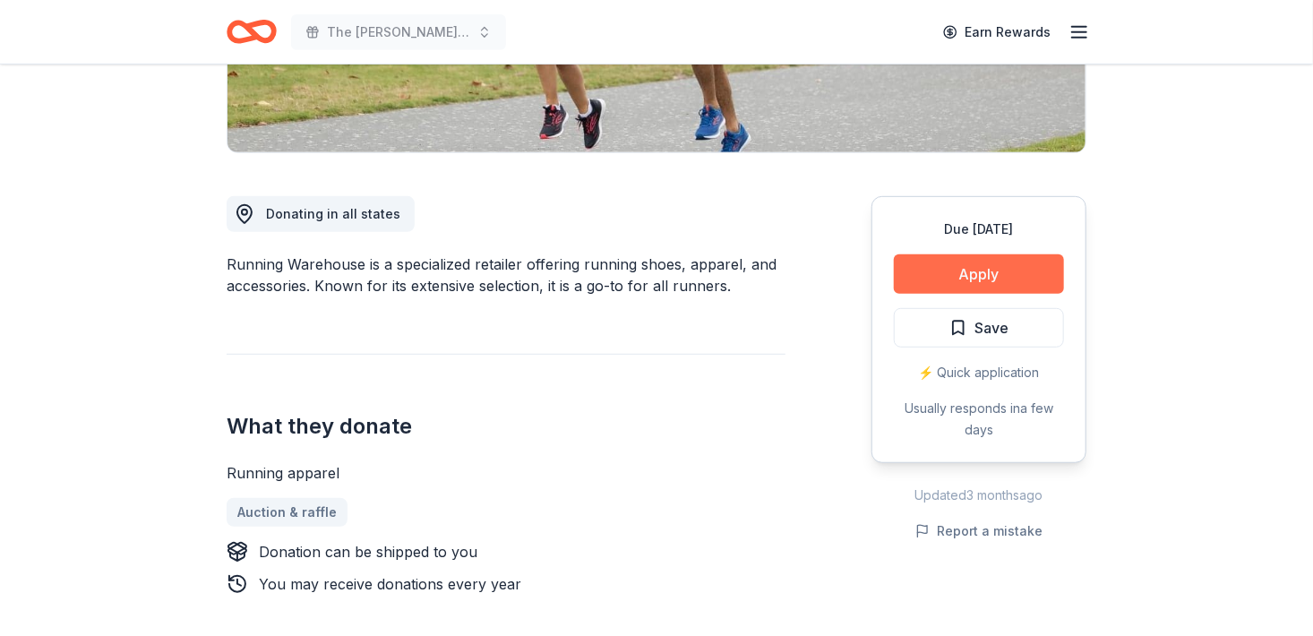
click at [1001, 294] on button "Apply" at bounding box center [979, 273] width 170 height 39
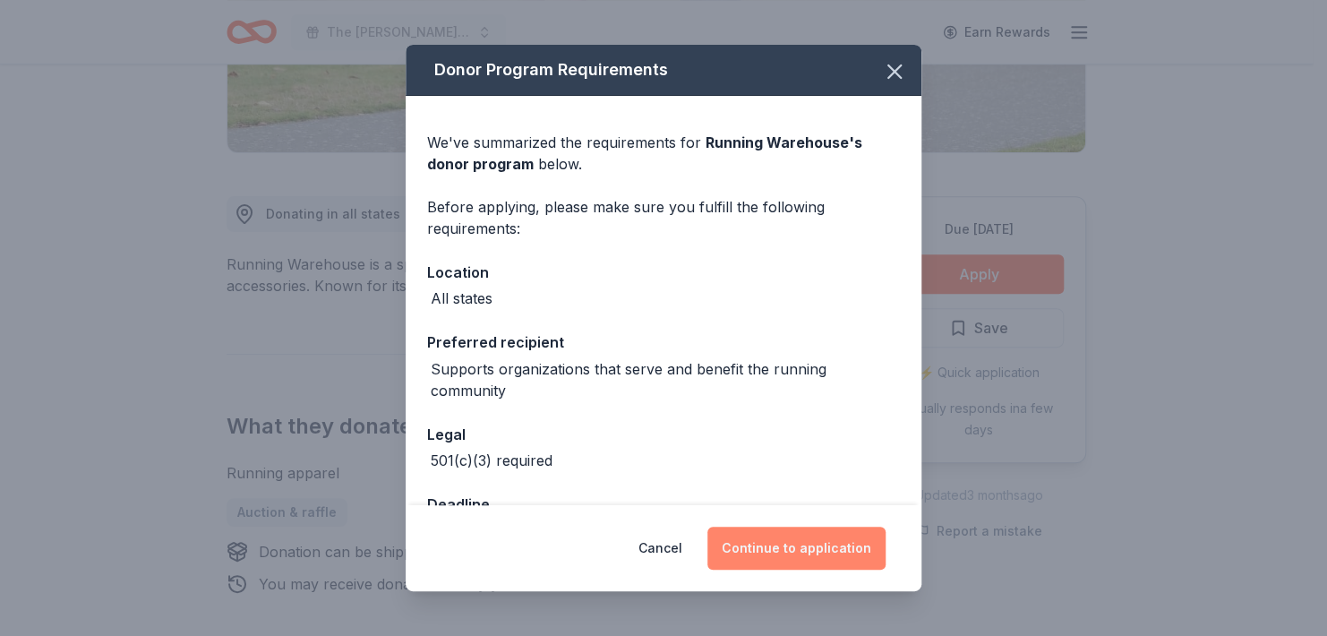
click at [838, 539] on button "Continue to application" at bounding box center [797, 548] width 178 height 43
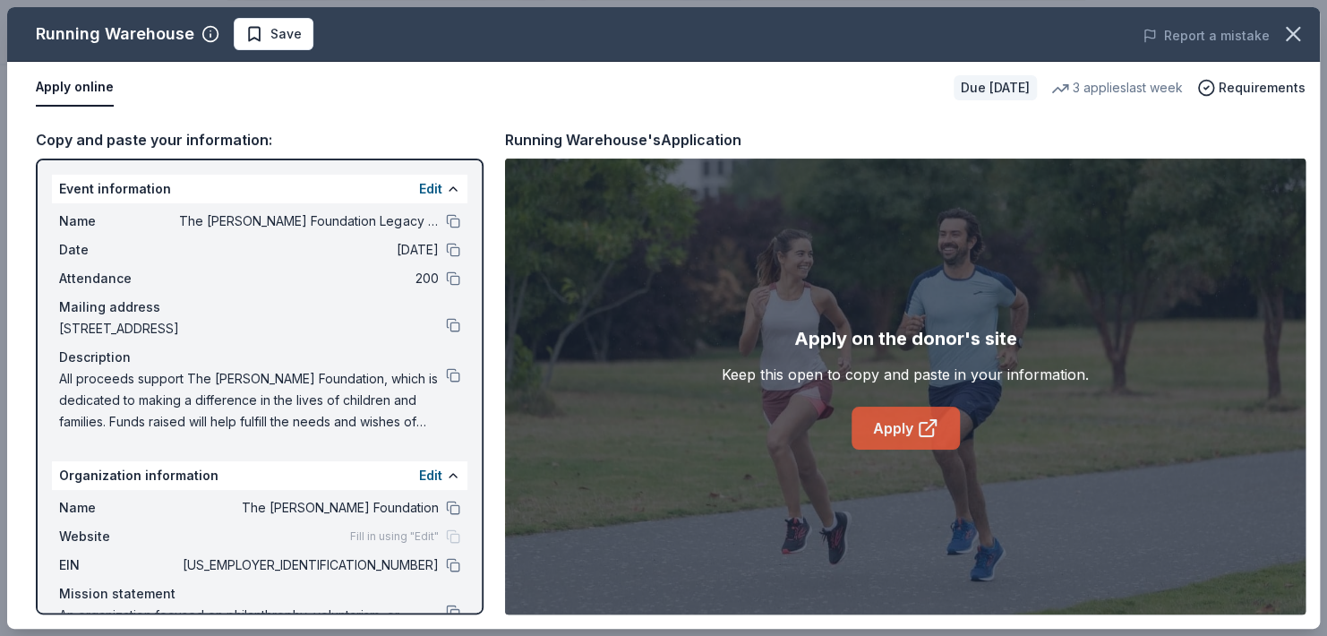
click at [909, 435] on link "Apply" at bounding box center [906, 428] width 108 height 43
click at [296, 35] on span "Save" at bounding box center [285, 33] width 31 height 21
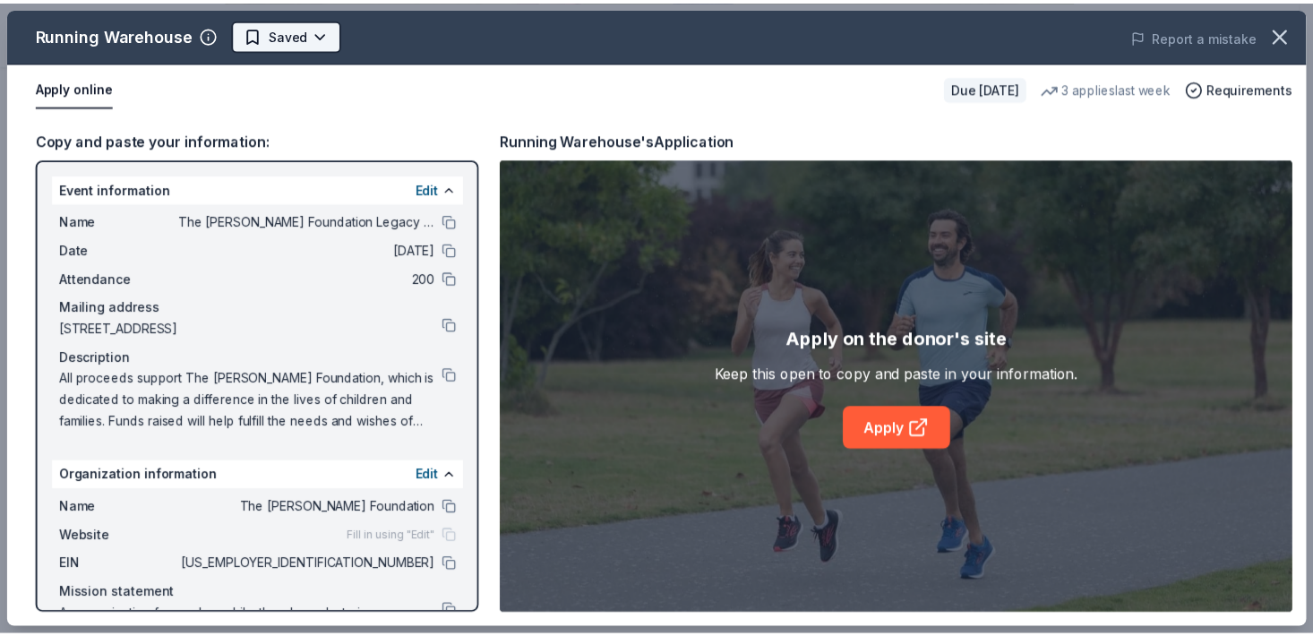
scroll to position [0, 0]
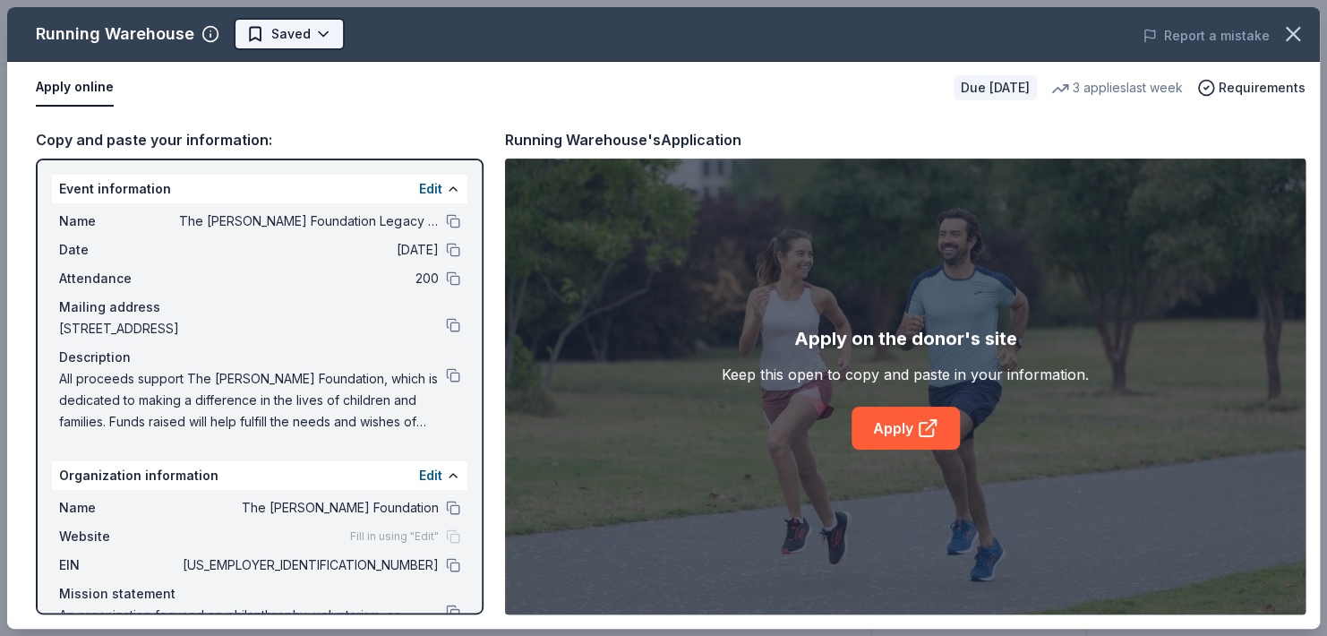
click at [296, 39] on body "The Haley Sue Foundation Legacy Ball Earn Rewards Due in 149 days Share Running…" at bounding box center [656, 318] width 1313 height 636
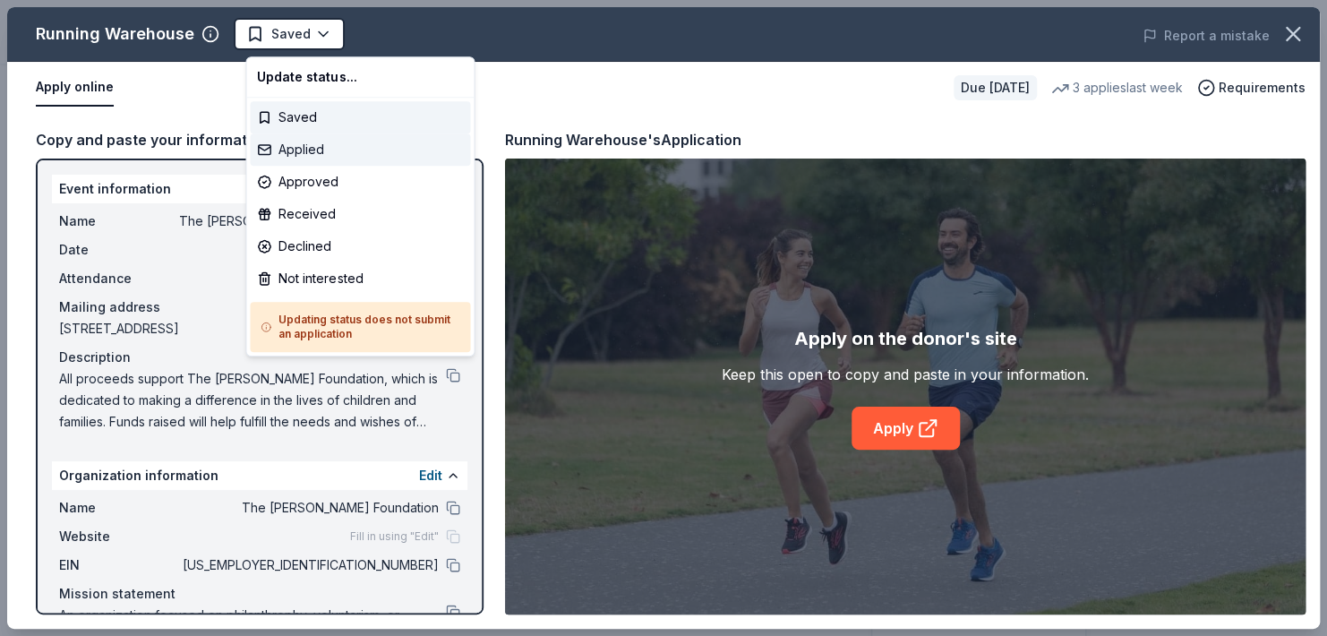
click at [300, 154] on div "Applied" at bounding box center [360, 149] width 220 height 32
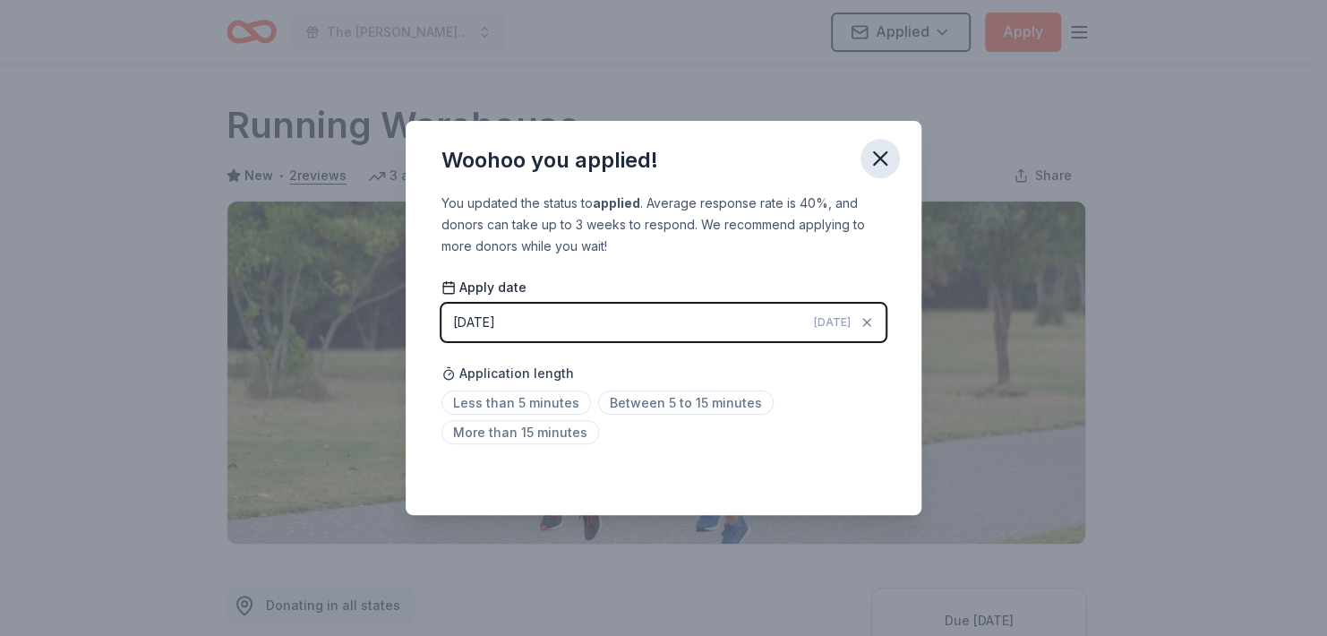
click at [887, 155] on icon "button" at bounding box center [880, 158] width 13 height 13
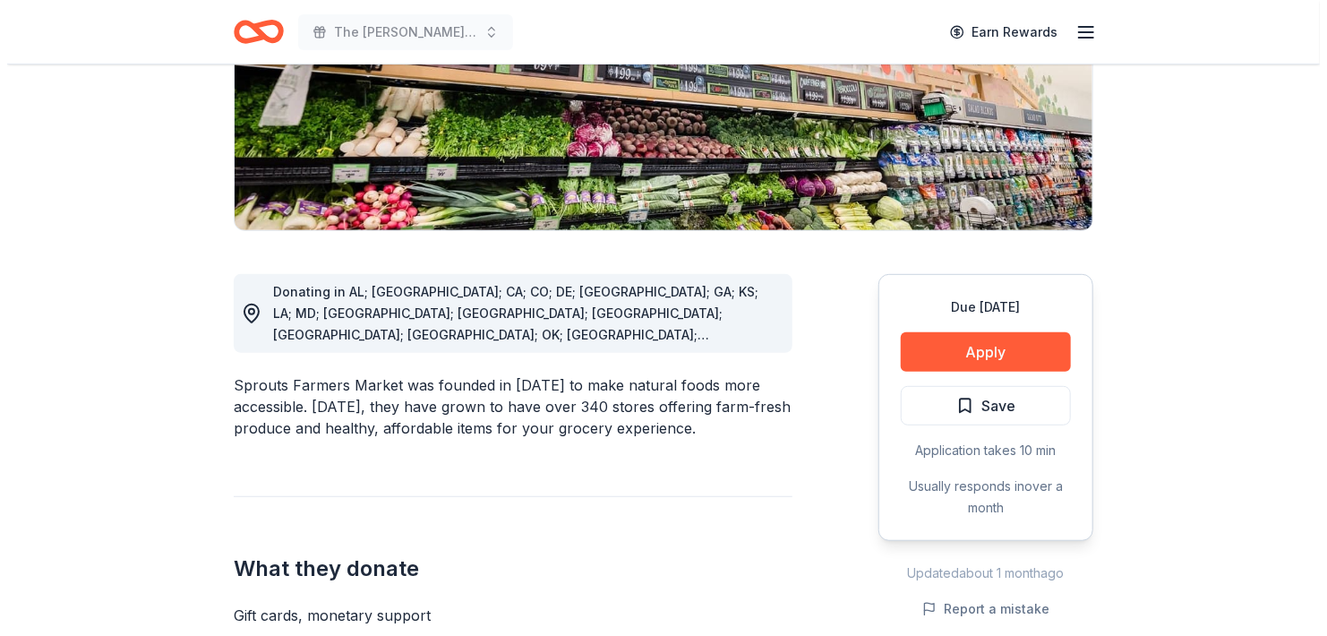
scroll to position [317, 0]
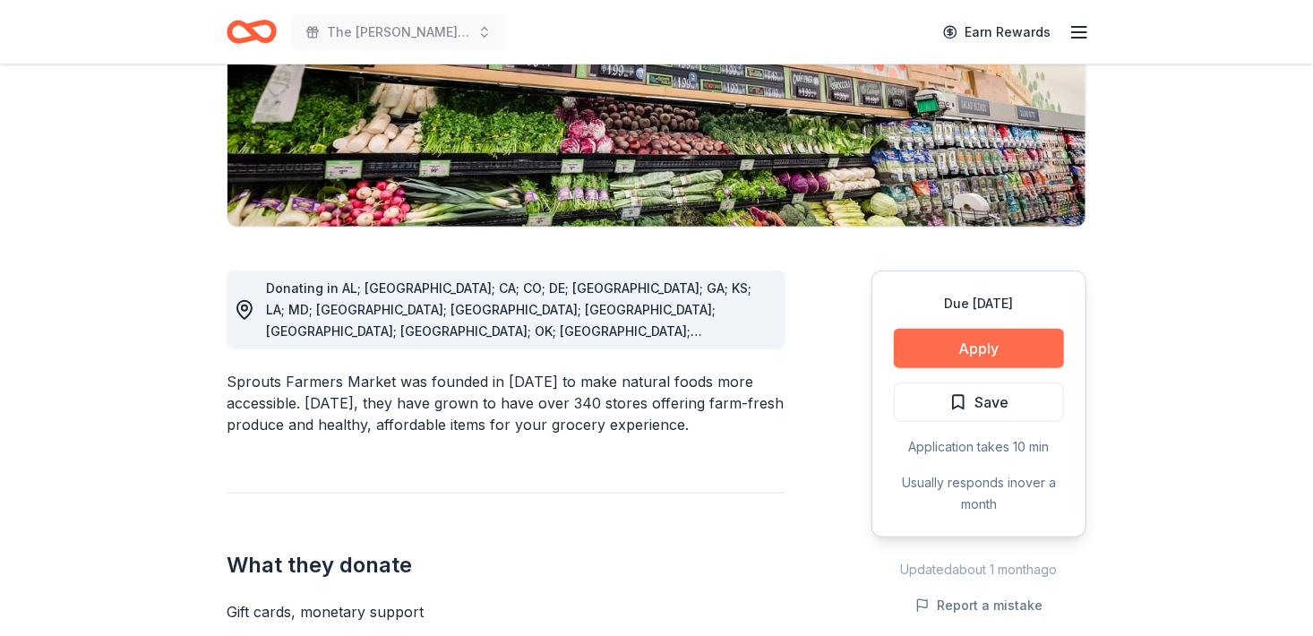
click at [966, 368] on button "Apply" at bounding box center [979, 348] width 170 height 39
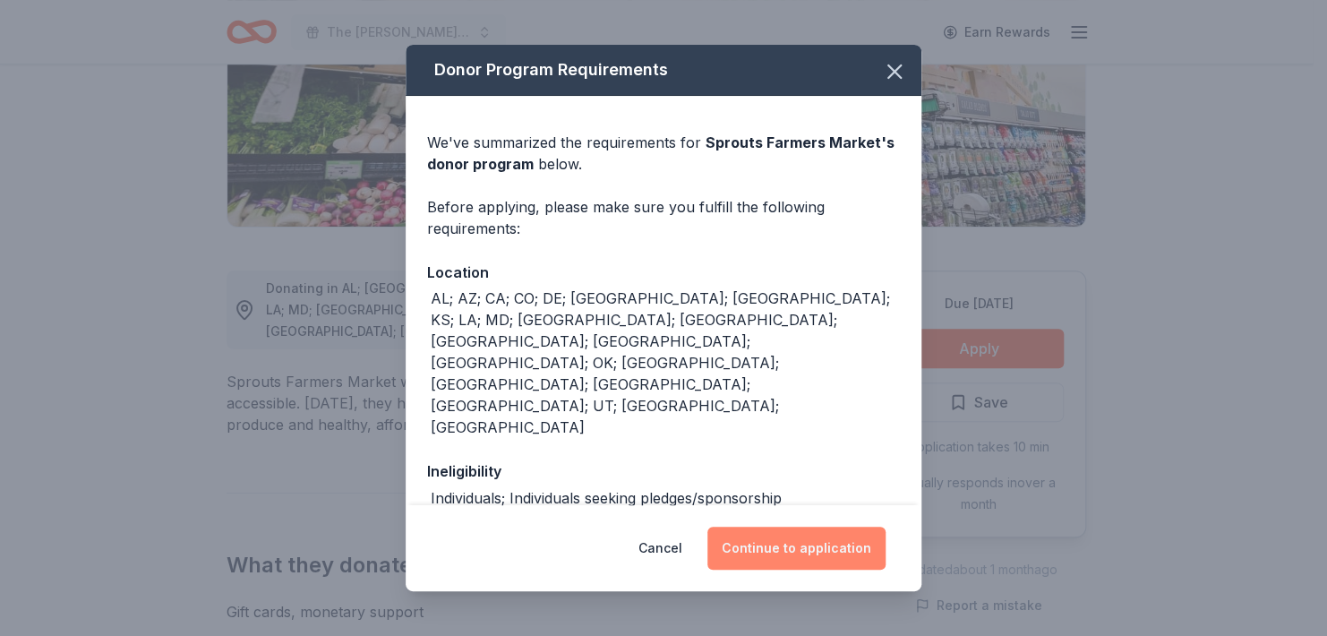
click at [861, 541] on button "Continue to application" at bounding box center [797, 548] width 178 height 43
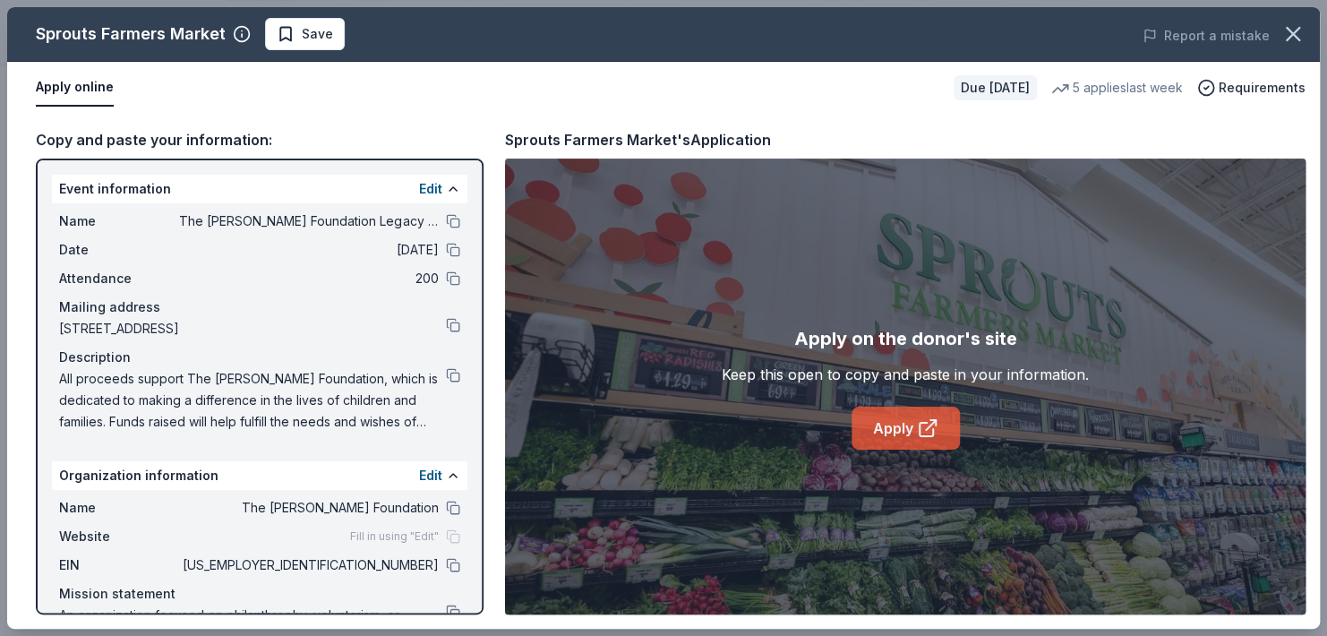
click at [906, 440] on link "Apply" at bounding box center [906, 428] width 108 height 43
click at [333, 30] on span "Save" at bounding box center [317, 33] width 31 height 21
click at [365, 30] on body "The [PERSON_NAME] Foundation Legacy Ball Earn Rewards Due [DATE] Share Sprouts …" at bounding box center [656, 1] width 1313 height 636
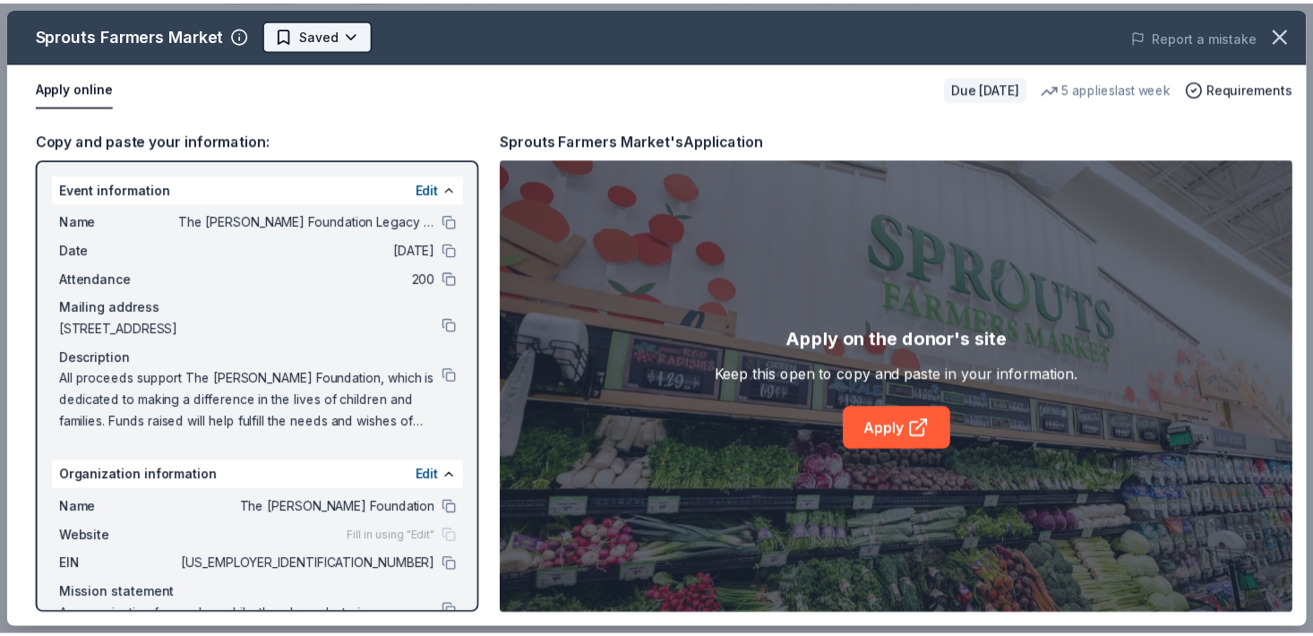
scroll to position [0, 0]
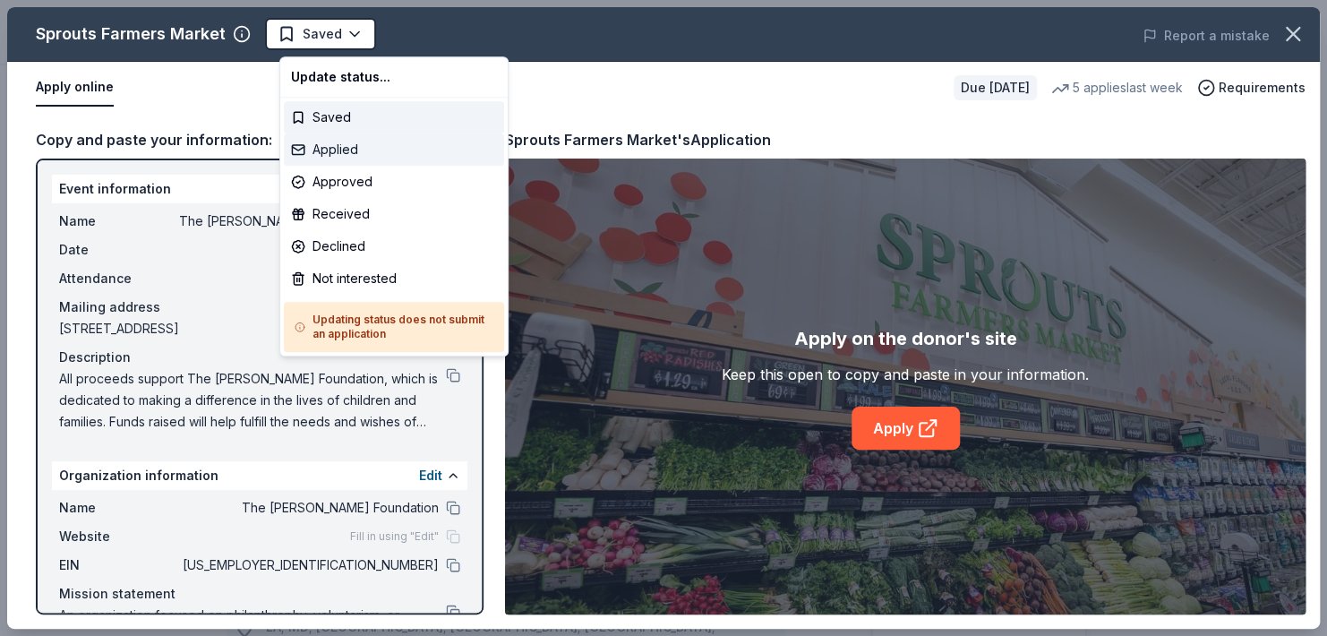
click at [335, 149] on div "Applied" at bounding box center [394, 149] width 220 height 32
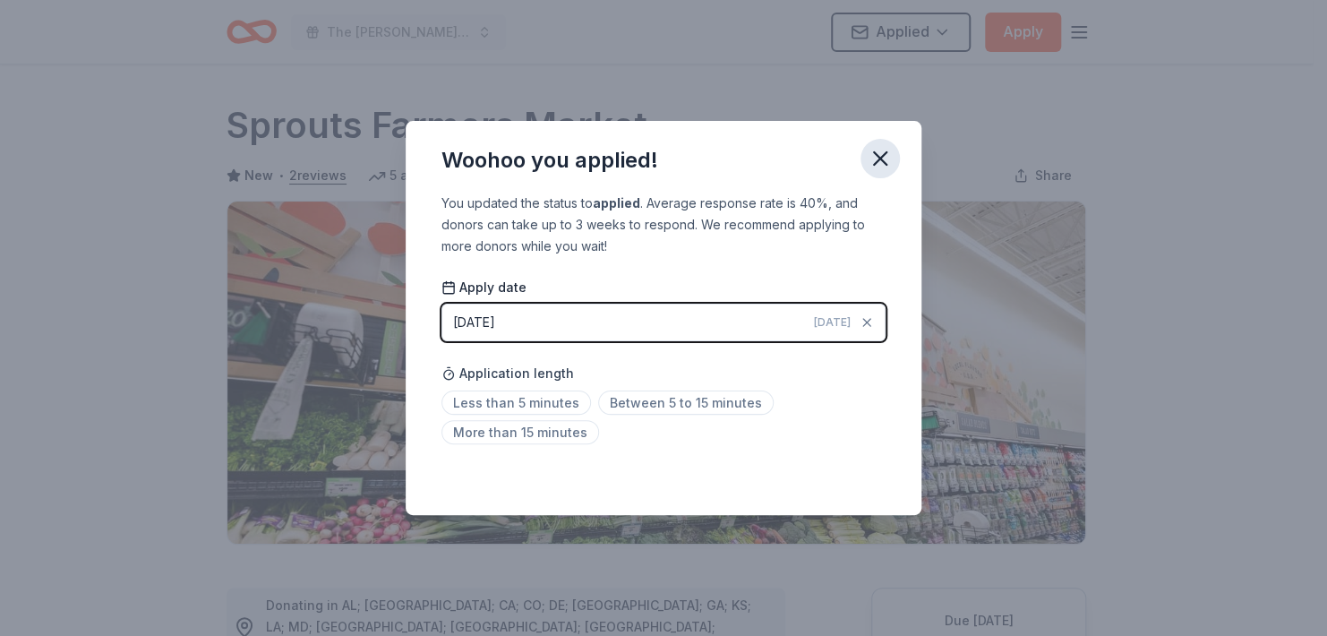
click at [893, 150] on icon "button" at bounding box center [880, 158] width 25 height 25
